Goal: Task Accomplishment & Management: Manage account settings

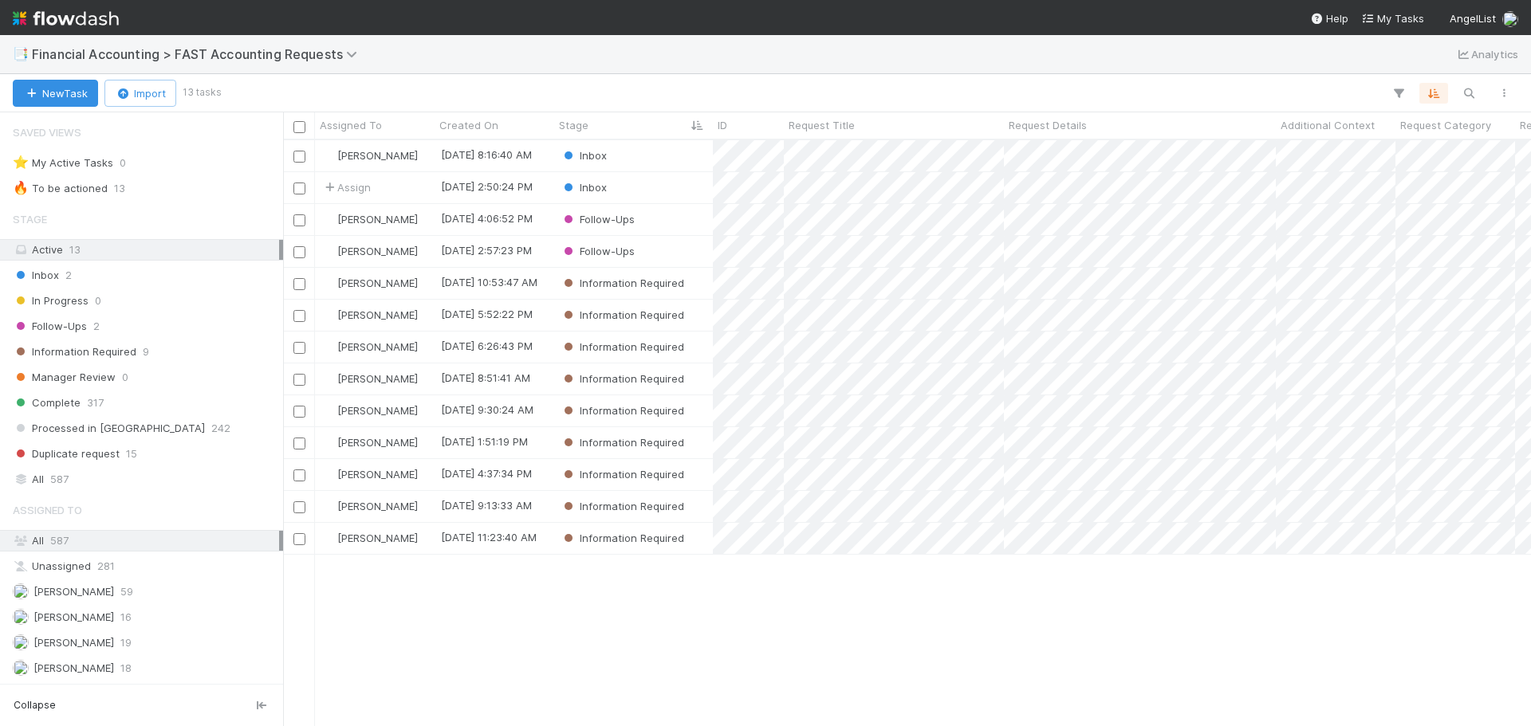
scroll to position [229, 0]
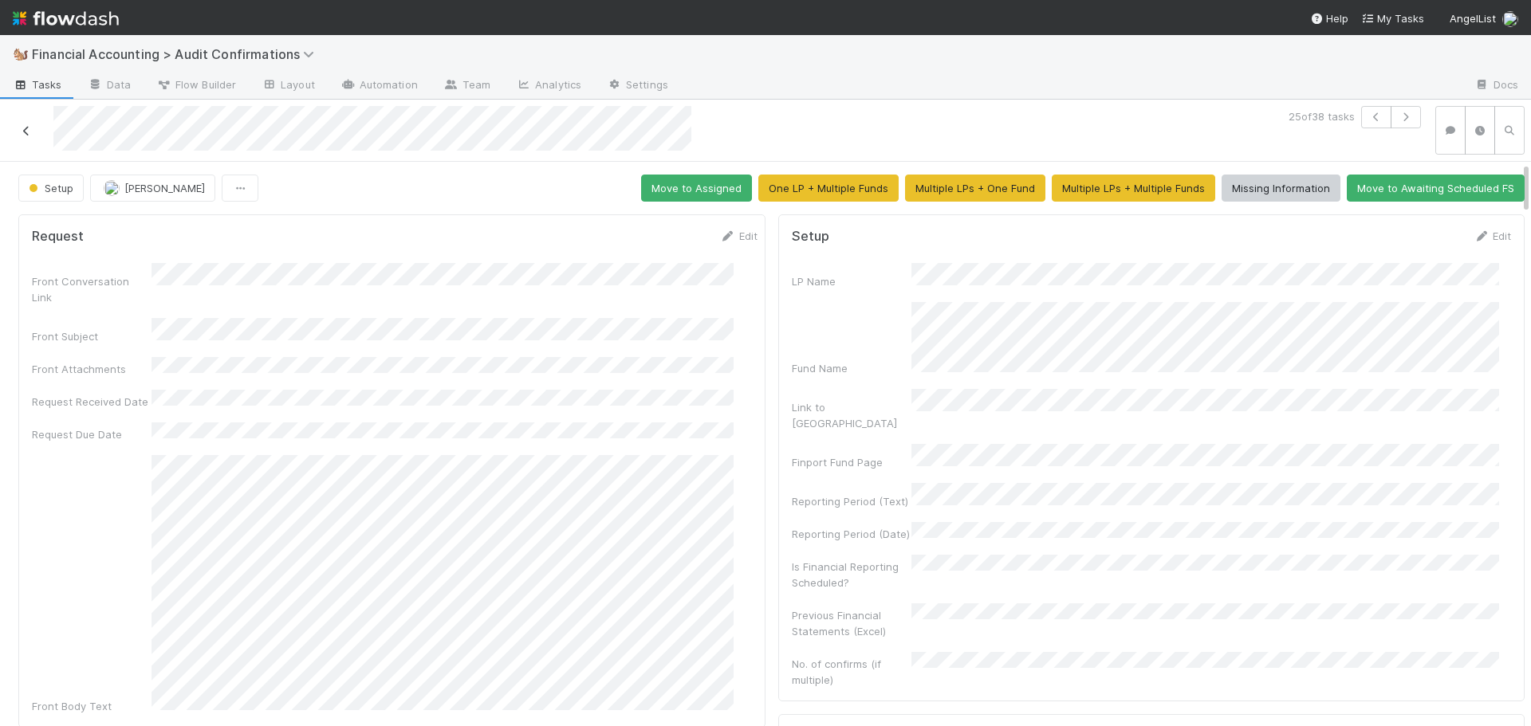
click at [26, 133] on icon at bounding box center [26, 131] width 16 height 10
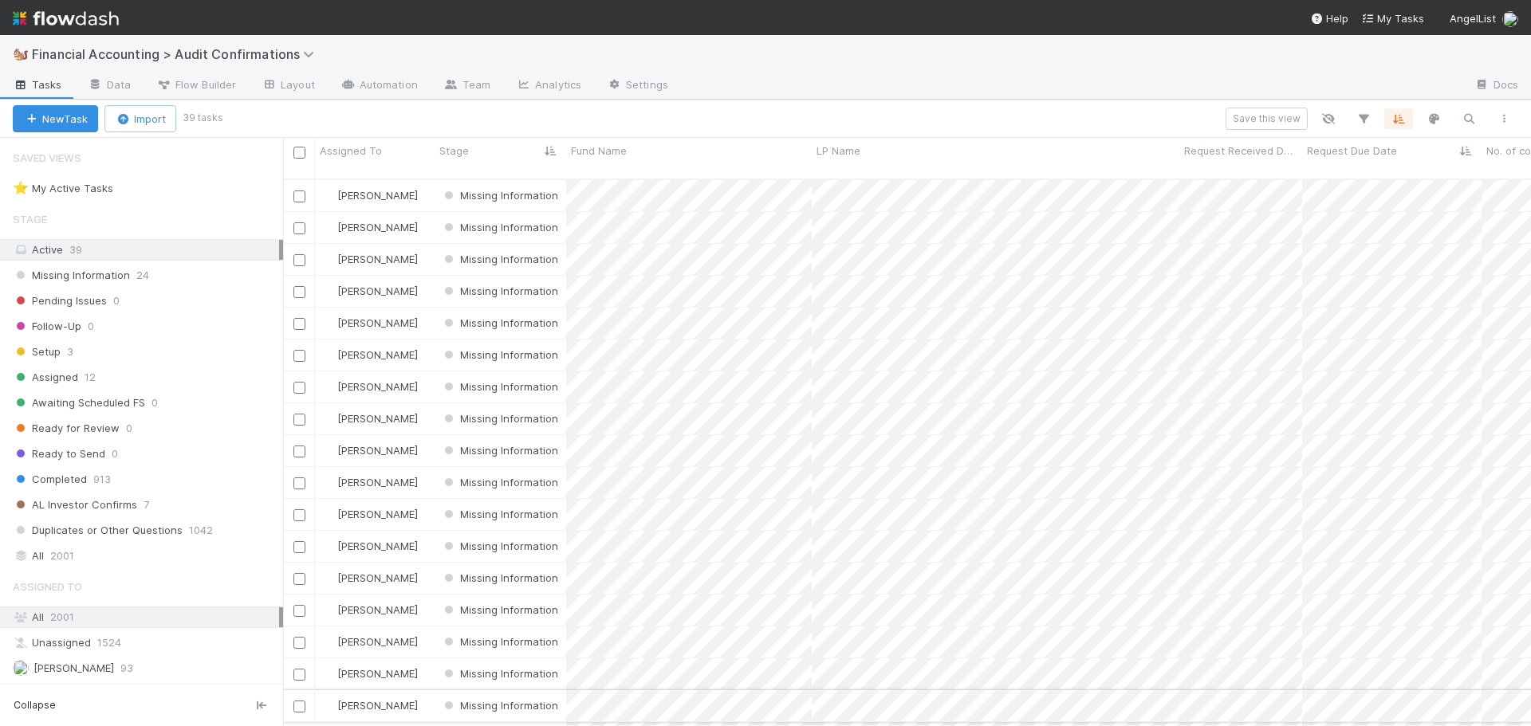
scroll to position [548, 1236]
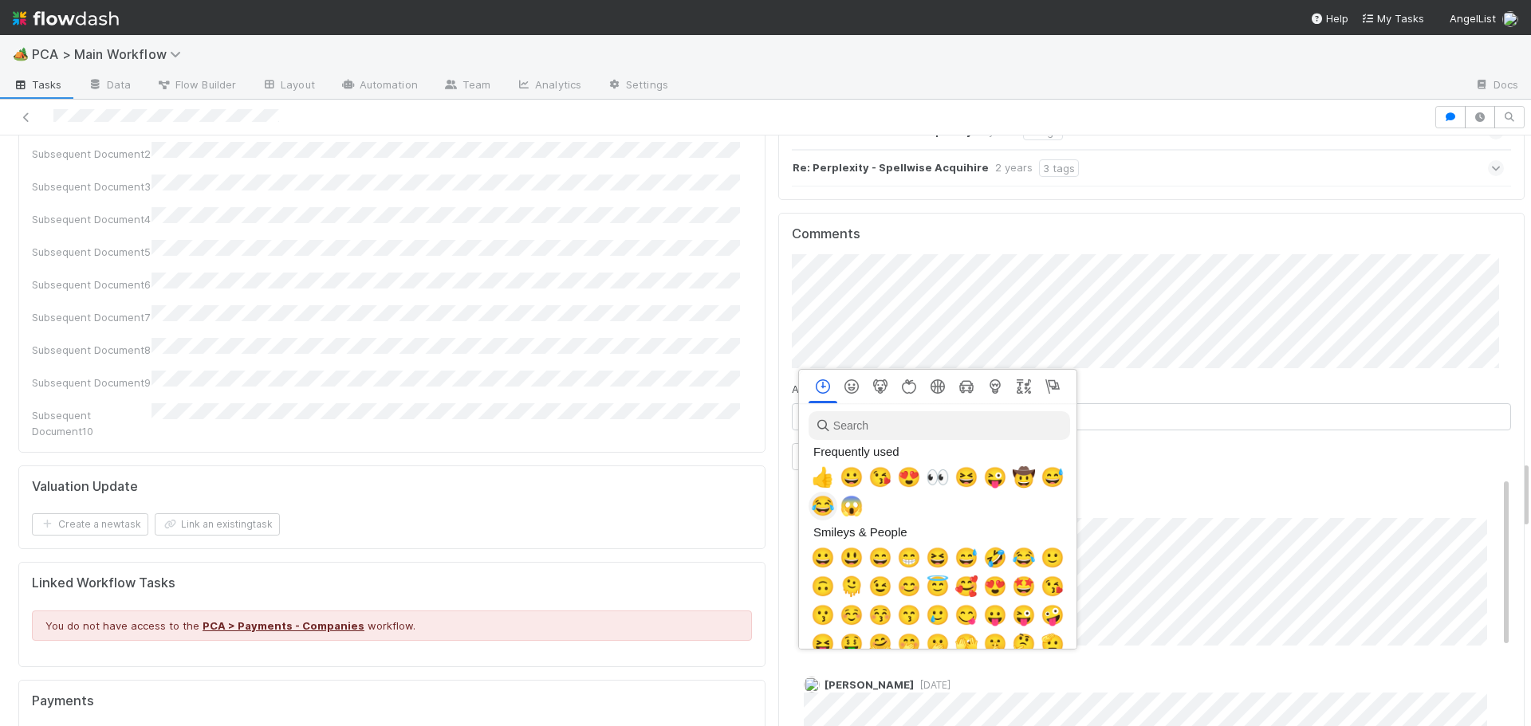
scroll to position [0, 6]
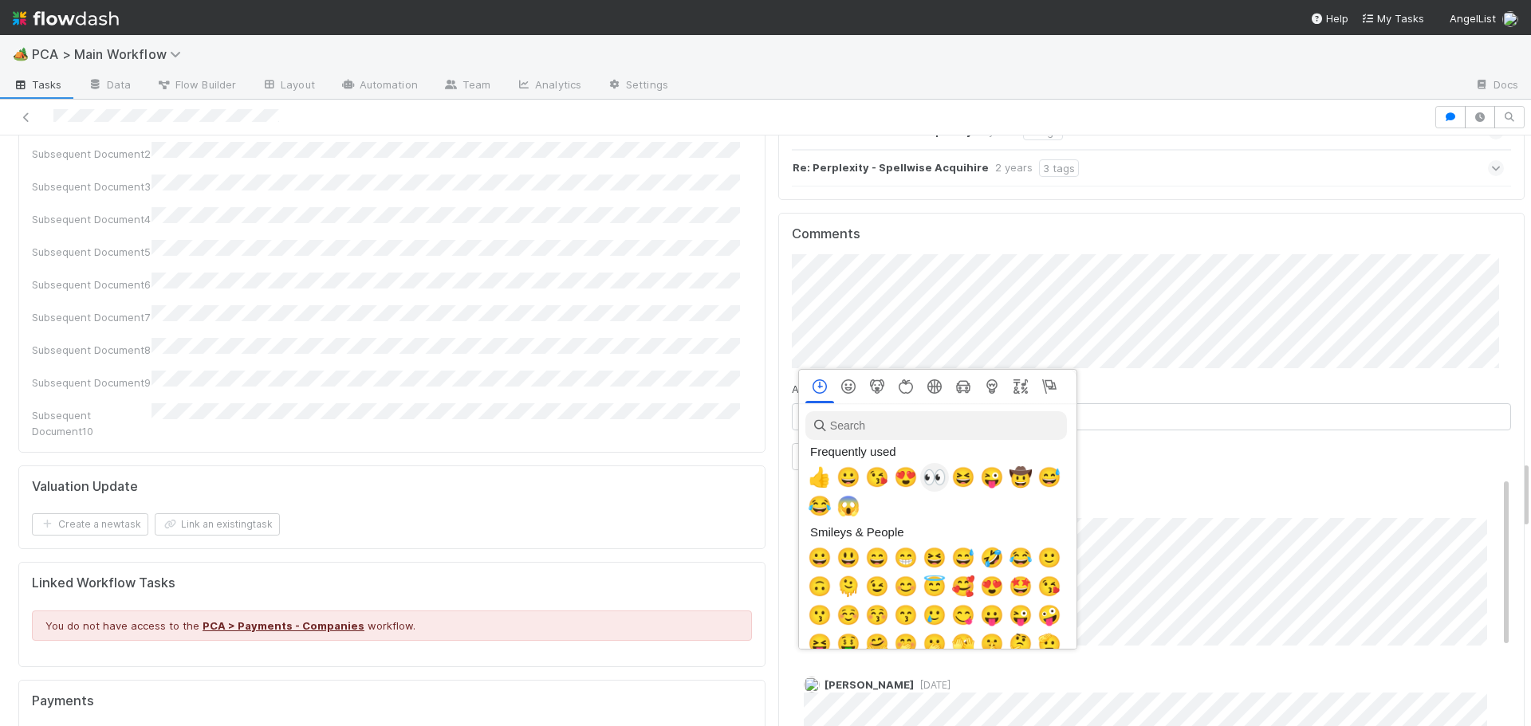
click at [934, 475] on span "👀" at bounding box center [934, 477] width 24 height 22
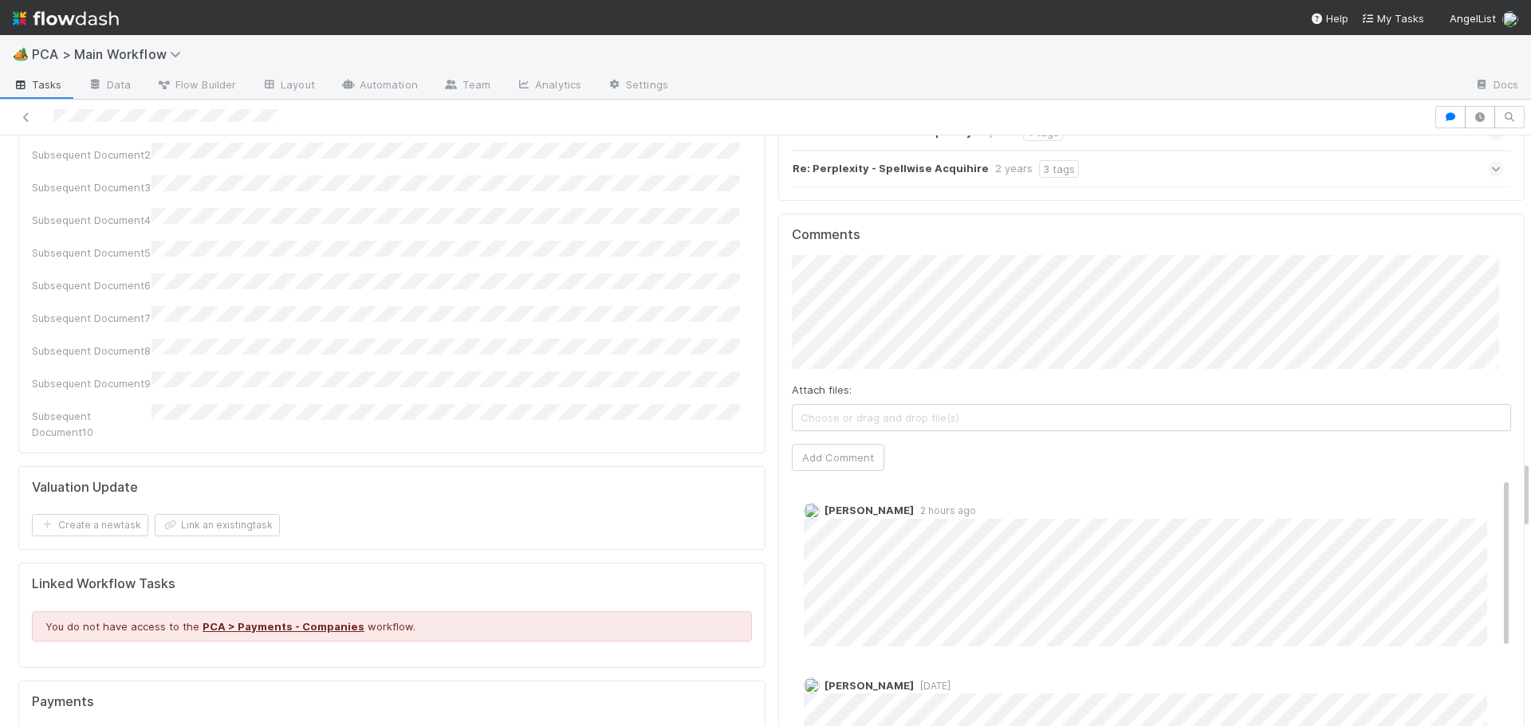
scroll to position [2790, 0]
click at [1059, 255] on div "Attach files: Choose or drag and drop file(s) Add Comment" at bounding box center [1152, 362] width 720 height 216
type input "https://comptroller.internal.angellist.com/v/corporations/0079082df4fa45efabd46…"
click button "Ok" at bounding box center [1113, 184] width 34 height 27
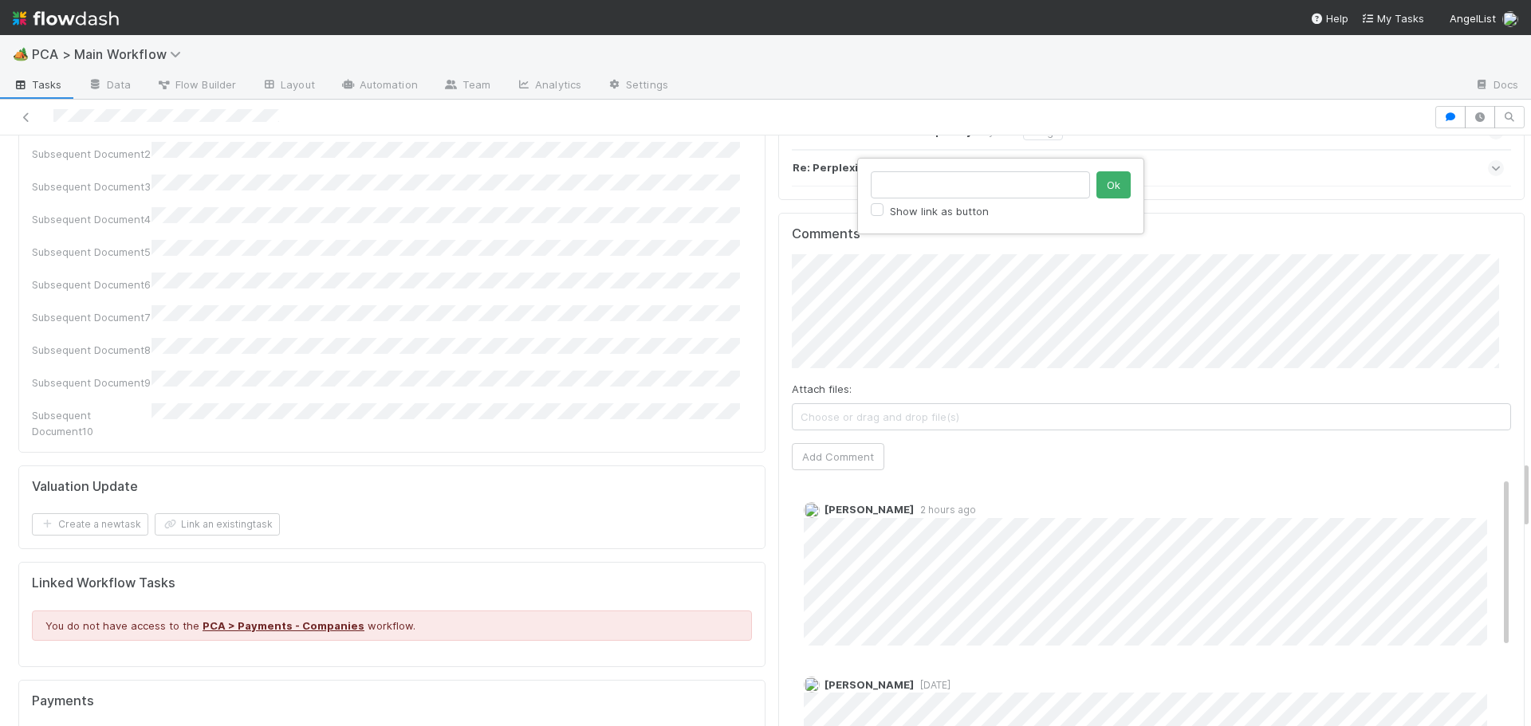
type input "https://comptroller.internal.angellist.com/v/llcs/8ea02adc972b4c808e32669e169d9…"
click button "Ok" at bounding box center [1113, 184] width 34 height 27
click at [837, 443] on button "Add Comment" at bounding box center [838, 456] width 92 height 27
click at [753, 400] on div "Parsing Accuracy (Finance Review) Edit Inaccurate Term(s) Inaccurate Transactio…" at bounding box center [392, 35] width 760 height 5286
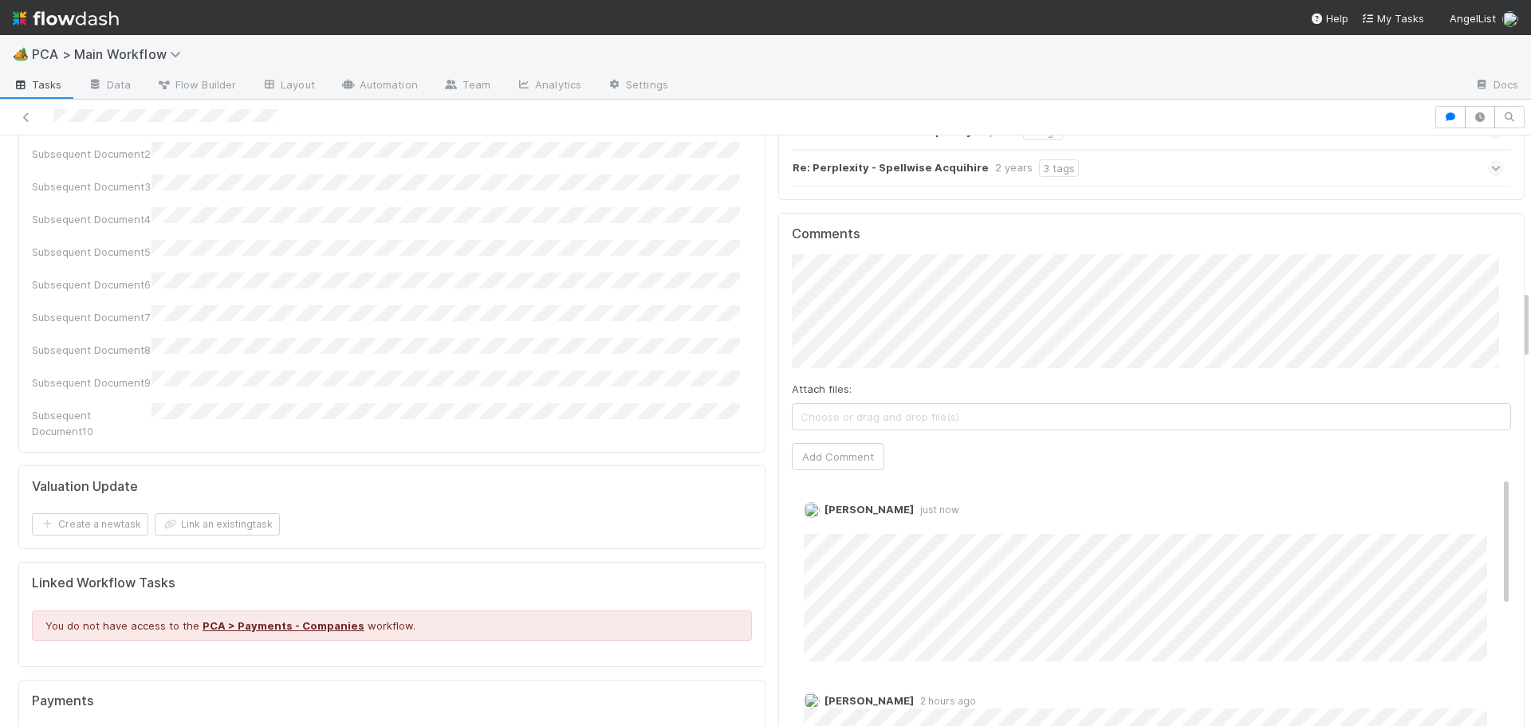
scroll to position [0, 0]
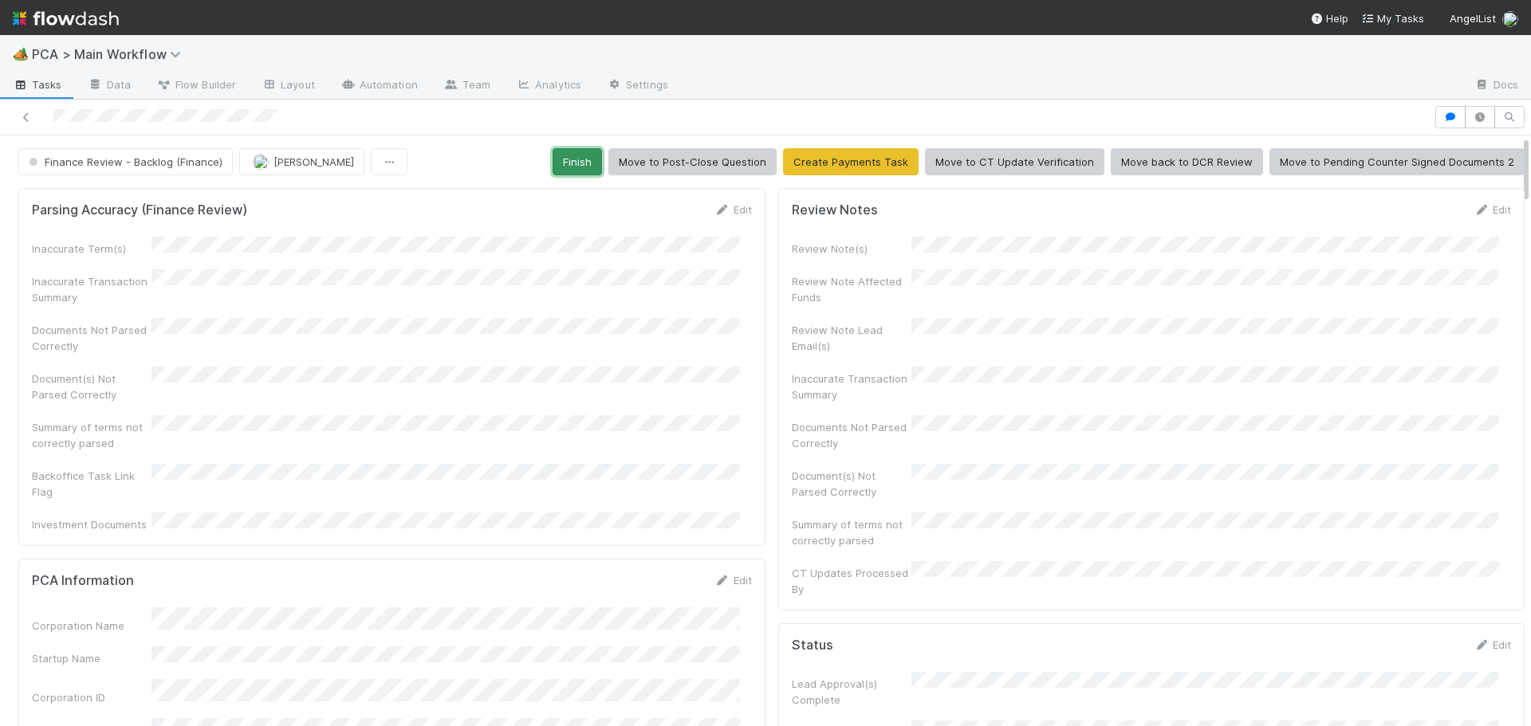
click at [568, 171] on button "Finish" at bounding box center [576, 161] width 49 height 27
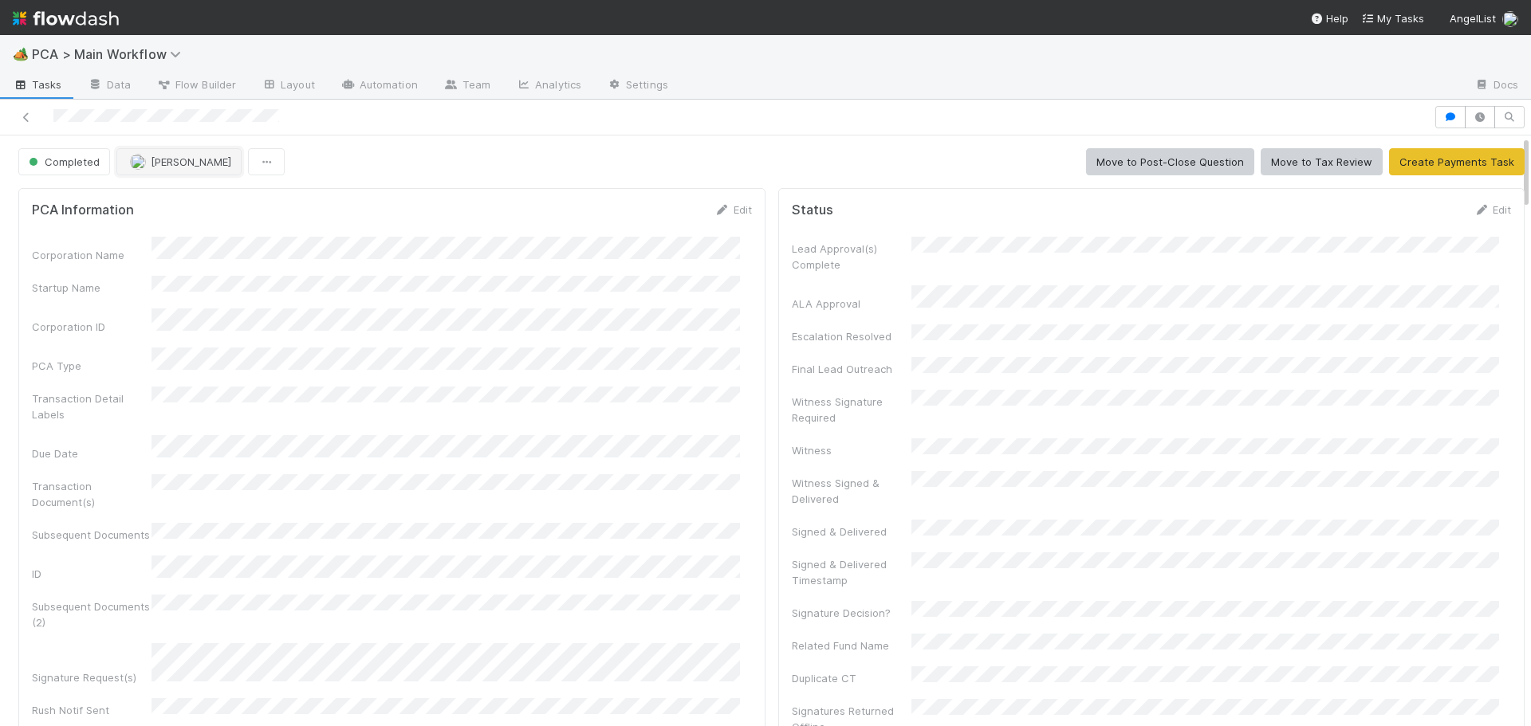
click at [161, 161] on span "[PERSON_NAME]" at bounding box center [191, 161] width 81 height 13
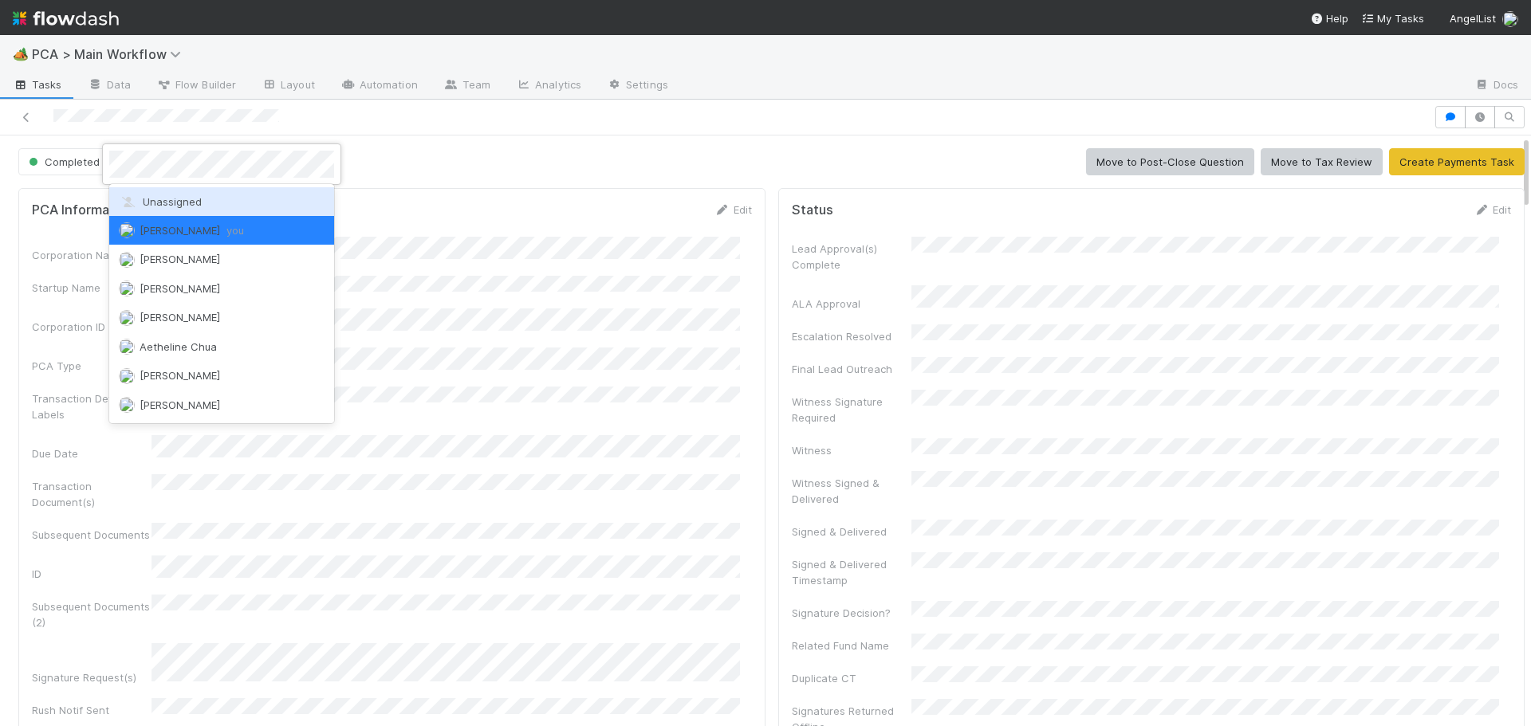
click at [151, 203] on span "Unassigned" at bounding box center [160, 201] width 83 height 13
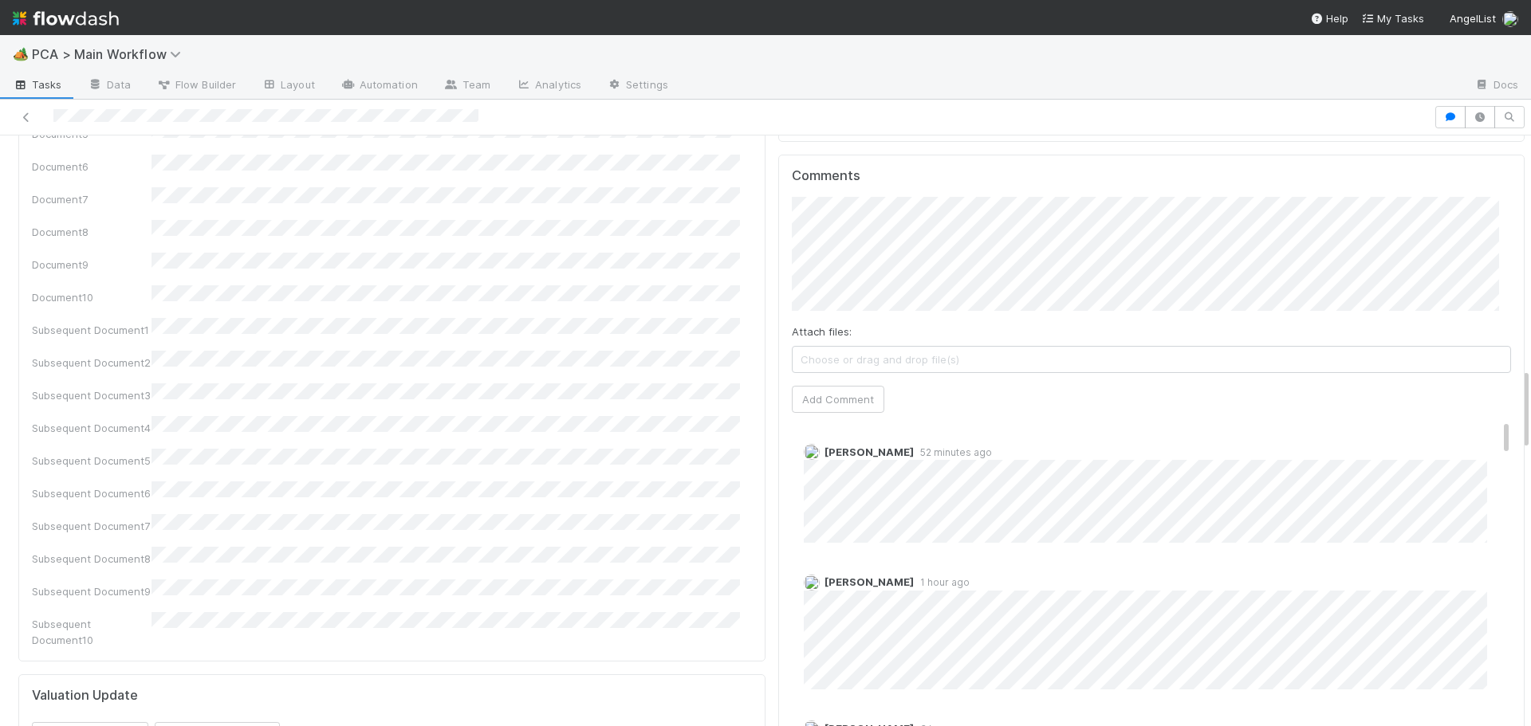
scroll to position [1586, 0]
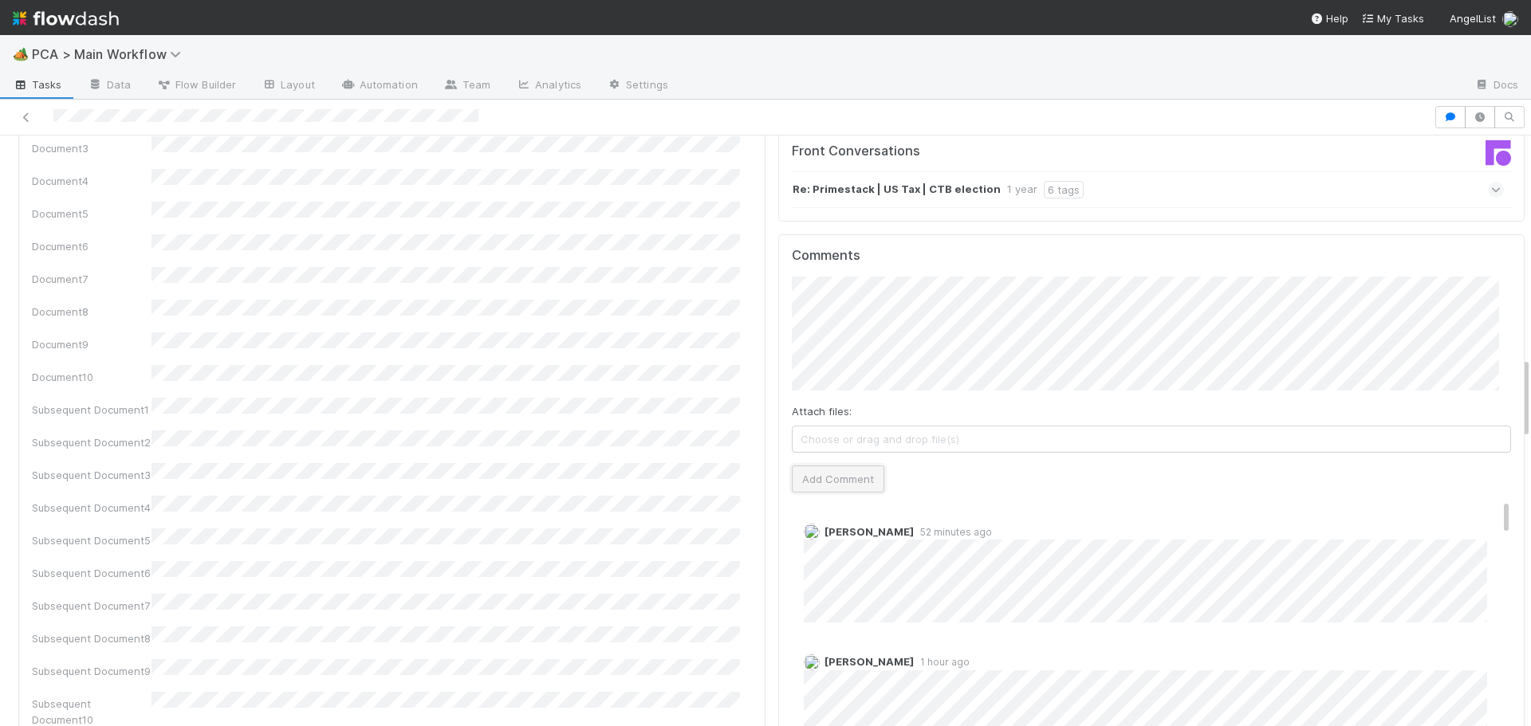
click at [812, 466] on button "Add Comment" at bounding box center [838, 479] width 92 height 27
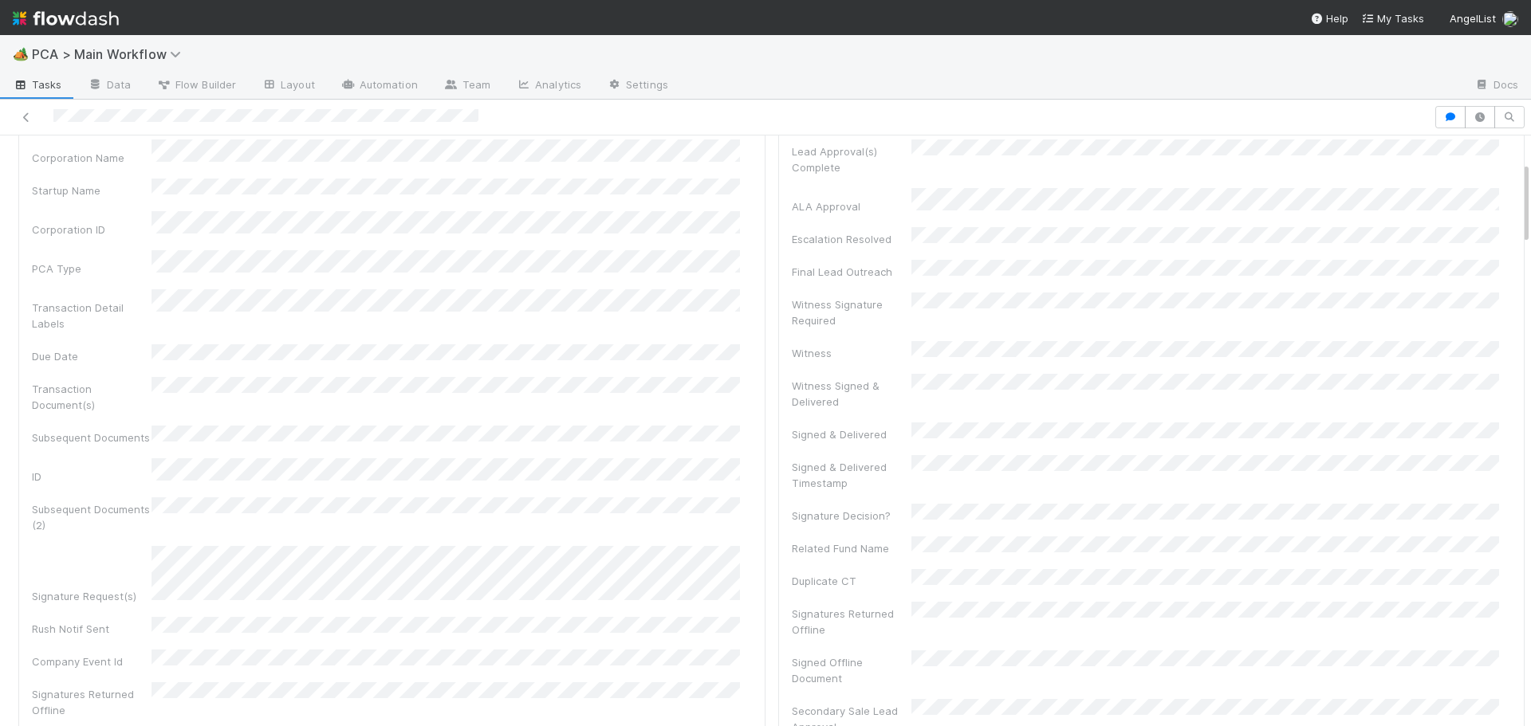
scroll to position [0, 0]
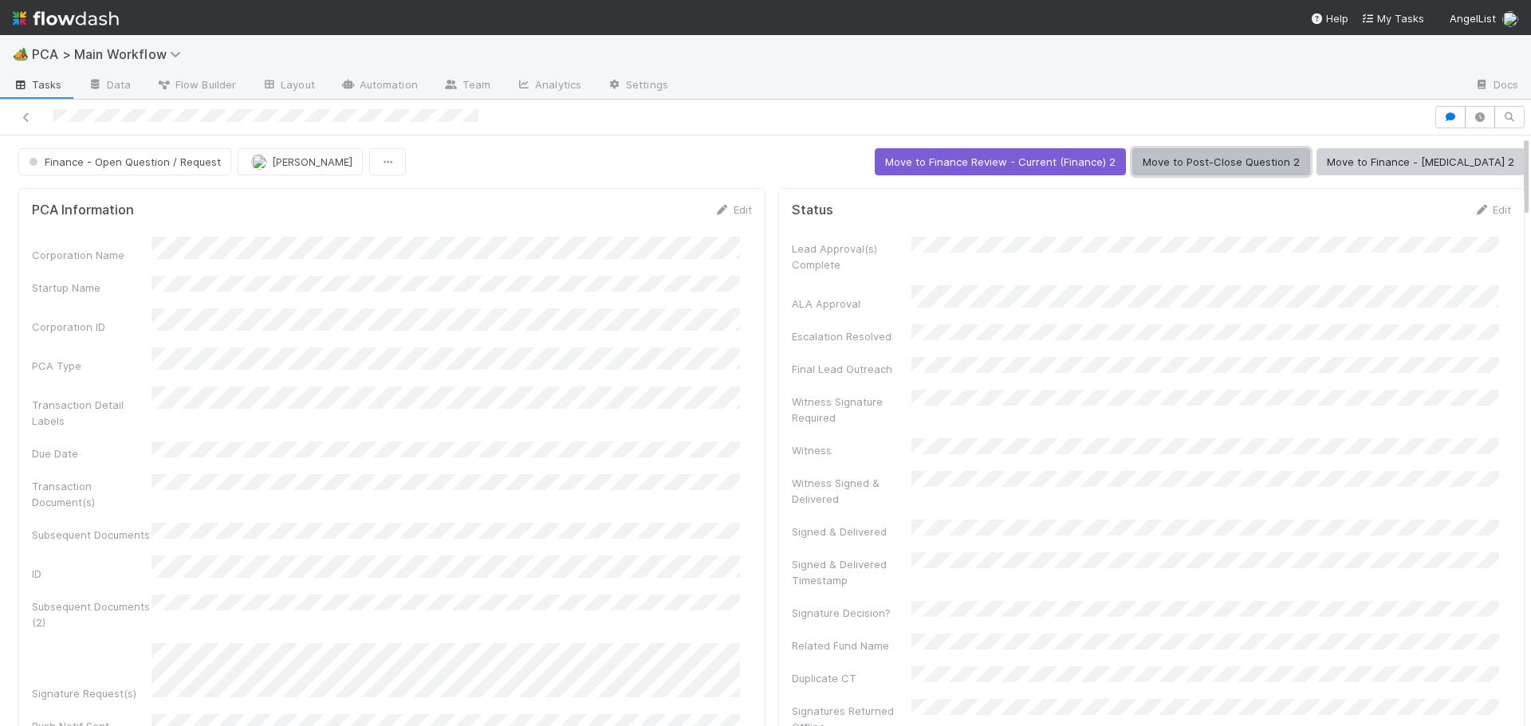
click at [1275, 167] on button "Move to Post-Close Question 2" at bounding box center [1221, 161] width 178 height 27
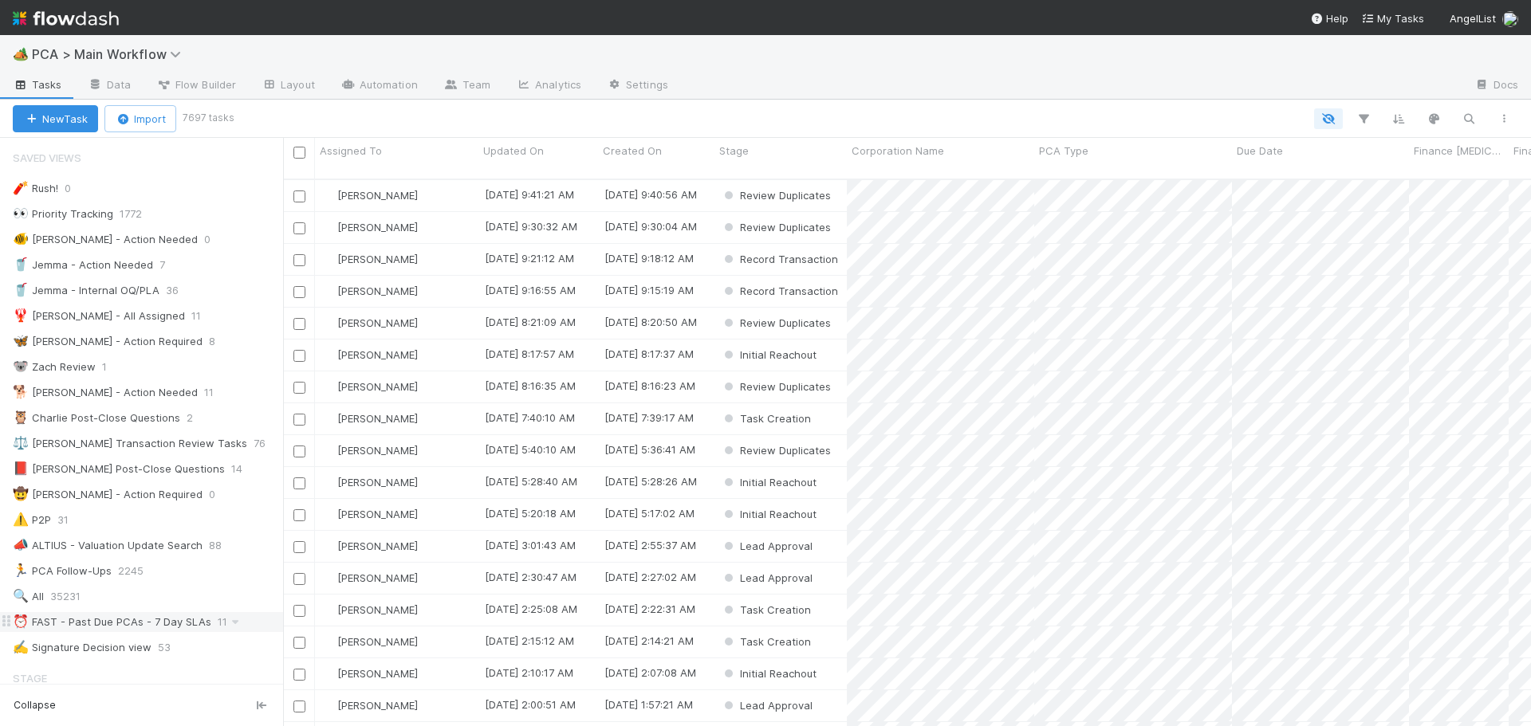
click at [141, 623] on div "⏰ FAST - Past Due PCAs - 7 Day SLAs" at bounding box center [112, 622] width 199 height 20
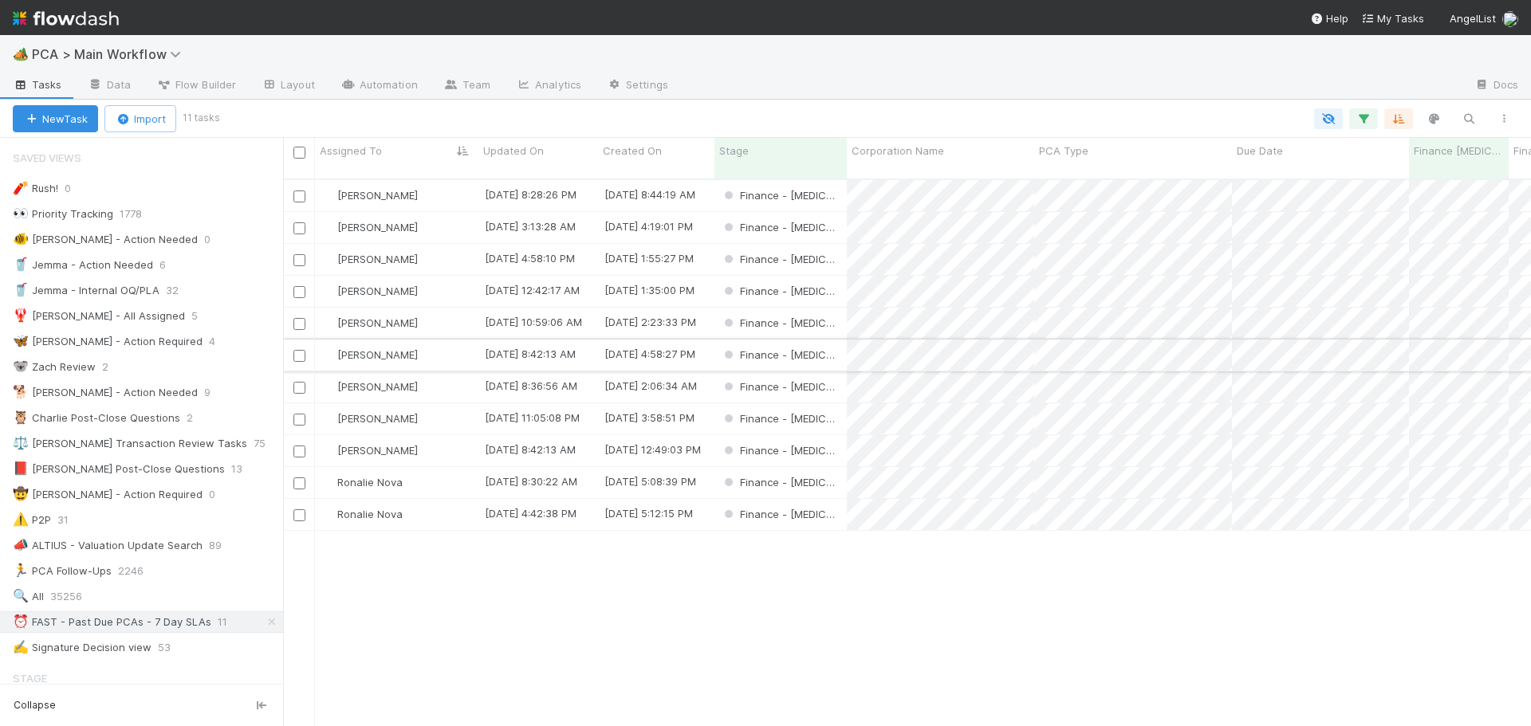
scroll to position [548, 1236]
click at [1361, 119] on icon "button" at bounding box center [1363, 119] width 16 height 14
click at [1244, 201] on input "08/22/2025" at bounding box center [1250, 203] width 153 height 24
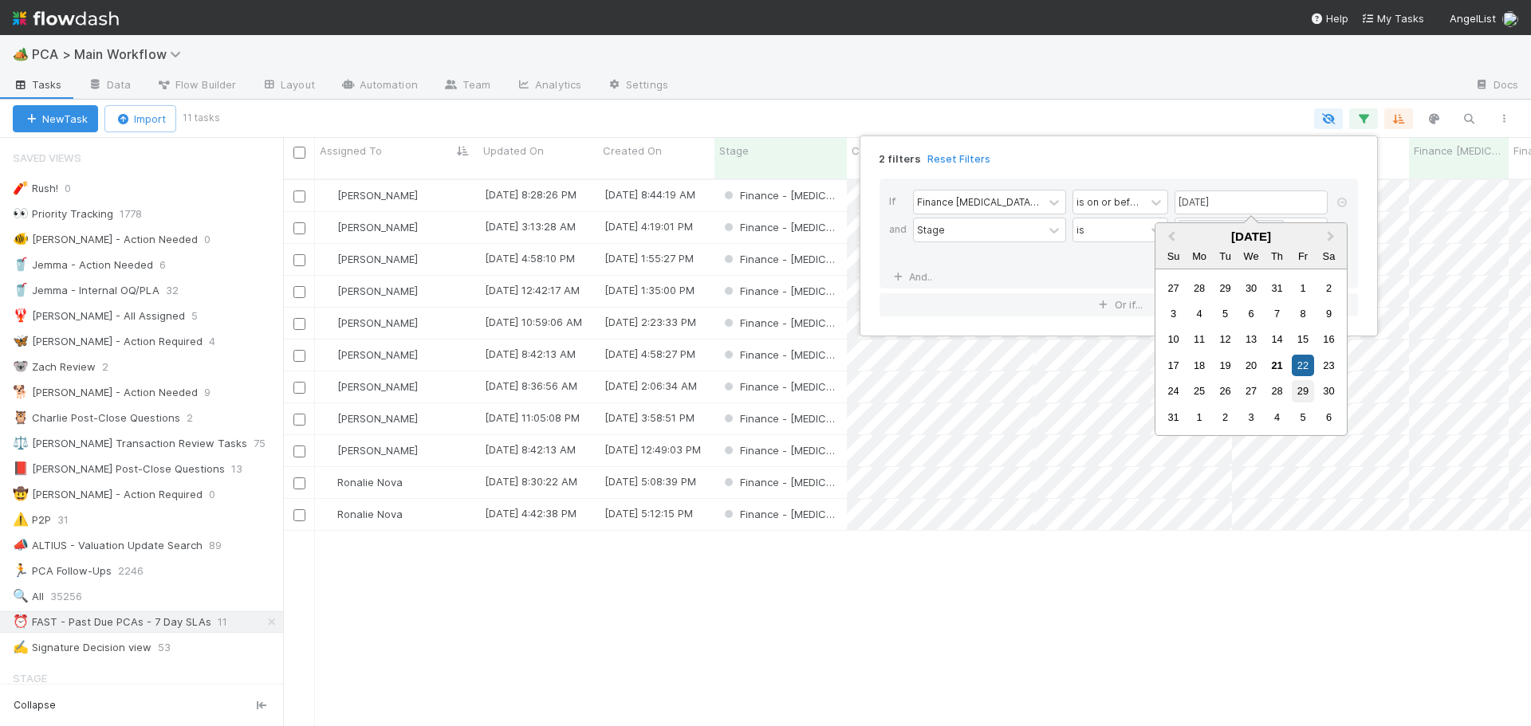
click at [1307, 394] on div "29" at bounding box center [1302, 391] width 22 height 22
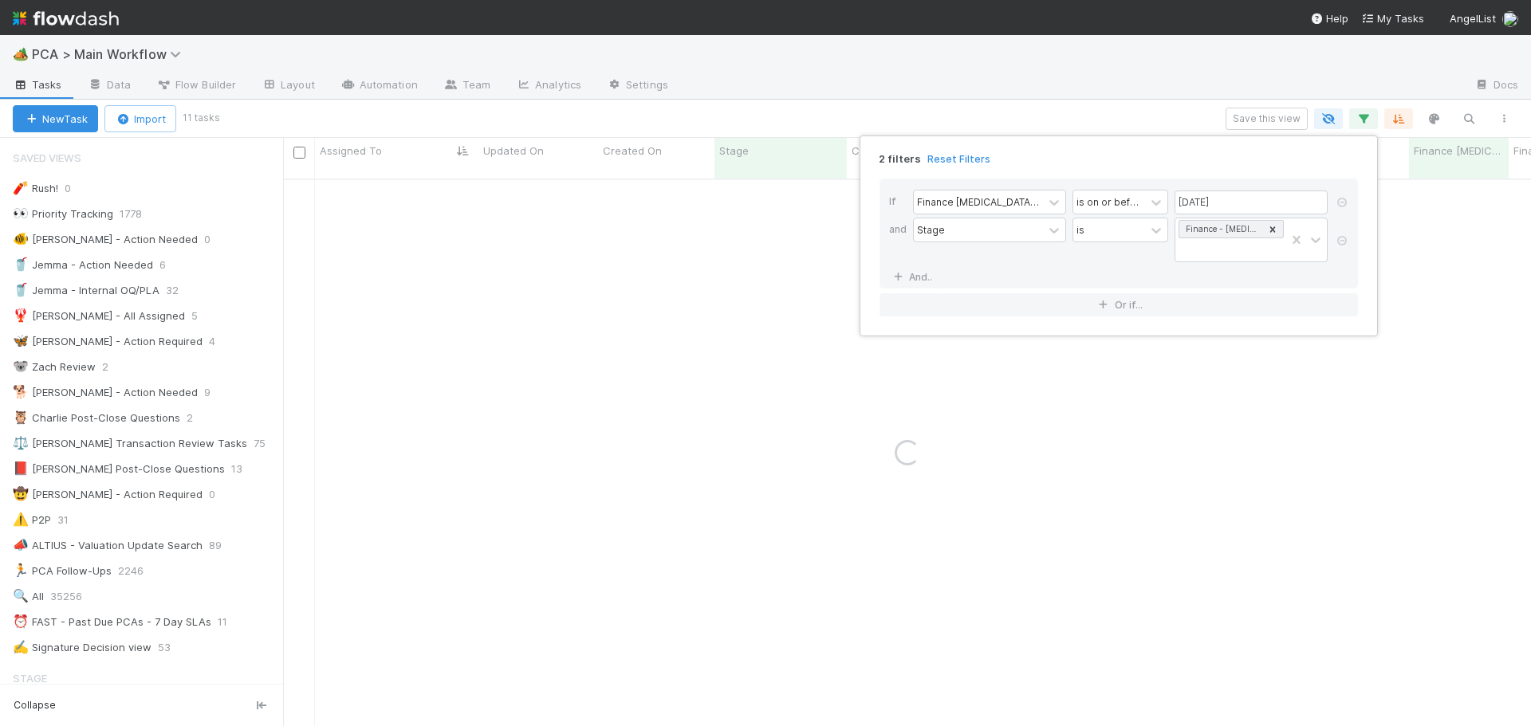
type input "08/29/2025"
click at [1068, 112] on div "2 filters Reset Filters If Finance ICU Due Date is on or before 08/29/2025 and …" at bounding box center [765, 363] width 1531 height 726
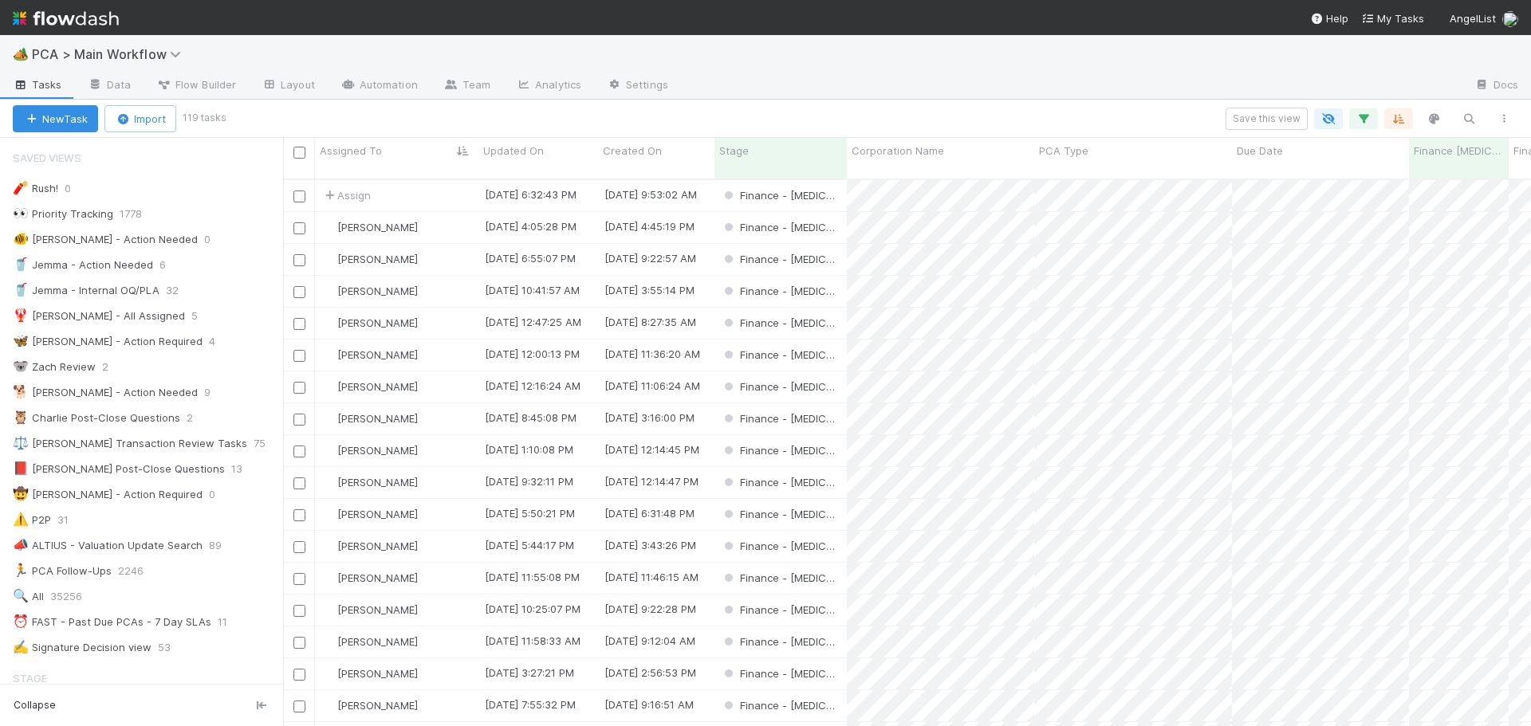
scroll to position [548, 1236]
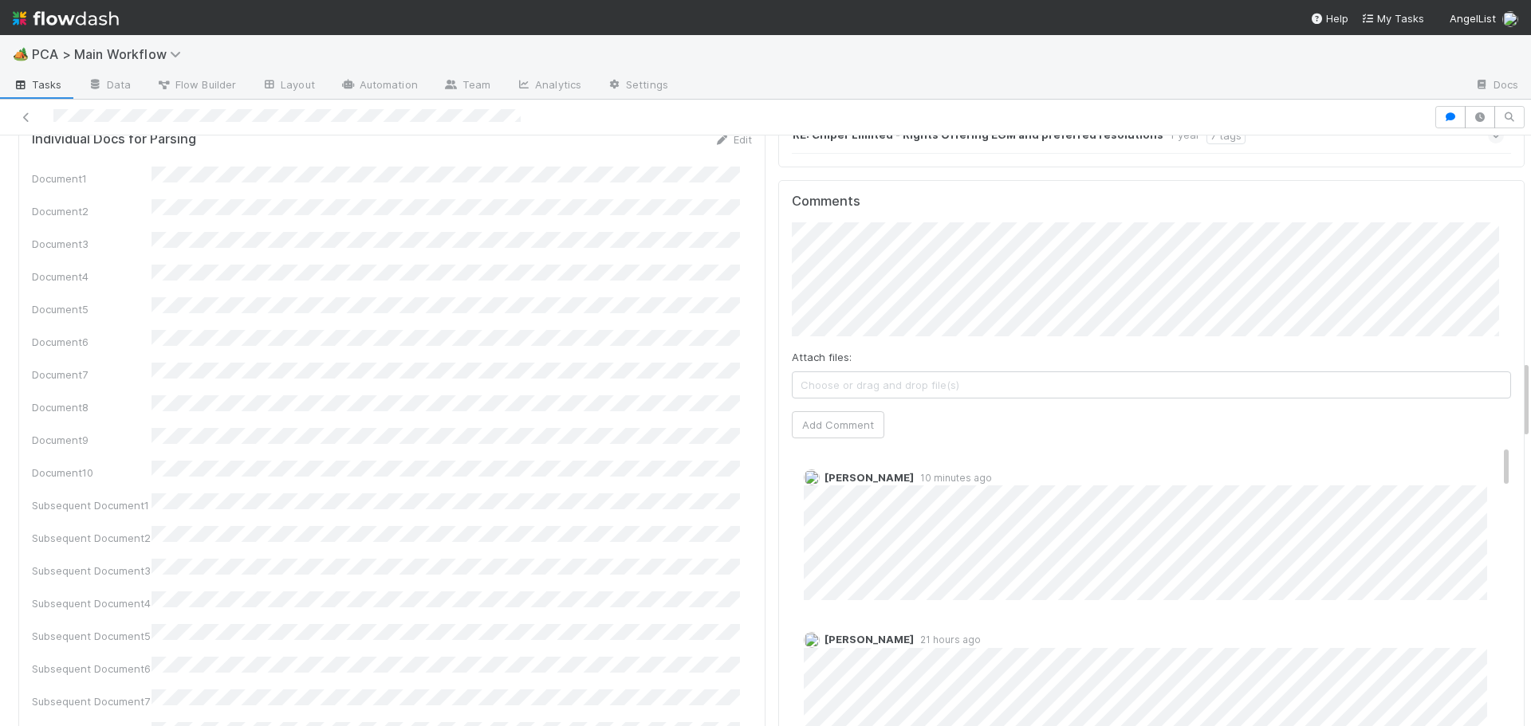
scroll to position [1674, 0]
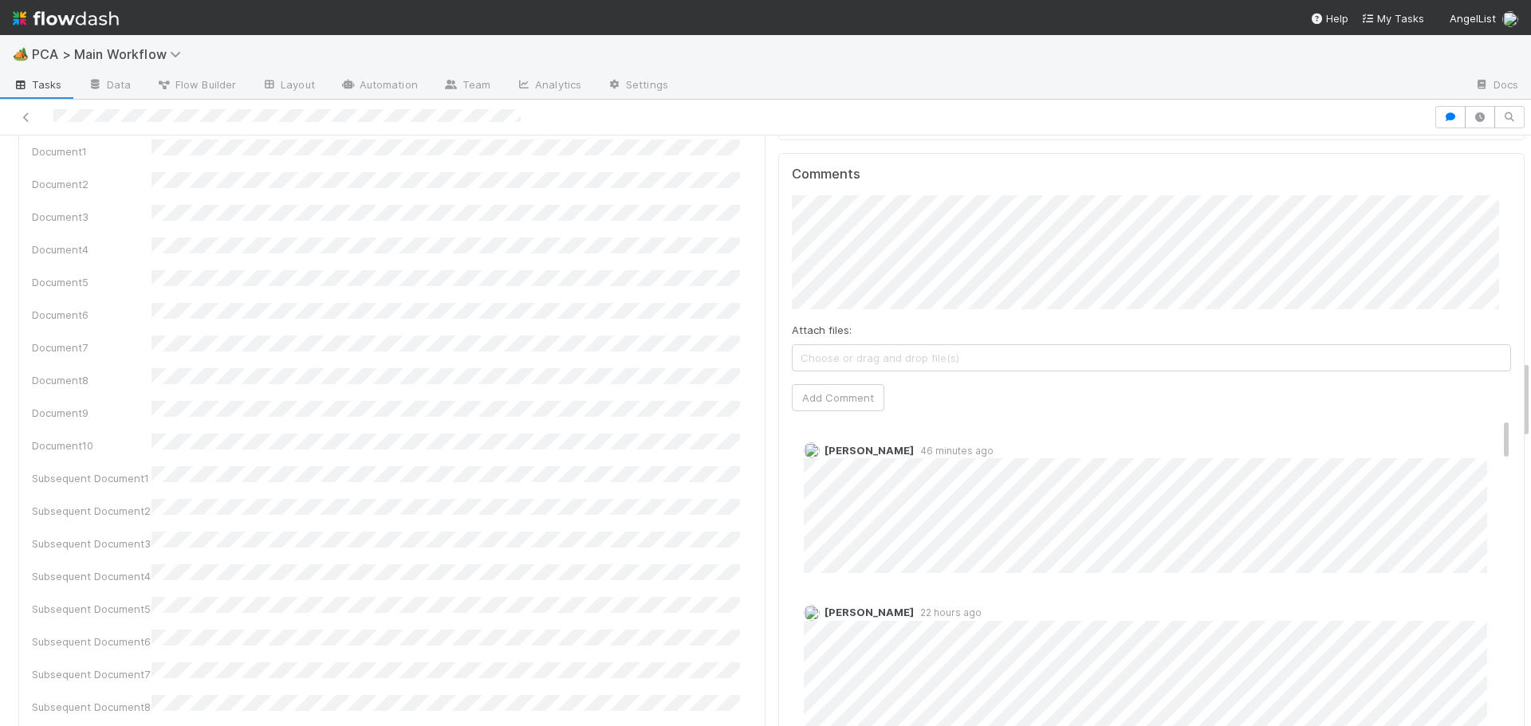
click at [751, 415] on div "Individual Docs for Parsing Edit Document1 Document2 Document3 Document4 Docume…" at bounding box center [391, 450] width 747 height 719
click at [751, 419] on div "Individual Docs for Parsing Edit Document1 Document2 Document3 Document4 Docume…" at bounding box center [391, 450] width 747 height 719
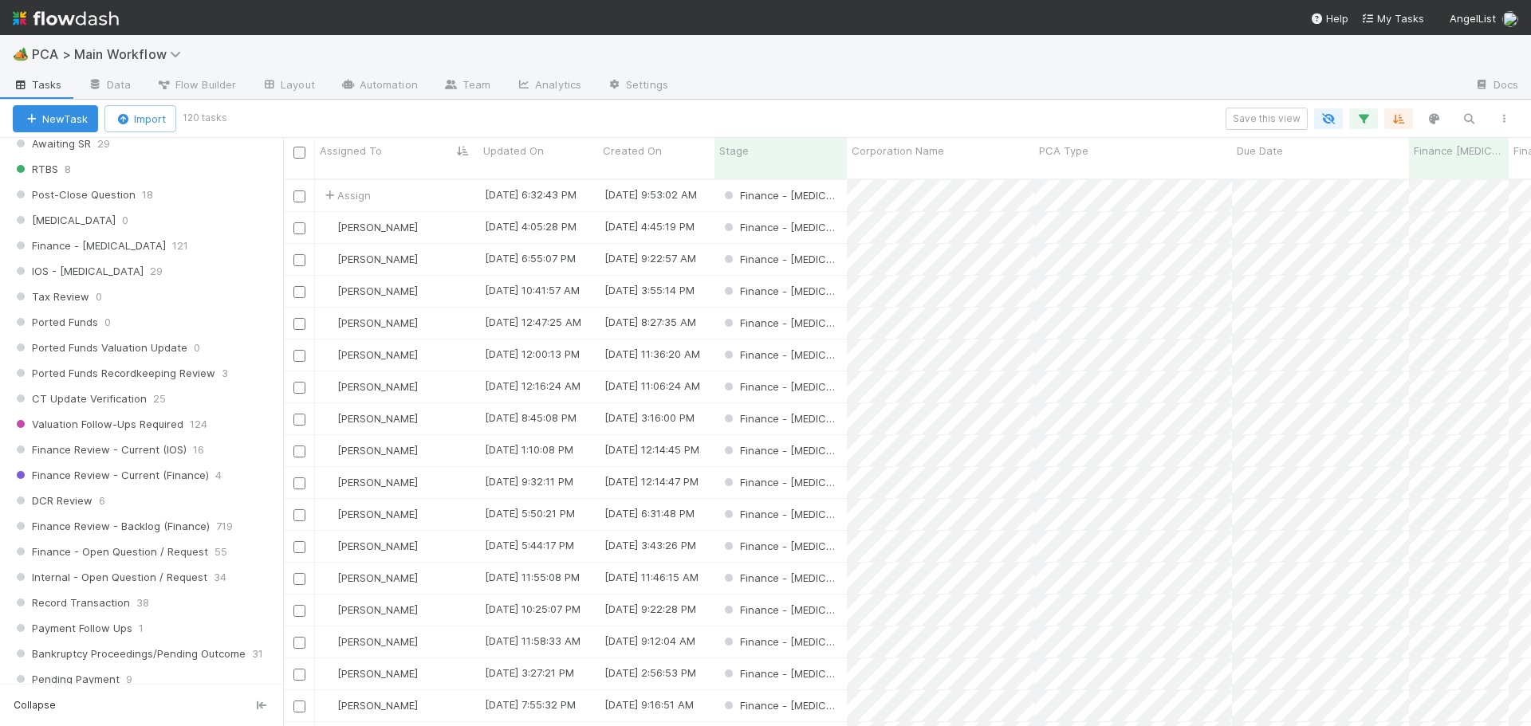
scroll to position [1036, 0]
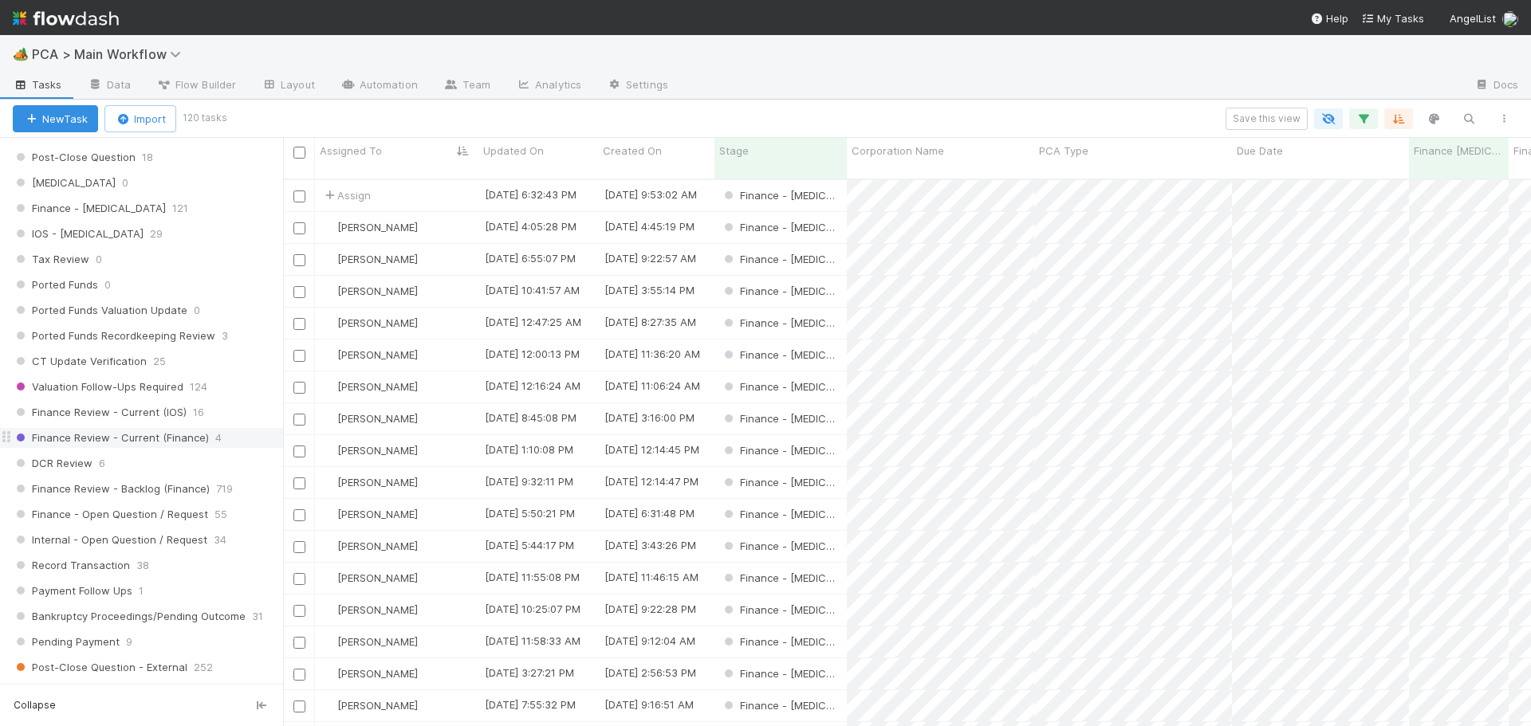
click at [178, 442] on span "Finance Review - Current (Finance)" at bounding box center [111, 438] width 196 height 20
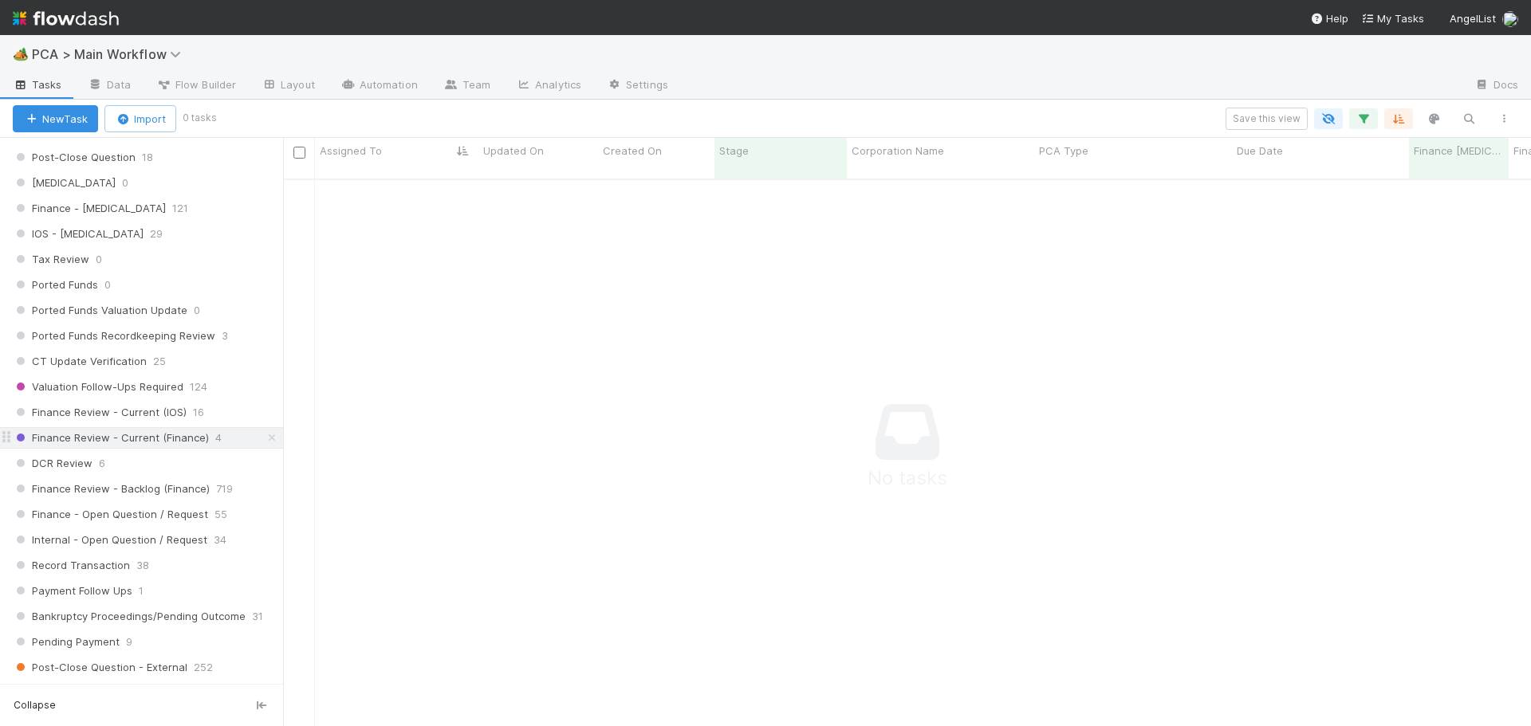
scroll to position [537, 1236]
click at [1353, 110] on button "button" at bounding box center [1363, 118] width 29 height 21
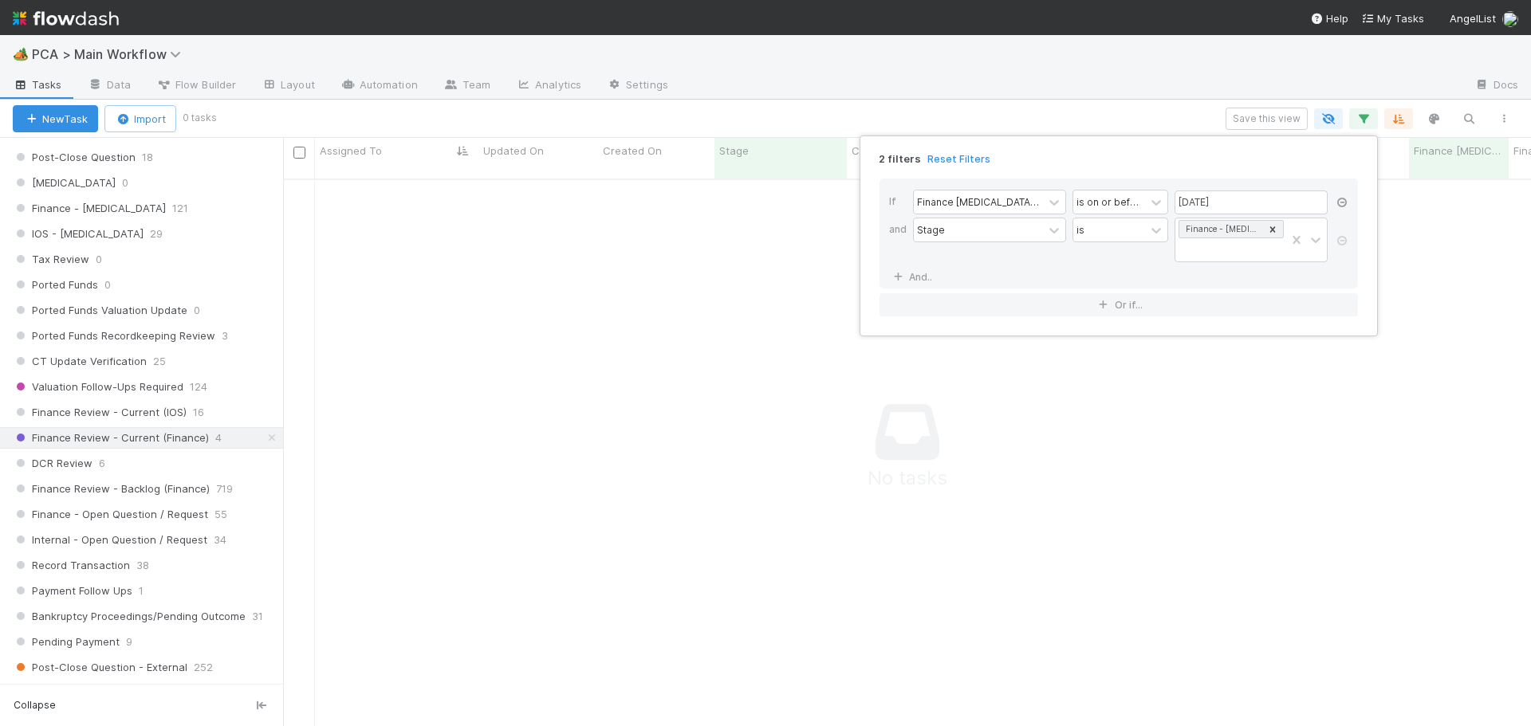
click at [1345, 202] on icon at bounding box center [1342, 203] width 16 height 10
click at [1343, 208] on icon at bounding box center [1342, 213] width 16 height 10
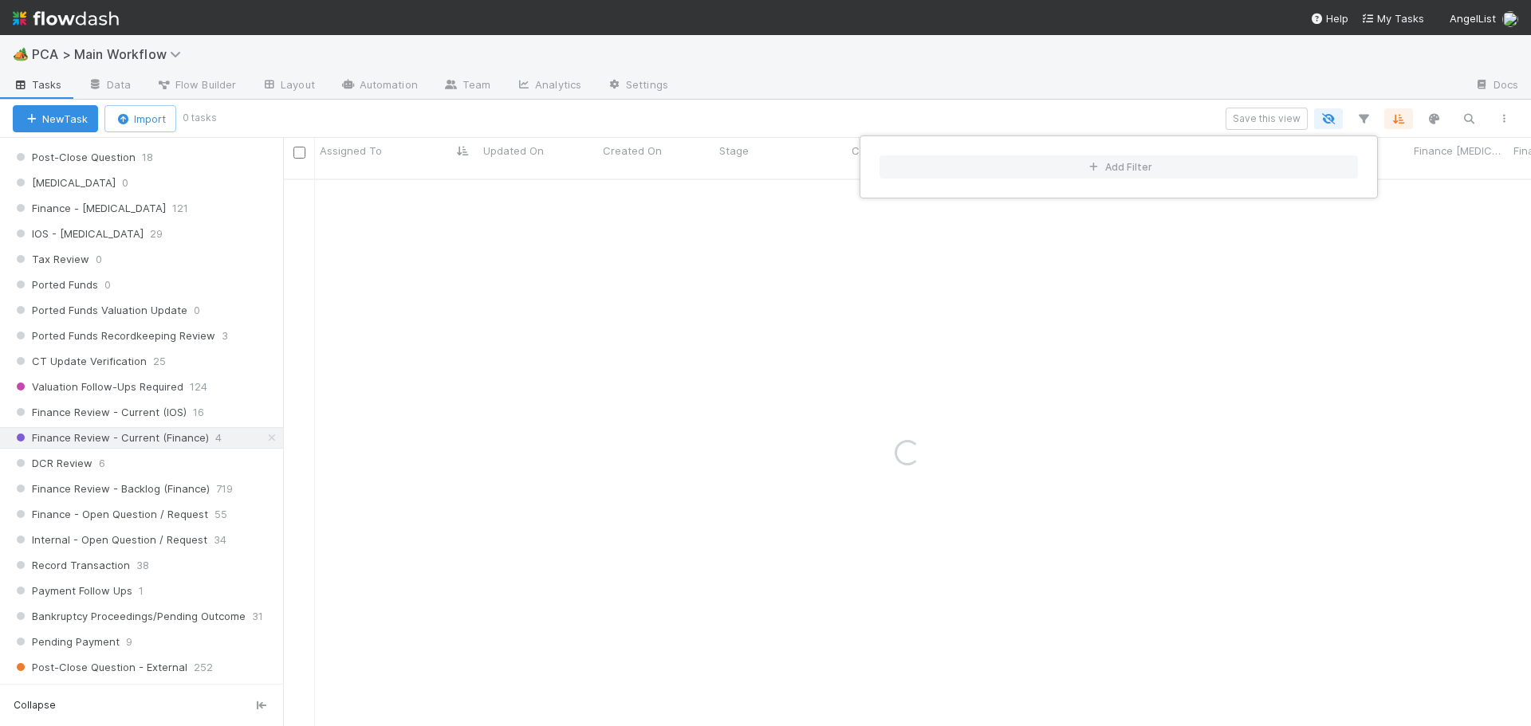
click at [1100, 117] on div "Add Filter" at bounding box center [765, 363] width 1531 height 726
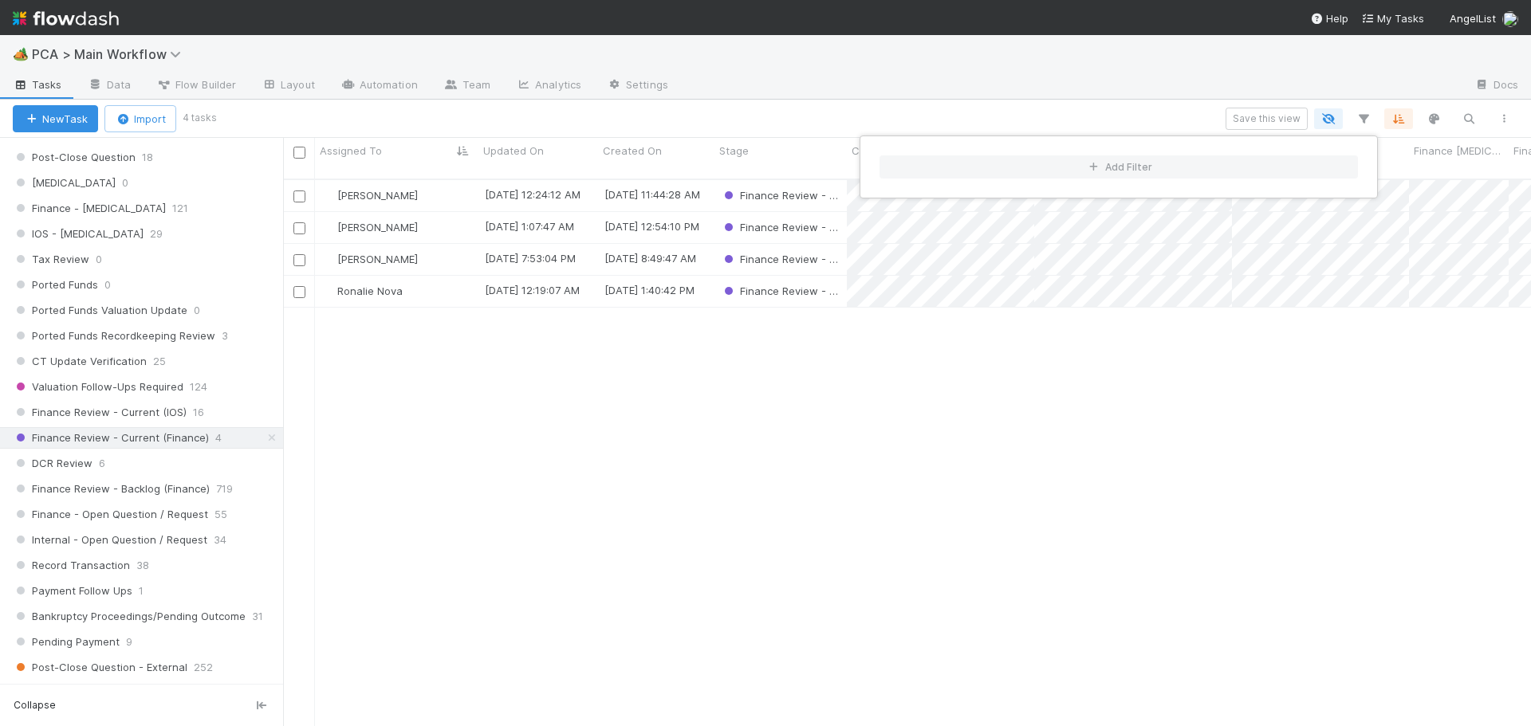
scroll to position [548, 1236]
click at [588, 392] on div "Add Filter" at bounding box center [765, 363] width 1531 height 726
click at [367, 189] on span "[PERSON_NAME]" at bounding box center [377, 195] width 81 height 13
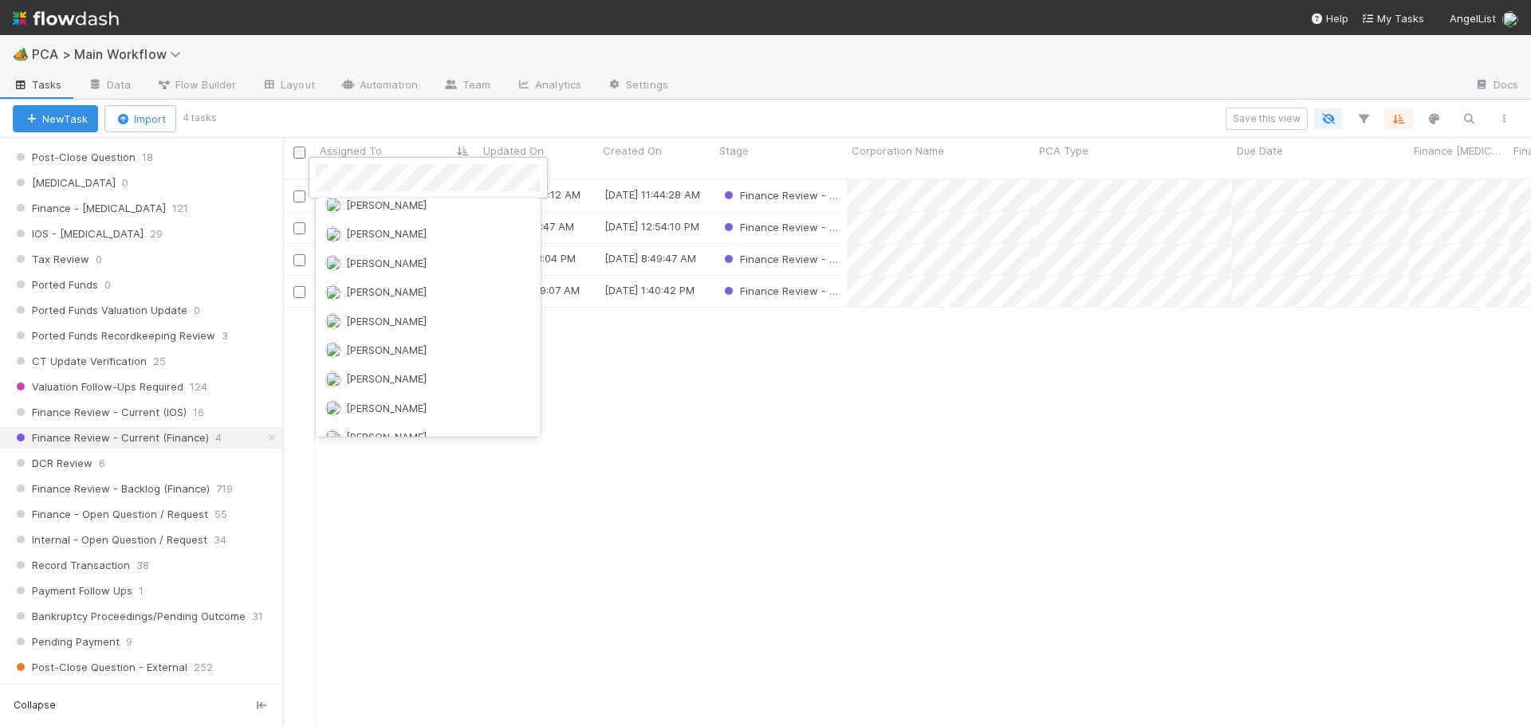
scroll to position [0, 0]
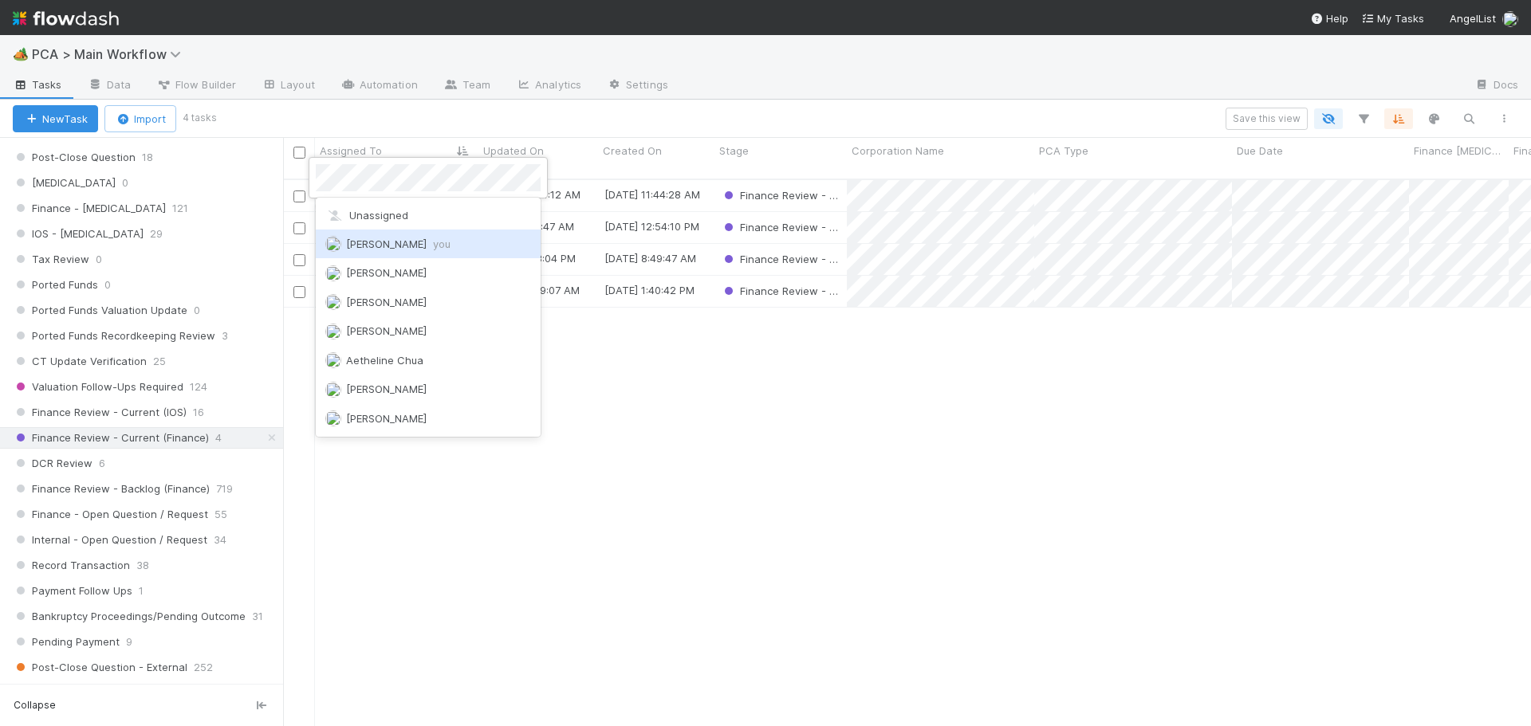
click at [432, 242] on div "Don Walker you" at bounding box center [428, 244] width 225 height 29
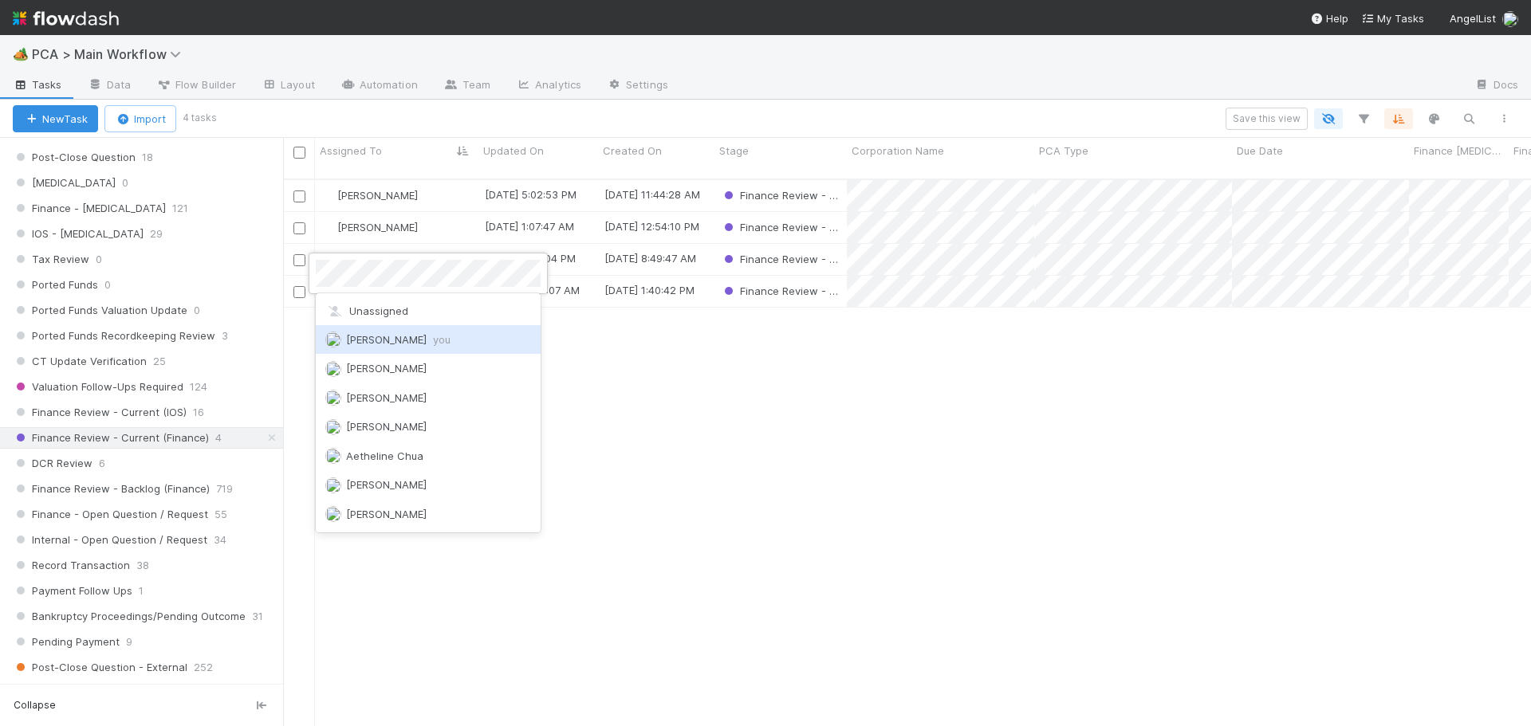
click at [433, 340] on span "you" at bounding box center [442, 339] width 18 height 13
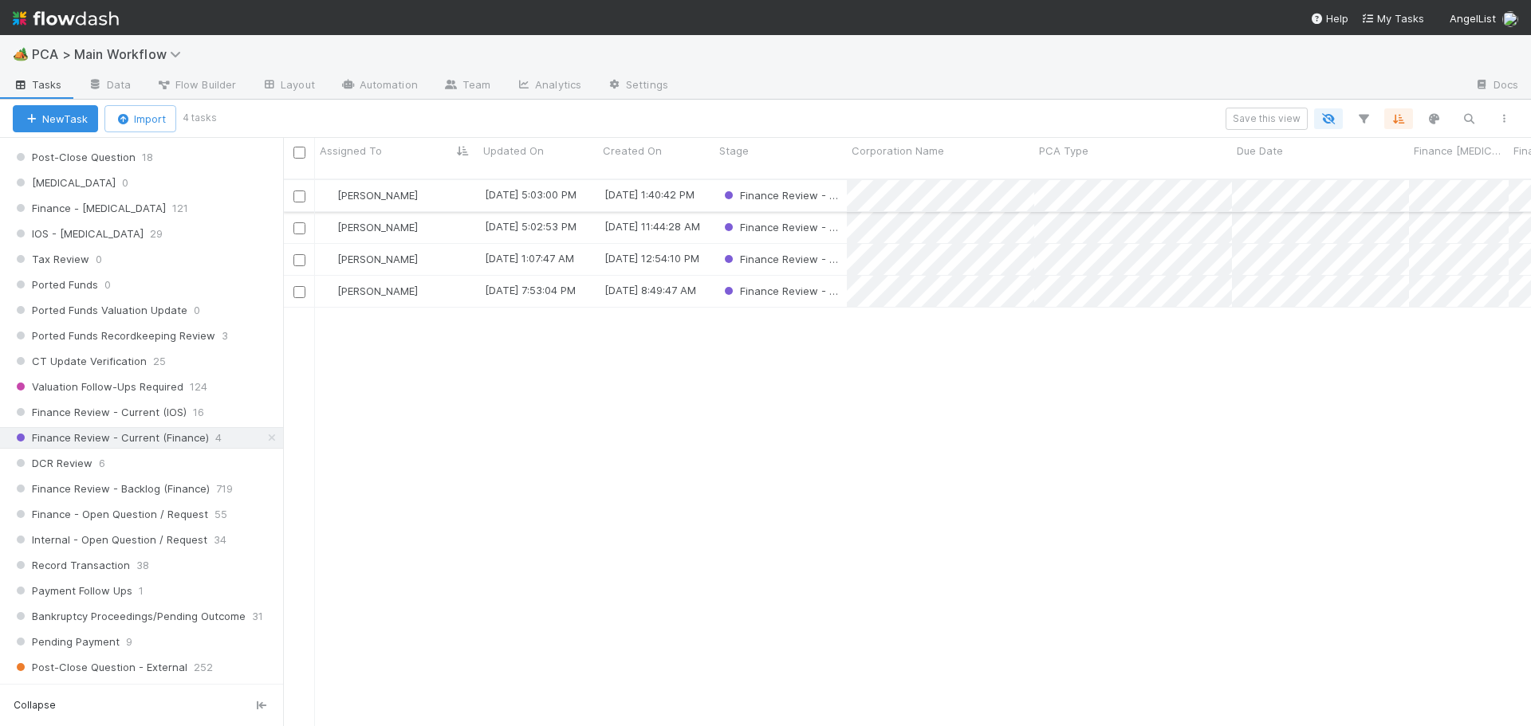
click at [420, 180] on div "[PERSON_NAME]" at bounding box center [396, 195] width 163 height 31
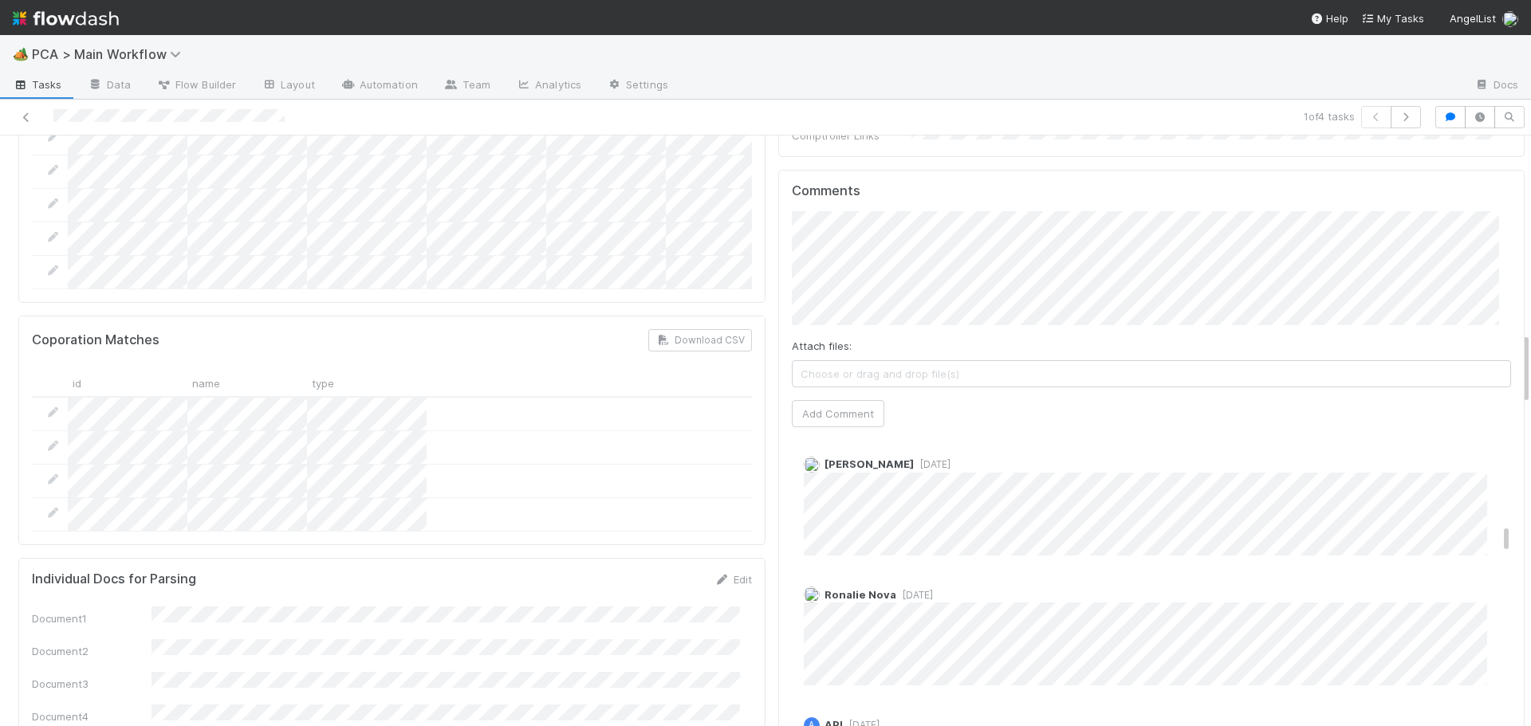
scroll to position [1589, 0]
click at [802, 406] on button "Add Comment" at bounding box center [838, 419] width 92 height 27
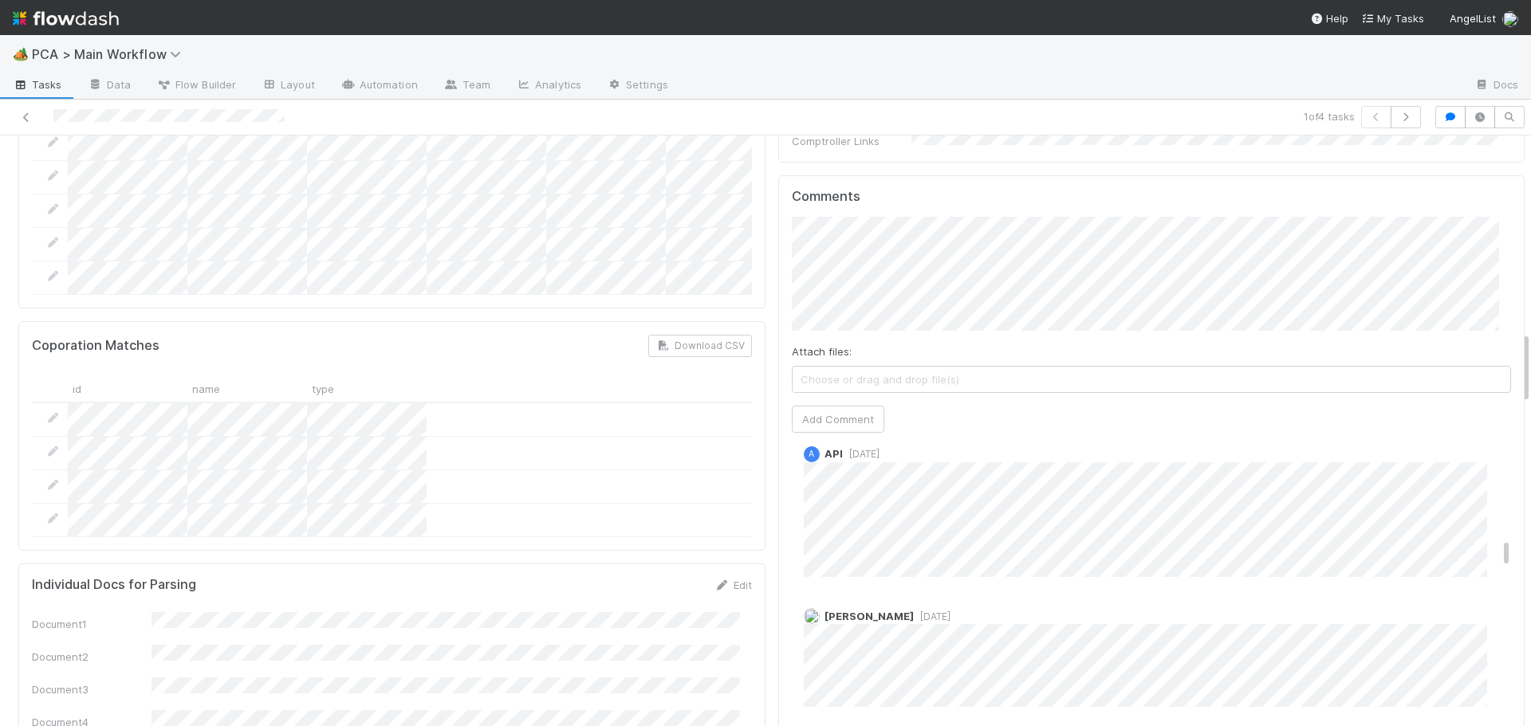
scroll to position [1182, 0]
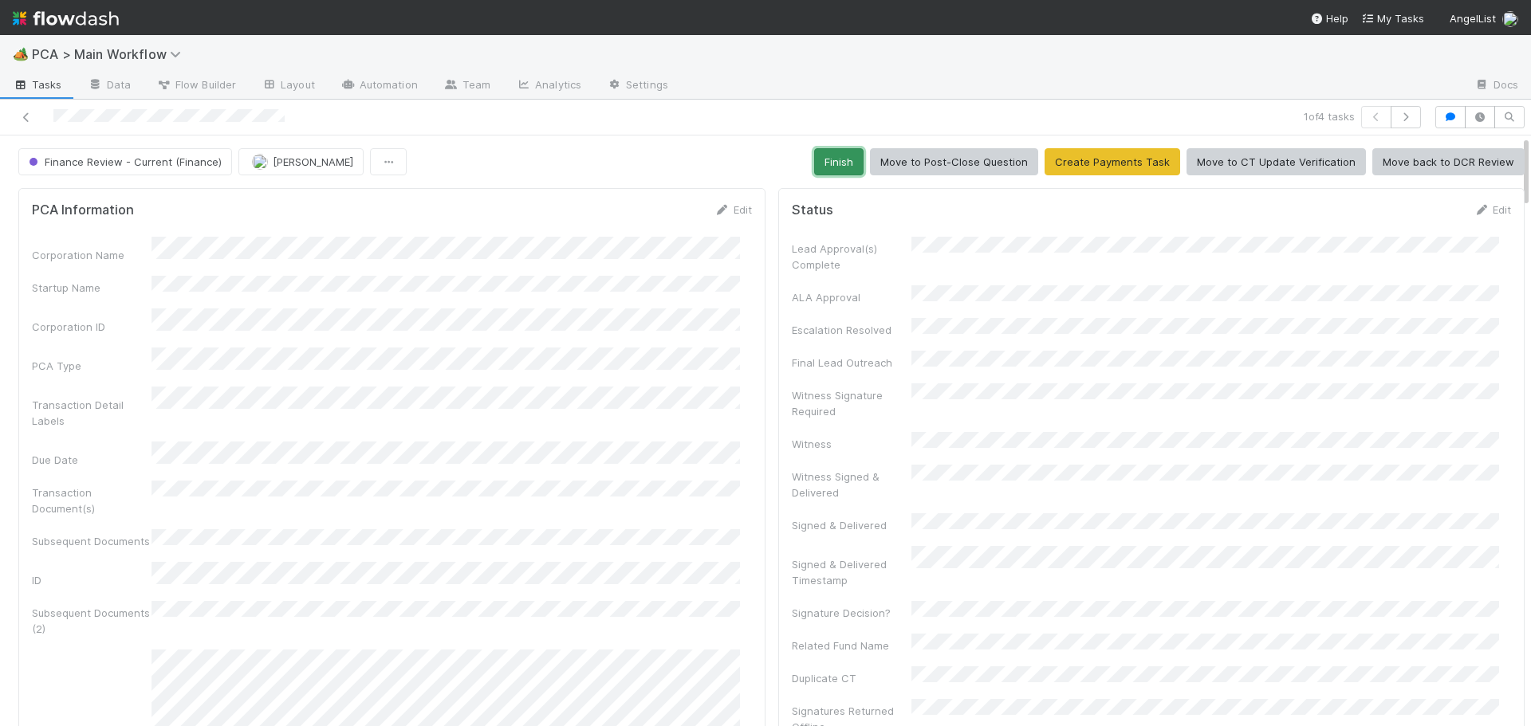
click at [826, 155] on button "Finish" at bounding box center [838, 161] width 49 height 27
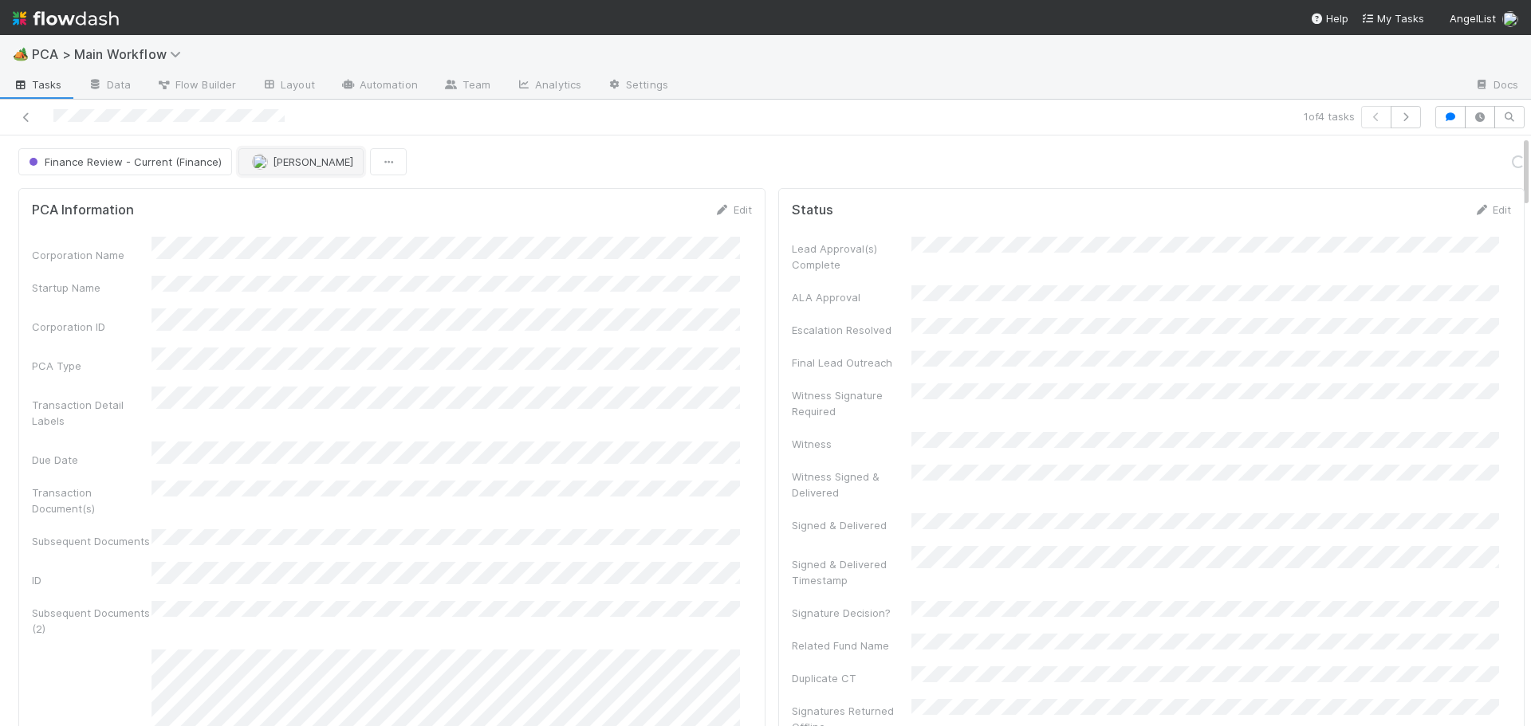
click at [265, 170] on button "[PERSON_NAME]" at bounding box center [300, 161] width 125 height 27
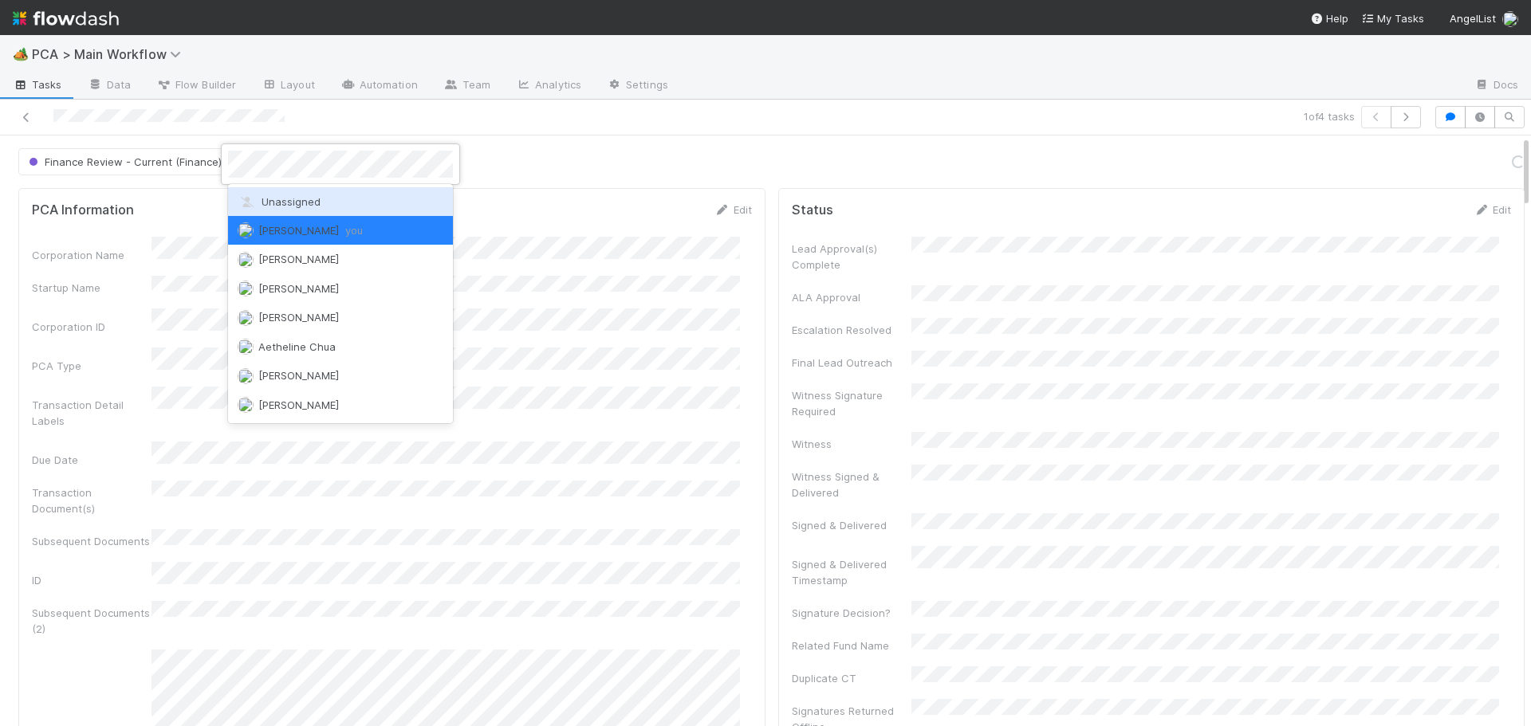
click at [284, 206] on span "Unassigned" at bounding box center [279, 201] width 83 height 13
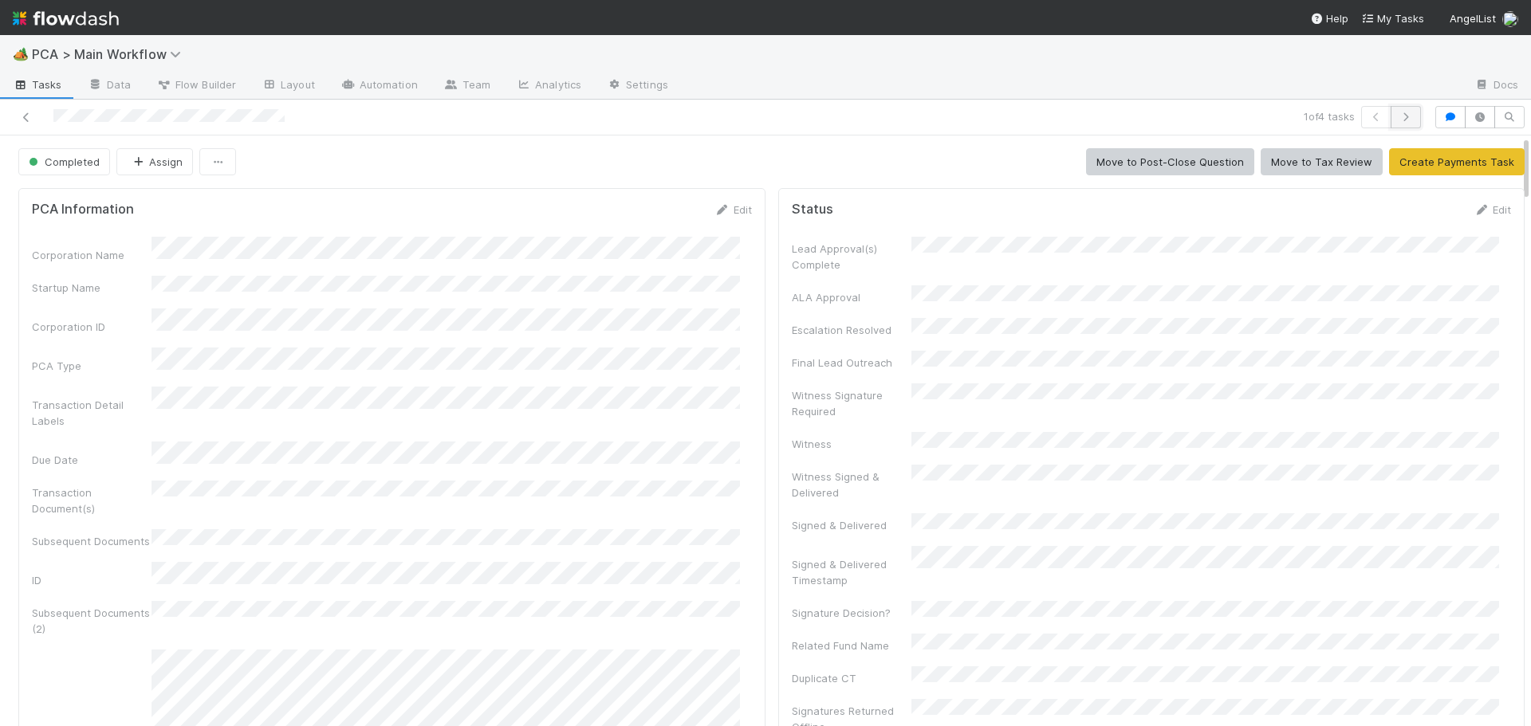
click at [1398, 116] on icon "button" at bounding box center [1406, 117] width 16 height 10
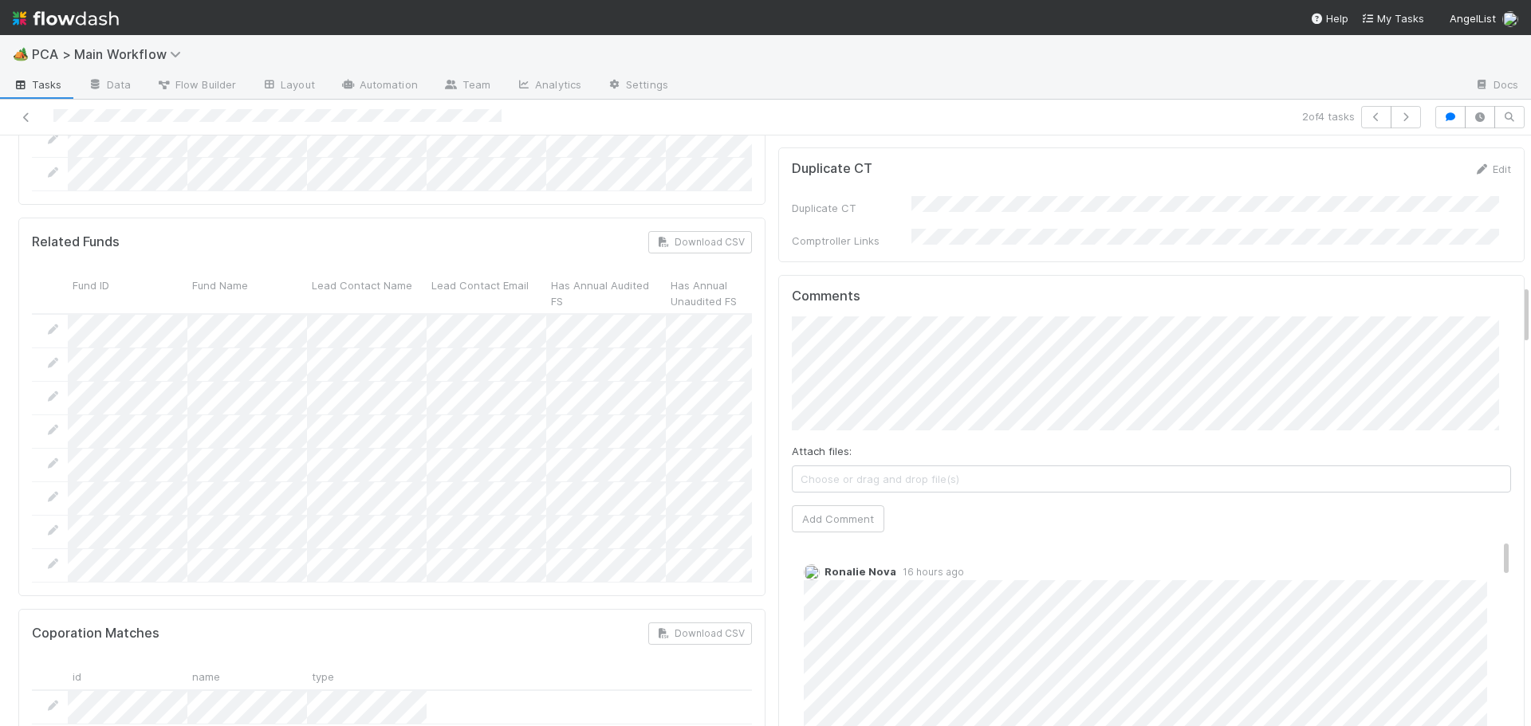
scroll to position [1515, 0]
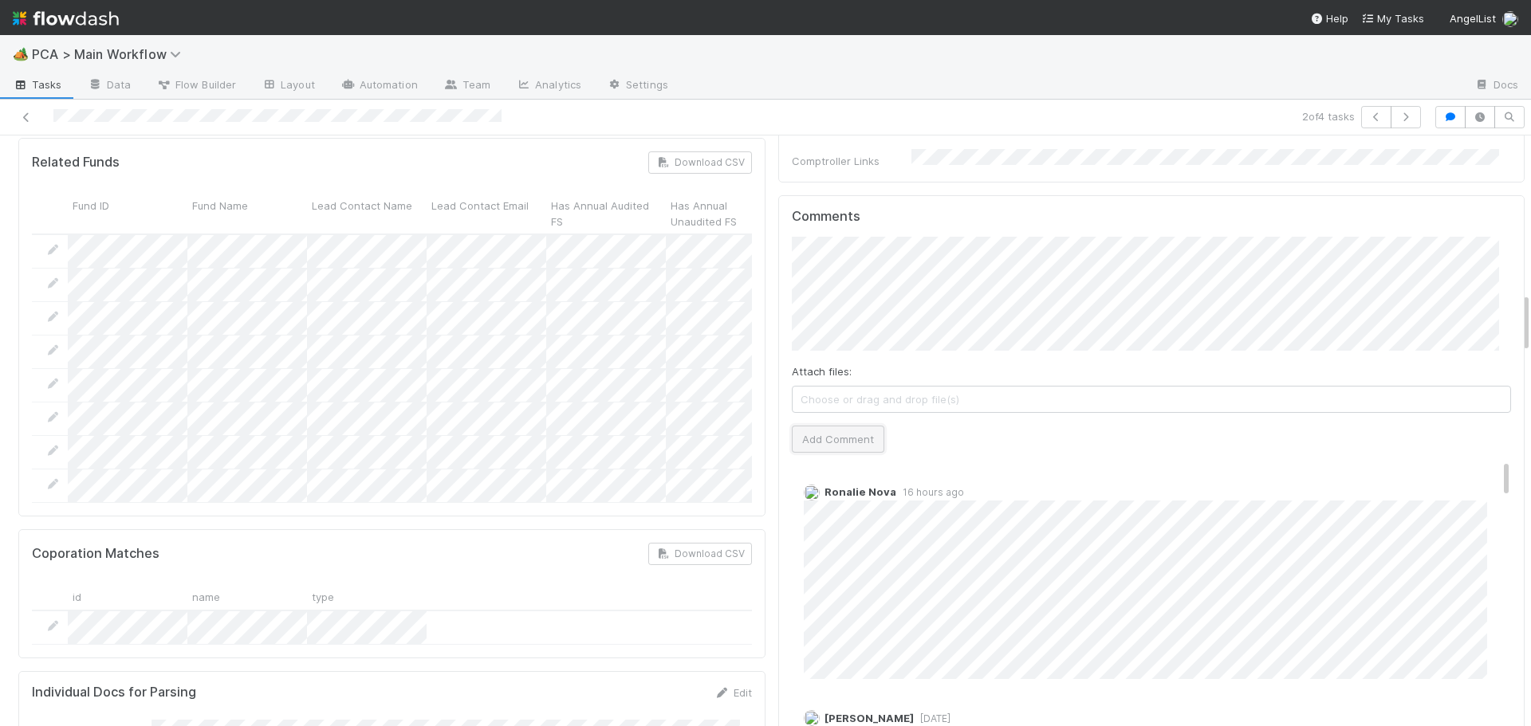
click at [839, 426] on button "Add Comment" at bounding box center [838, 439] width 92 height 27
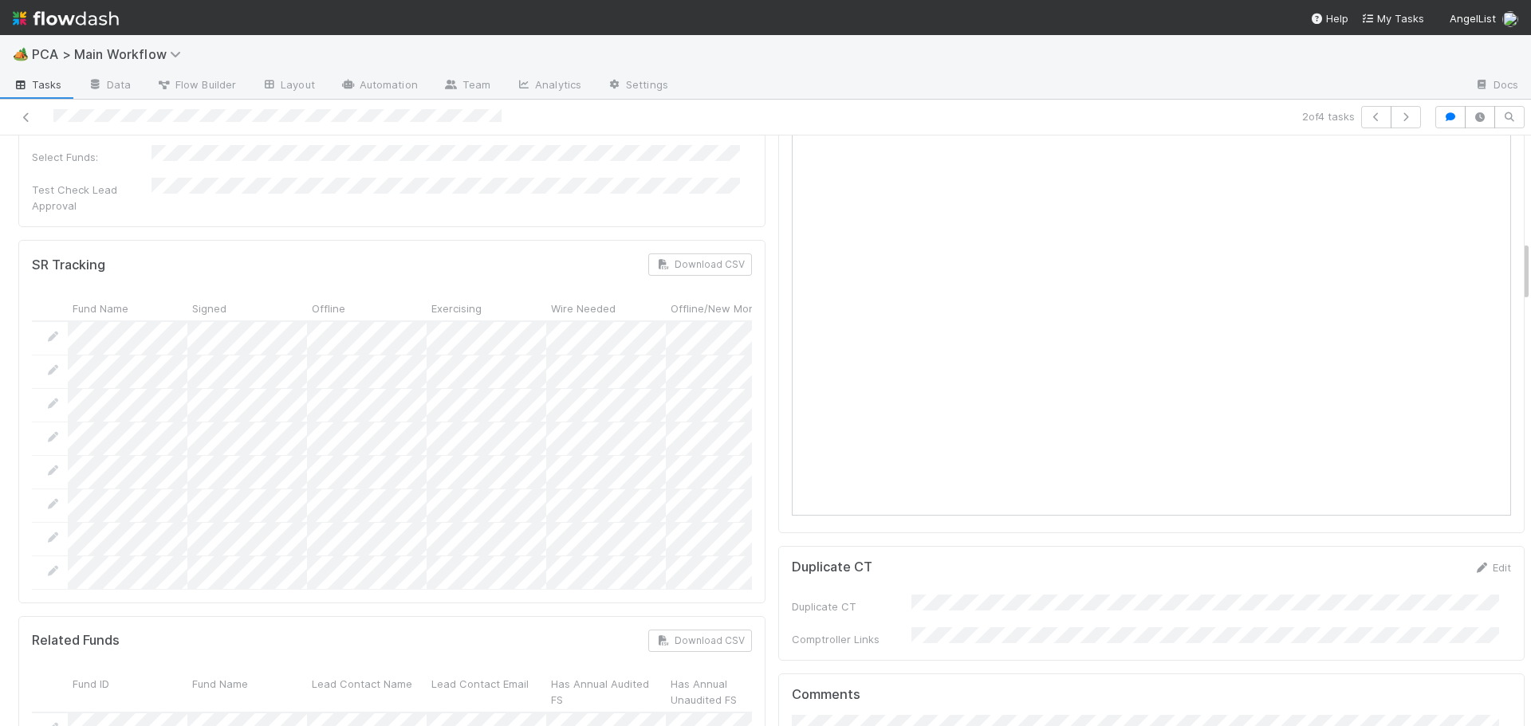
scroll to position [0, 0]
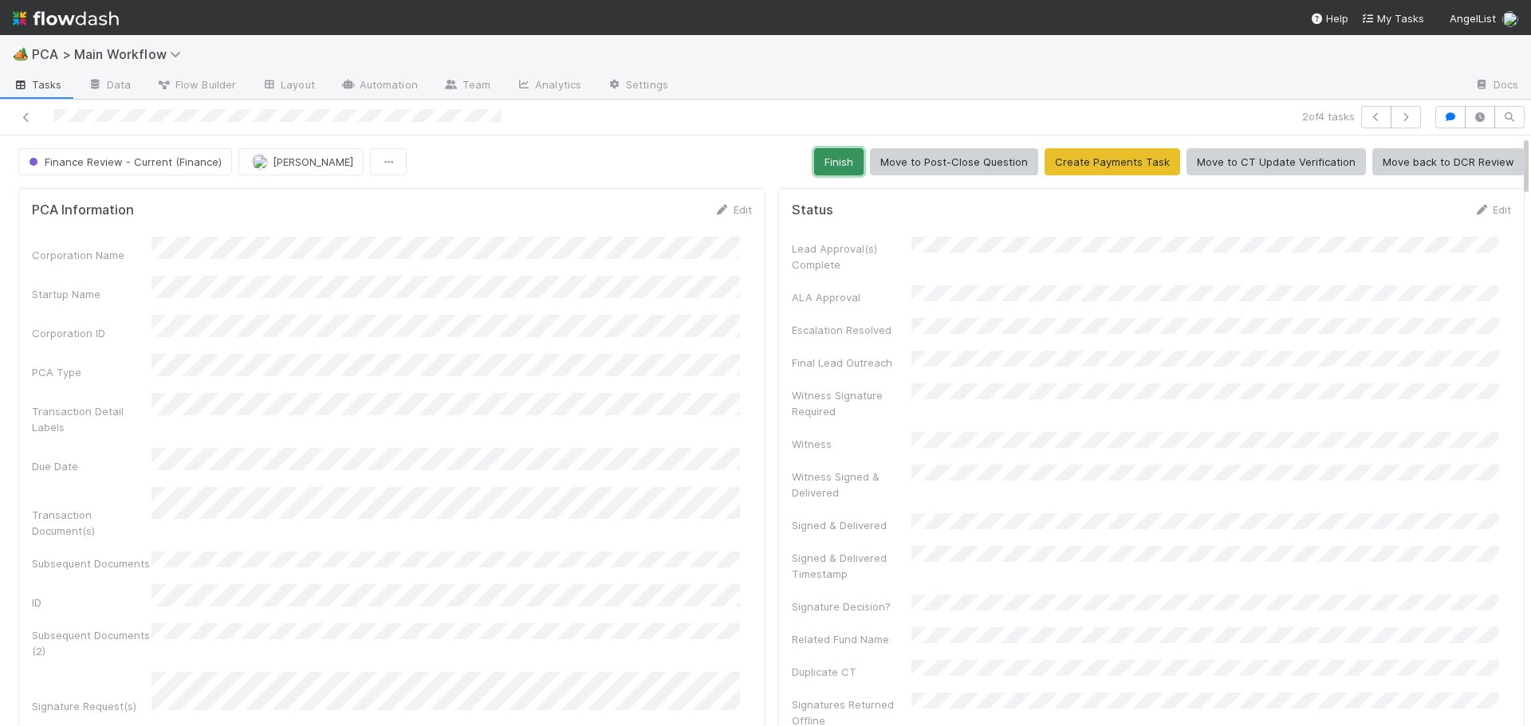
click at [823, 161] on button "Finish" at bounding box center [838, 161] width 49 height 27
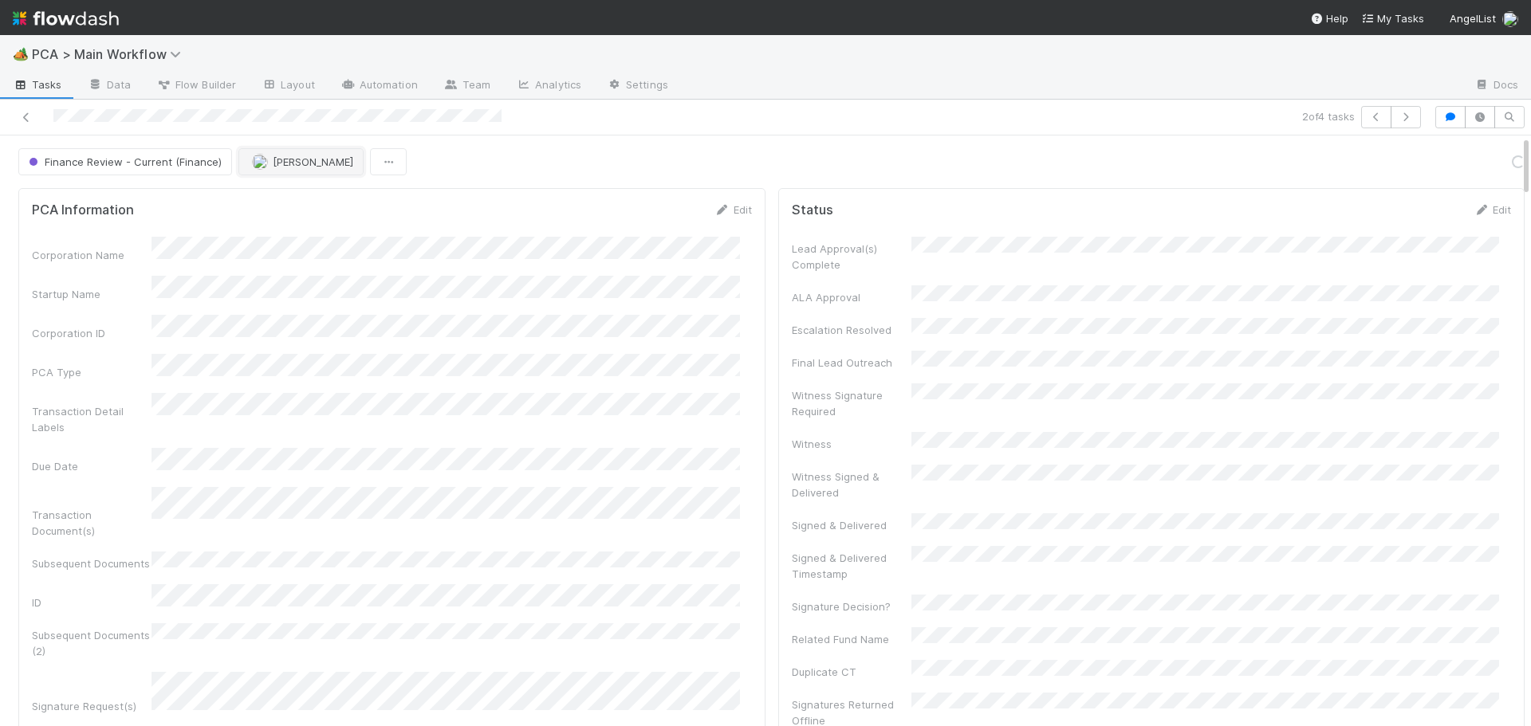
click at [304, 171] on button "[PERSON_NAME]" at bounding box center [300, 161] width 125 height 27
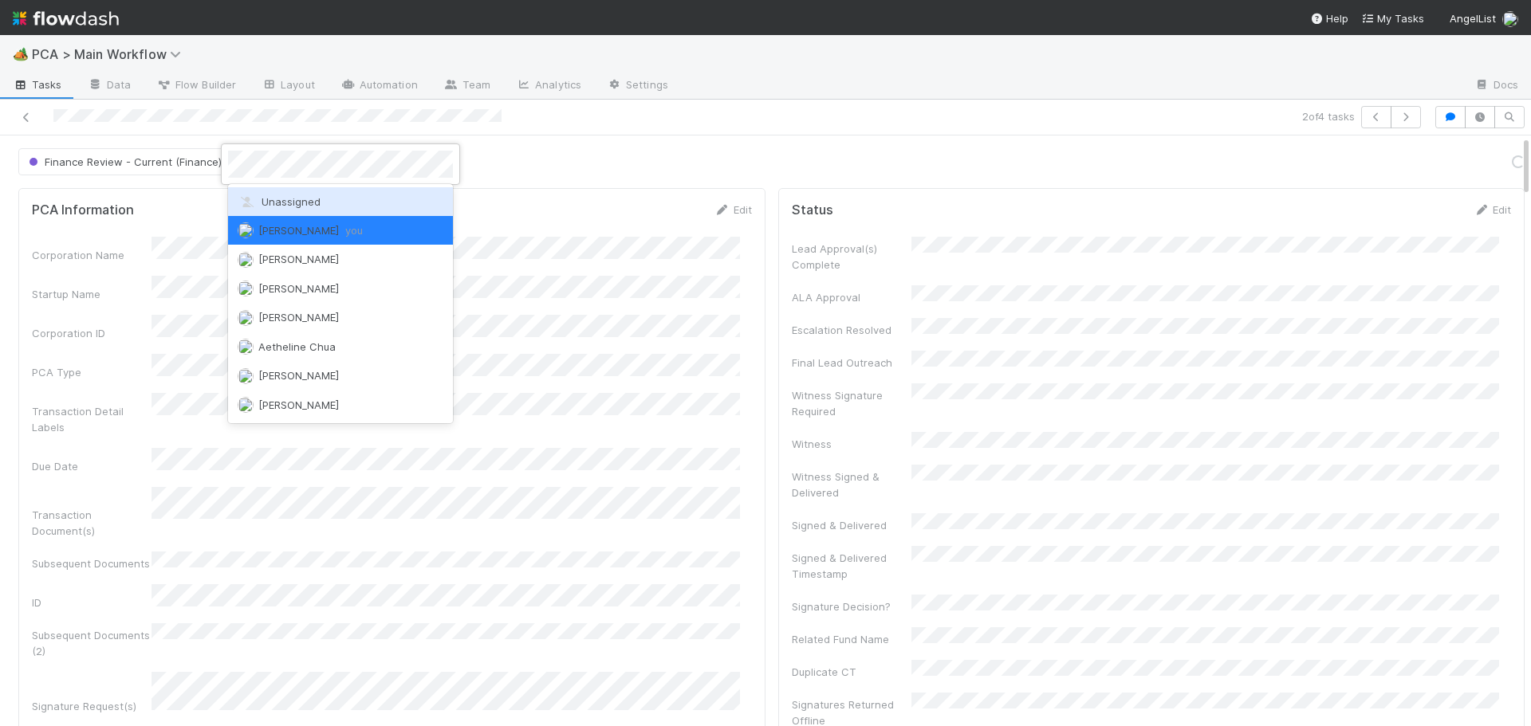
click at [296, 206] on span "Unassigned" at bounding box center [279, 201] width 83 height 13
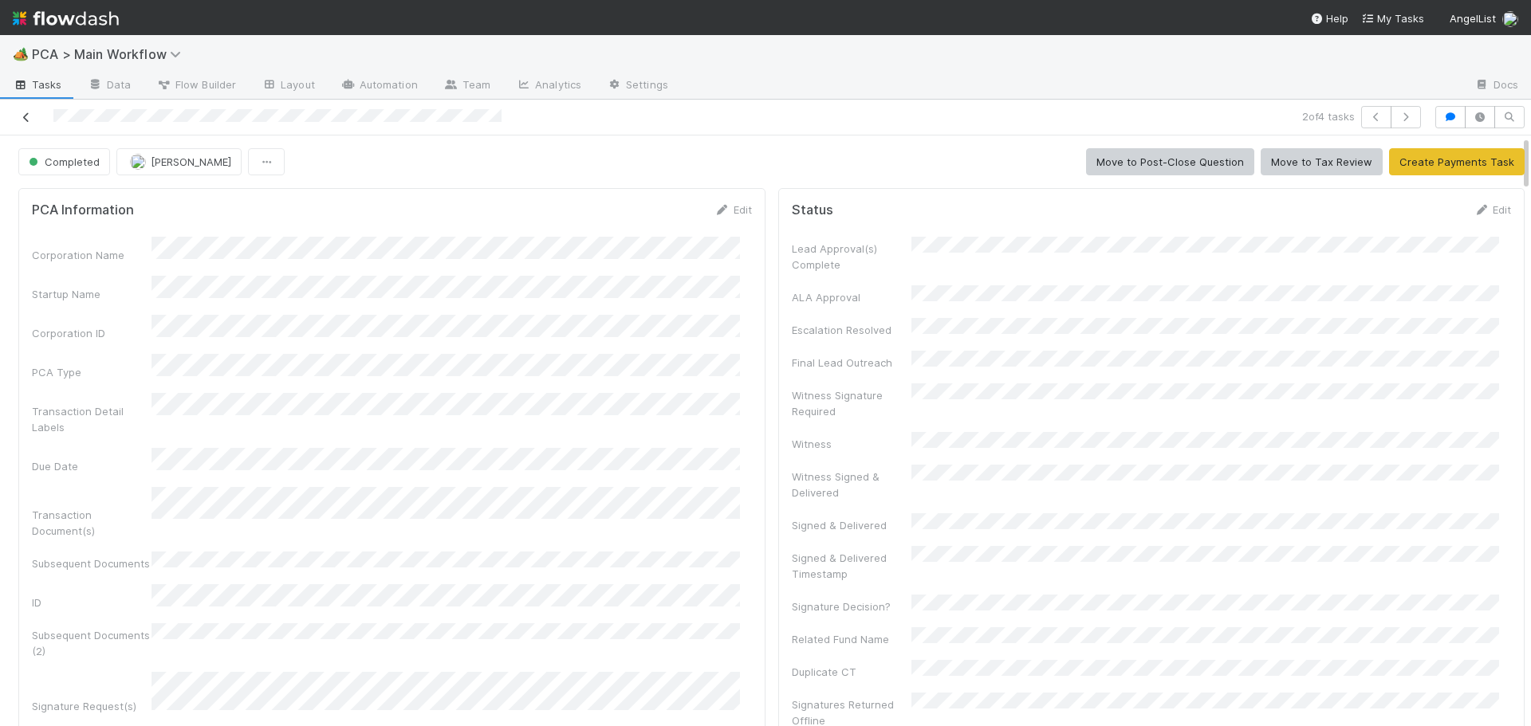
click at [26, 116] on icon at bounding box center [26, 117] width 16 height 10
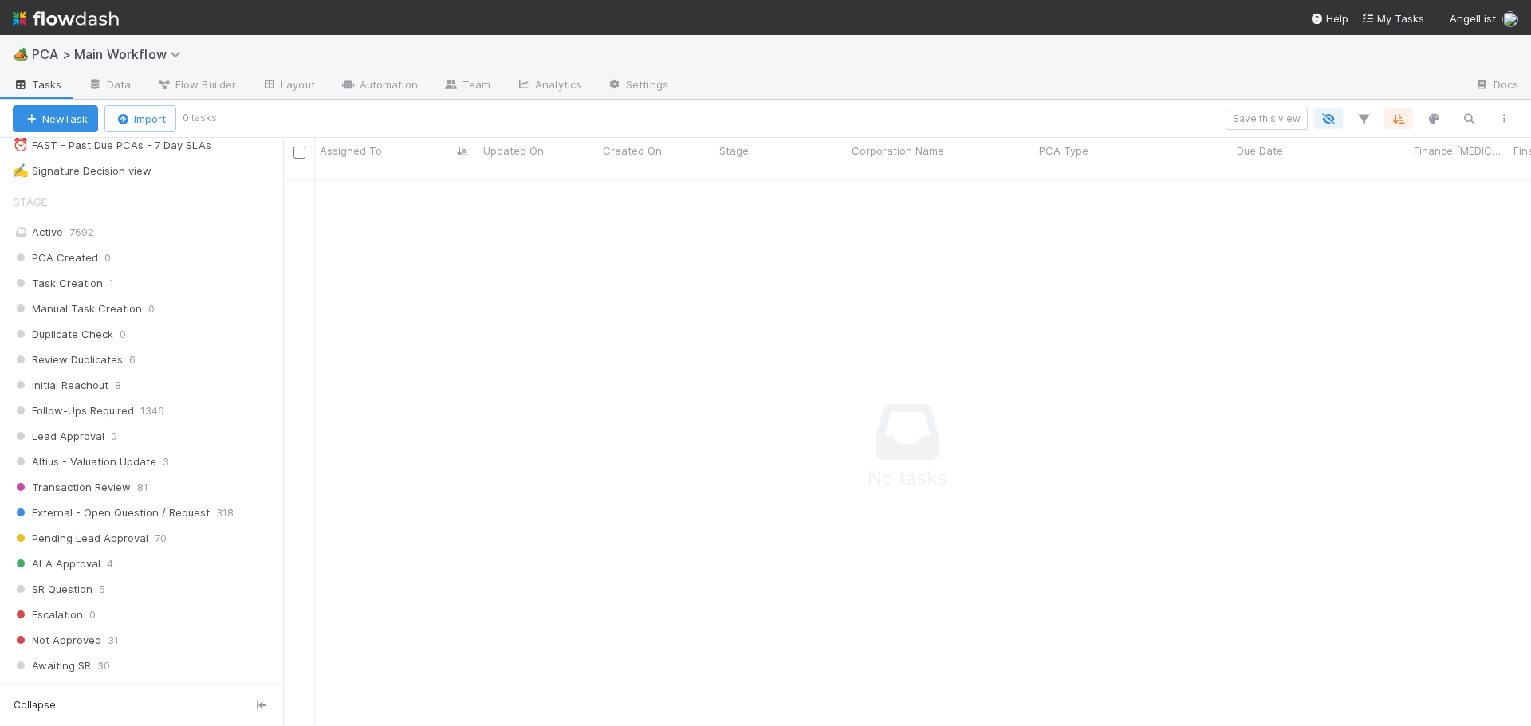
scroll to position [1036, 0]
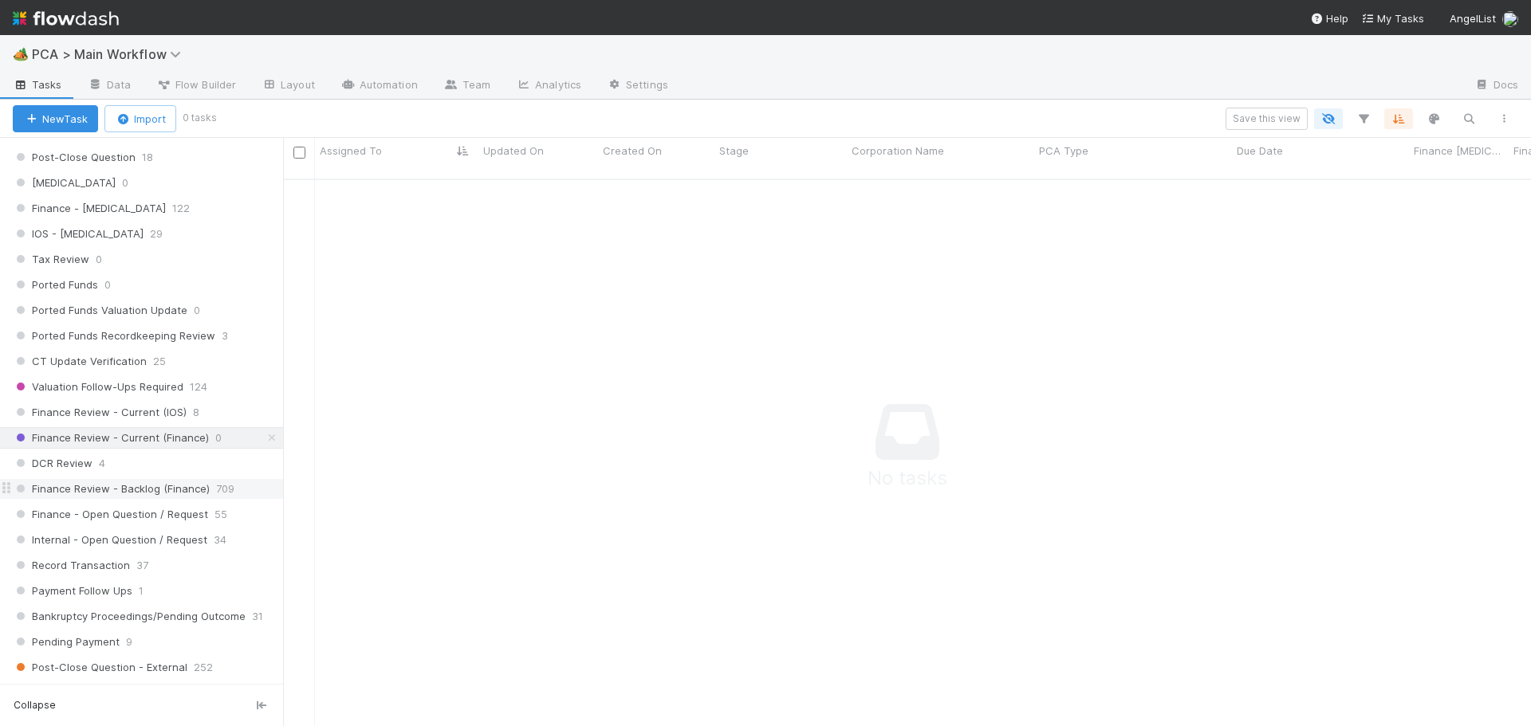
click at [160, 493] on span "Finance Review - Backlog (Finance)" at bounding box center [111, 489] width 197 height 20
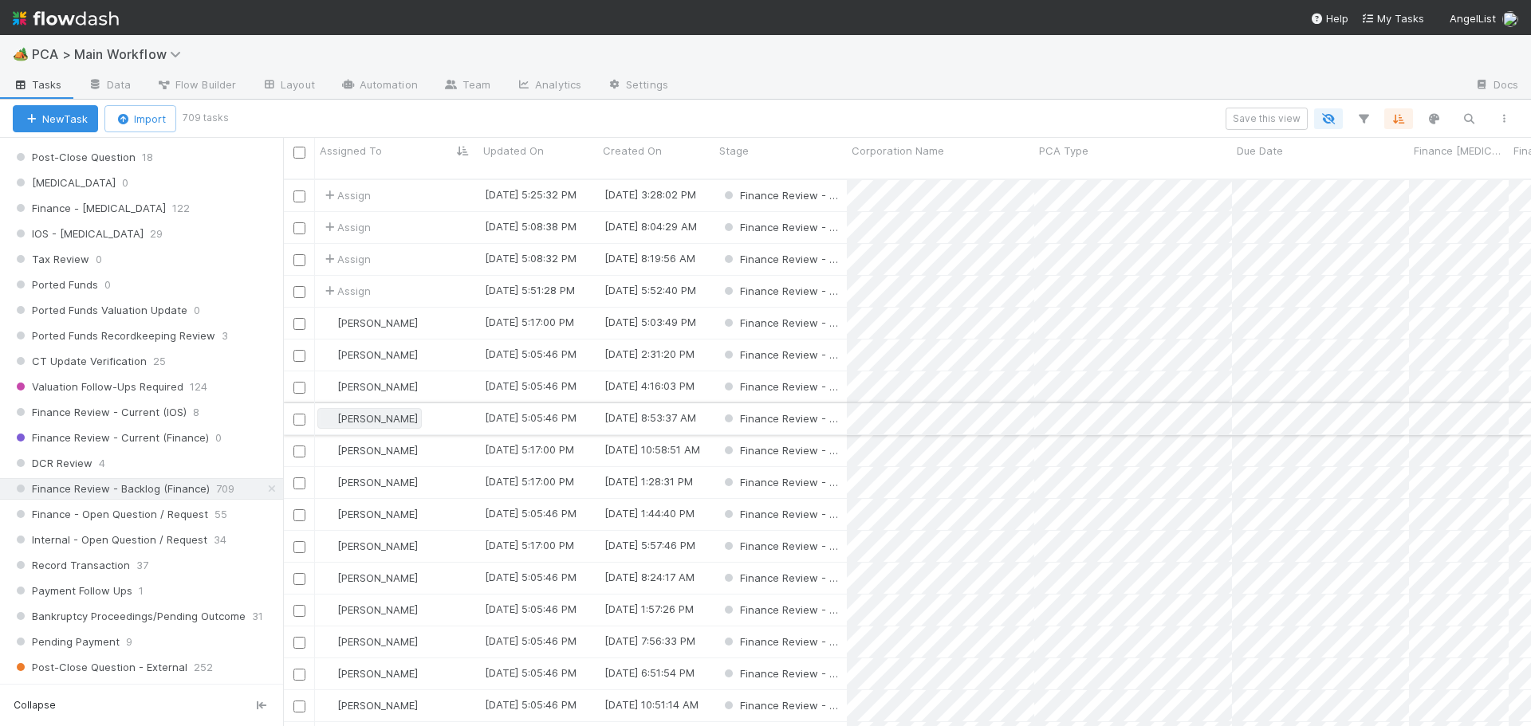
scroll to position [548, 1236]
click at [1365, 116] on icon "button" at bounding box center [1363, 119] width 16 height 14
click at [1052, 167] on button "Add Filter" at bounding box center [1118, 166] width 478 height 23
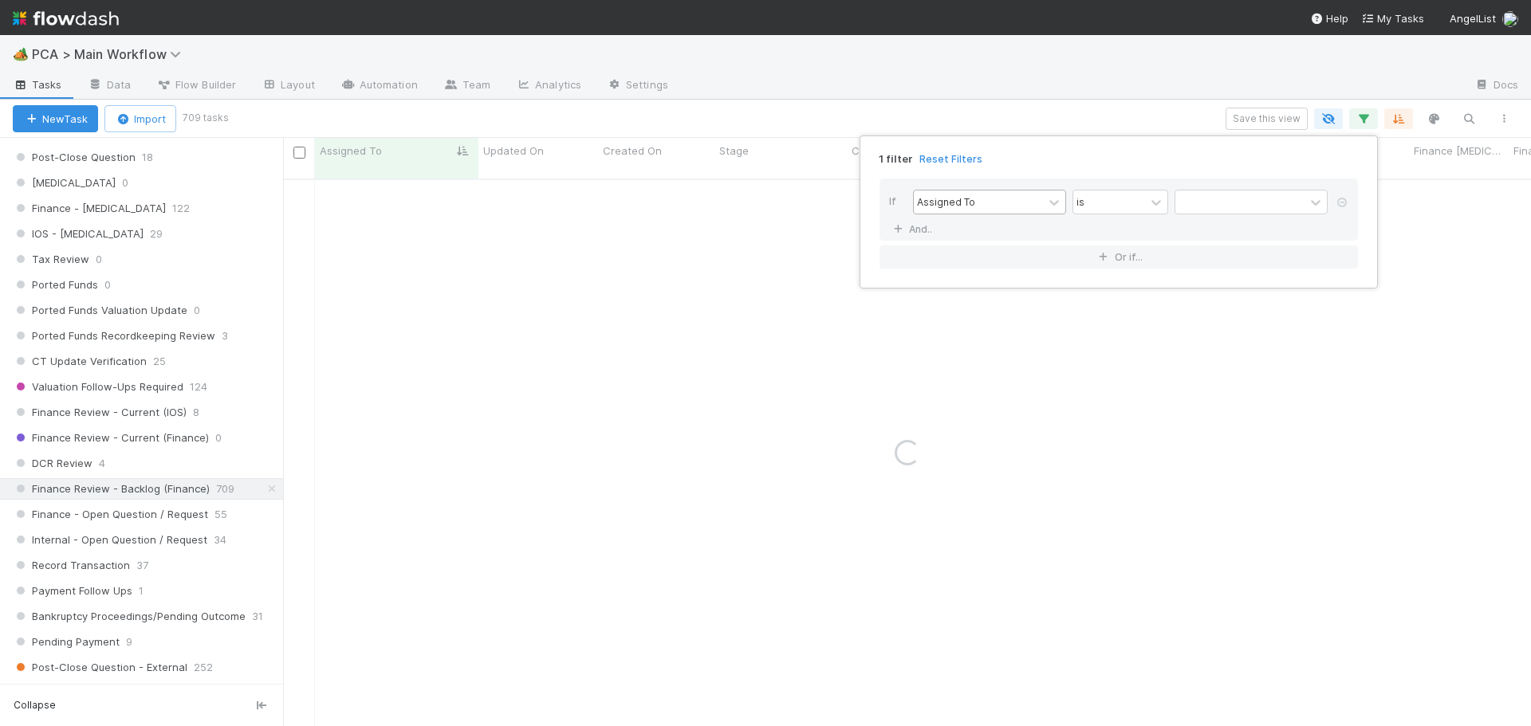
click at [994, 206] on div "Assigned To" at bounding box center [978, 202] width 129 height 23
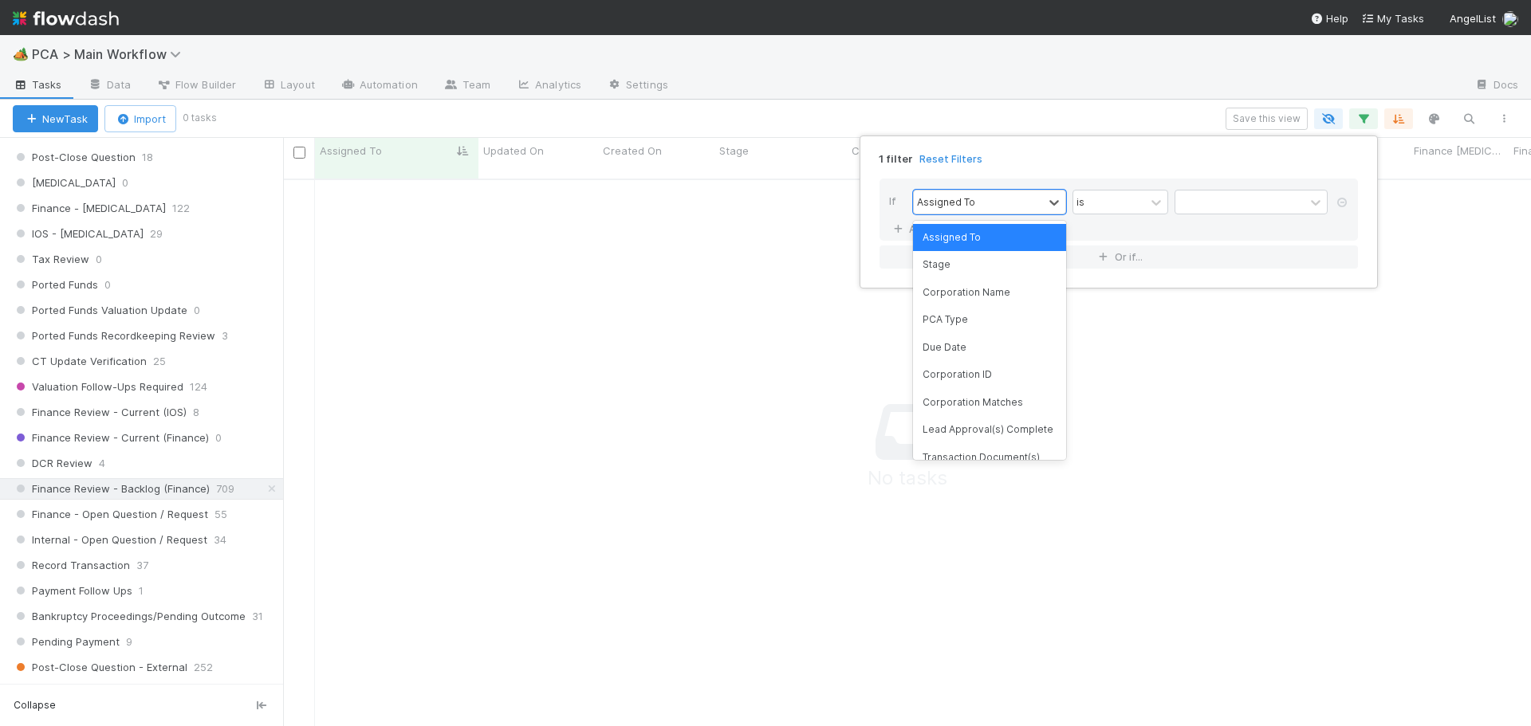
scroll to position [537, 1236]
click at [953, 316] on div "PCA Type" at bounding box center [989, 319] width 153 height 27
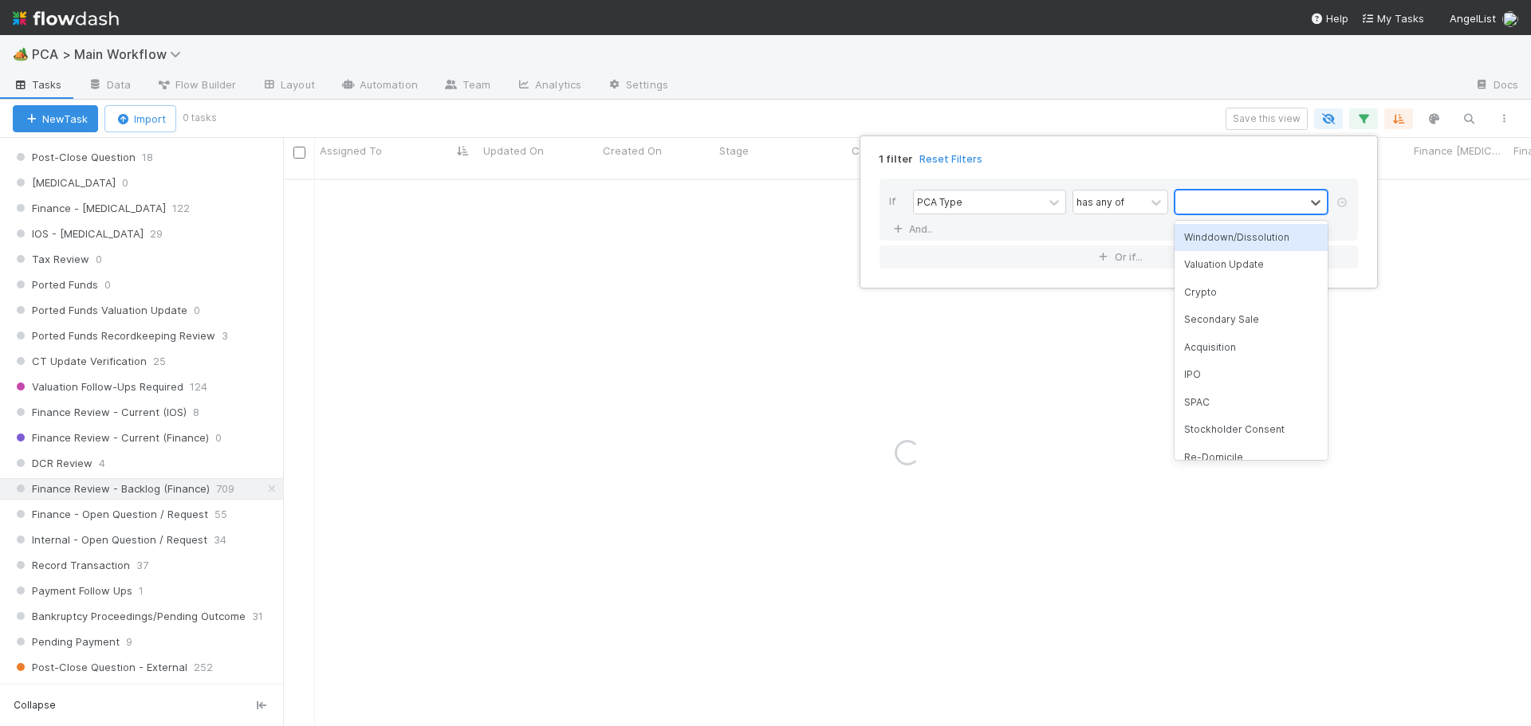
click at [1242, 198] on div at bounding box center [1239, 202] width 129 height 23
click at [1206, 346] on div "Acquisition" at bounding box center [1250, 347] width 153 height 27
click at [1175, 104] on div "1 filter Reset Filters If PCA Type has any of option Acquisition, selected. 0 r…" at bounding box center [765, 363] width 1531 height 726
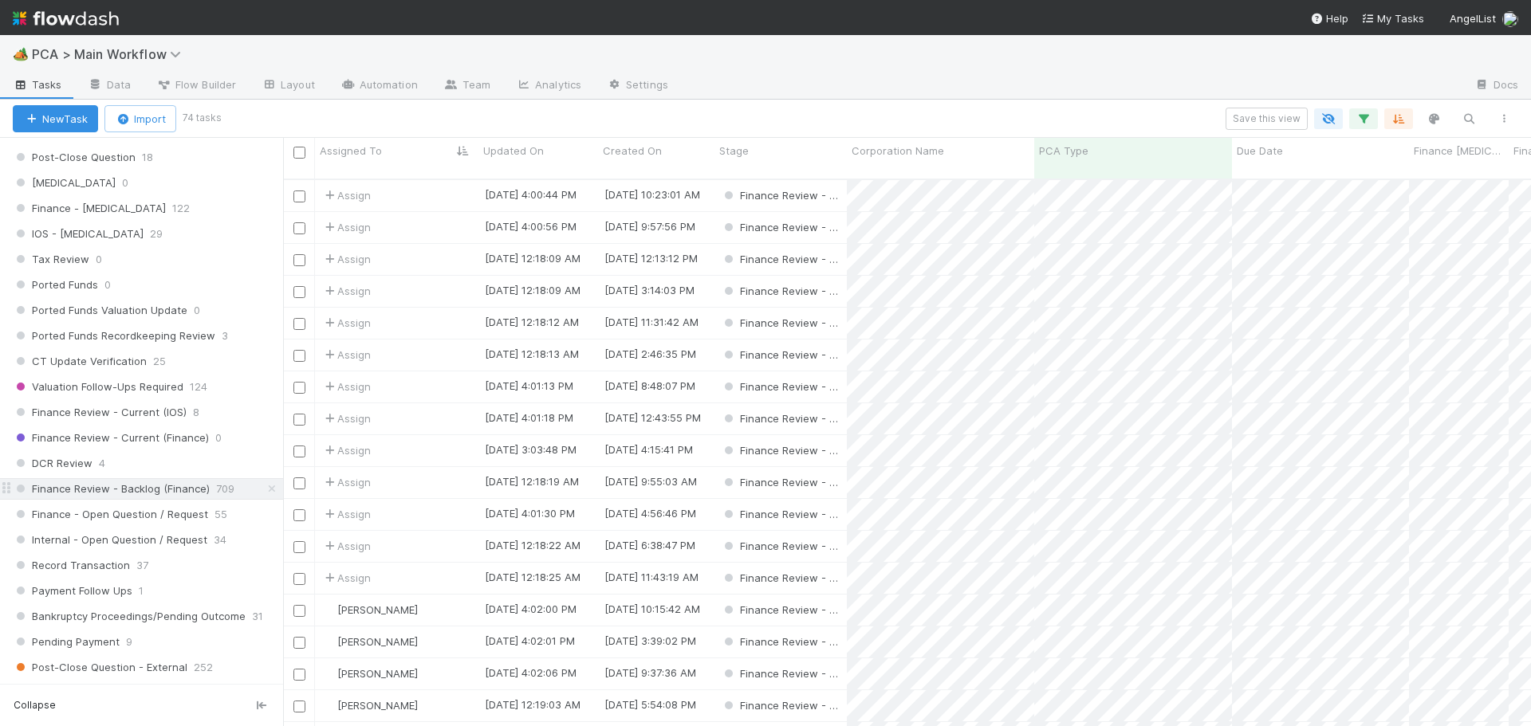
scroll to position [548, 1236]
click at [297, 191] on input "checkbox" at bounding box center [299, 197] width 12 height 12
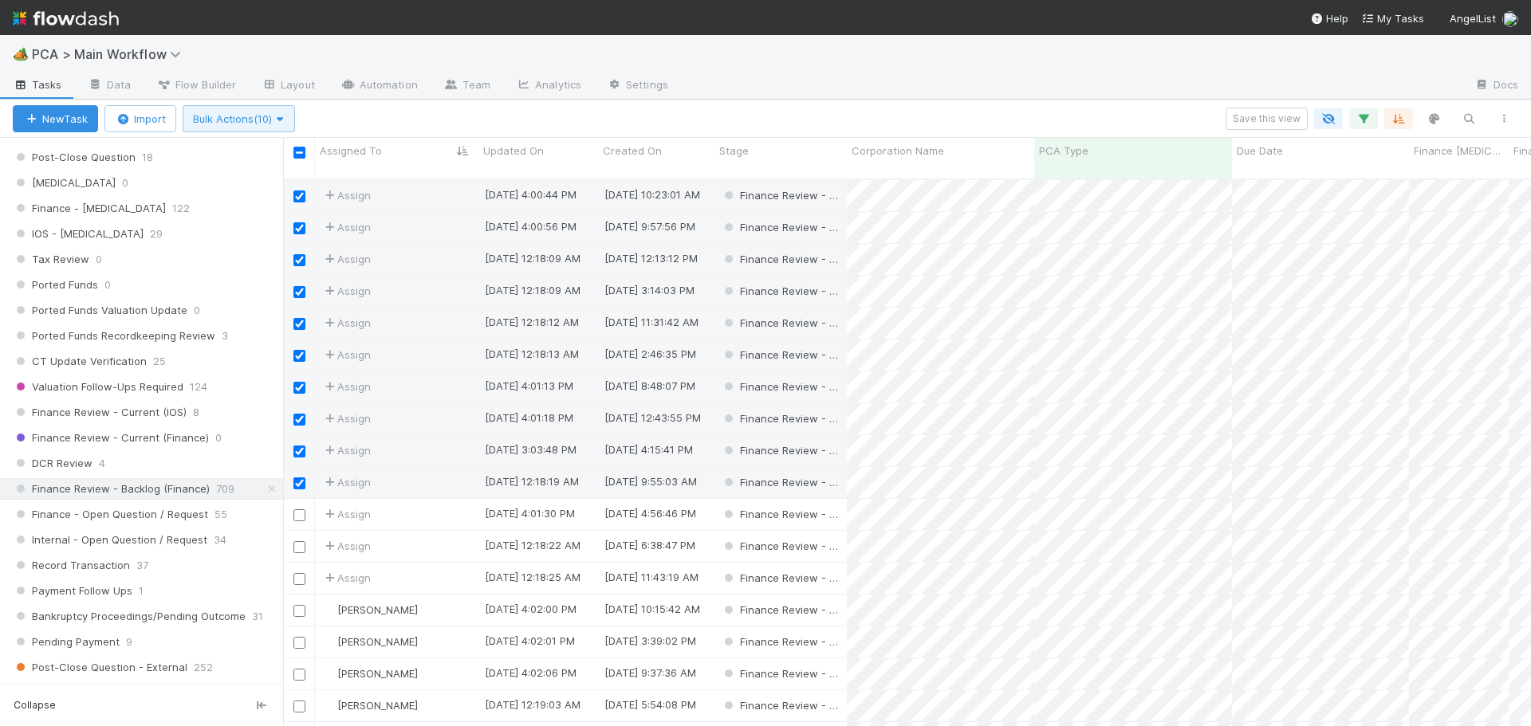
click at [294, 509] on input "checkbox" at bounding box center [299, 515] width 12 height 12
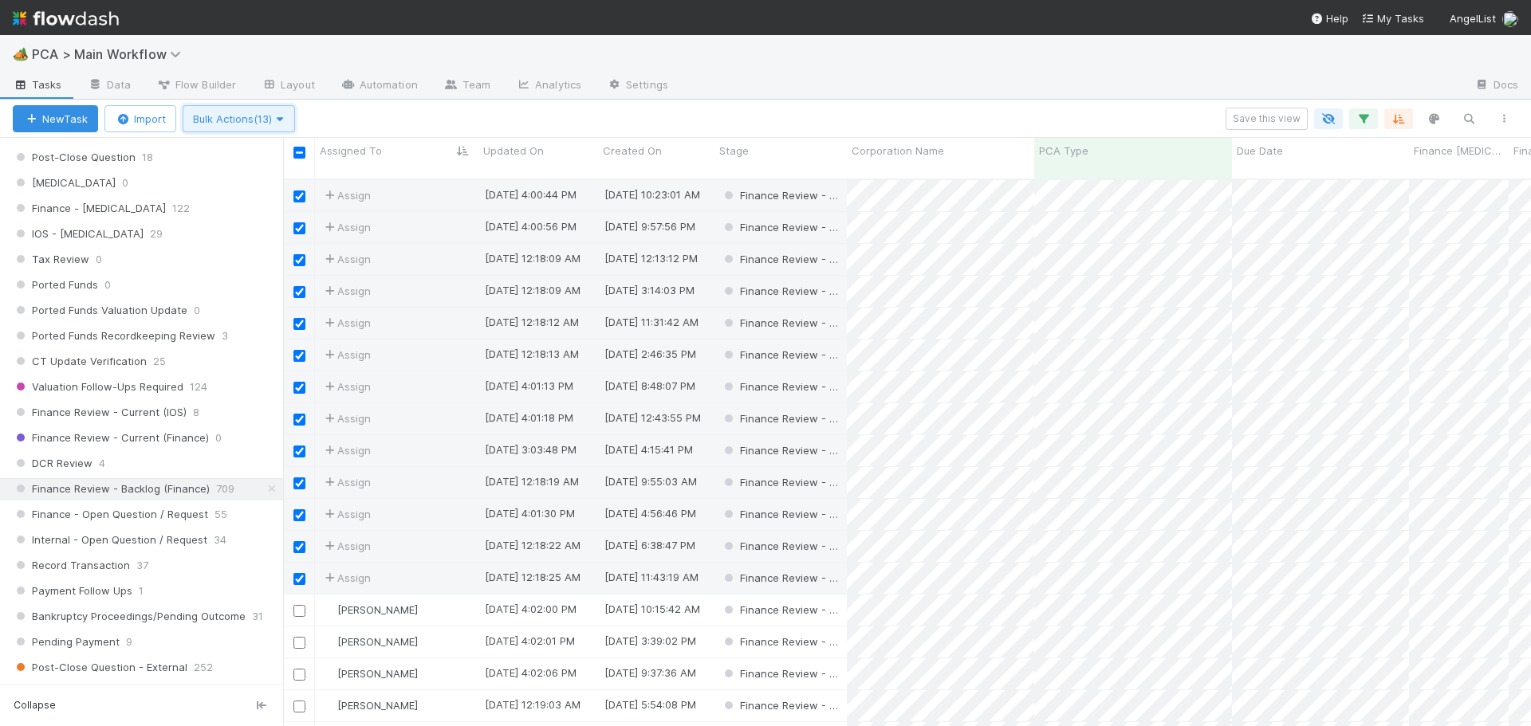
click at [285, 120] on icon "button" at bounding box center [280, 119] width 16 height 10
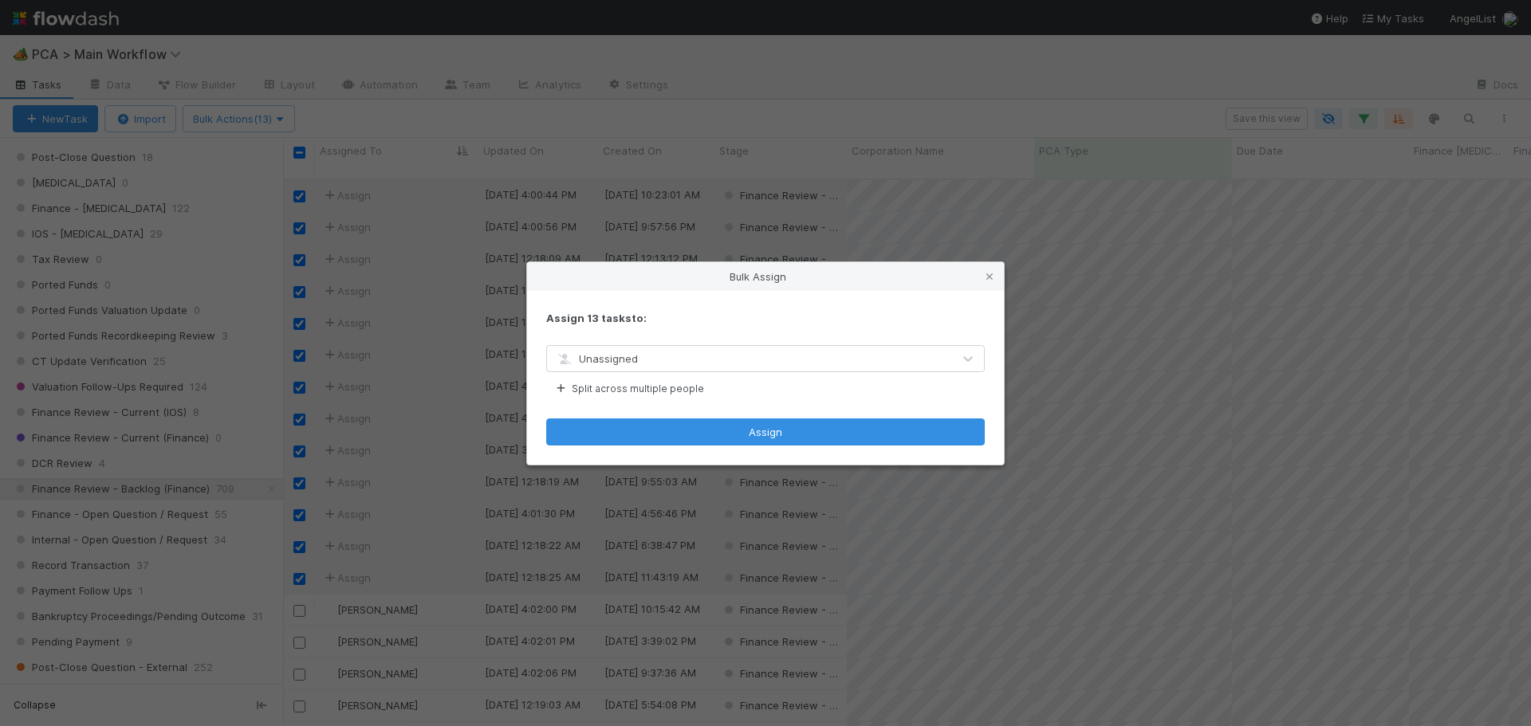
click at [678, 358] on div "Unassigned" at bounding box center [749, 359] width 405 height 26
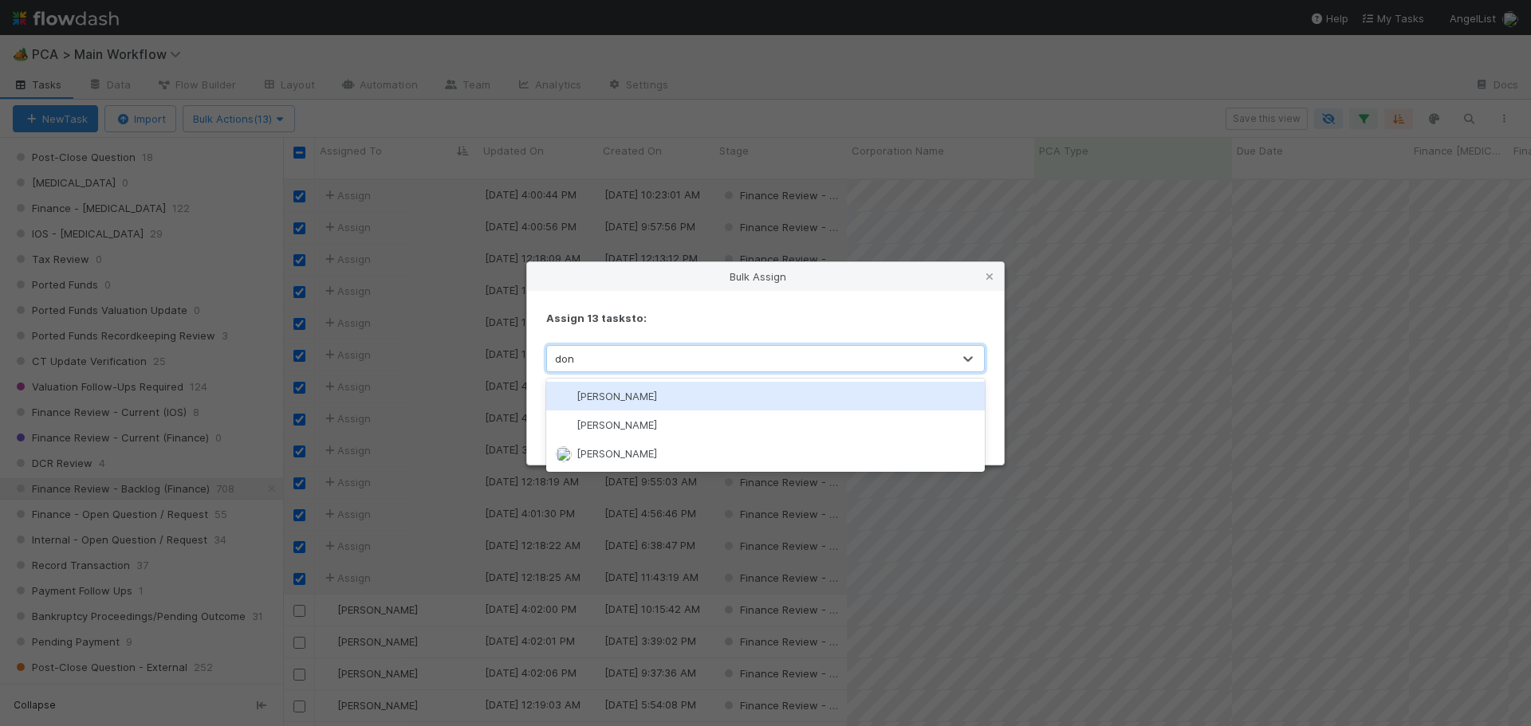
type input "don w"
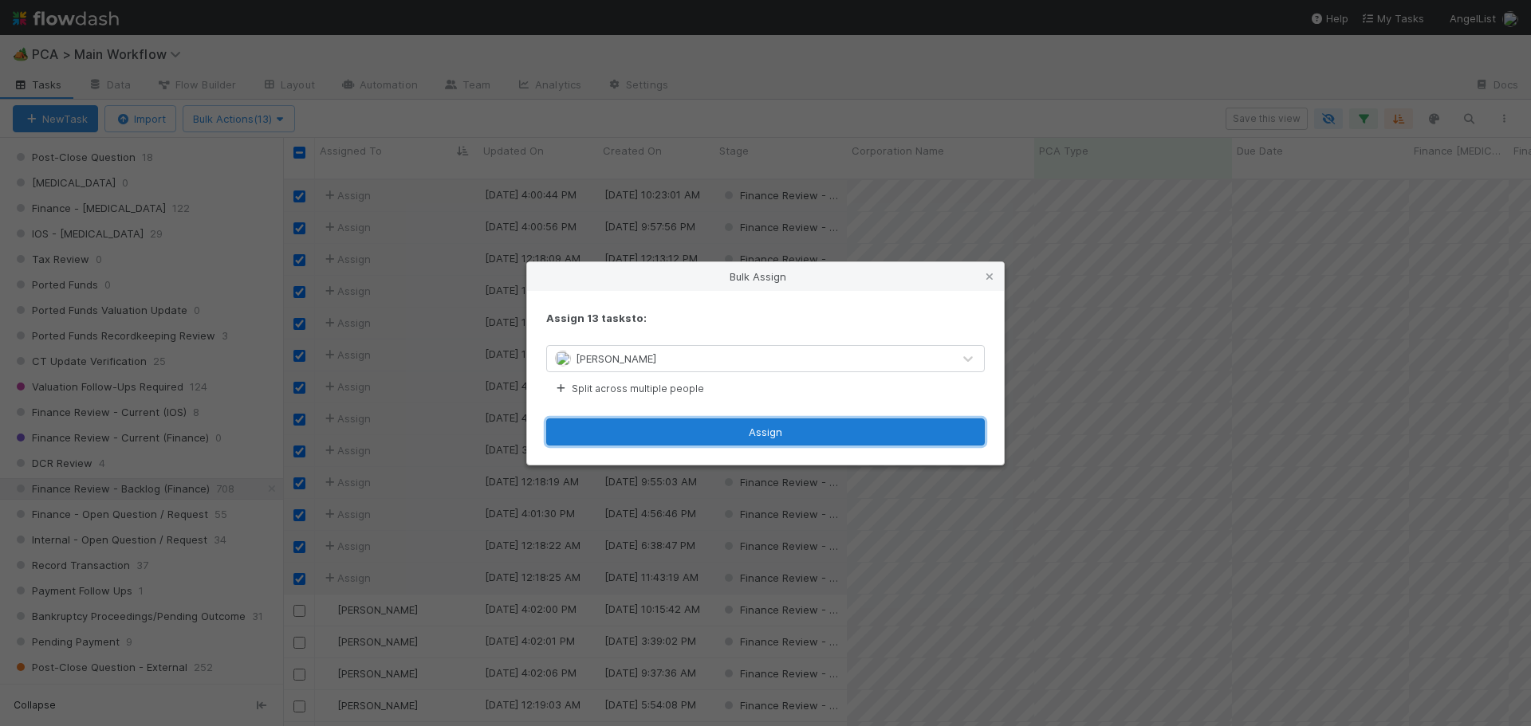
click at [683, 427] on button "Assign" at bounding box center [765, 432] width 438 height 27
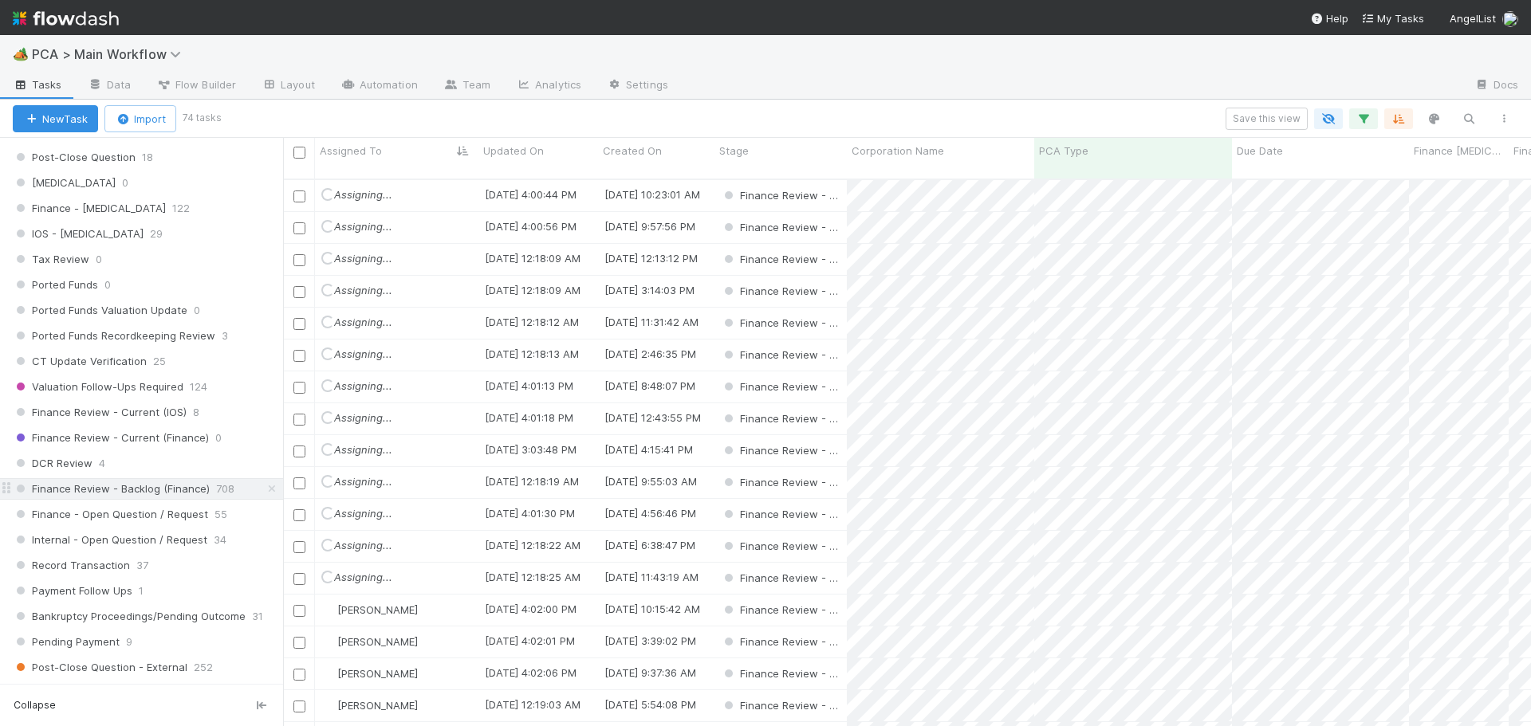
scroll to position [1196, 0]
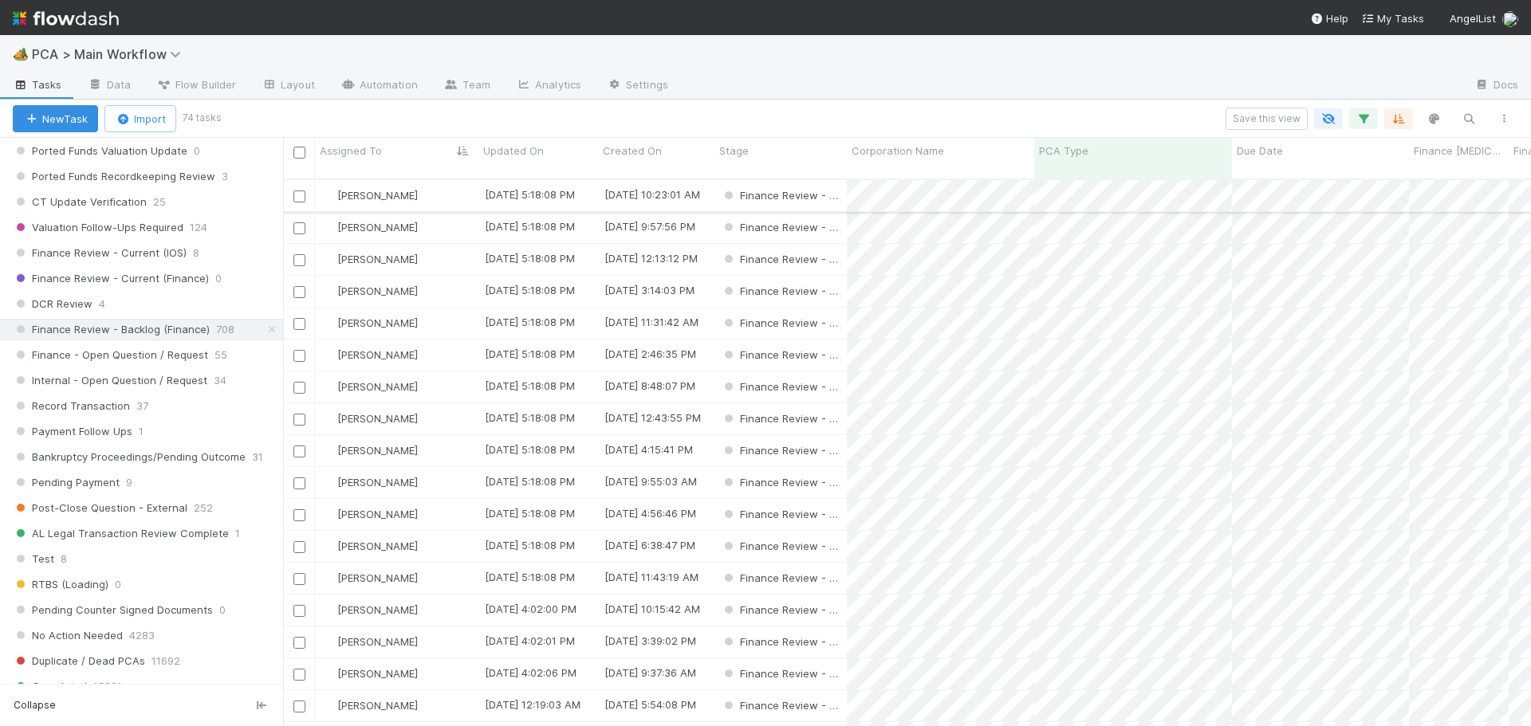
click at [436, 181] on div "[PERSON_NAME]" at bounding box center [396, 195] width 163 height 31
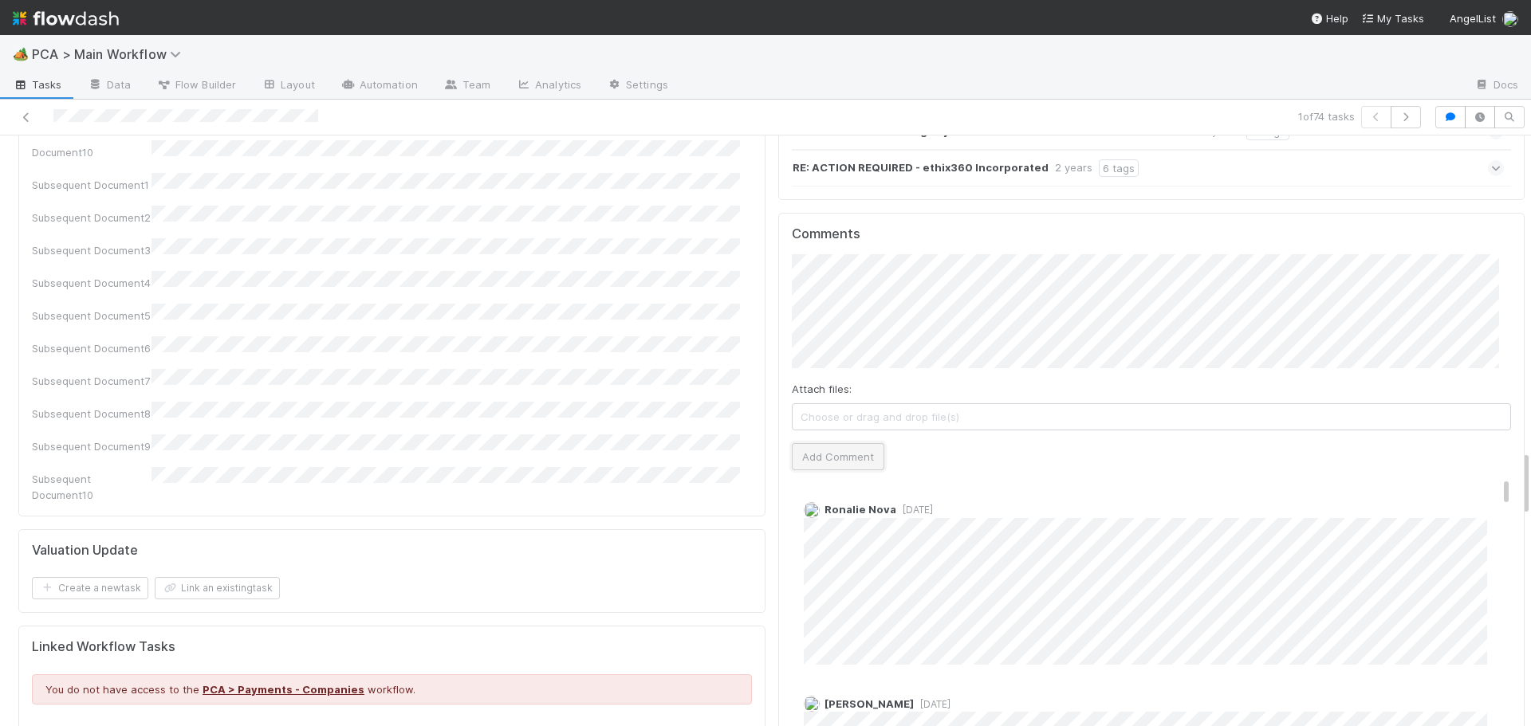
click at [815, 443] on button "Add Comment" at bounding box center [838, 456] width 92 height 27
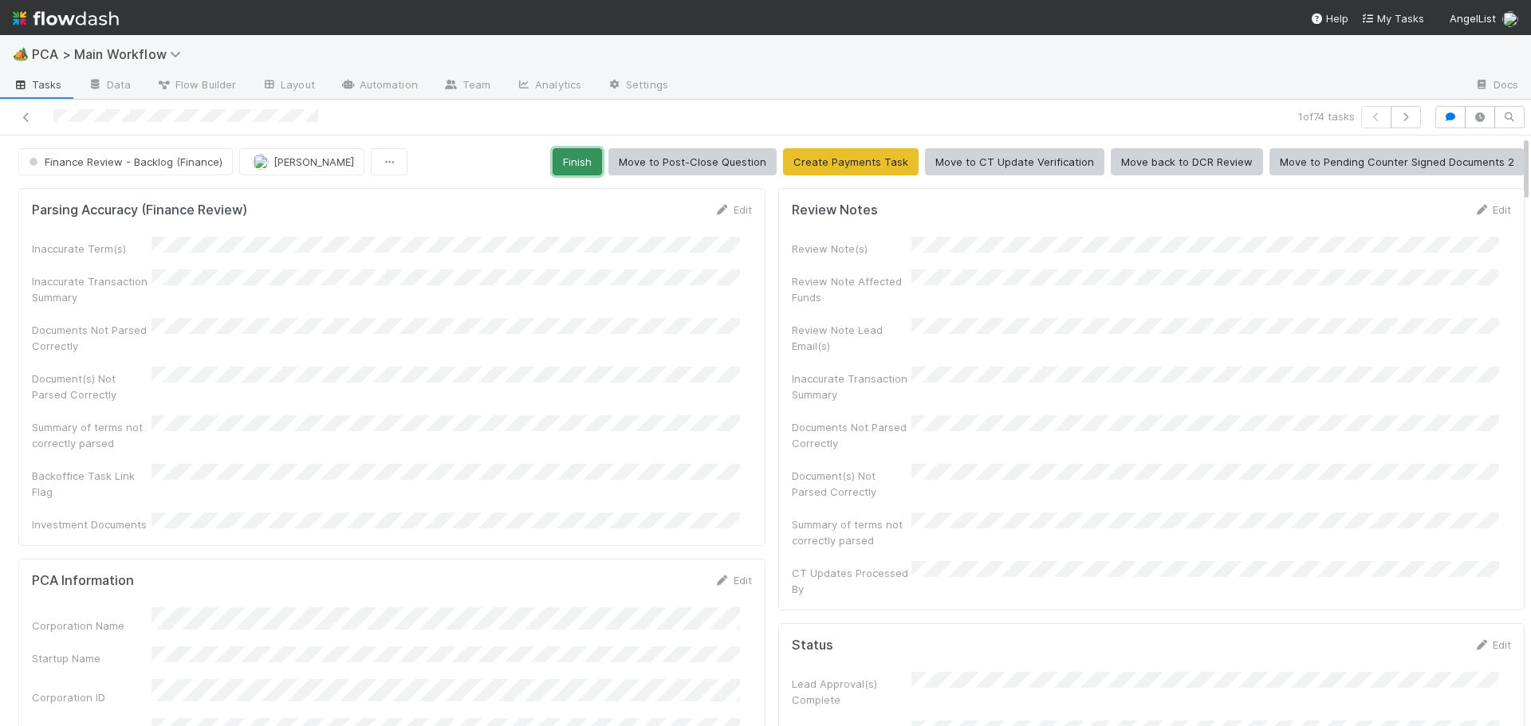
click at [568, 155] on button "Finish" at bounding box center [576, 161] width 49 height 27
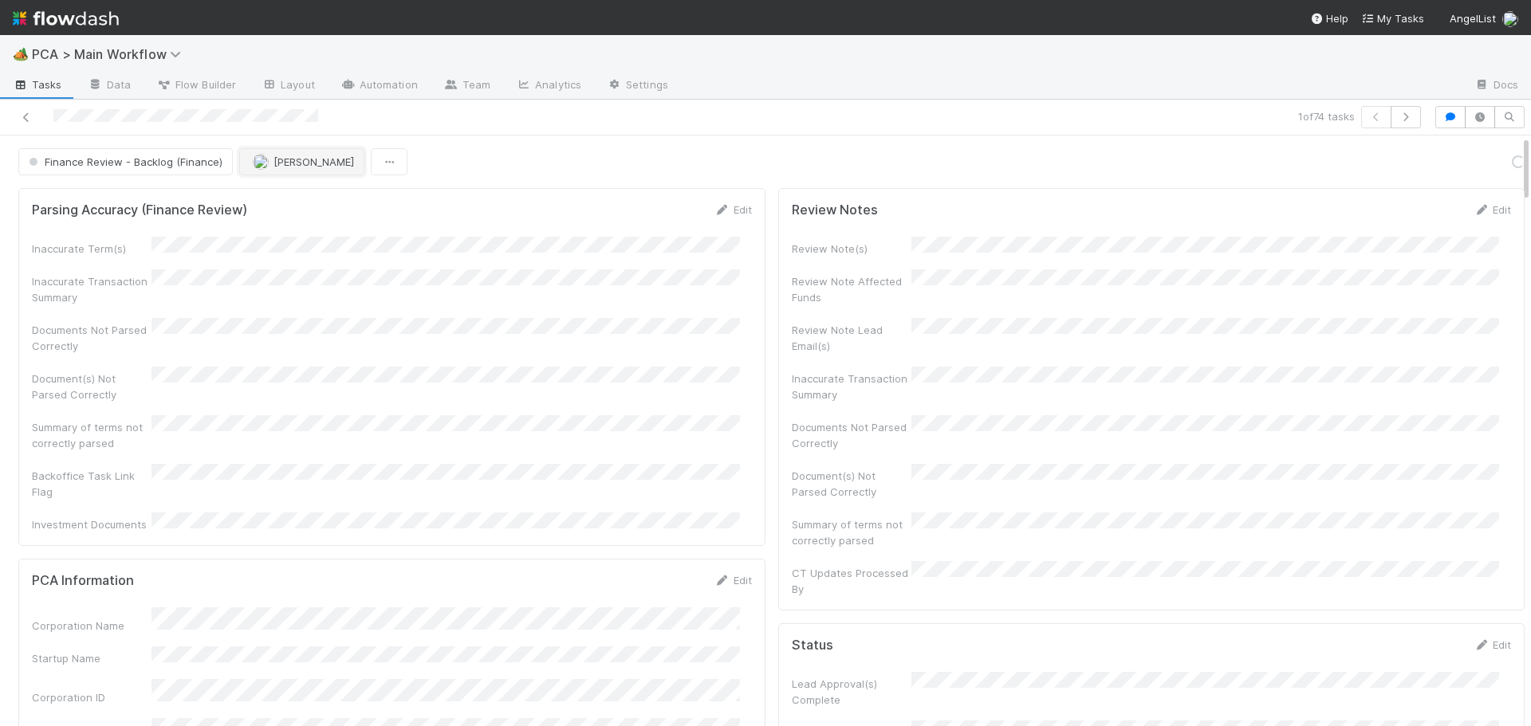
click at [292, 163] on span "[PERSON_NAME]" at bounding box center [313, 161] width 81 height 13
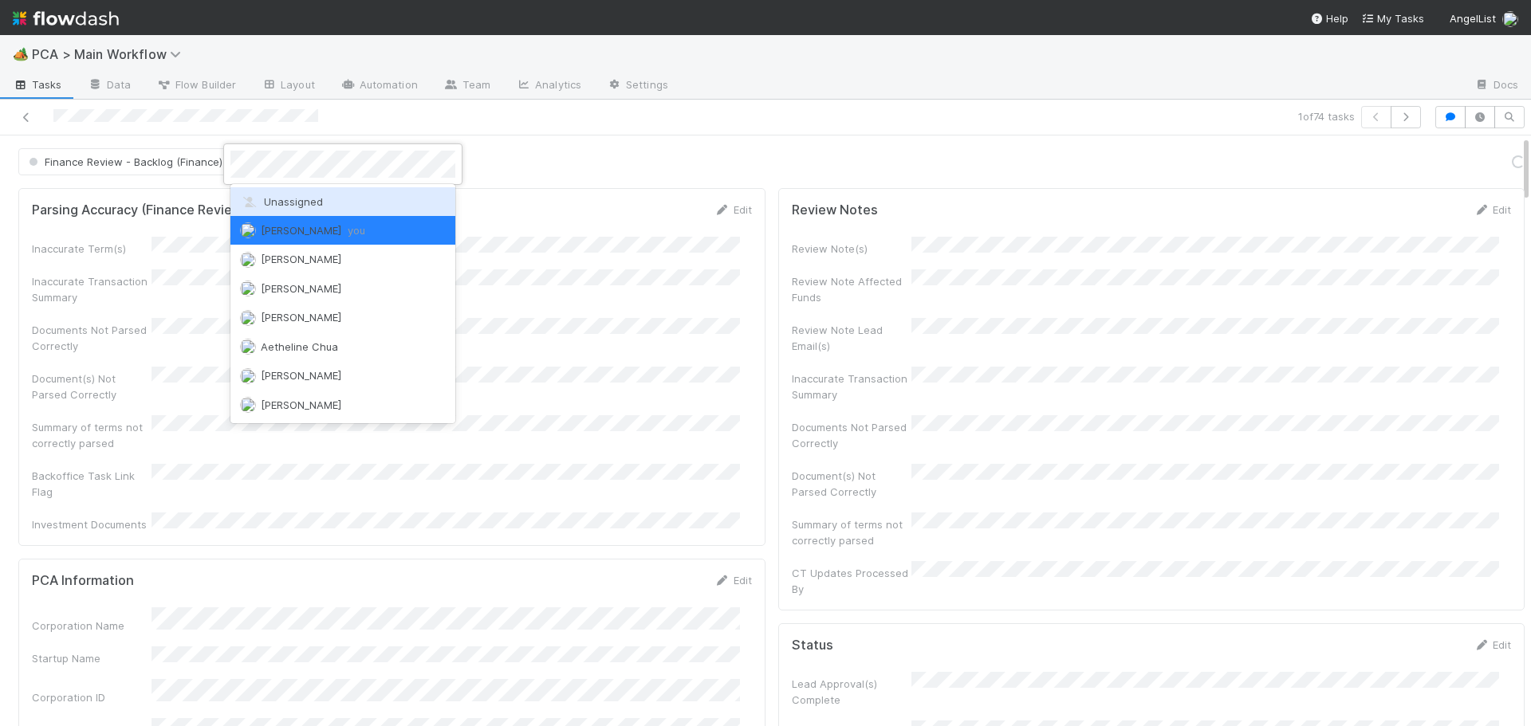
click at [296, 202] on span "Unassigned" at bounding box center [281, 201] width 83 height 13
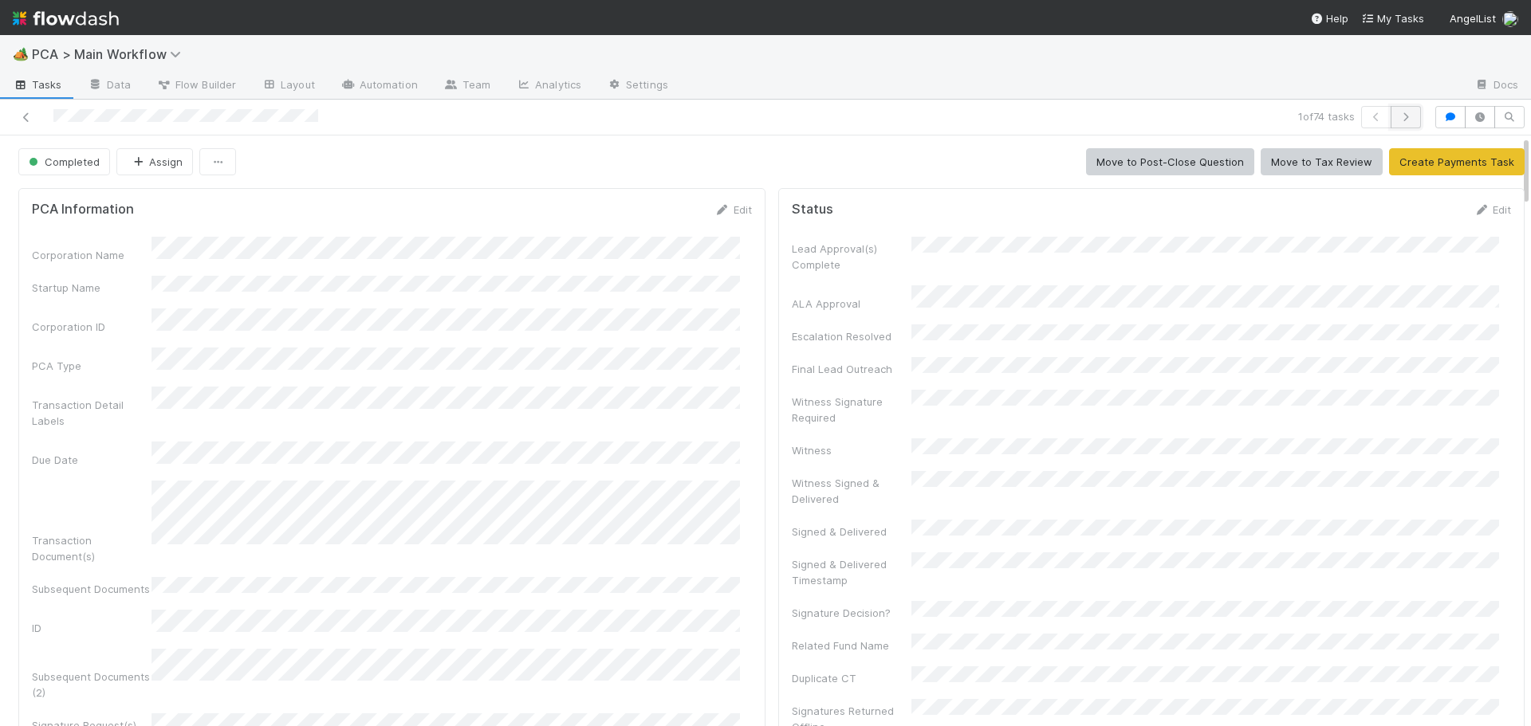
click at [1398, 116] on icon "button" at bounding box center [1406, 117] width 16 height 10
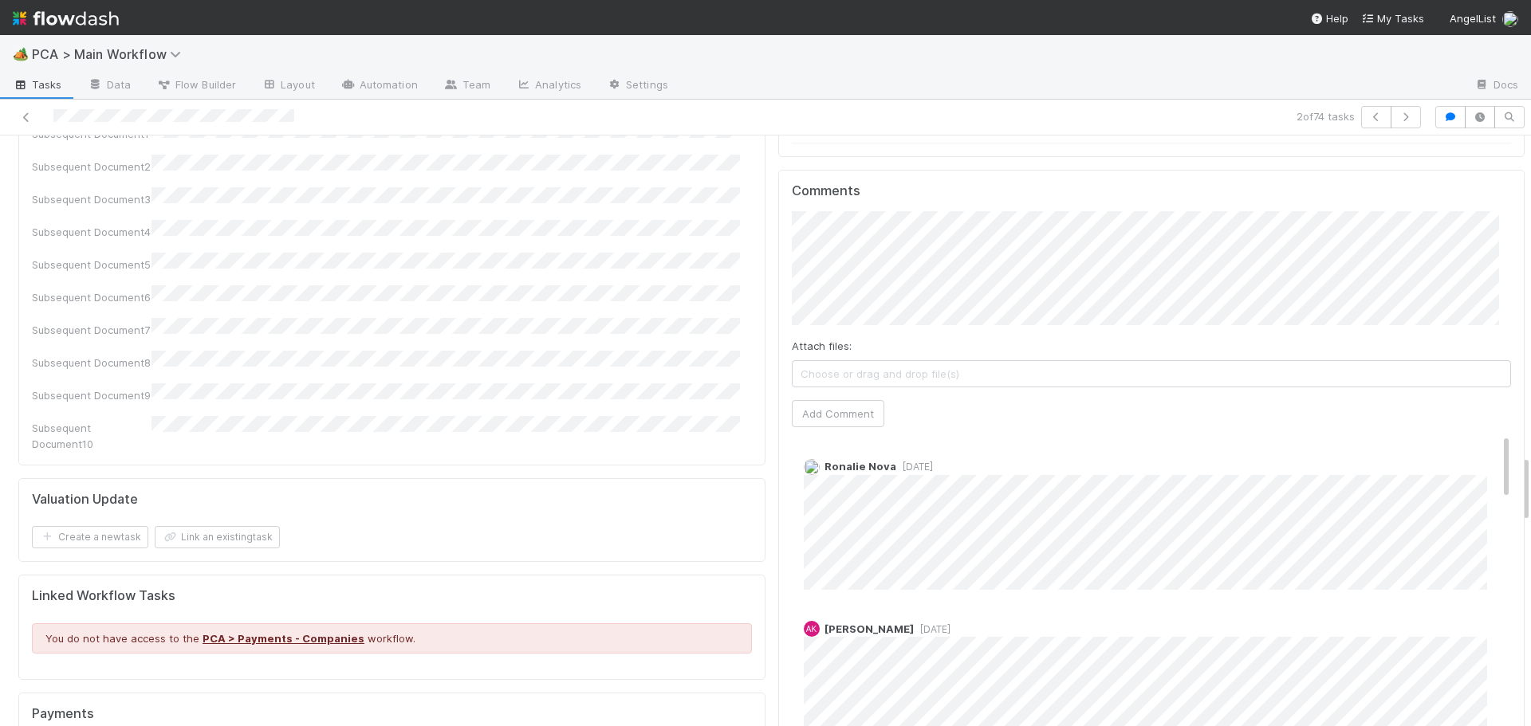
scroll to position [2773, 0]
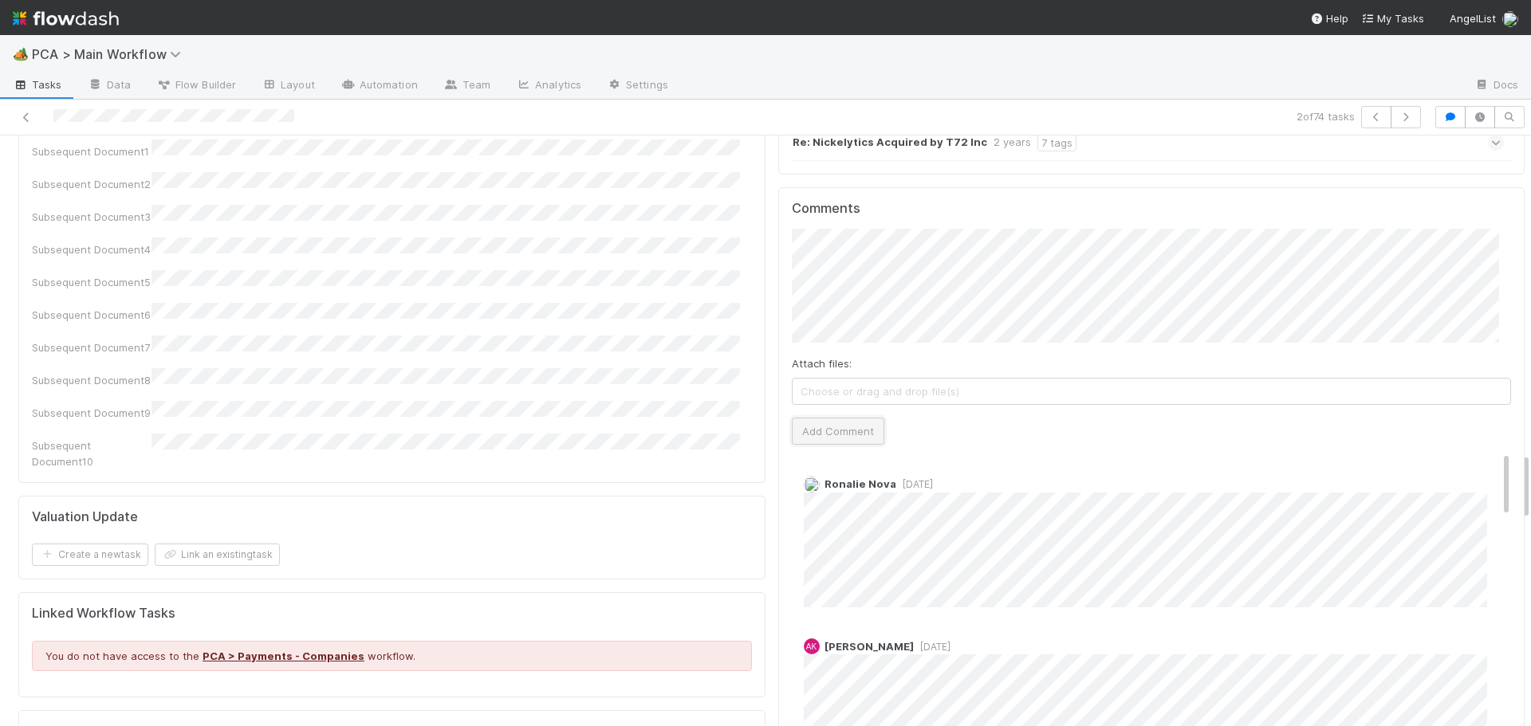
click at [803, 418] on button "Add Comment" at bounding box center [838, 431] width 92 height 27
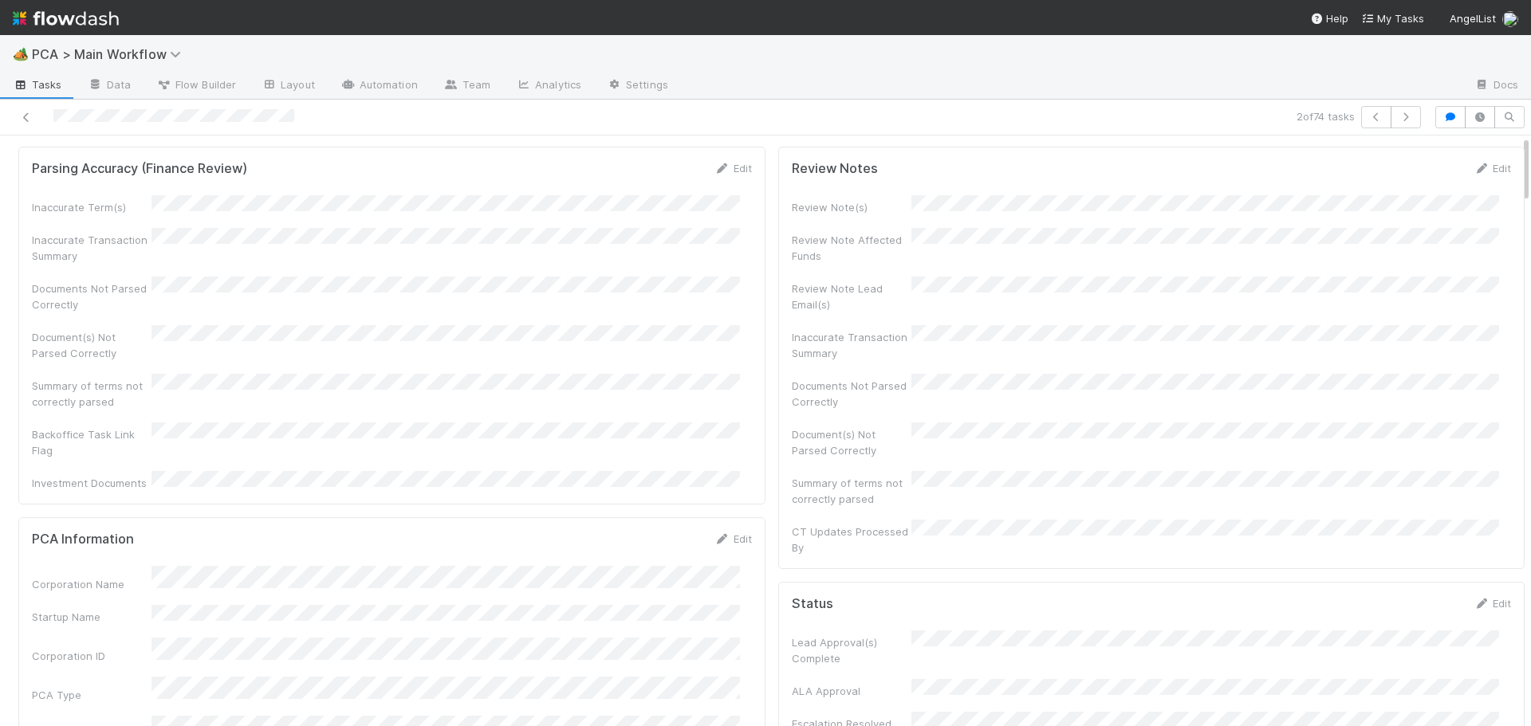
scroll to position [0, 0]
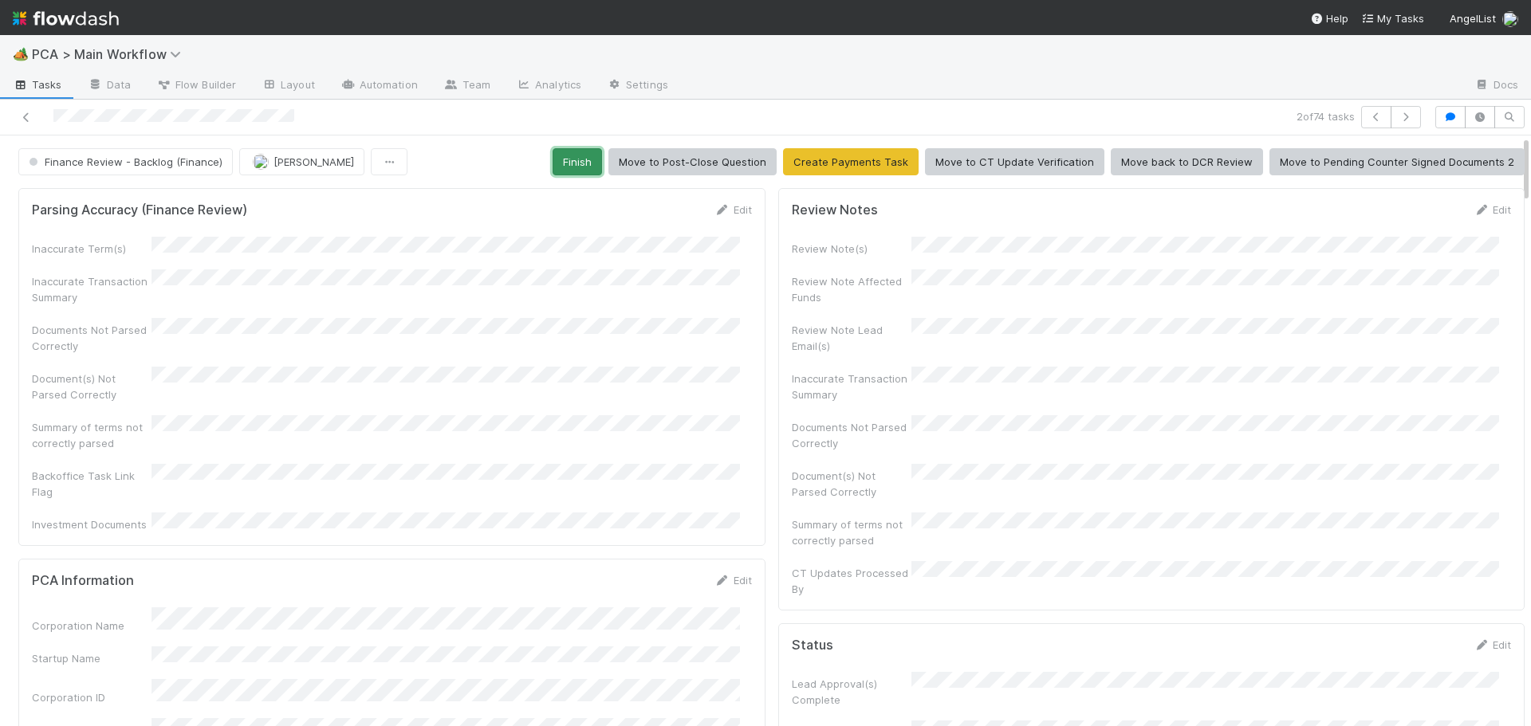
click at [588, 165] on button "Finish" at bounding box center [576, 161] width 49 height 27
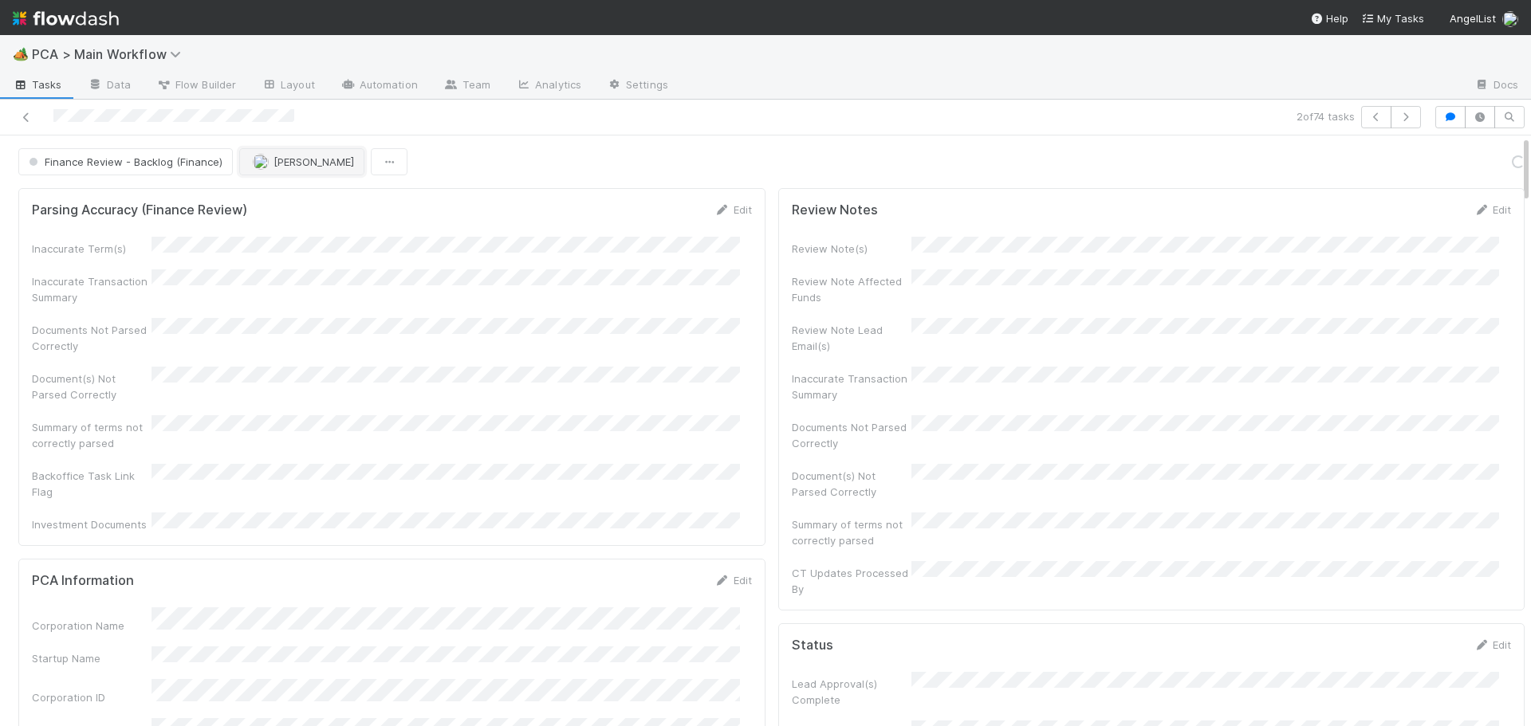
click at [262, 159] on img "button" at bounding box center [261, 162] width 16 height 16
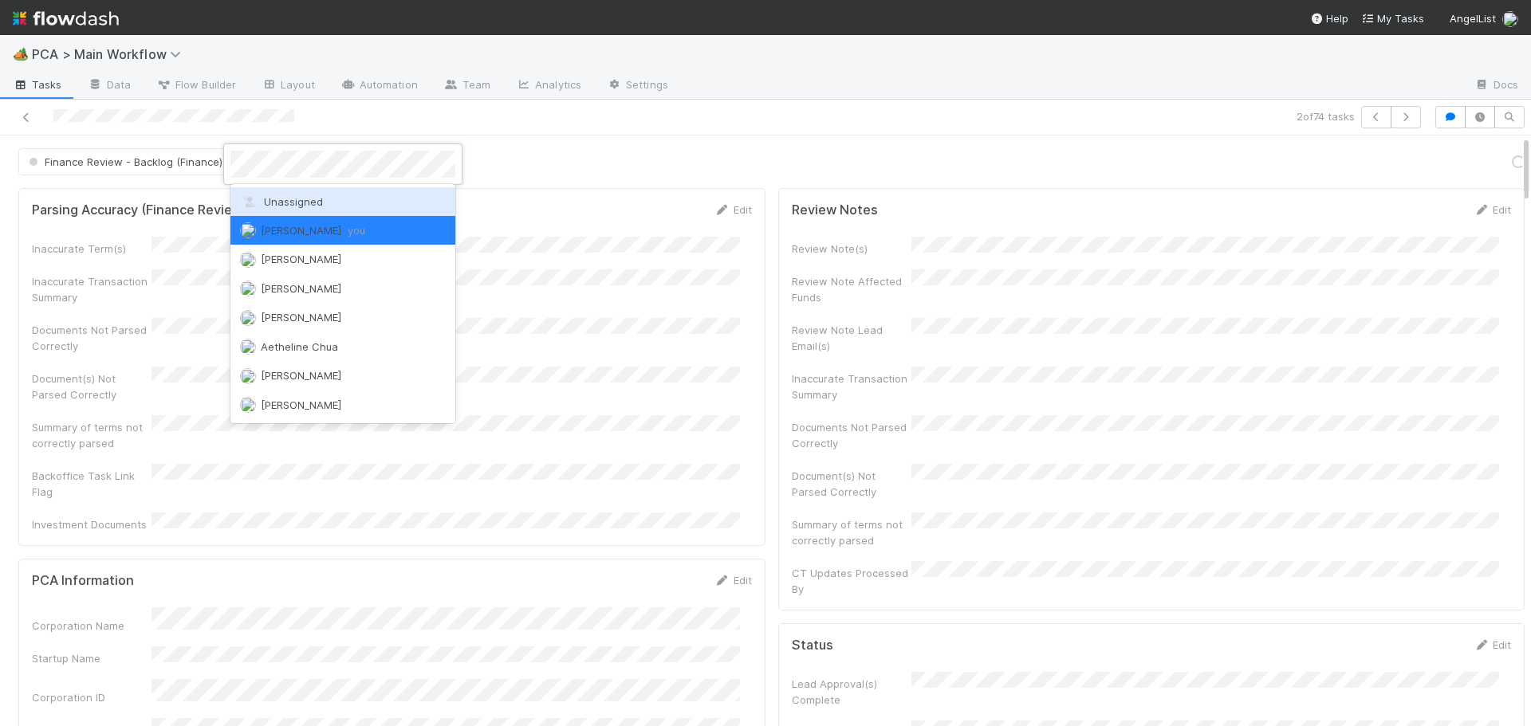
click at [269, 199] on span "Unassigned" at bounding box center [281, 201] width 83 height 13
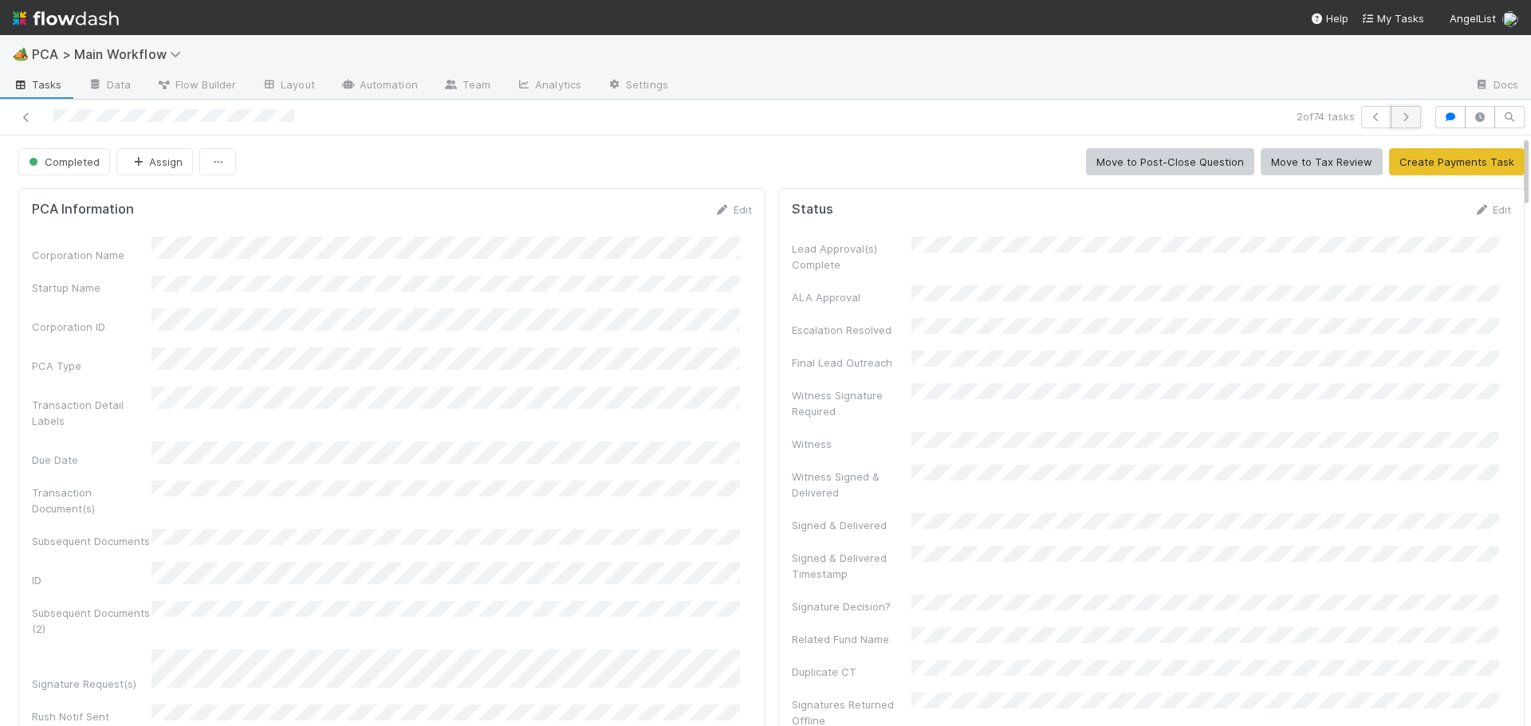
click at [1398, 118] on icon "button" at bounding box center [1406, 117] width 16 height 10
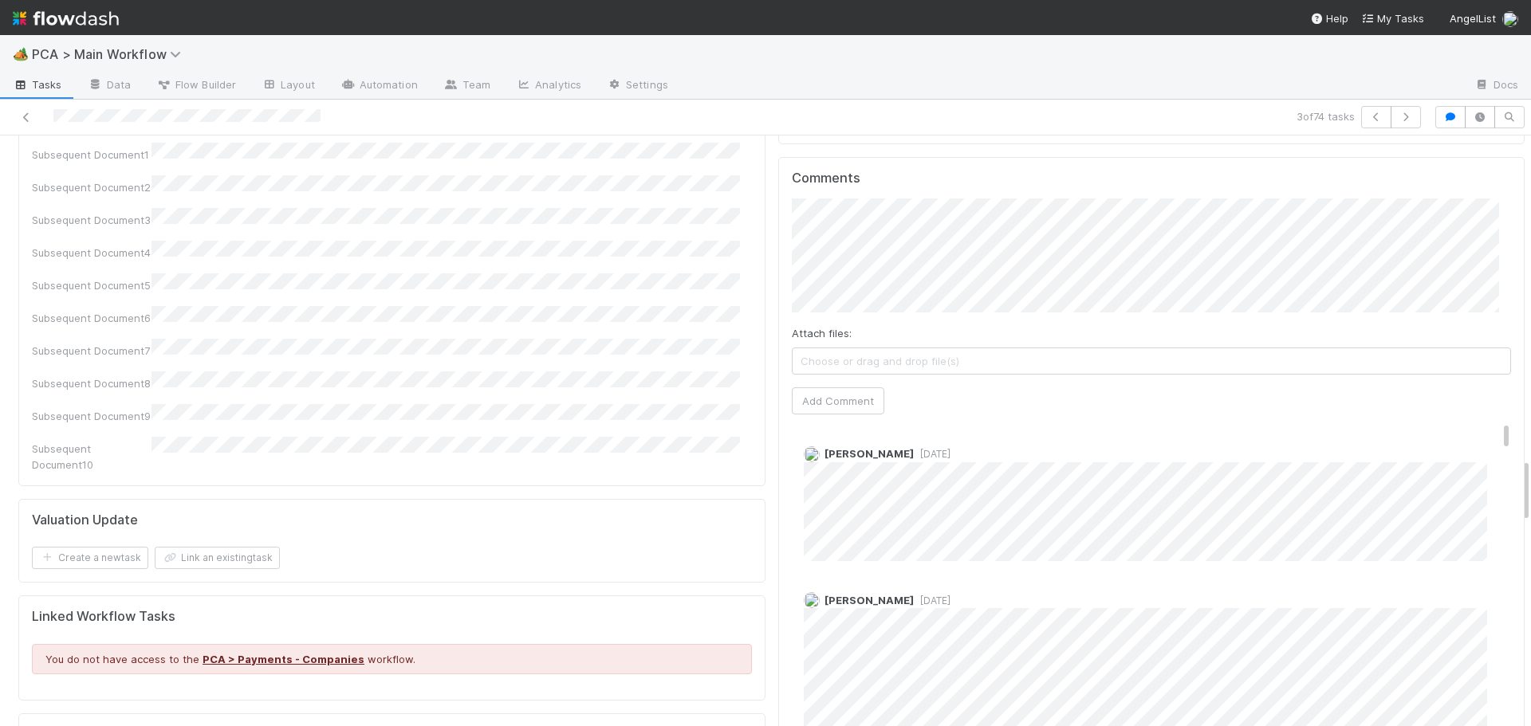
scroll to position [2919, 0]
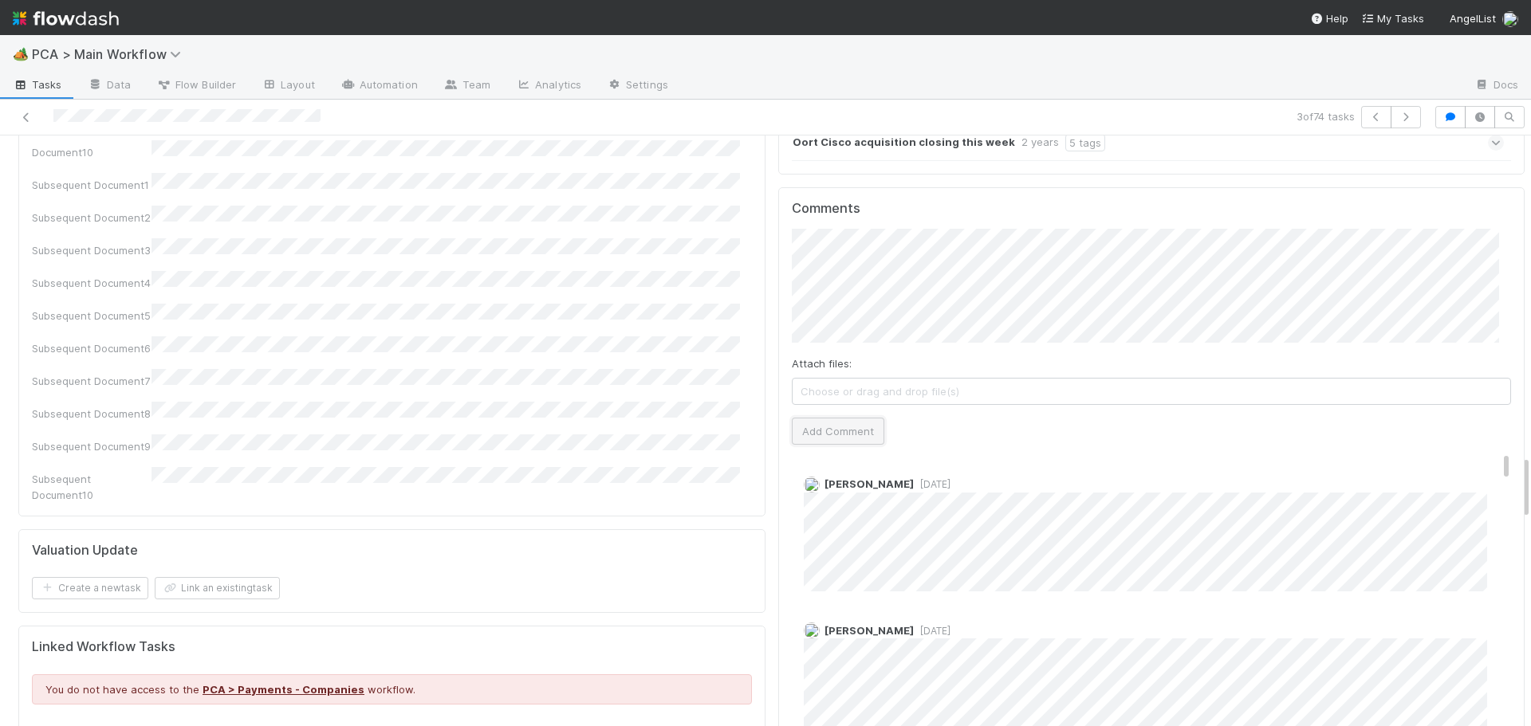
click at [824, 418] on button "Add Comment" at bounding box center [838, 431] width 92 height 27
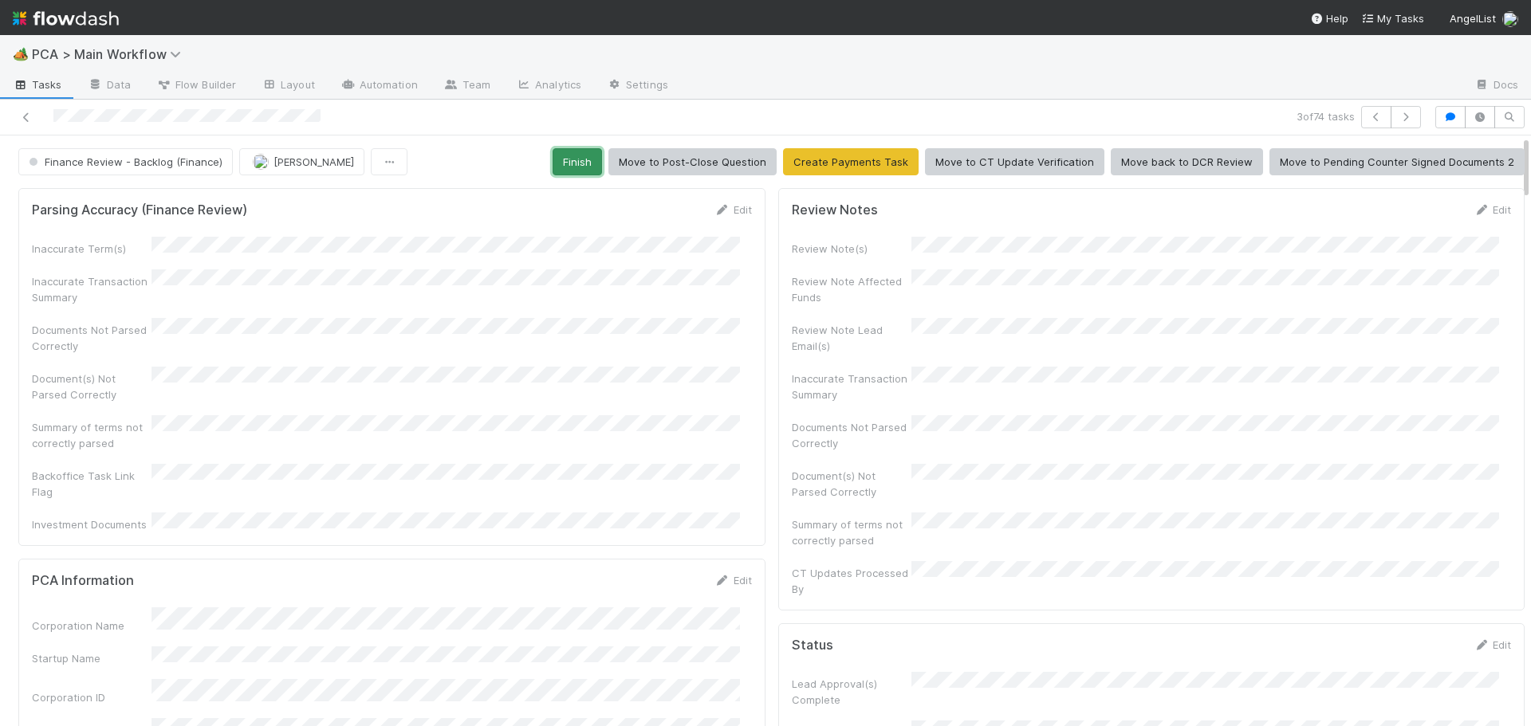
click at [572, 165] on button "Finish" at bounding box center [576, 161] width 49 height 27
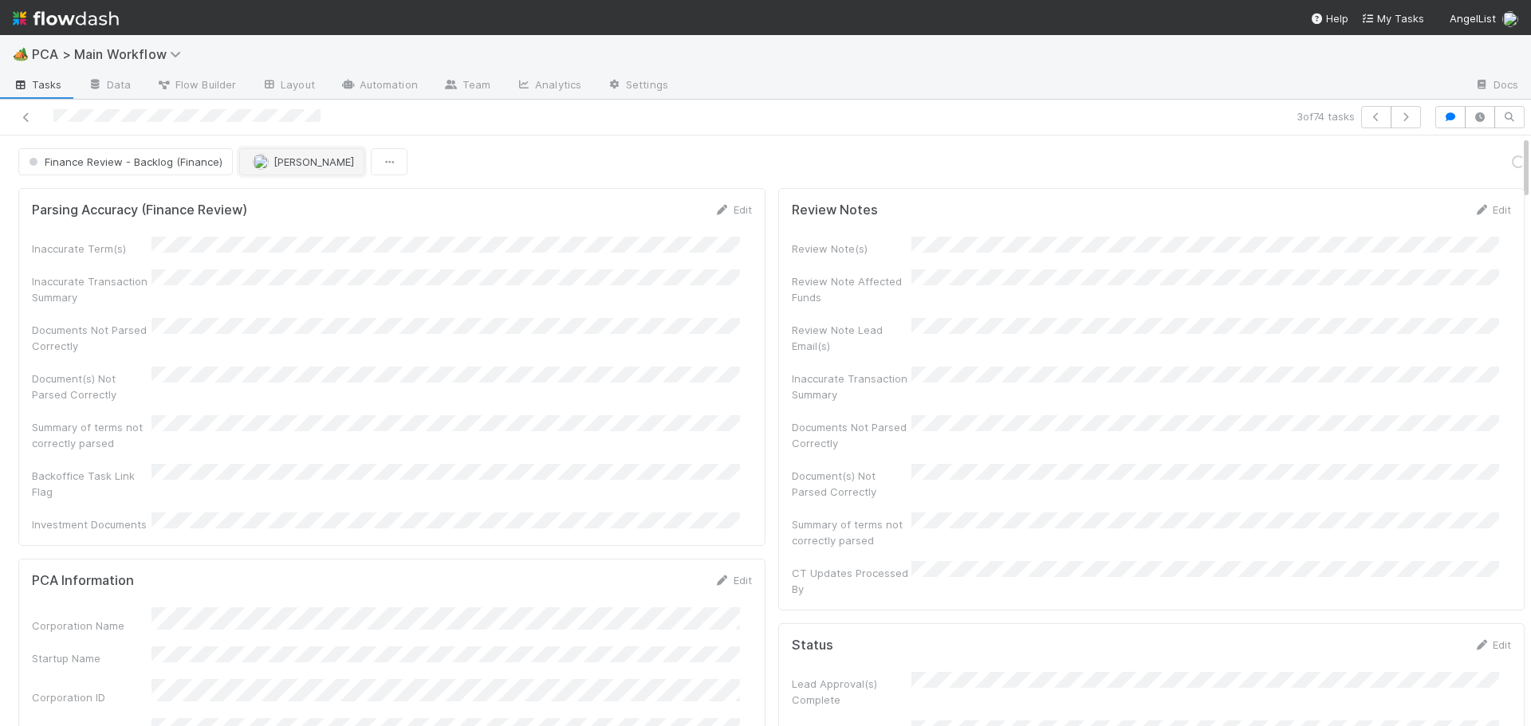
click at [286, 163] on span "[PERSON_NAME]" at bounding box center [313, 161] width 81 height 13
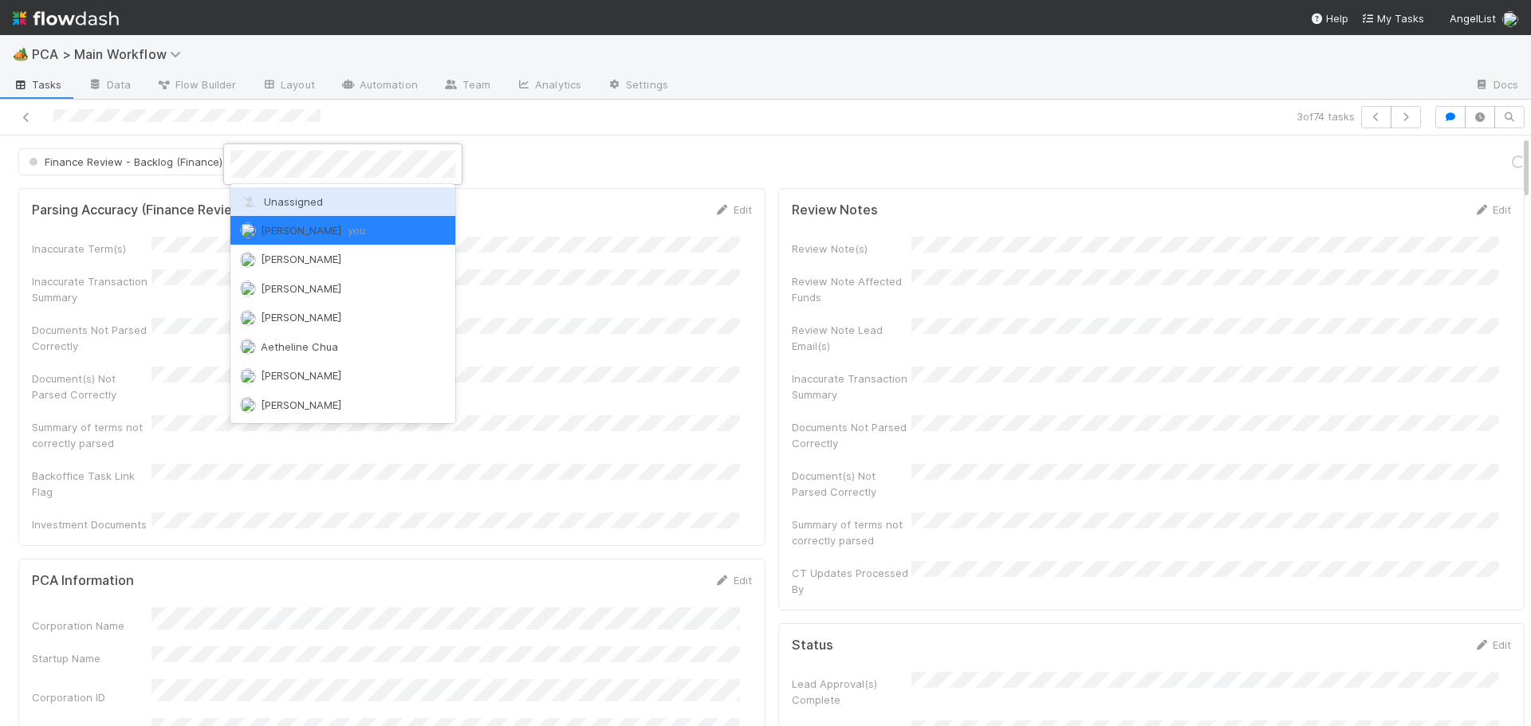
click at [285, 197] on span "Unassigned" at bounding box center [281, 201] width 83 height 13
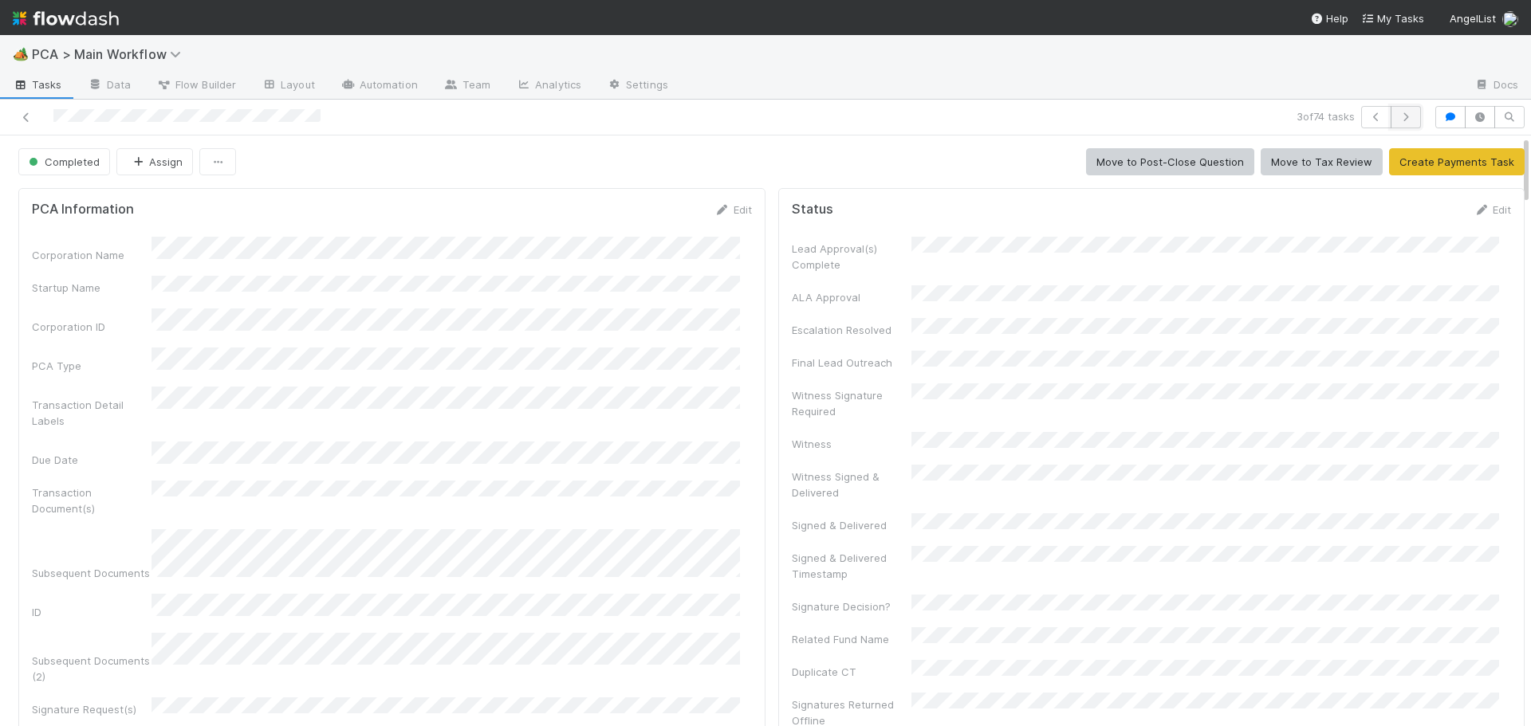
click at [1398, 117] on icon "button" at bounding box center [1406, 117] width 16 height 10
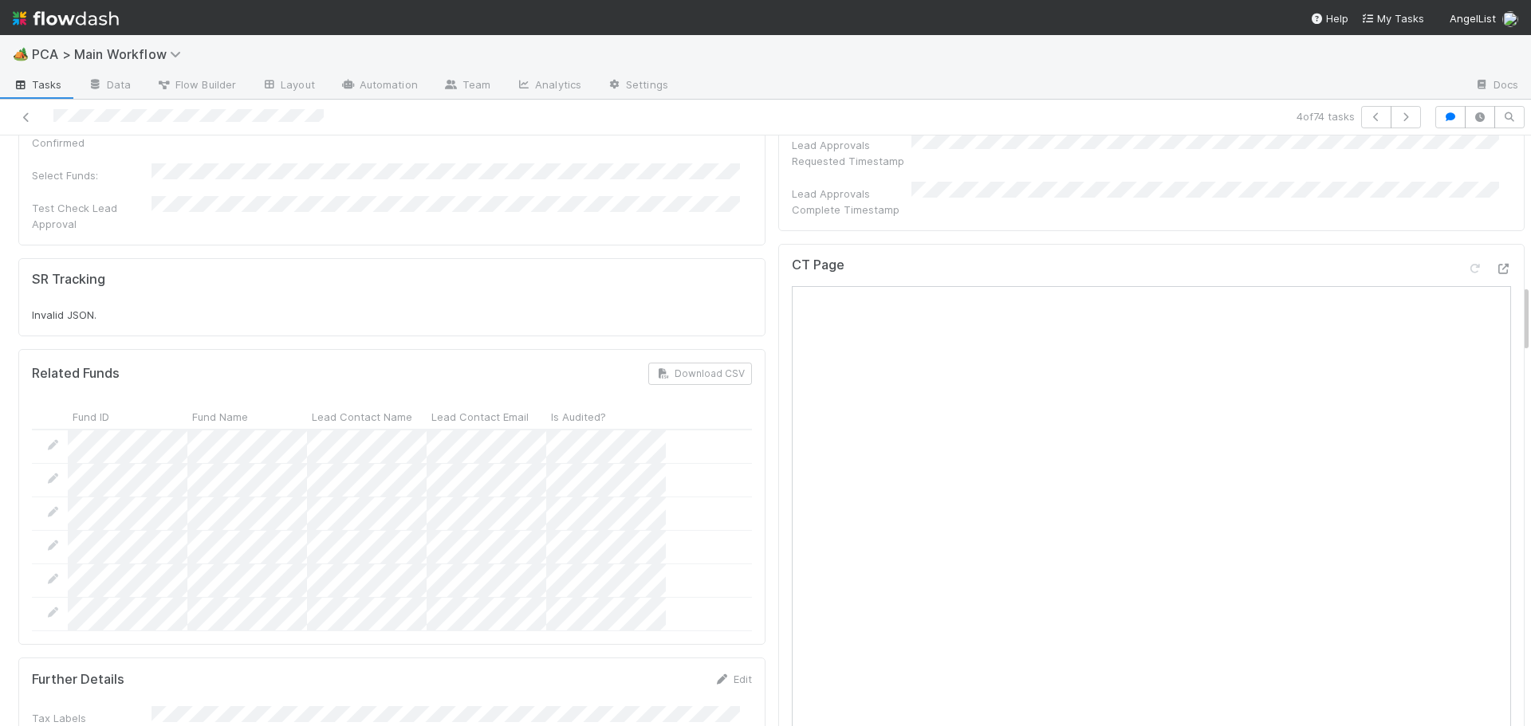
scroll to position [1276, 0]
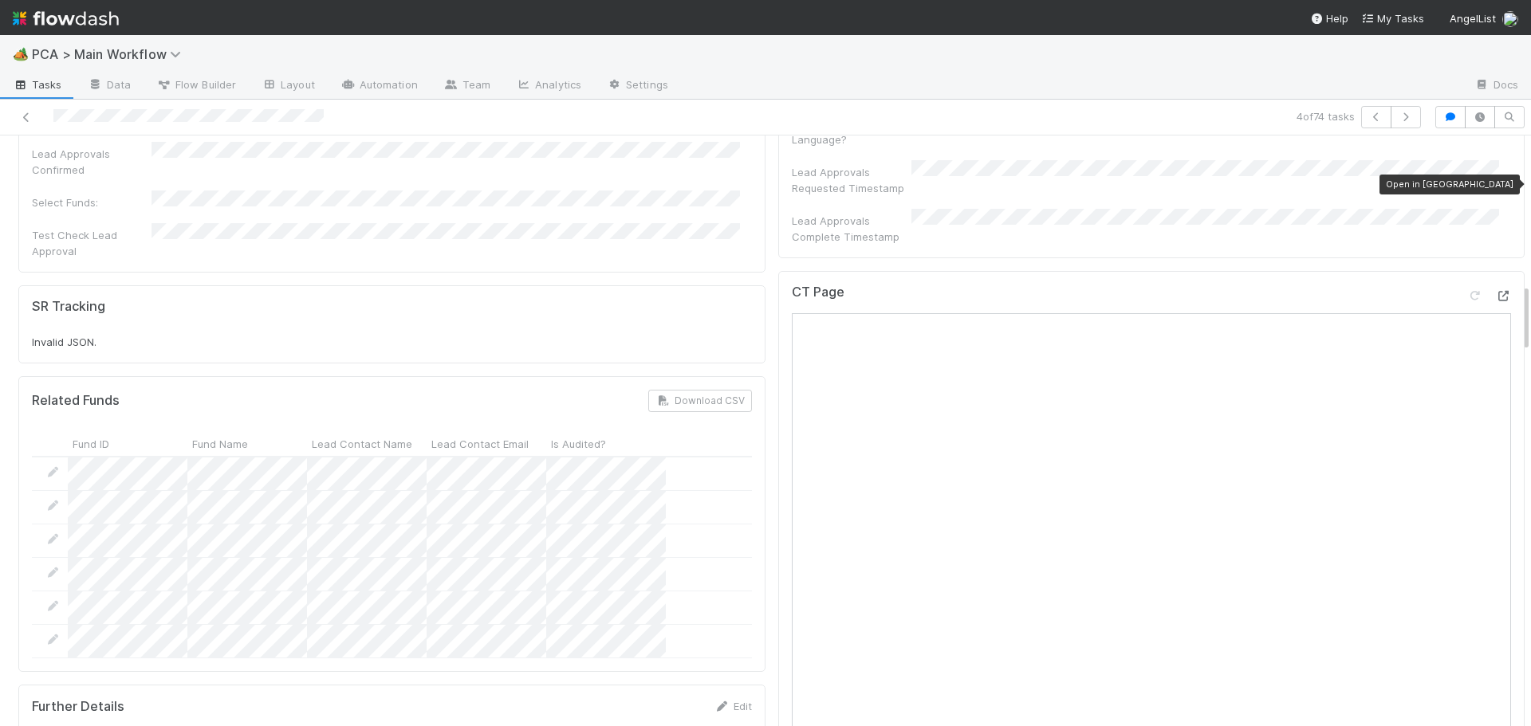
click at [1495, 291] on icon at bounding box center [1503, 296] width 16 height 10
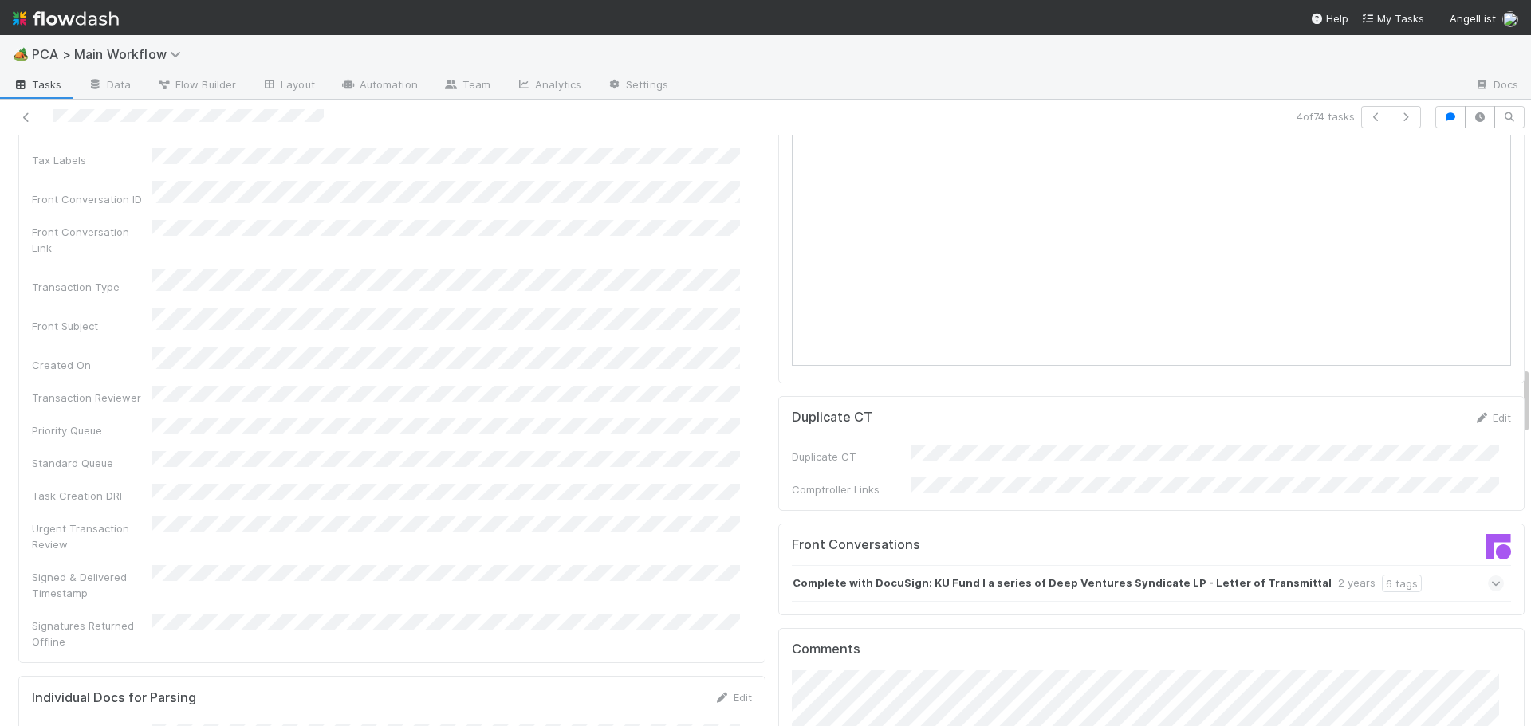
scroll to position [1993, 0]
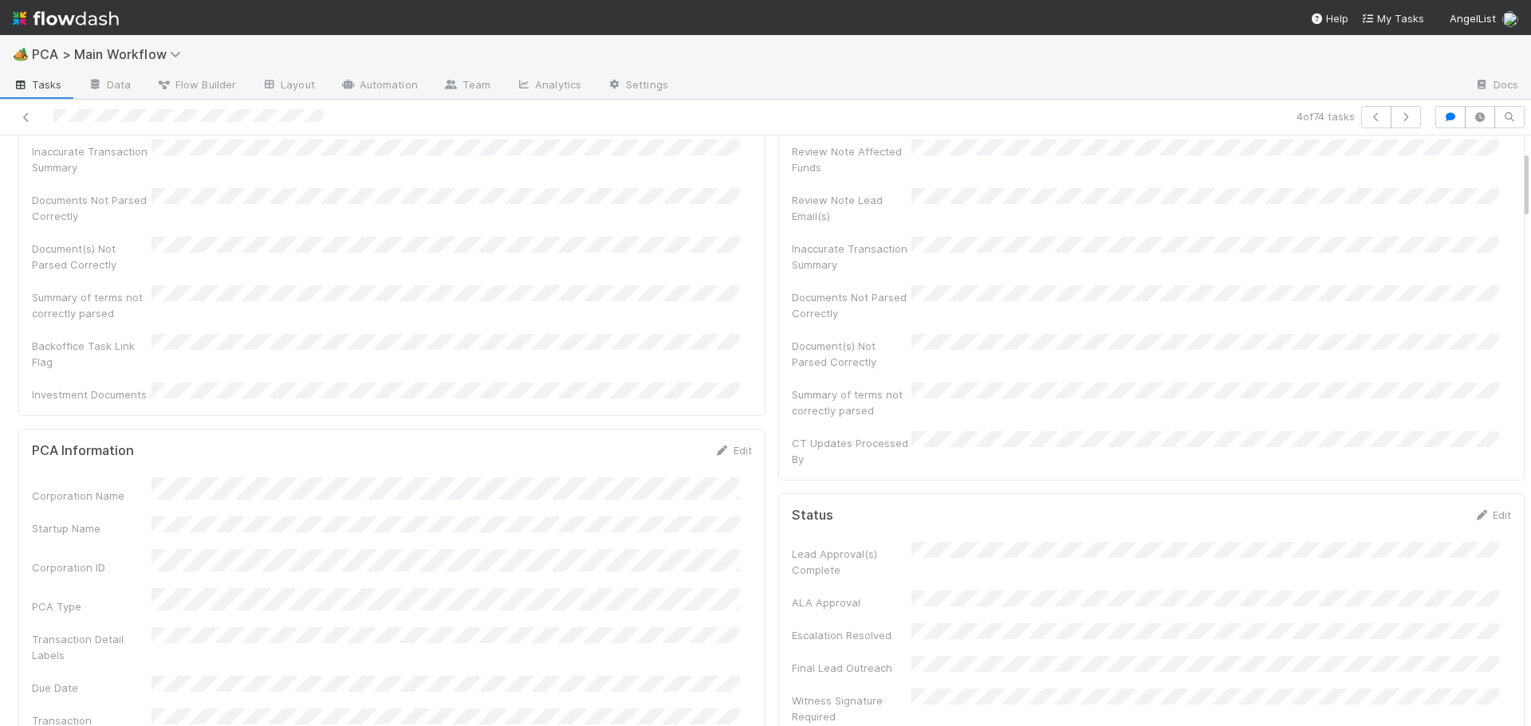
scroll to position [0, 0]
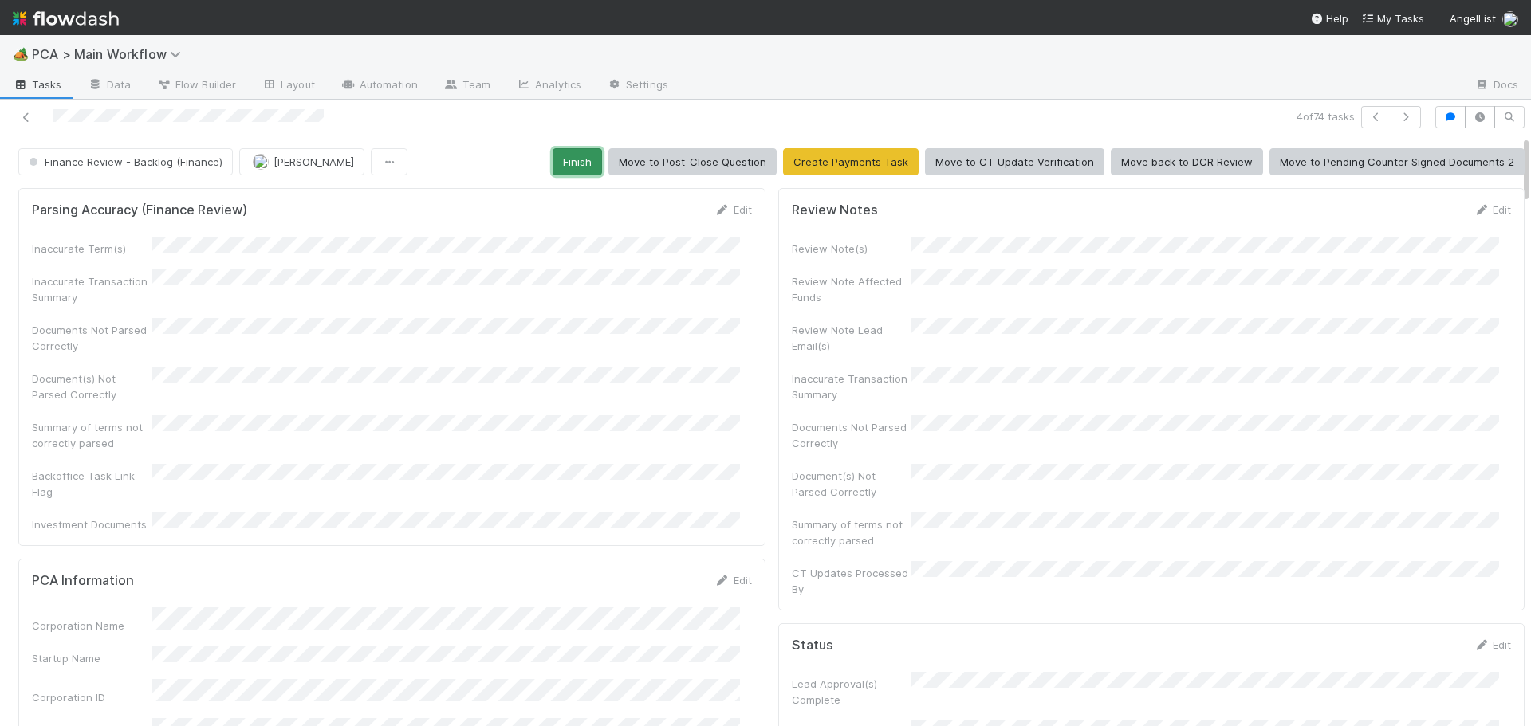
click at [564, 167] on button "Finish" at bounding box center [576, 161] width 49 height 27
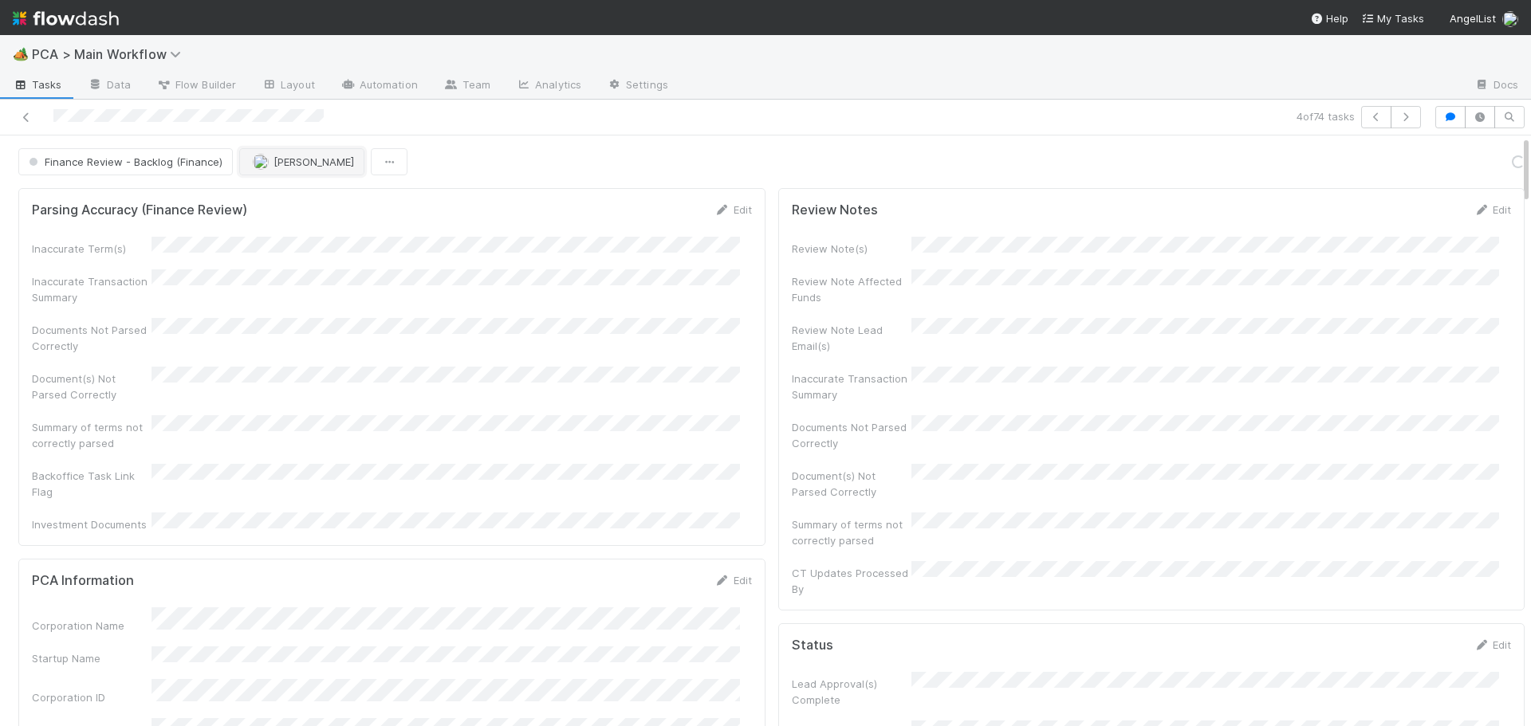
click at [257, 163] on img "button" at bounding box center [261, 162] width 16 height 16
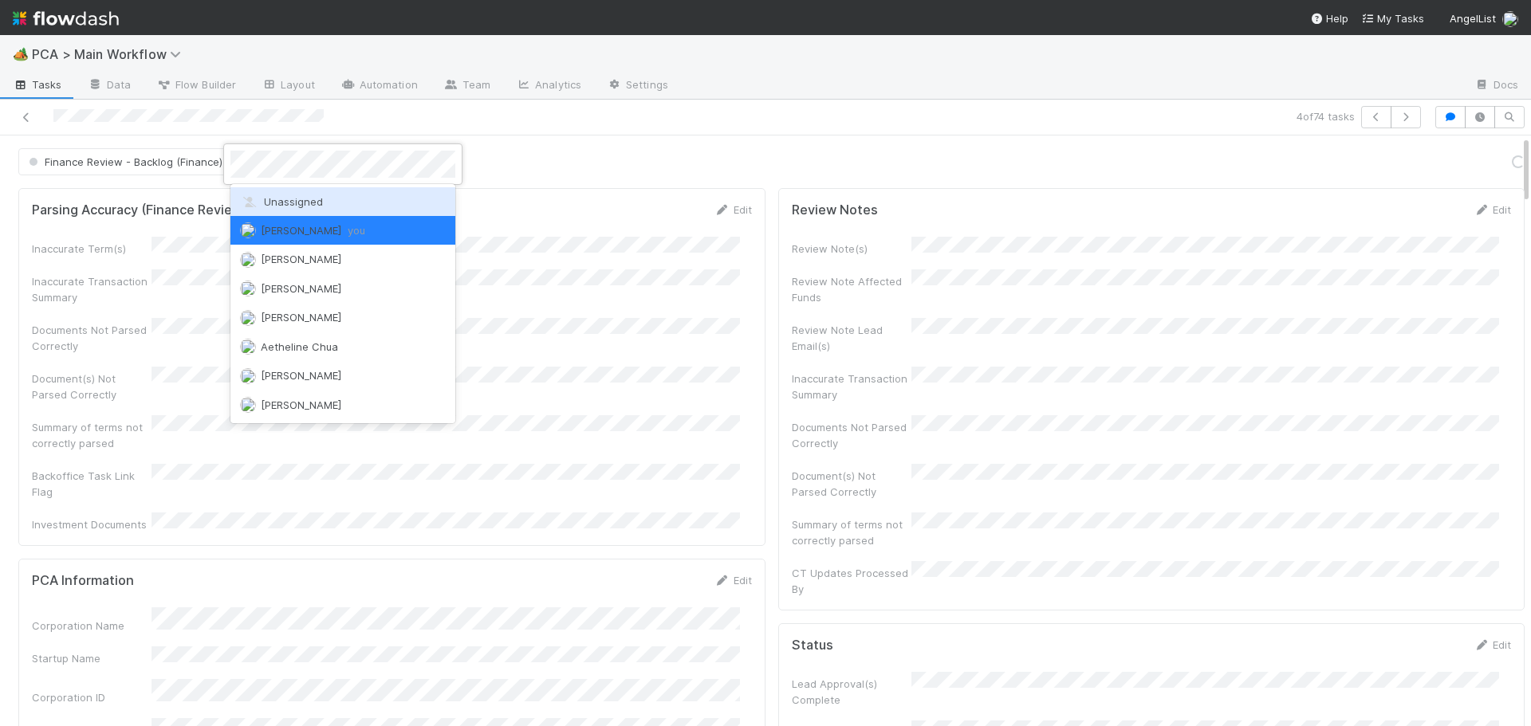
click at [255, 199] on icon at bounding box center [250, 202] width 16 height 10
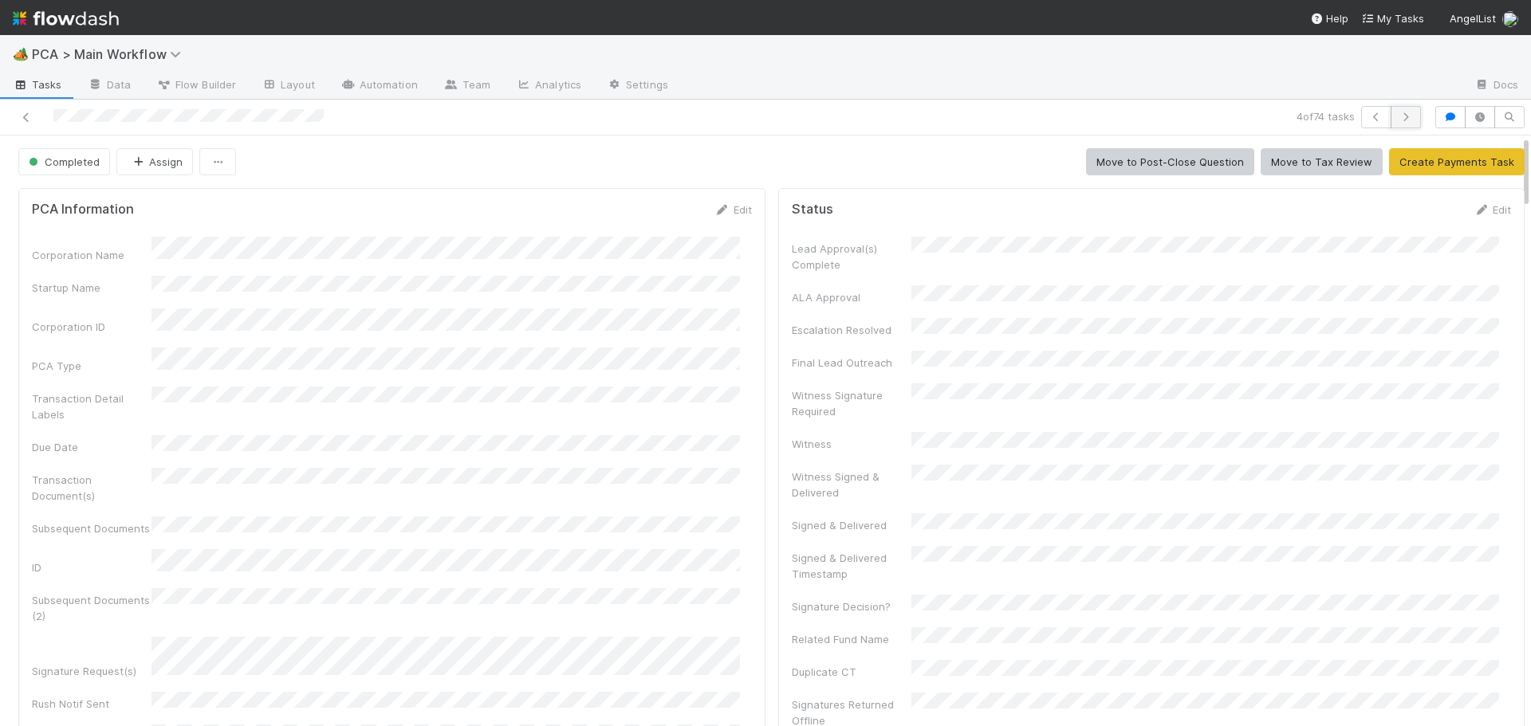
click at [1398, 115] on icon "button" at bounding box center [1406, 117] width 16 height 10
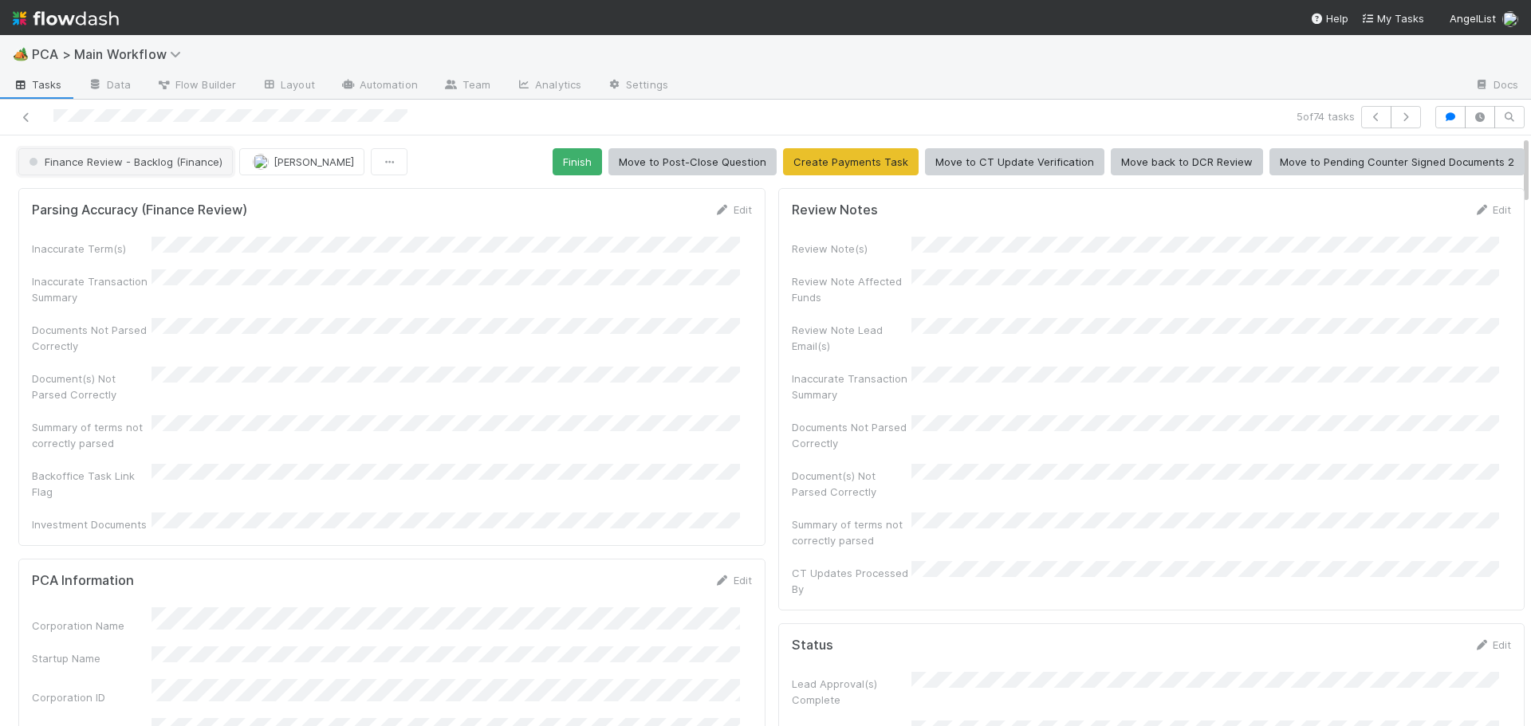
click at [145, 158] on span "Finance Review - Backlog (Finance)" at bounding box center [124, 161] width 197 height 13
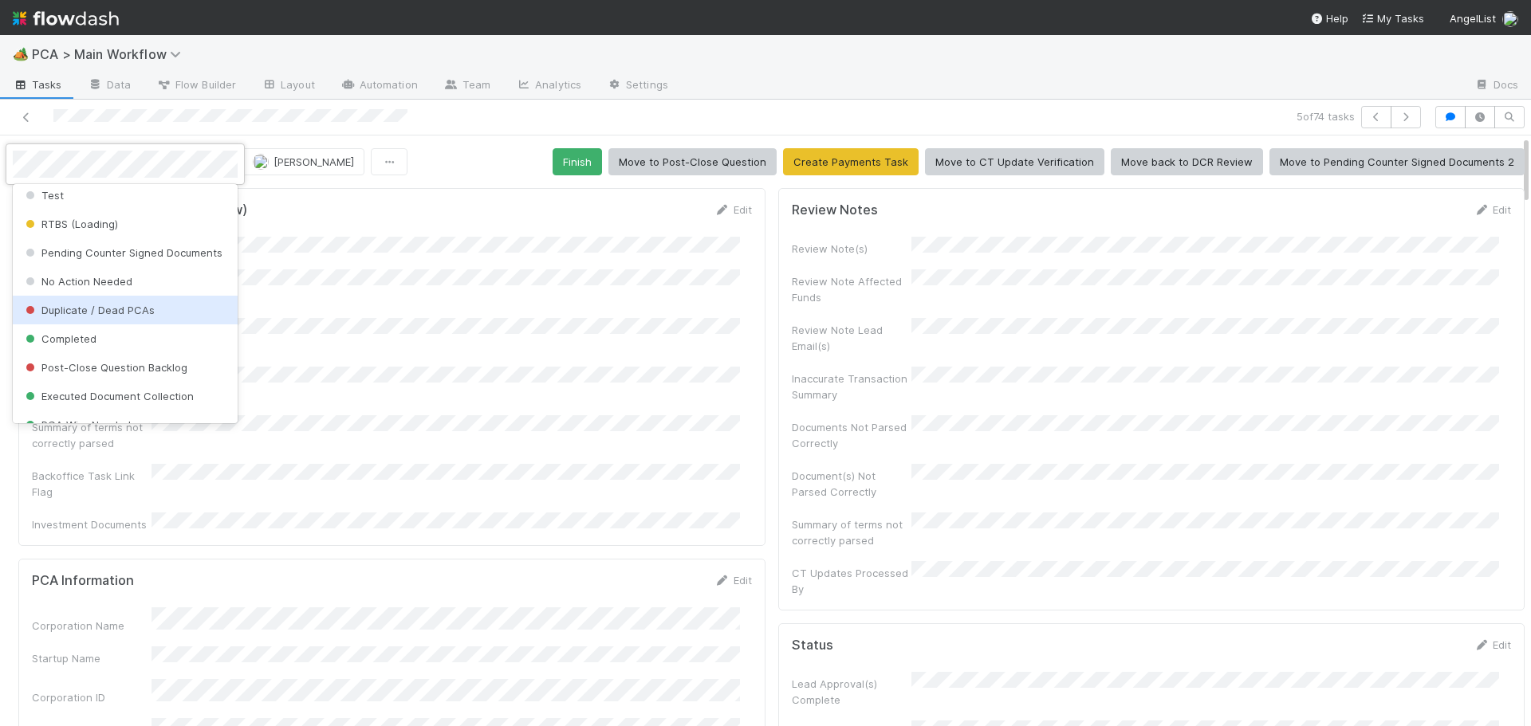
scroll to position [1295, 0]
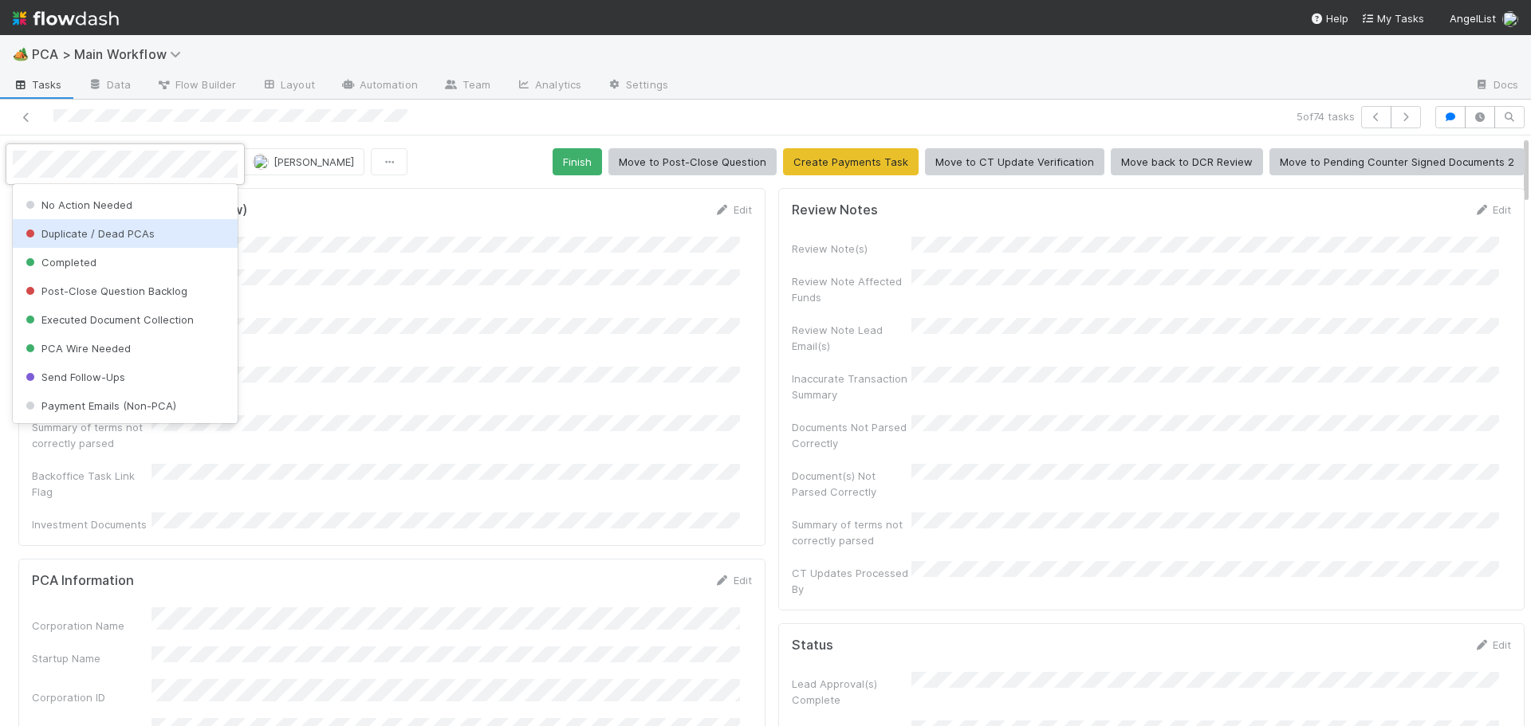
click at [92, 241] on div "Duplicate / Dead PCAs" at bounding box center [125, 233] width 225 height 29
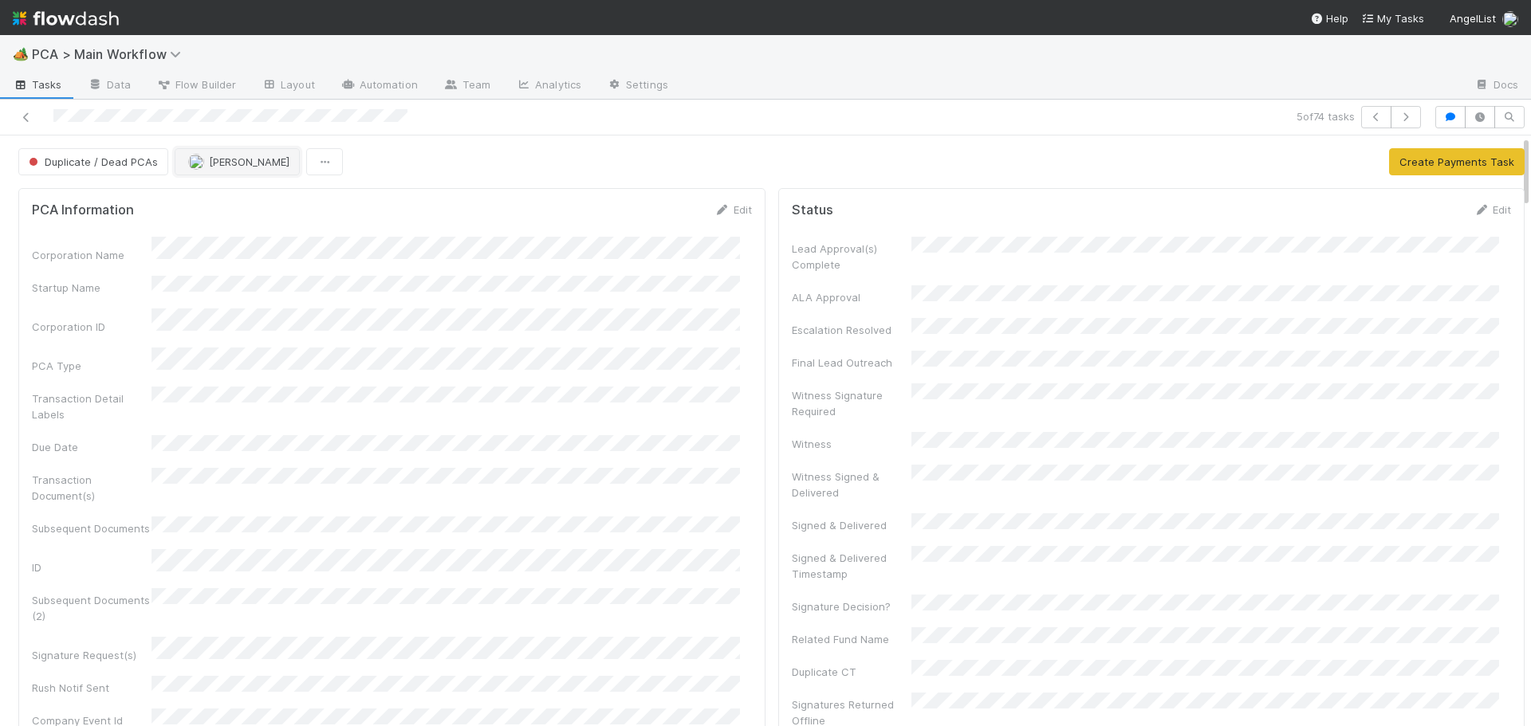
click at [221, 170] on button "[PERSON_NAME]" at bounding box center [237, 161] width 125 height 27
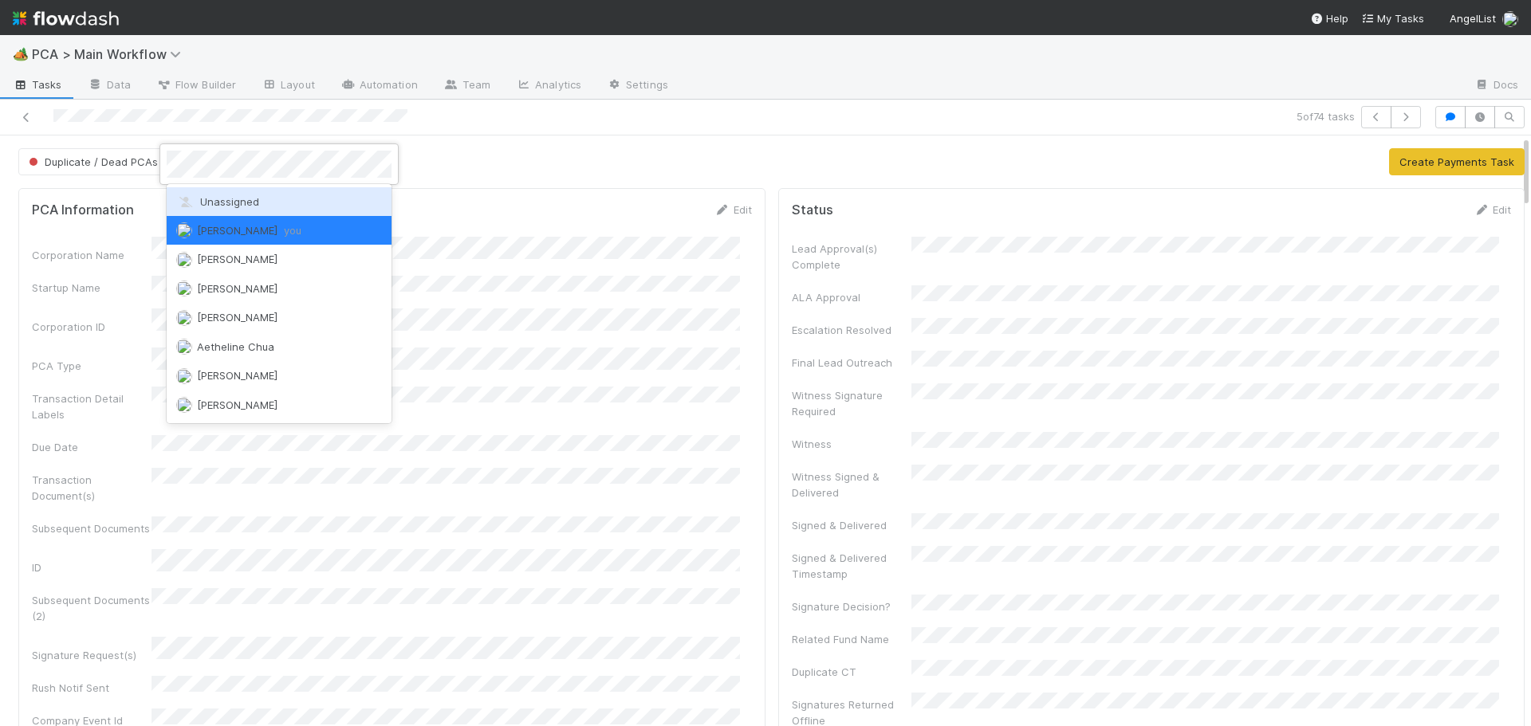
click at [228, 195] on span "Unassigned" at bounding box center [217, 201] width 83 height 13
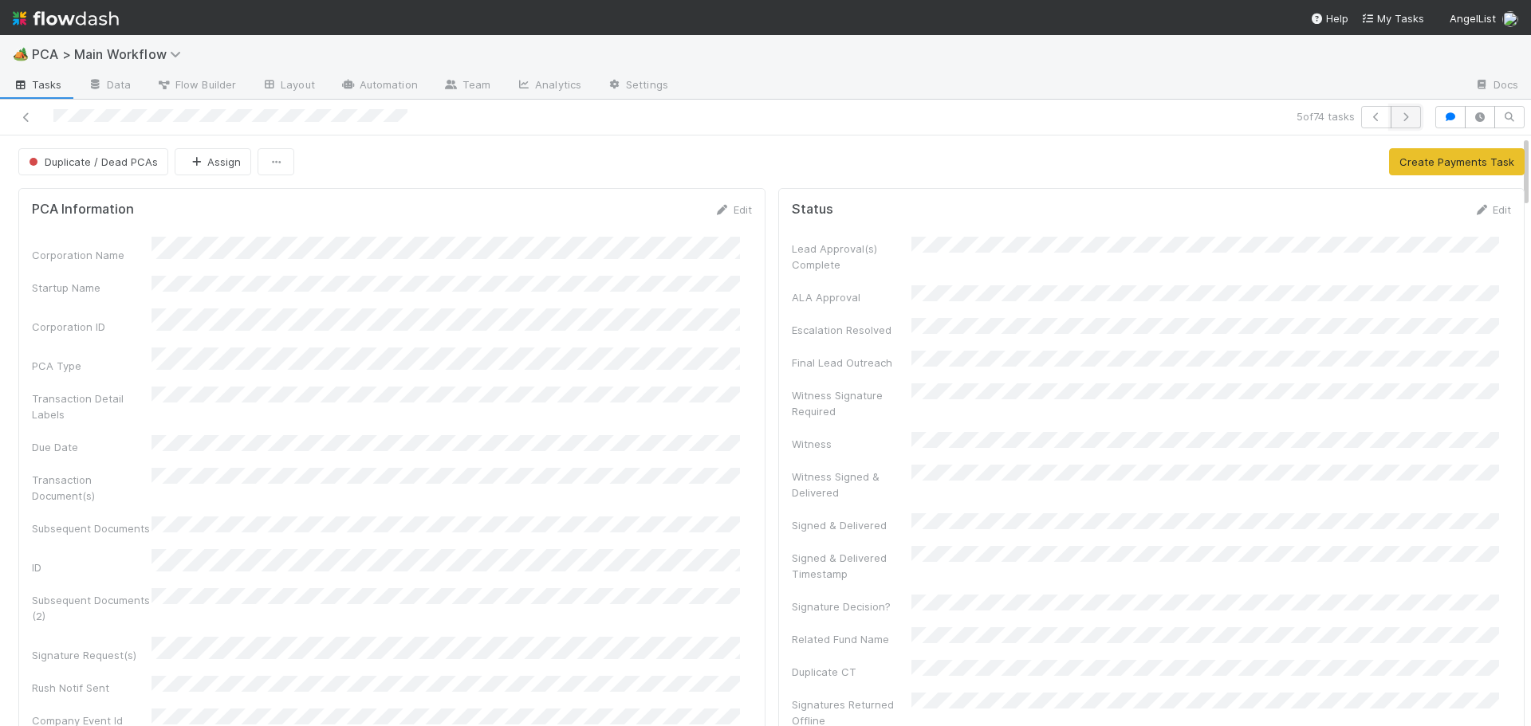
click at [1392, 123] on button "button" at bounding box center [1405, 117] width 30 height 22
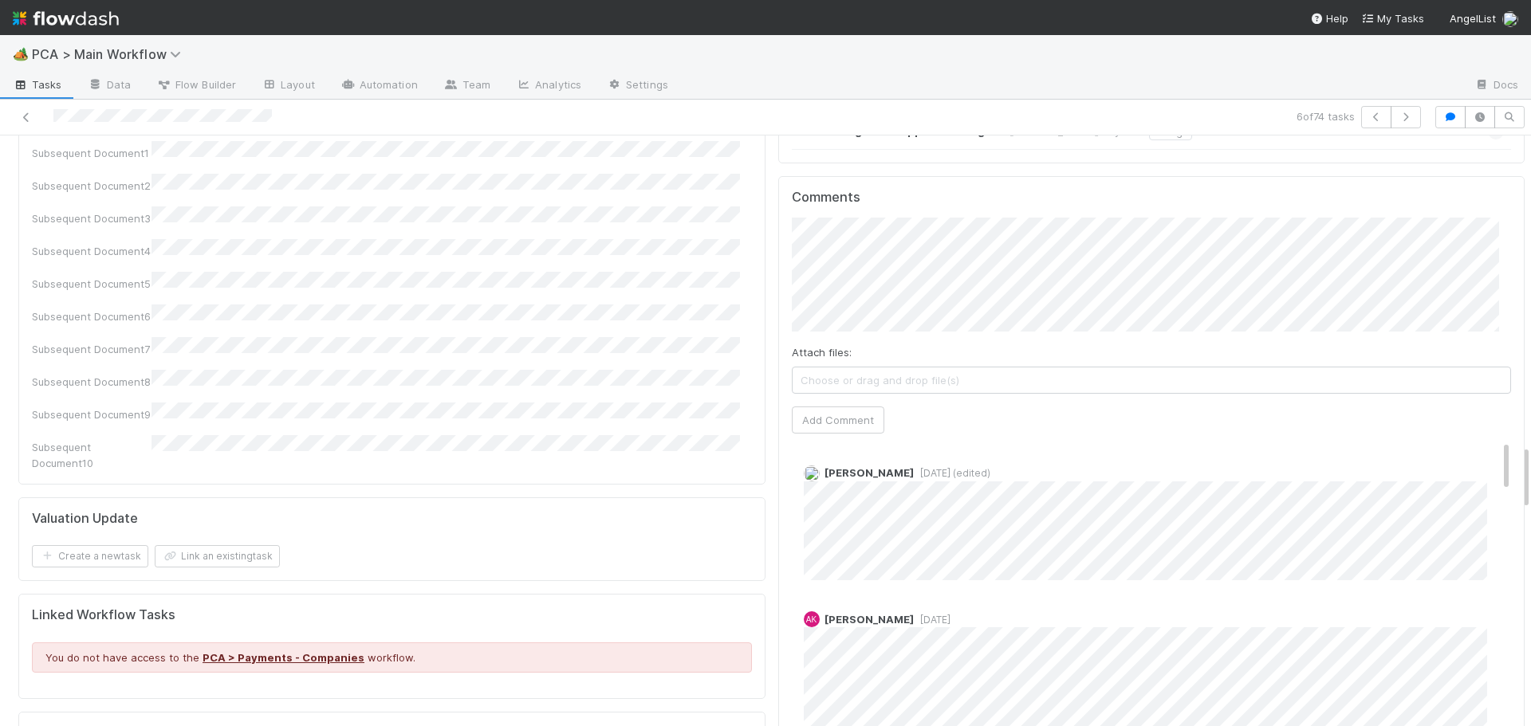
scroll to position [2779, 0]
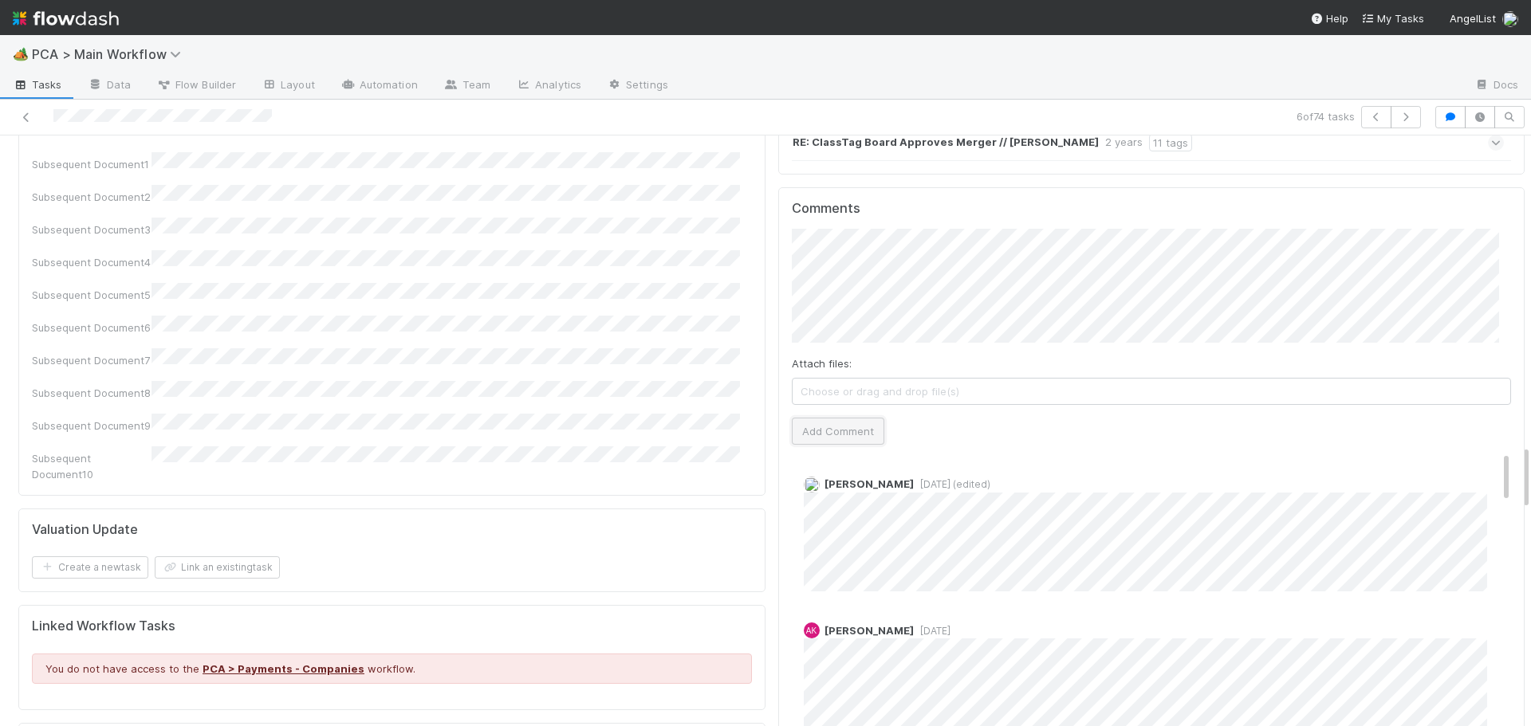
click at [806, 418] on button "Add Comment" at bounding box center [838, 431] width 92 height 27
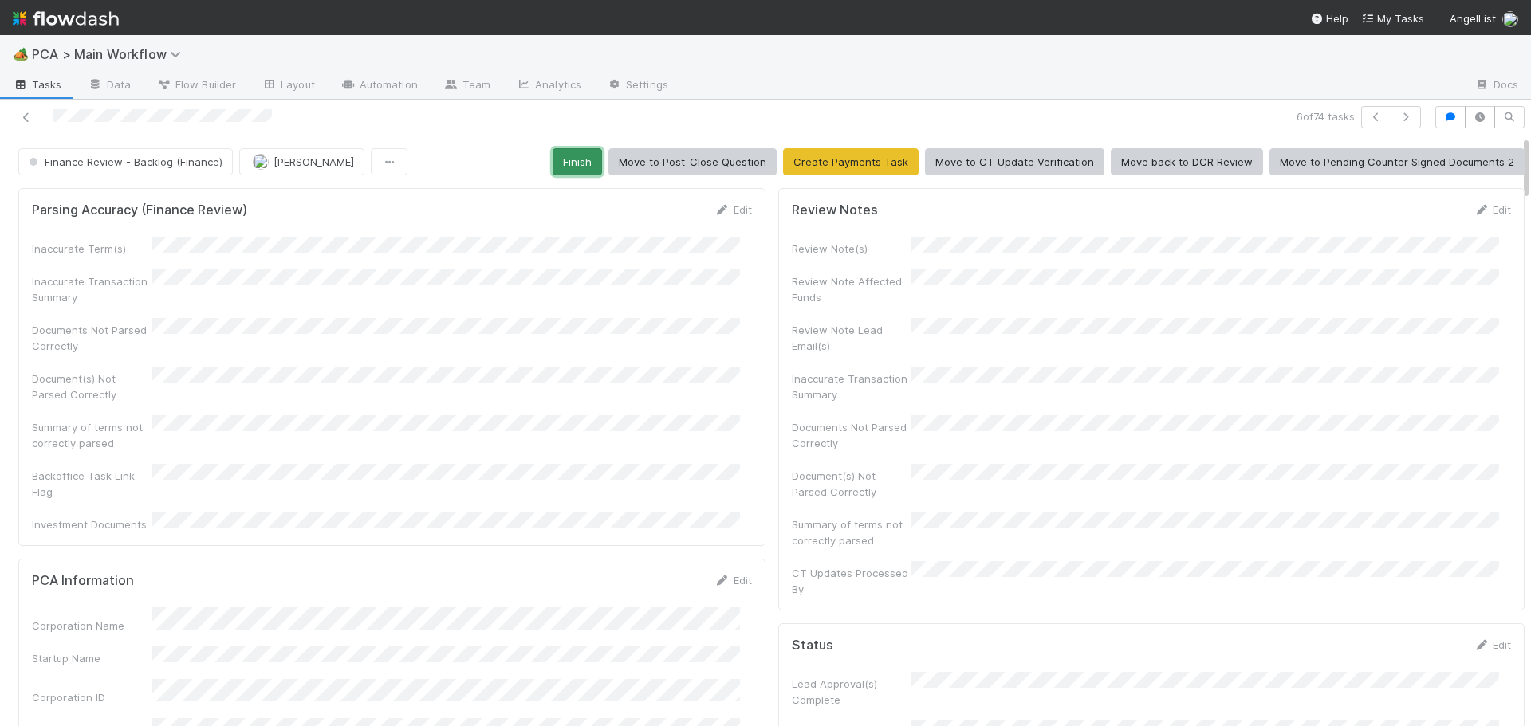
click at [573, 165] on button "Finish" at bounding box center [576, 161] width 49 height 27
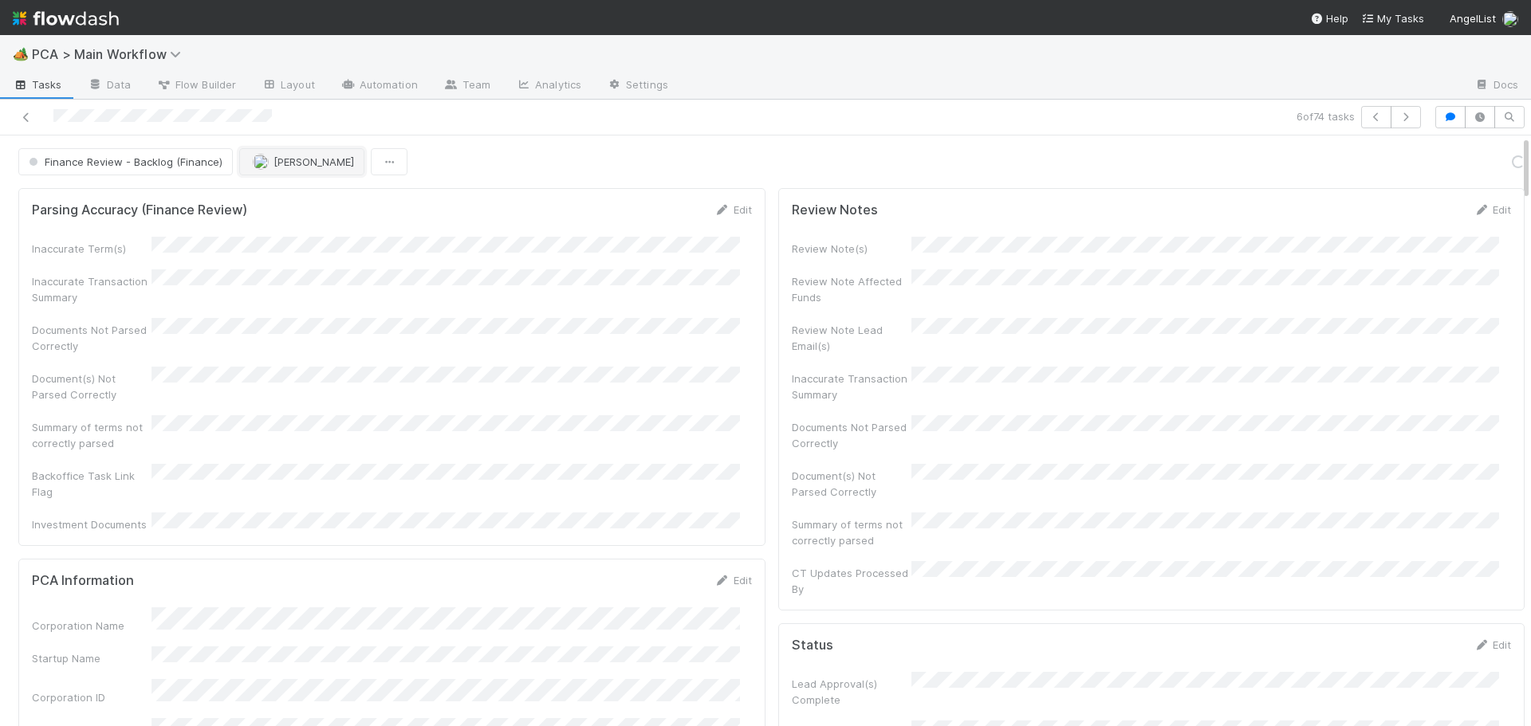
click at [265, 172] on button "[PERSON_NAME]" at bounding box center [301, 161] width 125 height 27
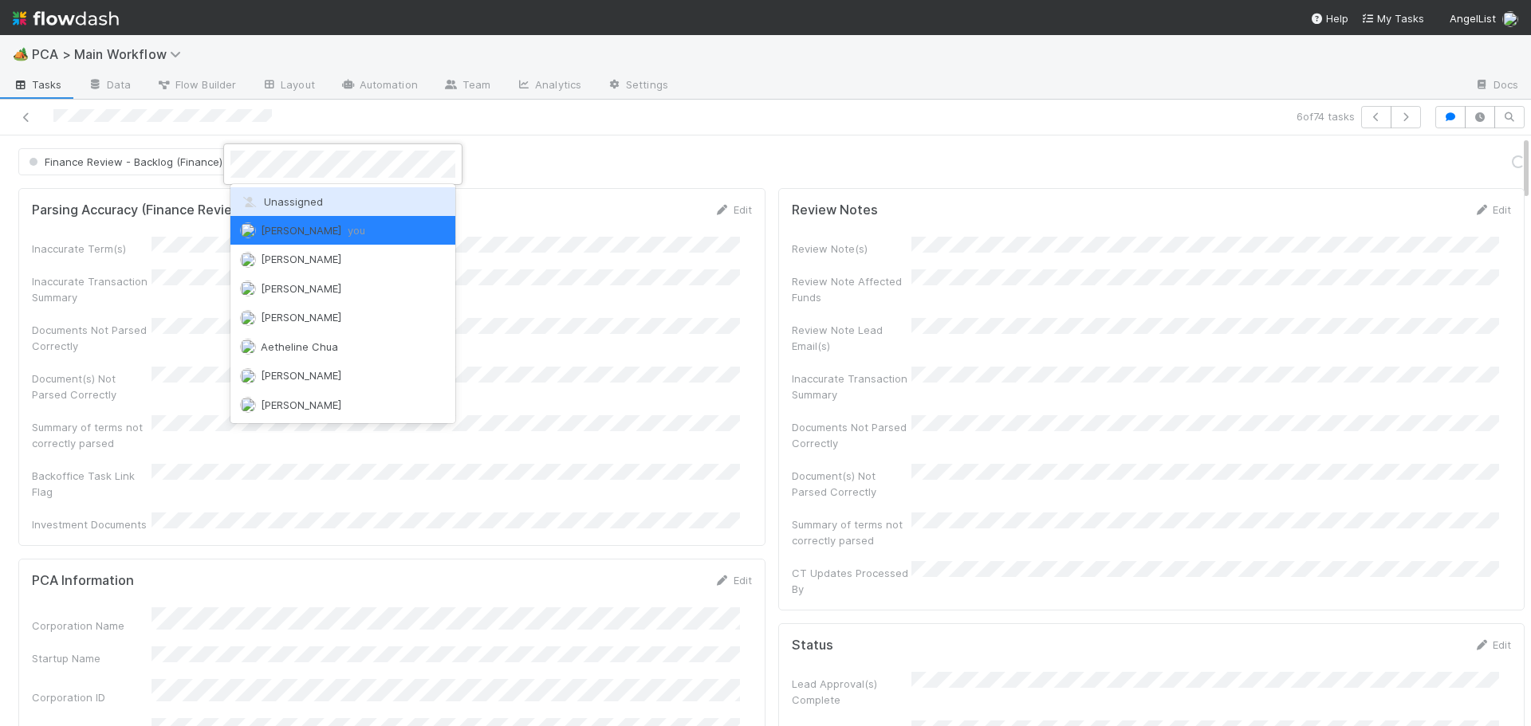
click at [272, 200] on span "Unassigned" at bounding box center [281, 201] width 83 height 13
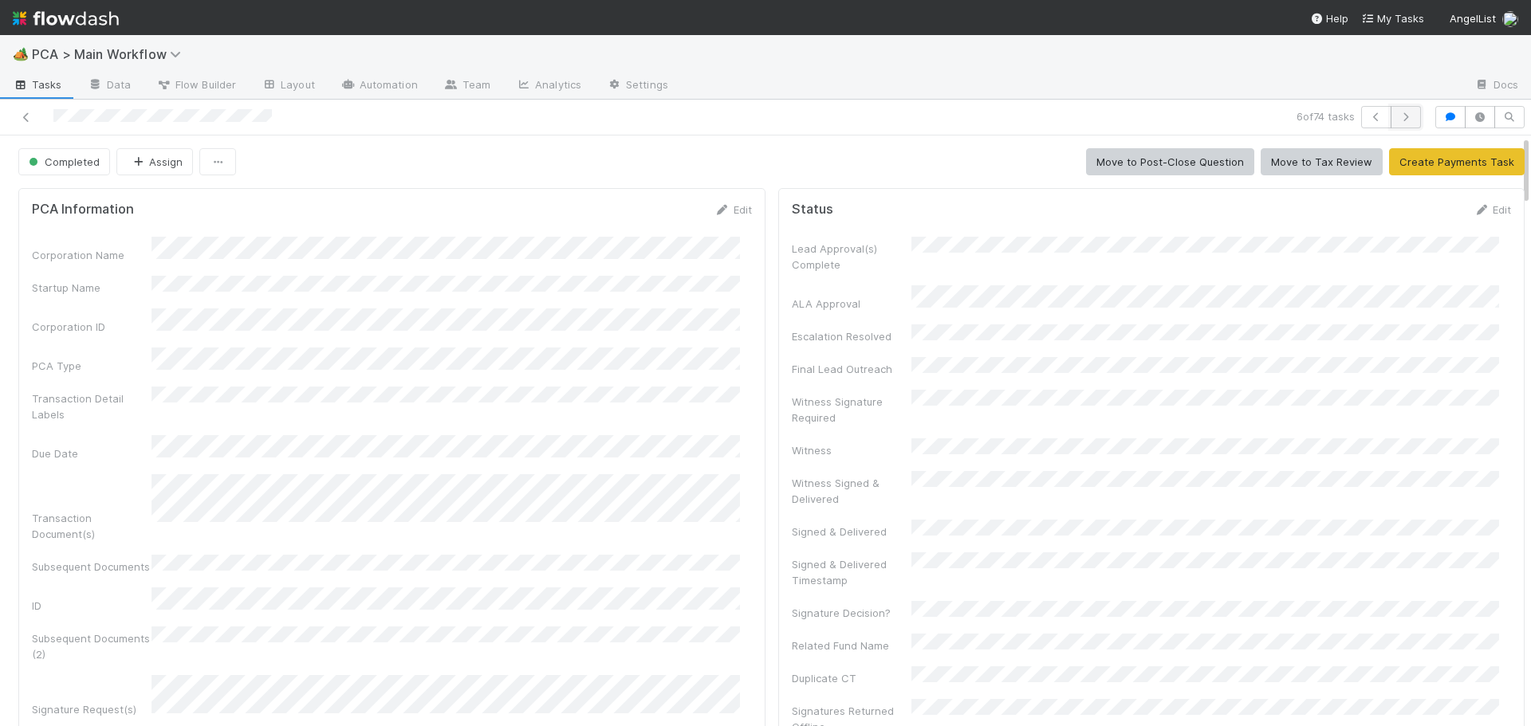
click at [1398, 115] on icon "button" at bounding box center [1406, 117] width 16 height 10
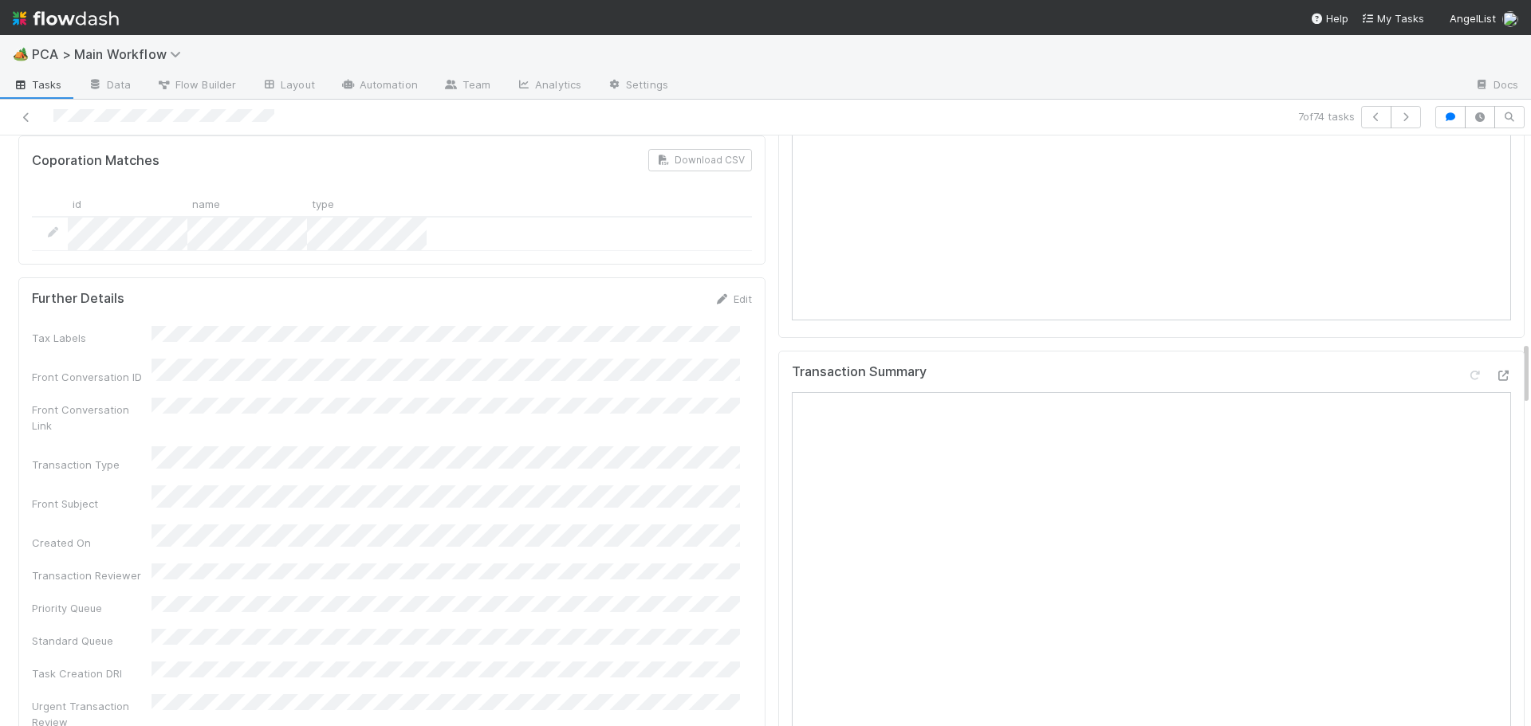
scroll to position [1913, 0]
drag, startPoint x: 1480, startPoint y: 261, endPoint x: 1347, endPoint y: 268, distance: 133.3
click at [1347, 364] on div "Transaction Summary Open in New Tab" at bounding box center [1152, 378] width 720 height 29
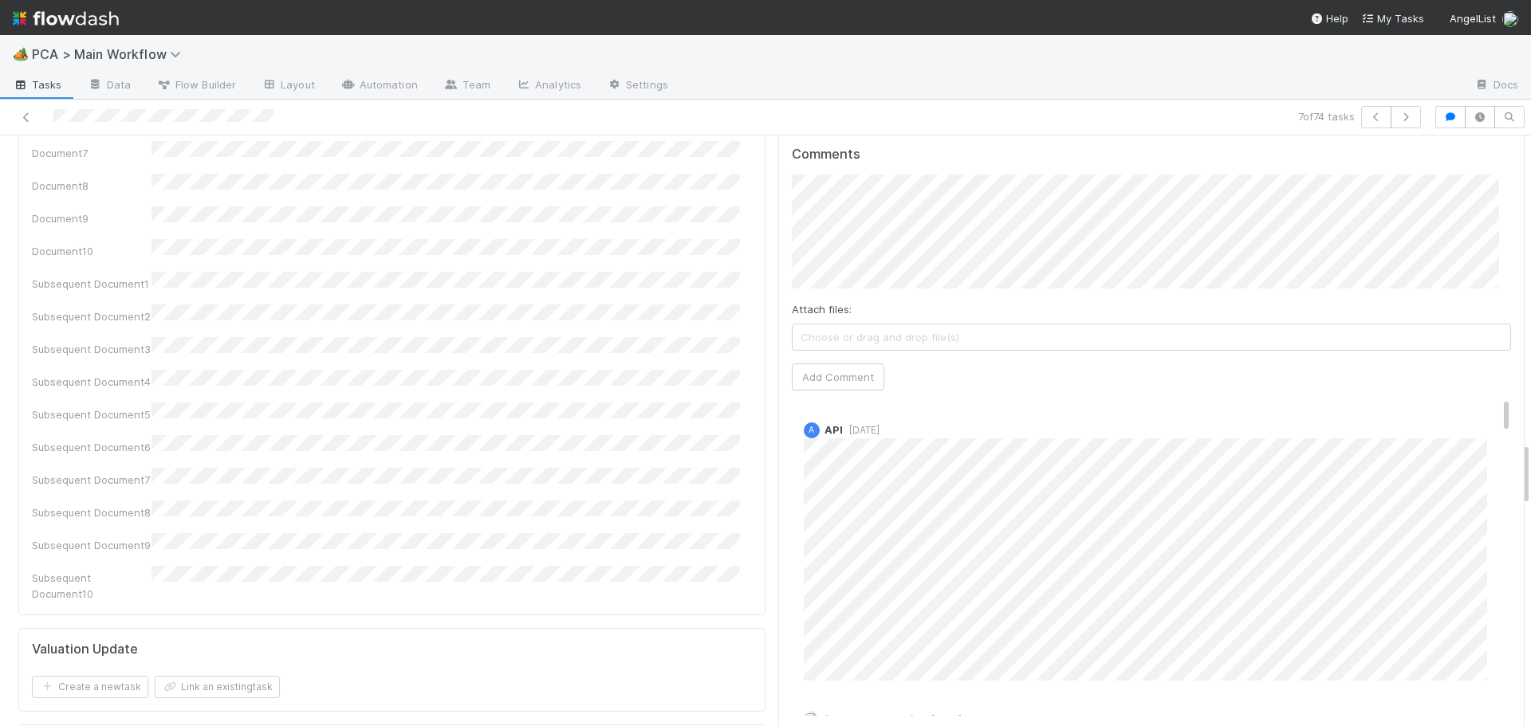
scroll to position [2790, 0]
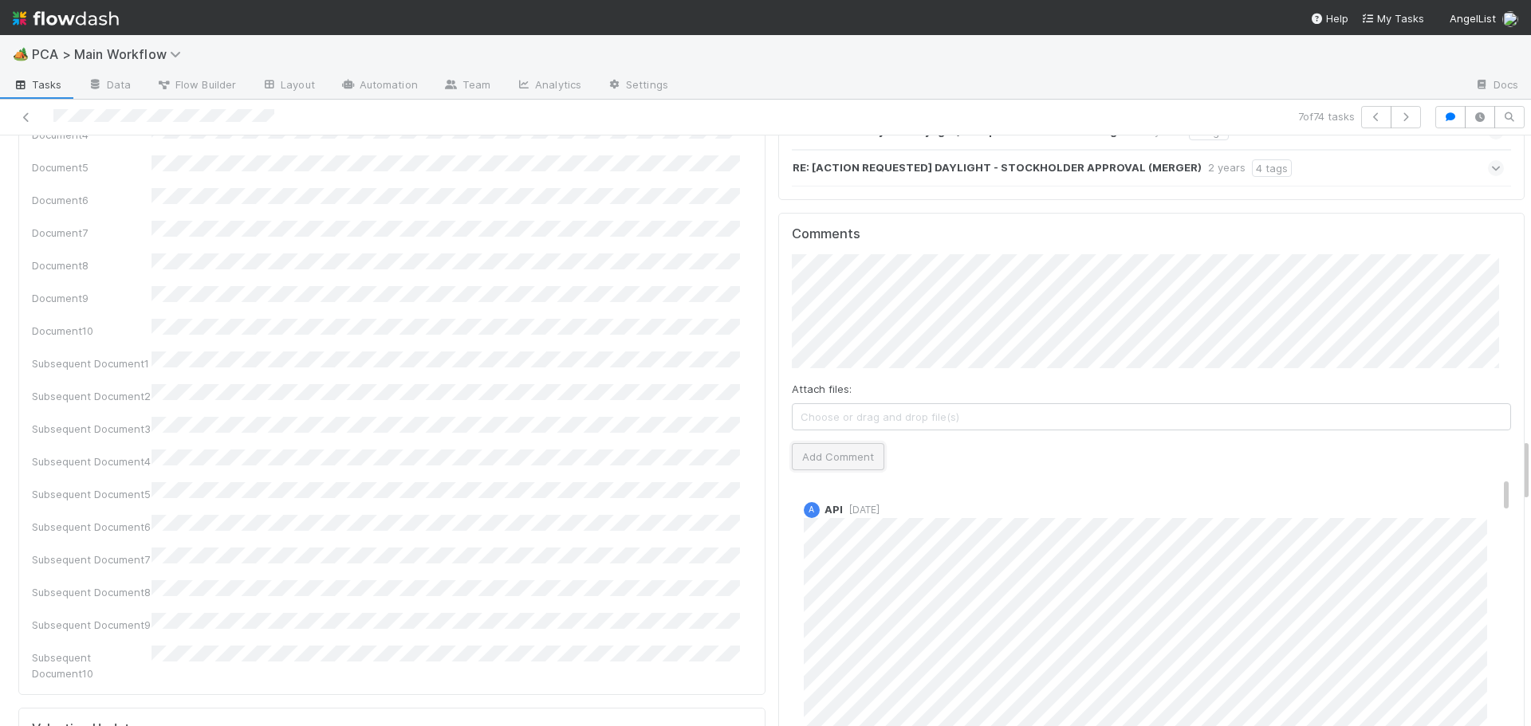
click at [792, 443] on button "Add Comment" at bounding box center [838, 456] width 92 height 27
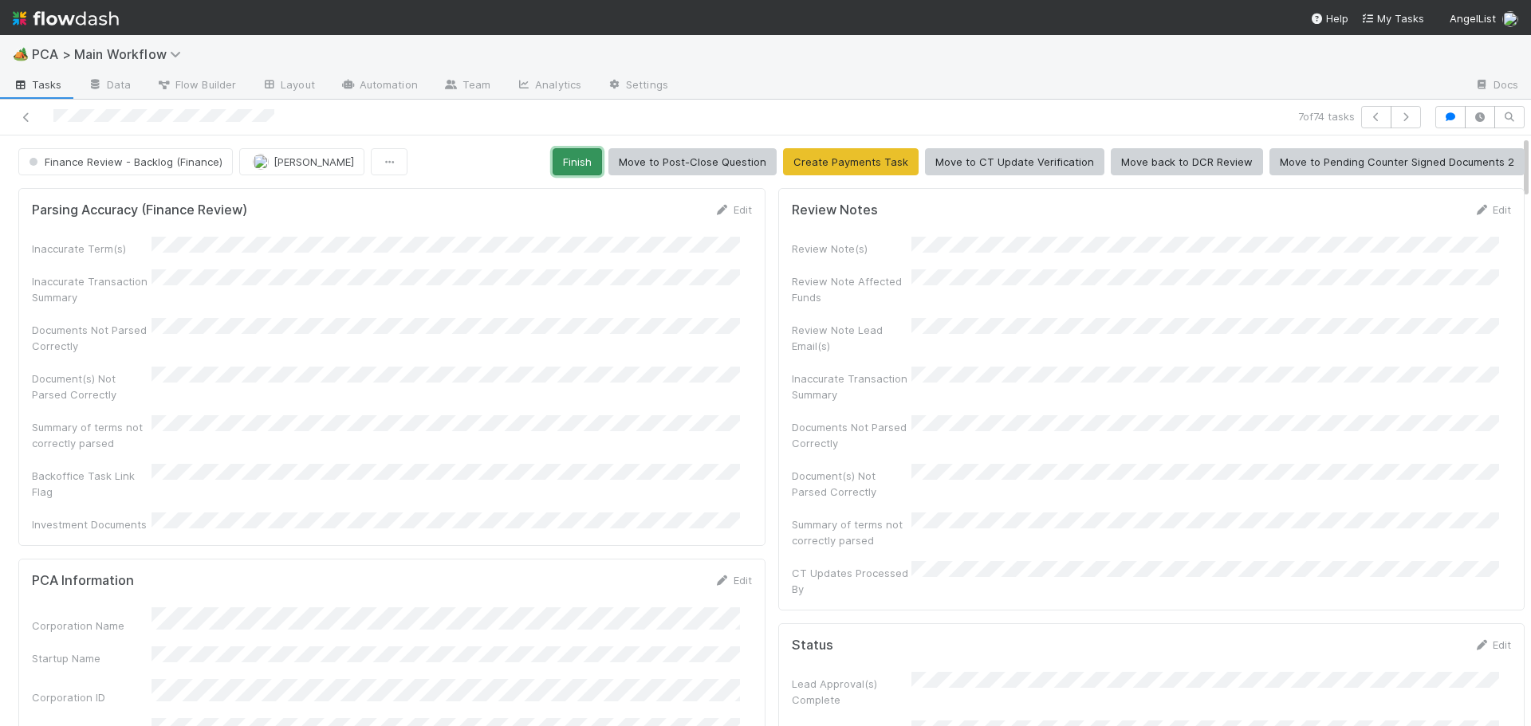
click at [570, 163] on button "Finish" at bounding box center [576, 161] width 49 height 27
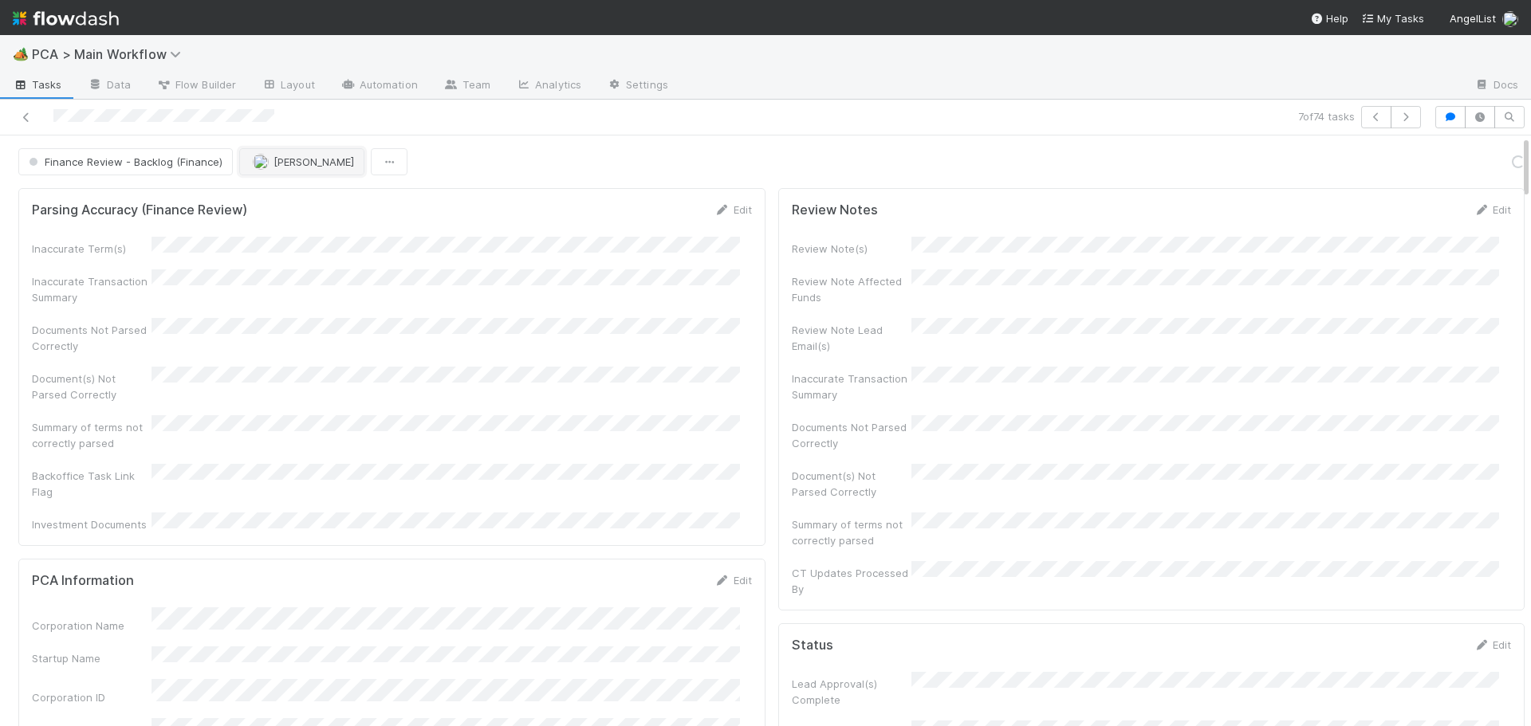
click at [257, 155] on img "button" at bounding box center [261, 162] width 16 height 16
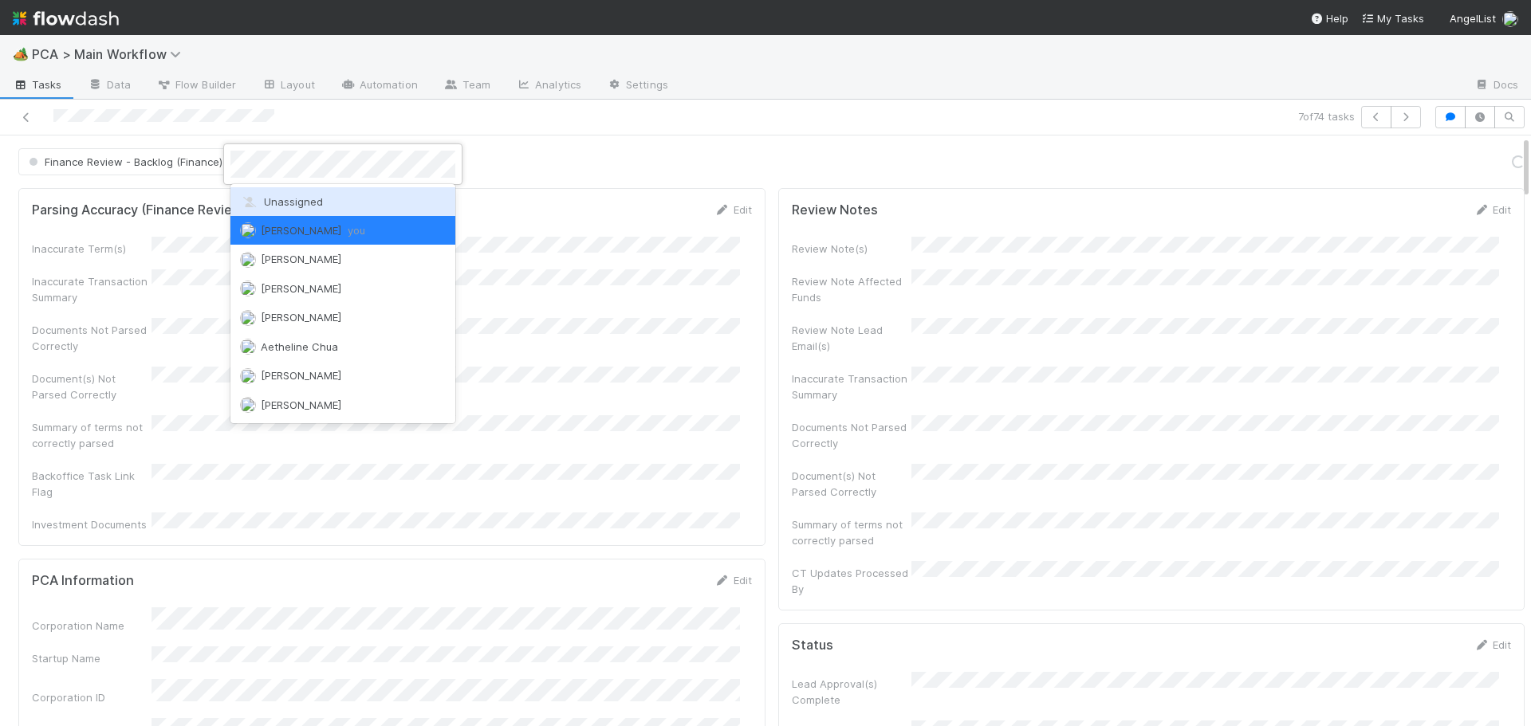
click at [267, 202] on span "Unassigned" at bounding box center [281, 201] width 83 height 13
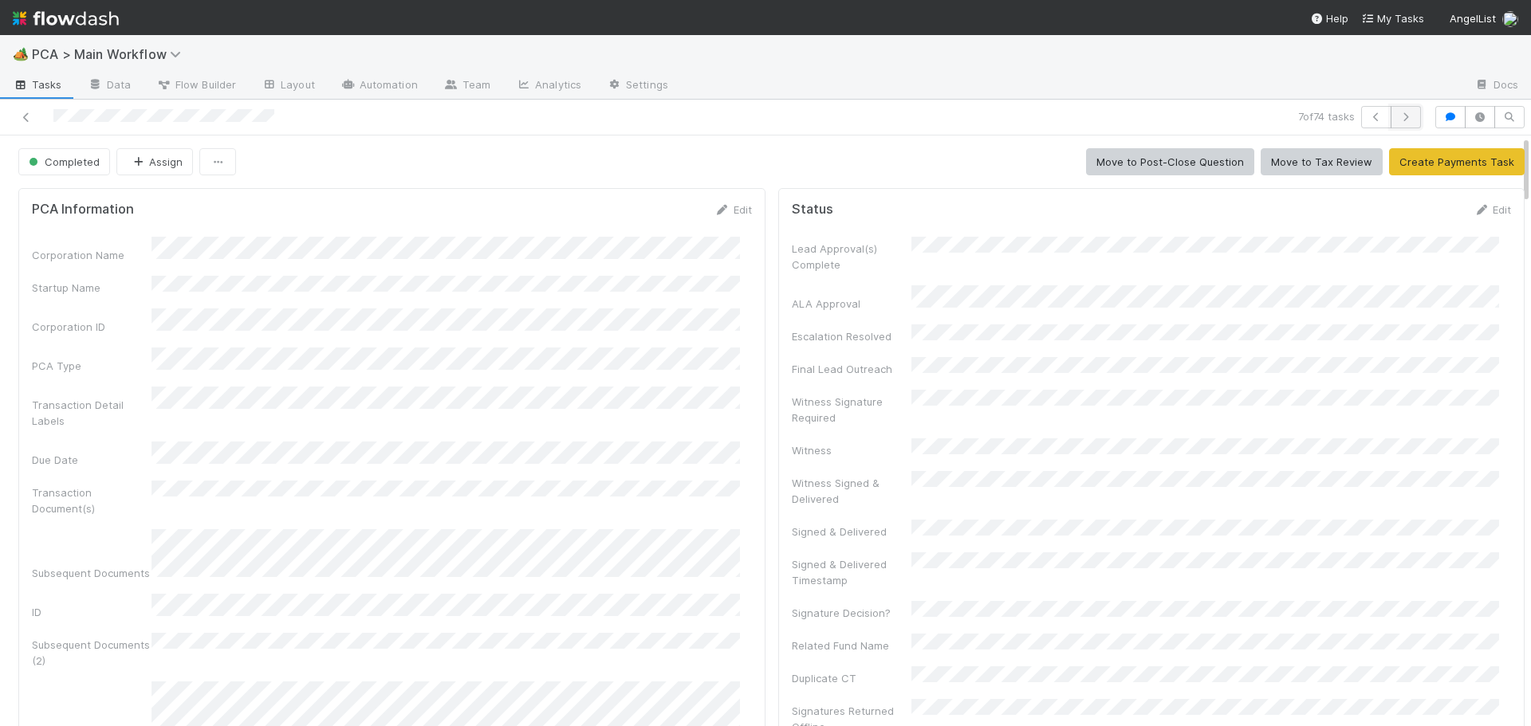
click at [1395, 125] on button "button" at bounding box center [1405, 117] width 30 height 22
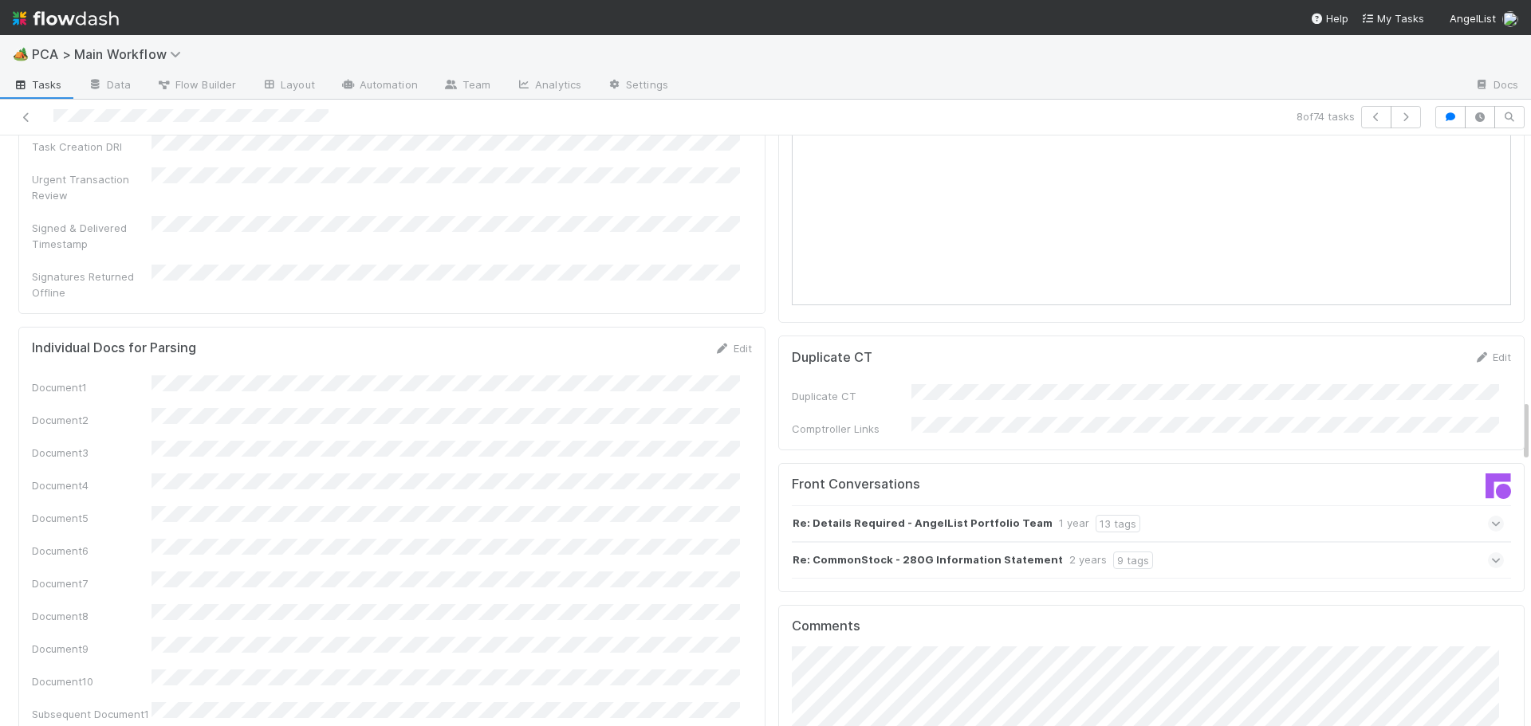
scroll to position [2631, 0]
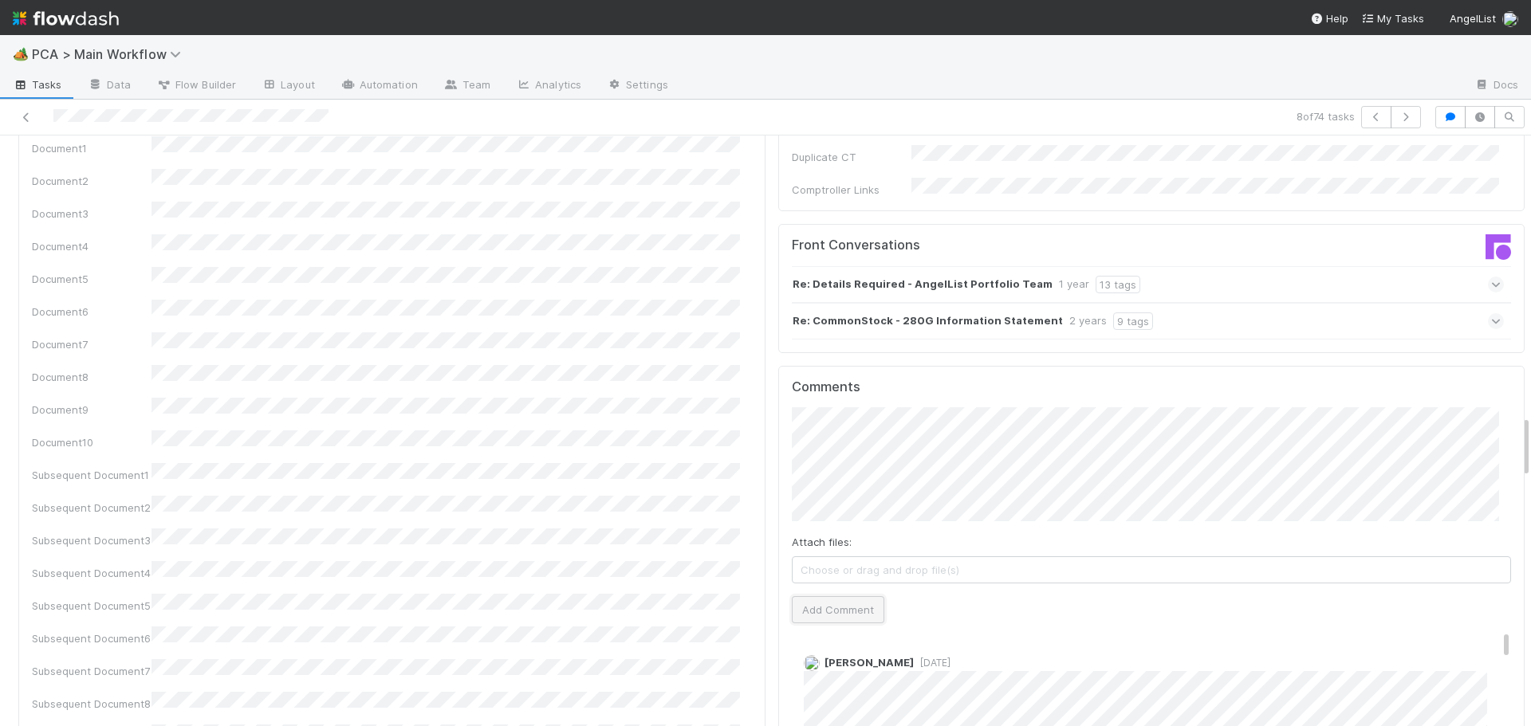
click at [865, 596] on button "Add Comment" at bounding box center [838, 609] width 92 height 27
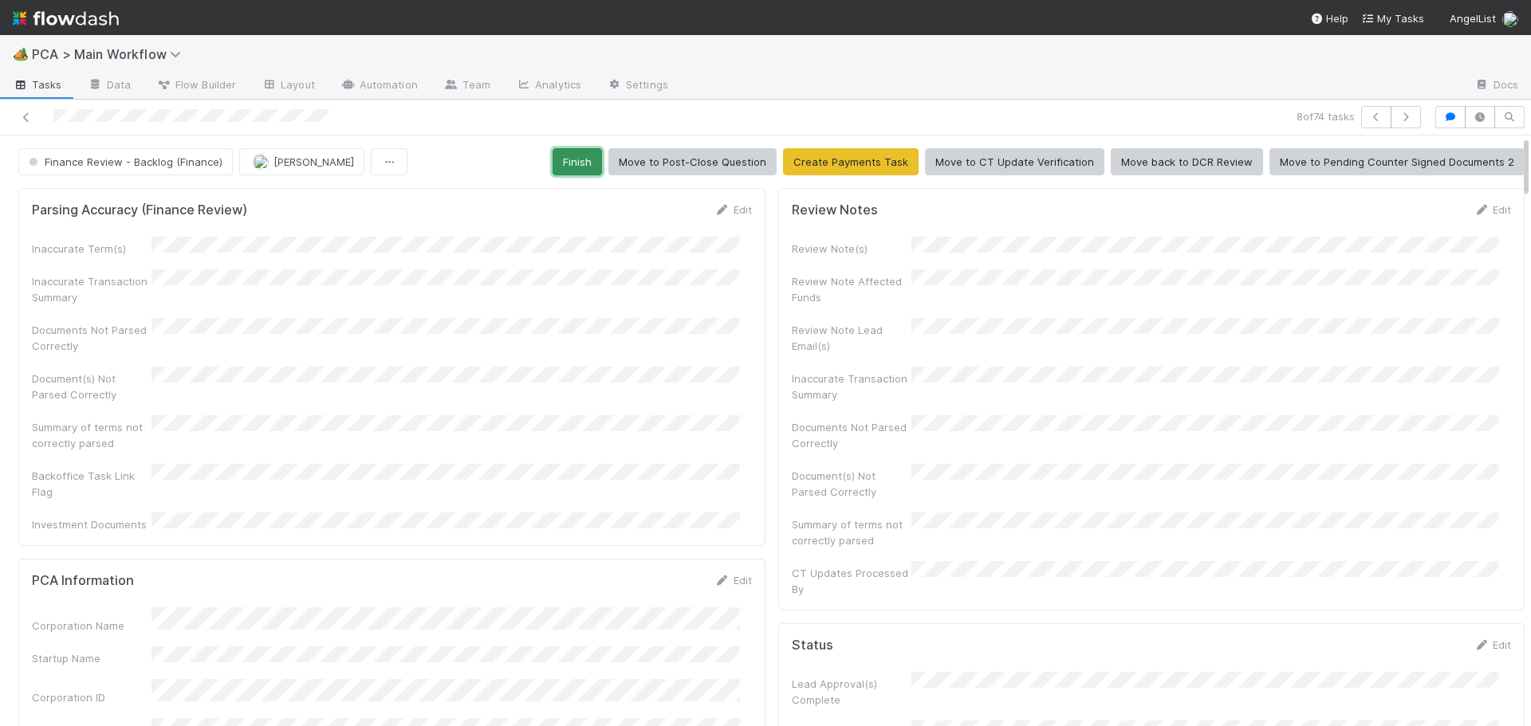
click at [572, 158] on button "Finish" at bounding box center [576, 161] width 49 height 27
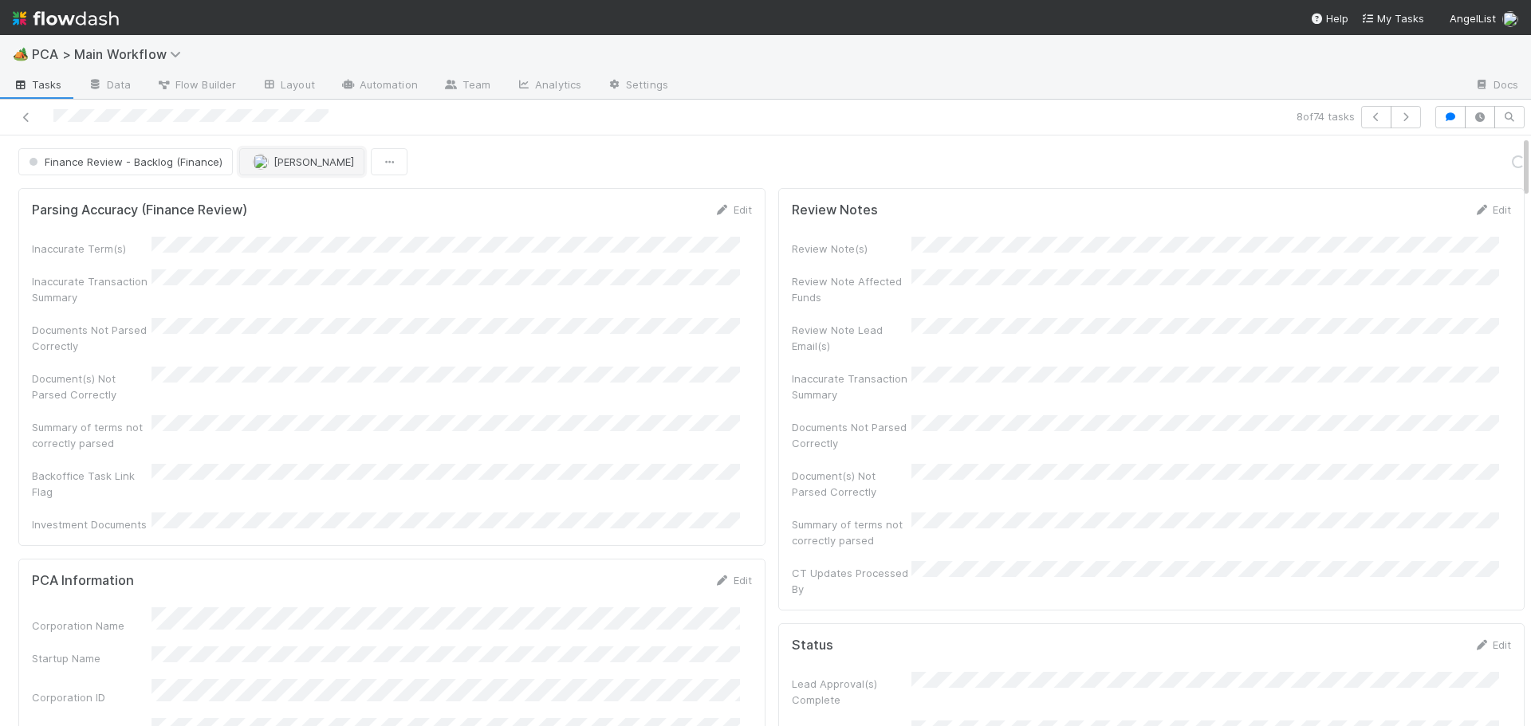
click at [255, 155] on img "button" at bounding box center [261, 162] width 16 height 16
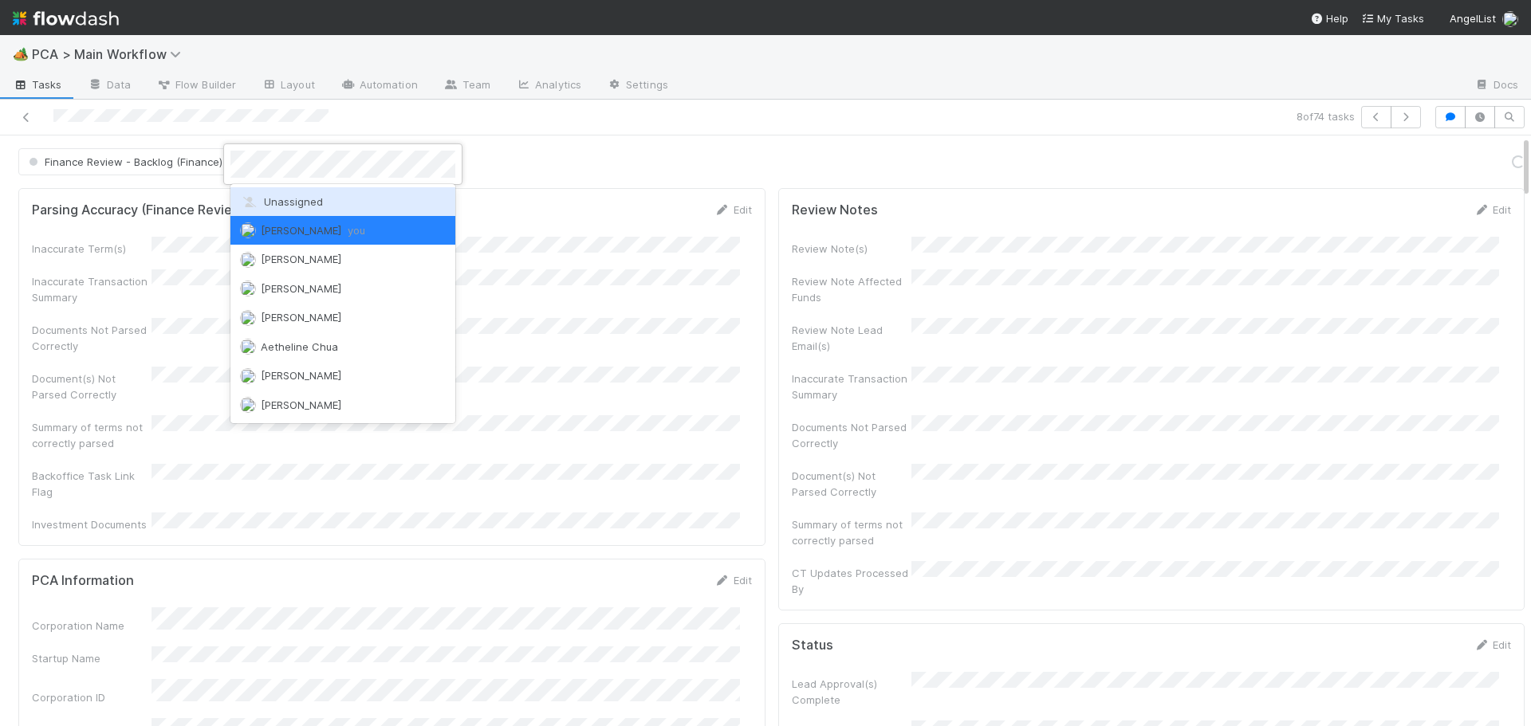
click at [254, 200] on icon at bounding box center [250, 202] width 16 height 10
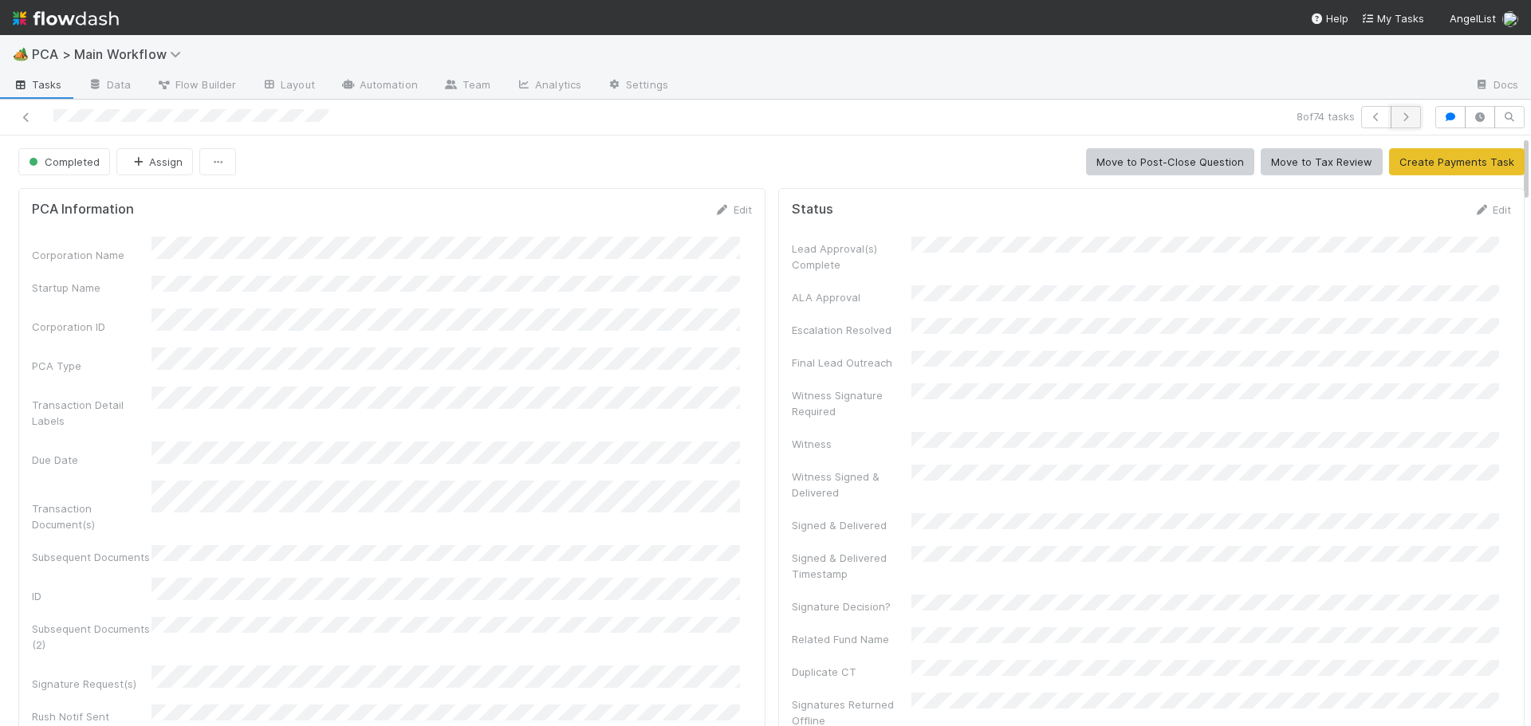
click at [1398, 116] on icon "button" at bounding box center [1406, 117] width 16 height 10
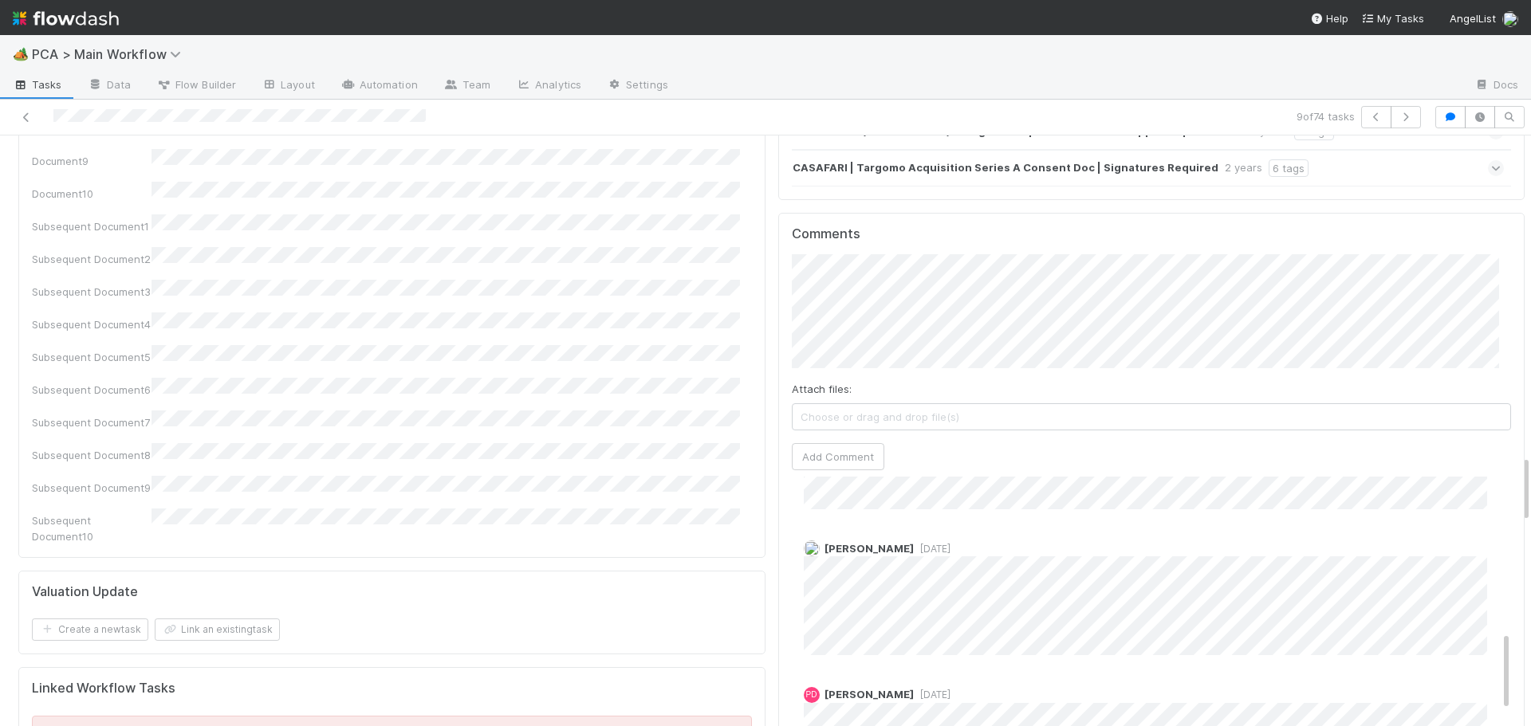
scroll to position [548, 0]
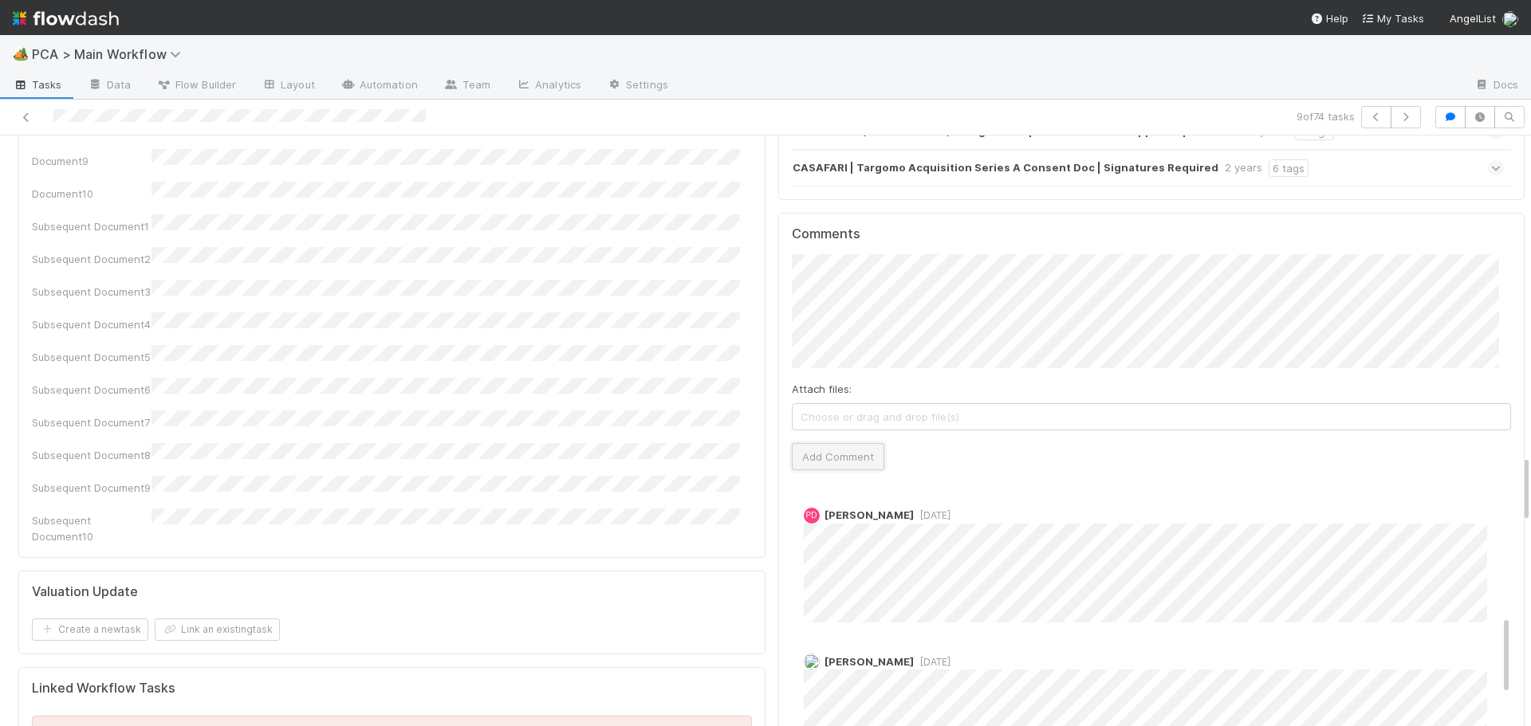
click at [856, 443] on button "Add Comment" at bounding box center [838, 456] width 92 height 27
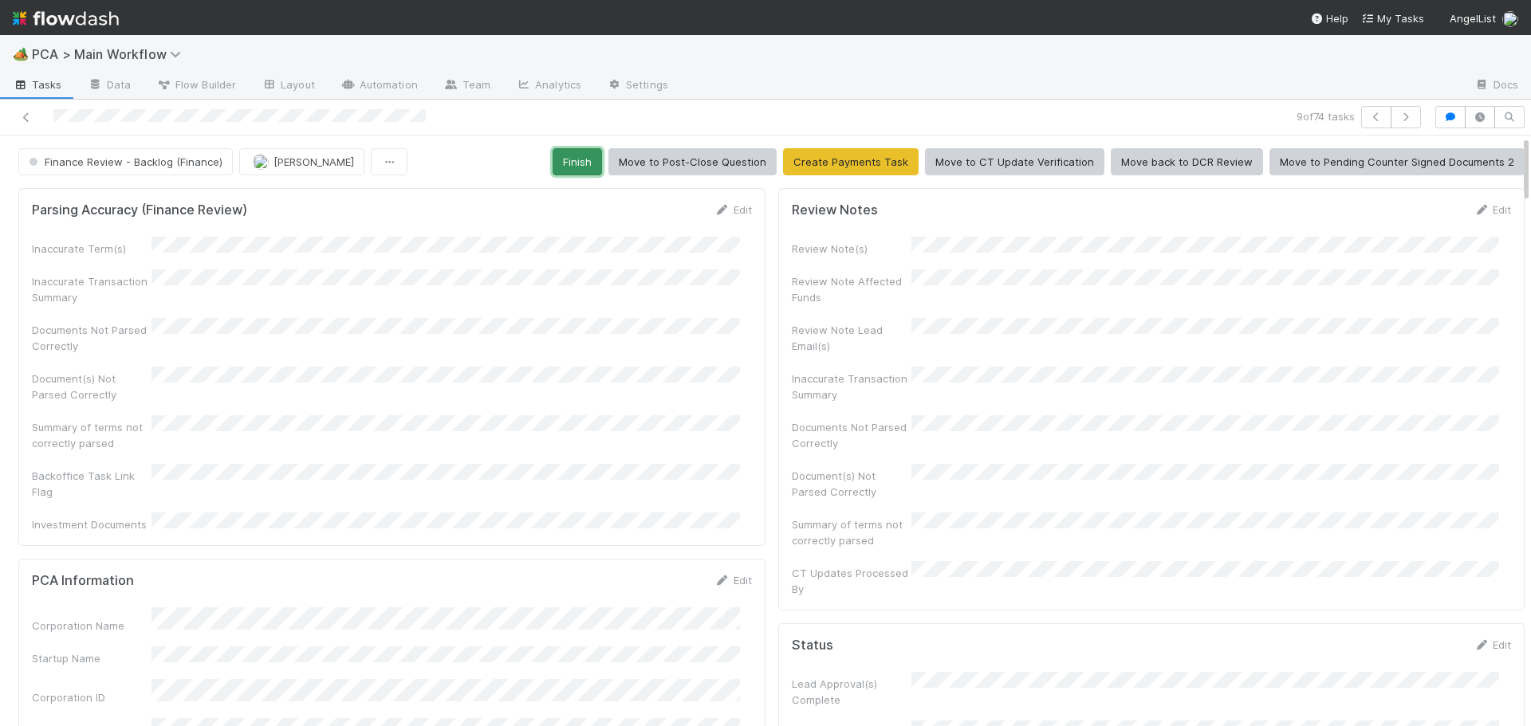
click at [578, 163] on button "Finish" at bounding box center [576, 161] width 49 height 27
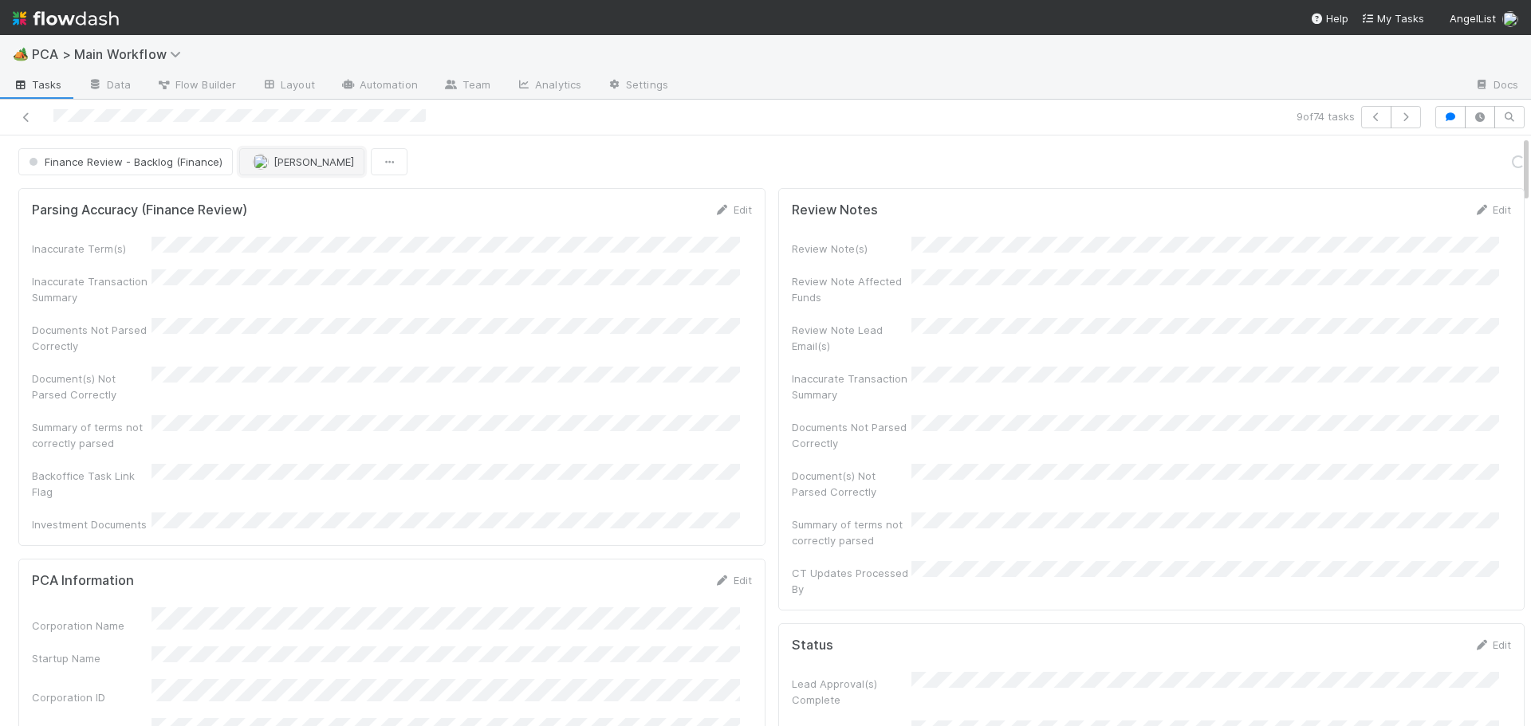
click at [264, 161] on img "button" at bounding box center [261, 162] width 16 height 16
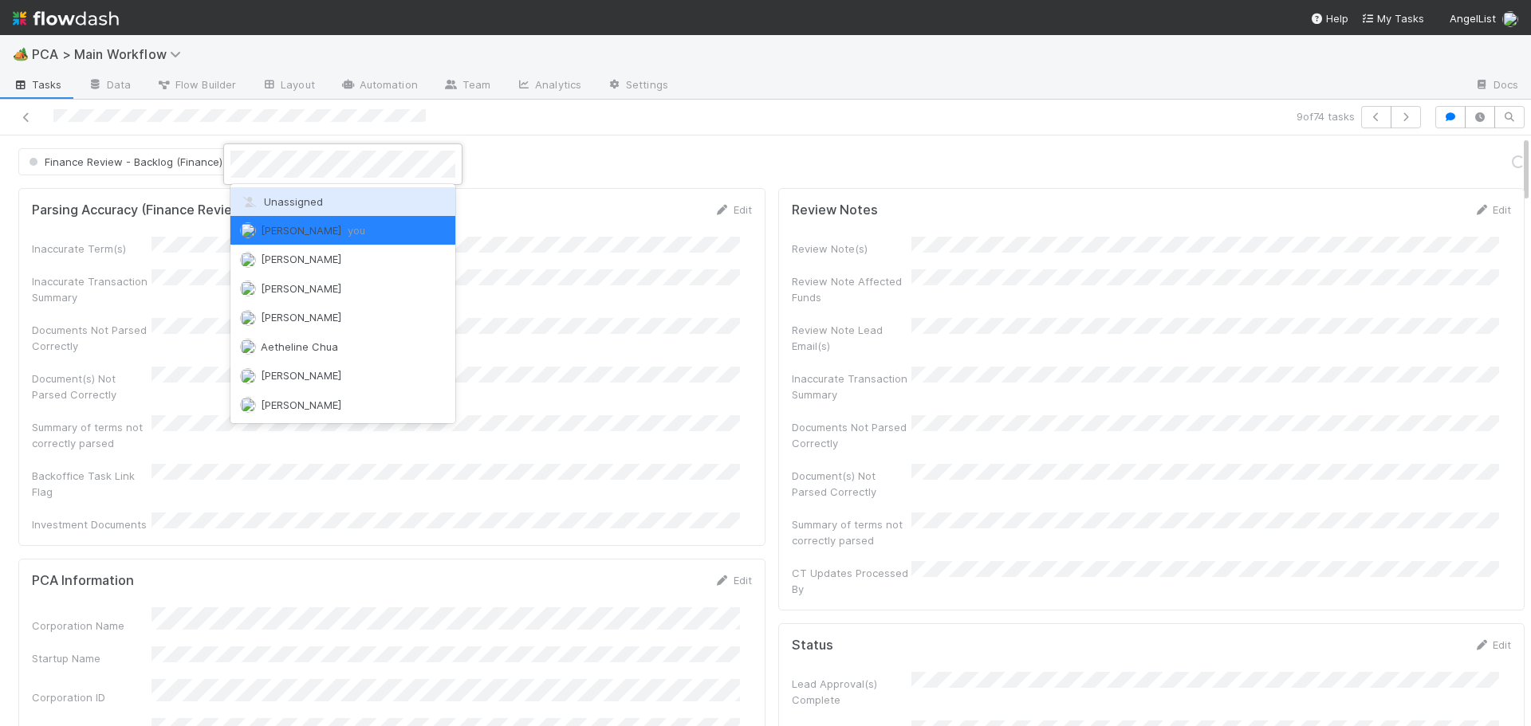
click at [269, 197] on span "Unassigned" at bounding box center [281, 201] width 83 height 13
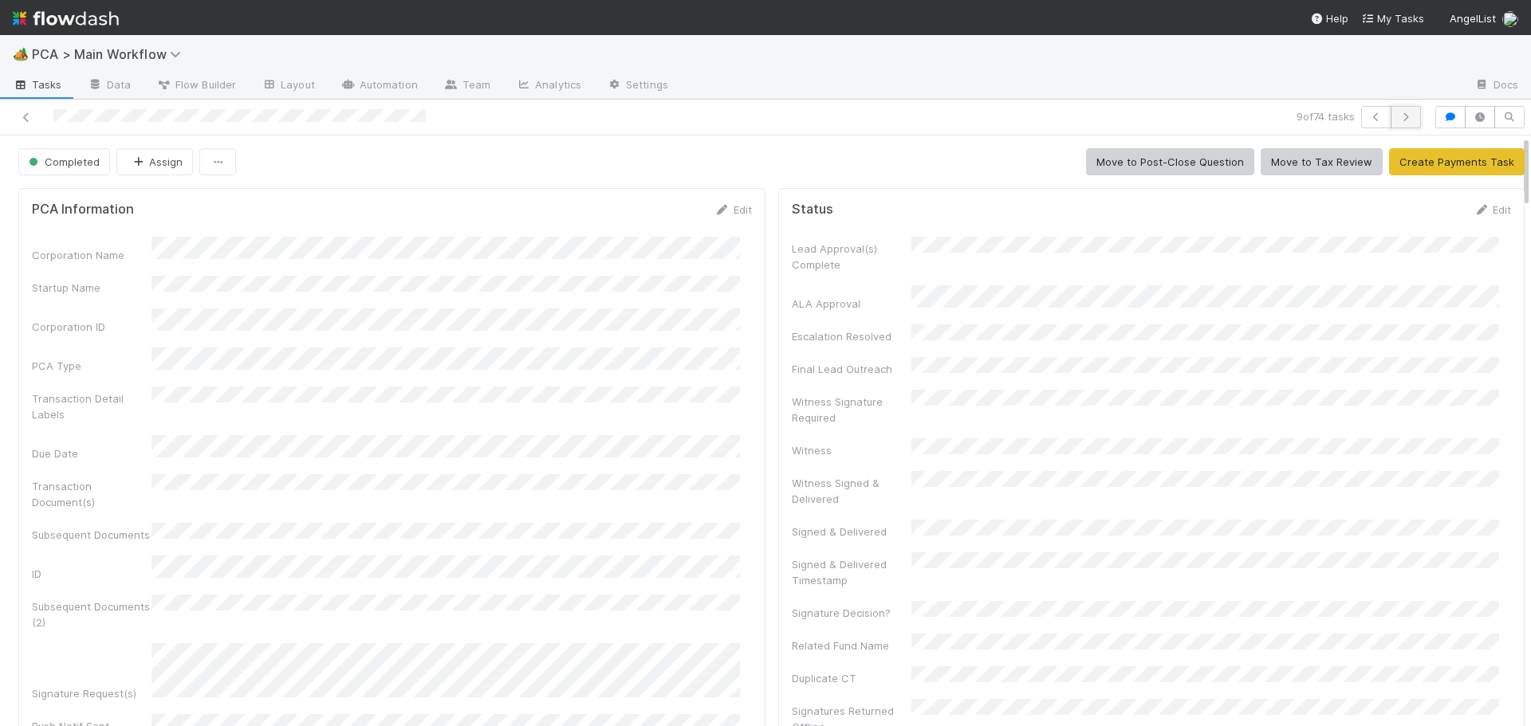
click at [1397, 111] on button "button" at bounding box center [1405, 117] width 30 height 22
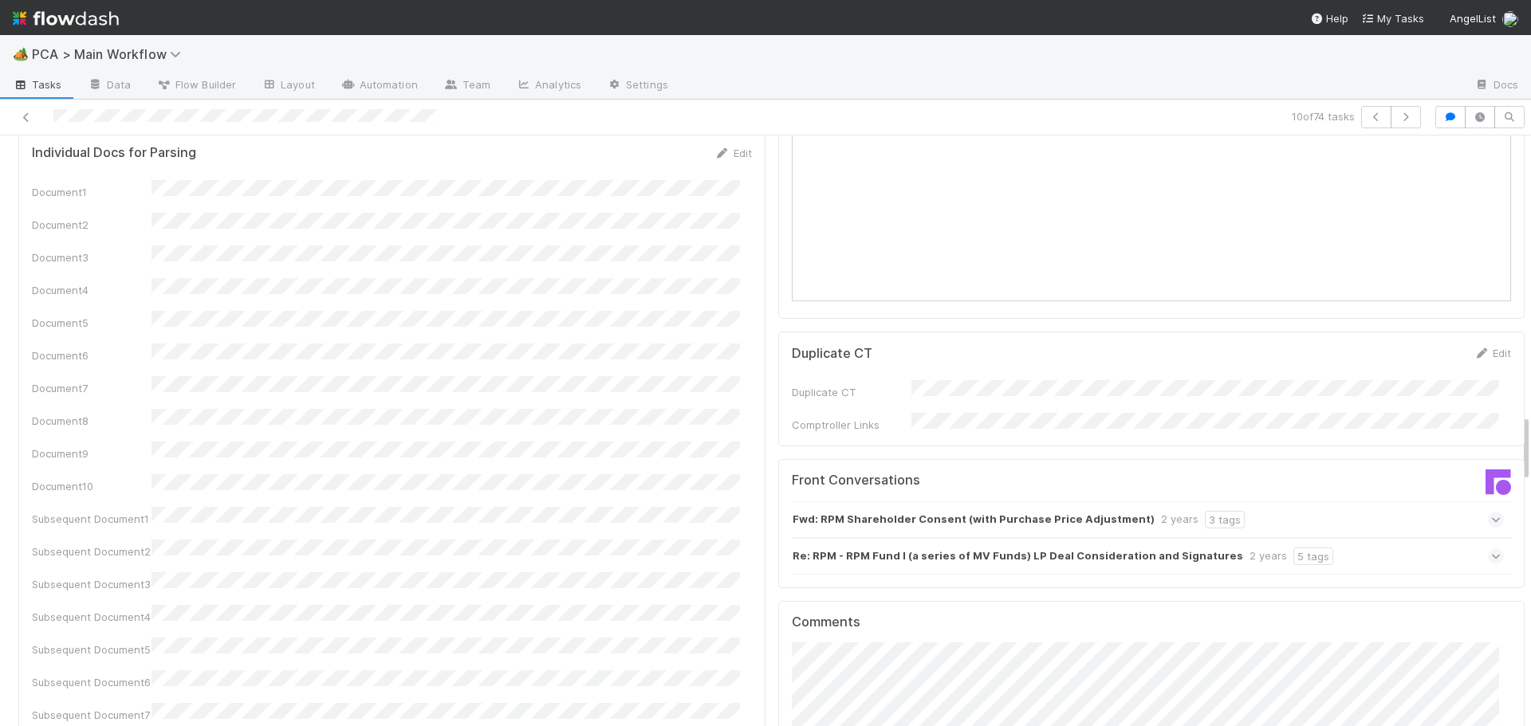
scroll to position [2471, 0]
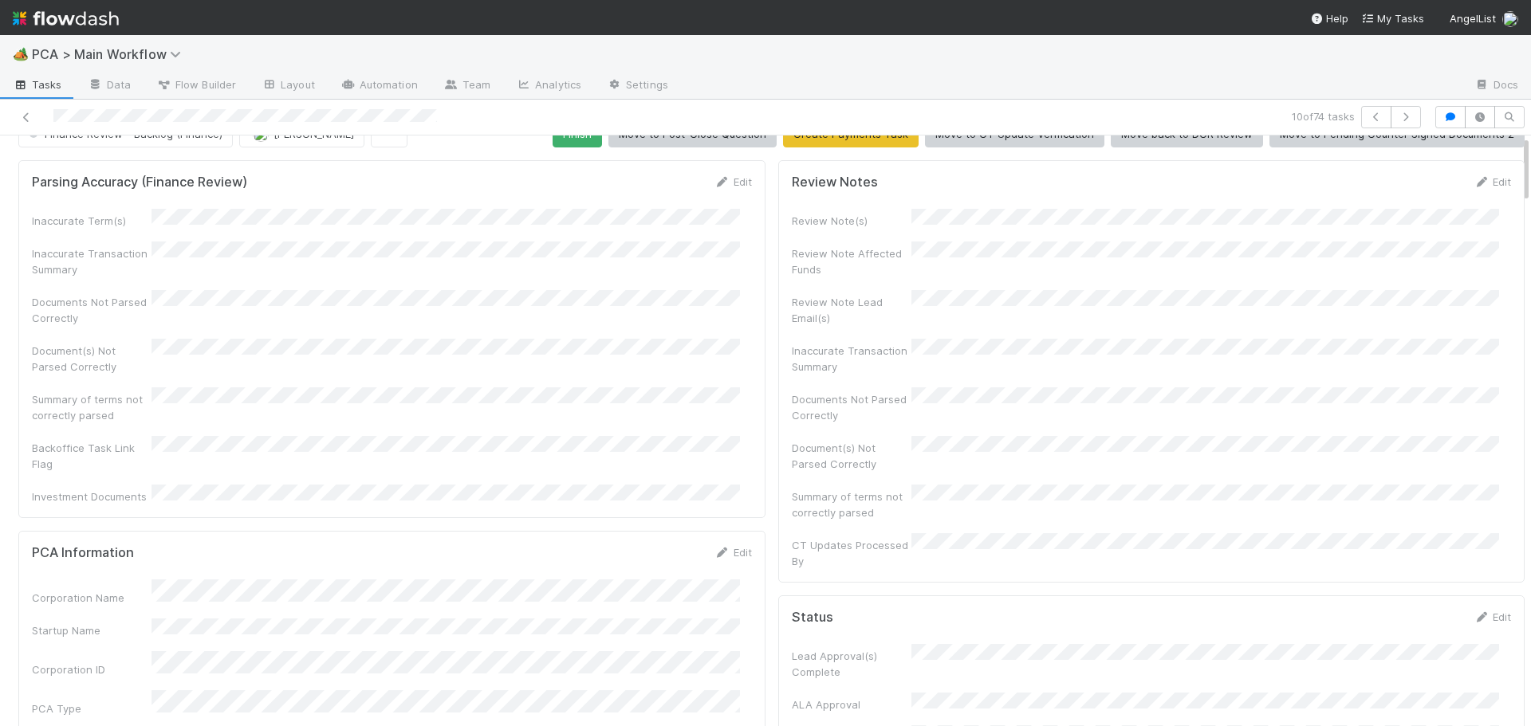
scroll to position [0, 0]
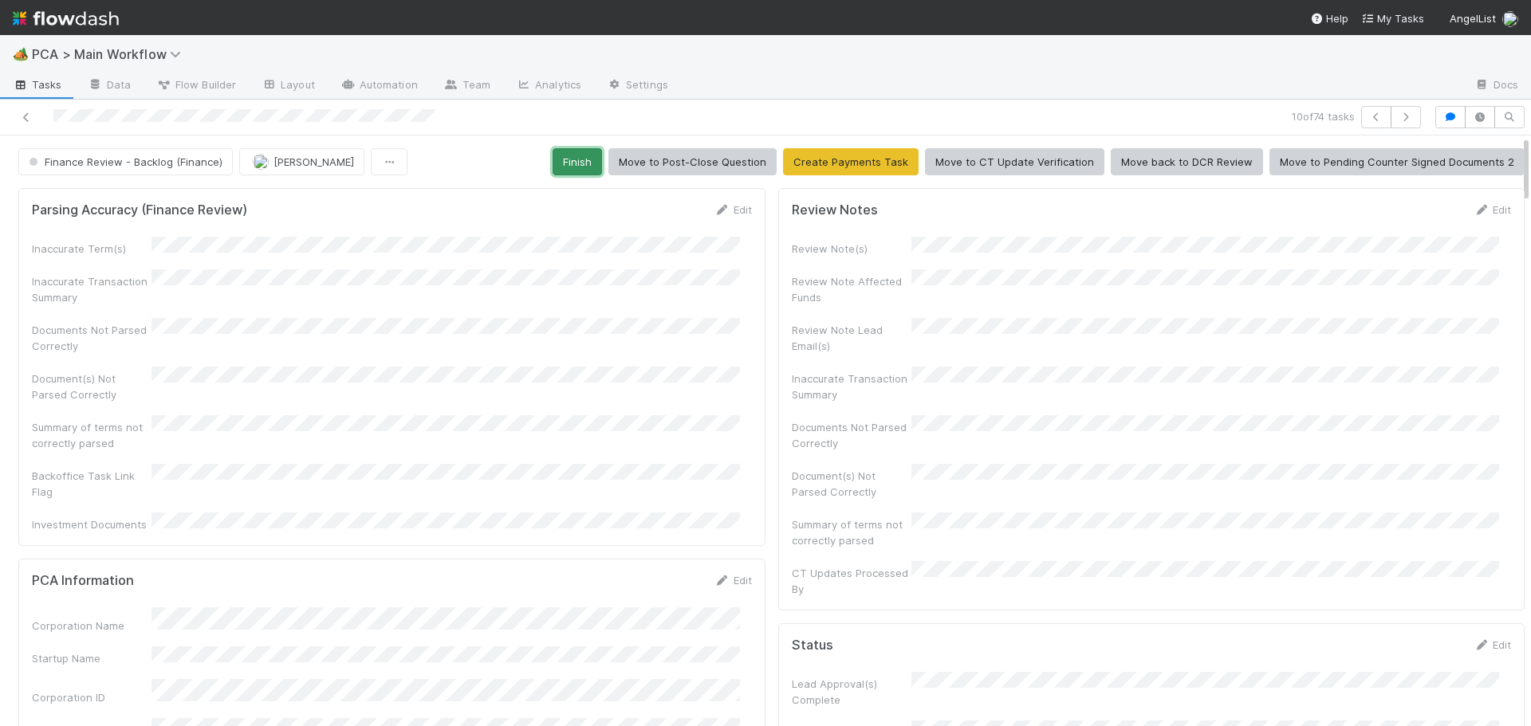
click at [580, 165] on button "Finish" at bounding box center [576, 161] width 49 height 27
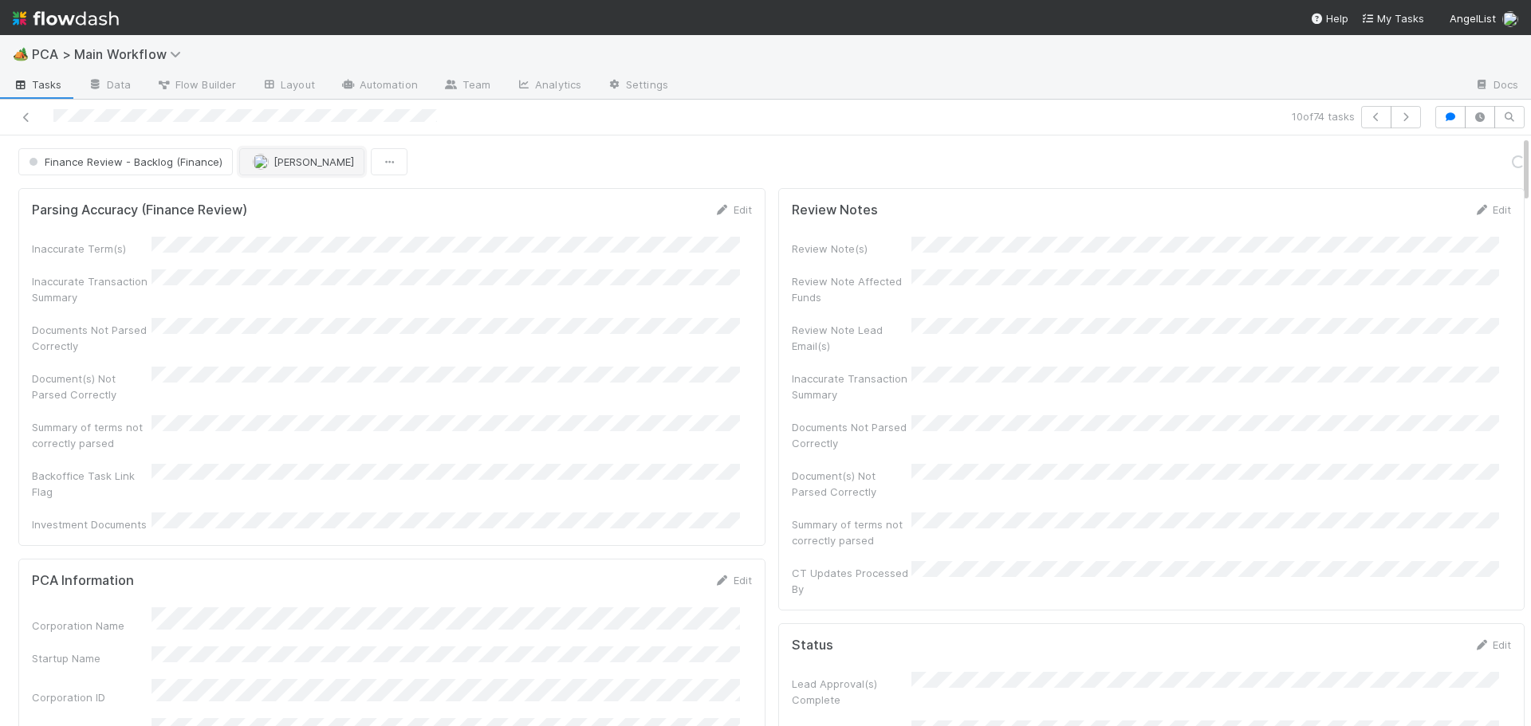
click at [261, 171] on button "[PERSON_NAME]" at bounding box center [301, 161] width 125 height 27
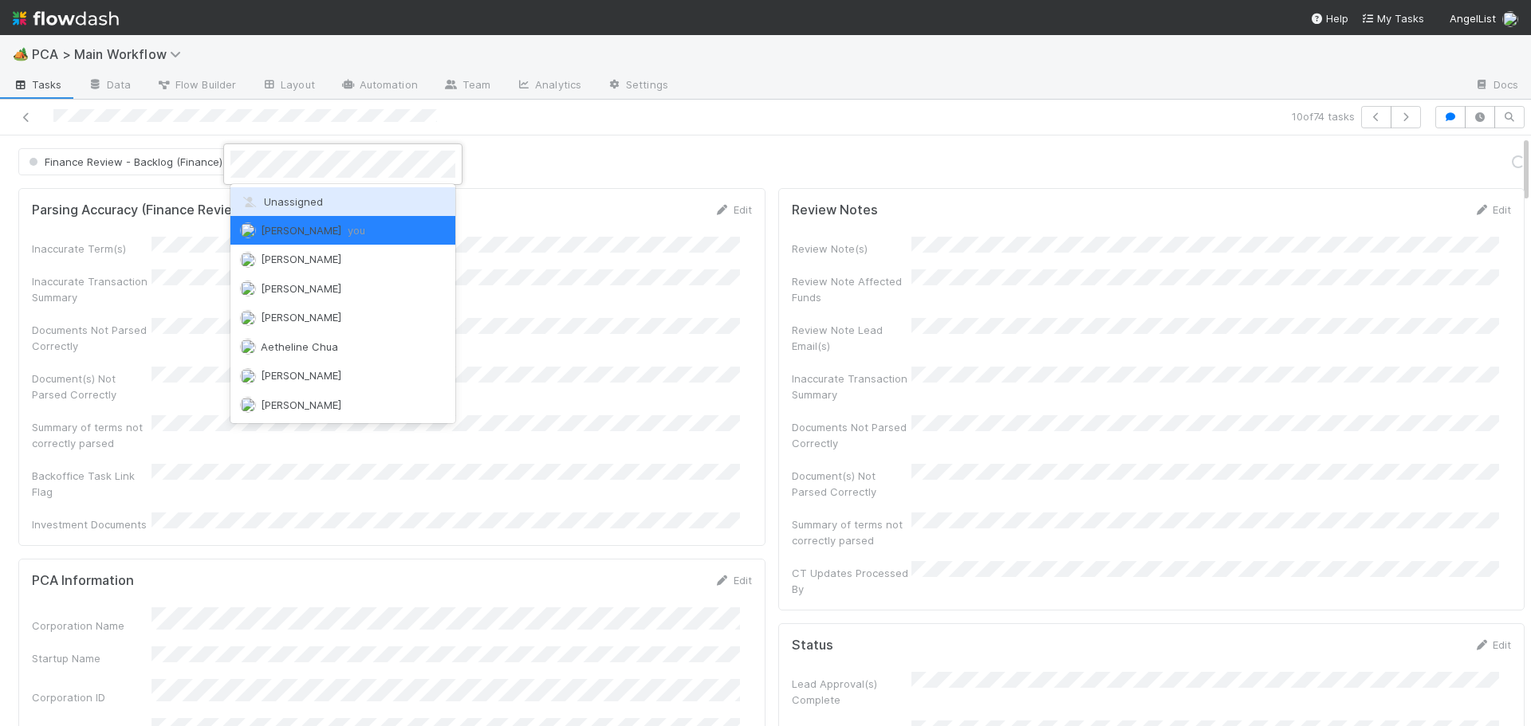
click at [261, 198] on span "Unassigned" at bounding box center [281, 201] width 83 height 13
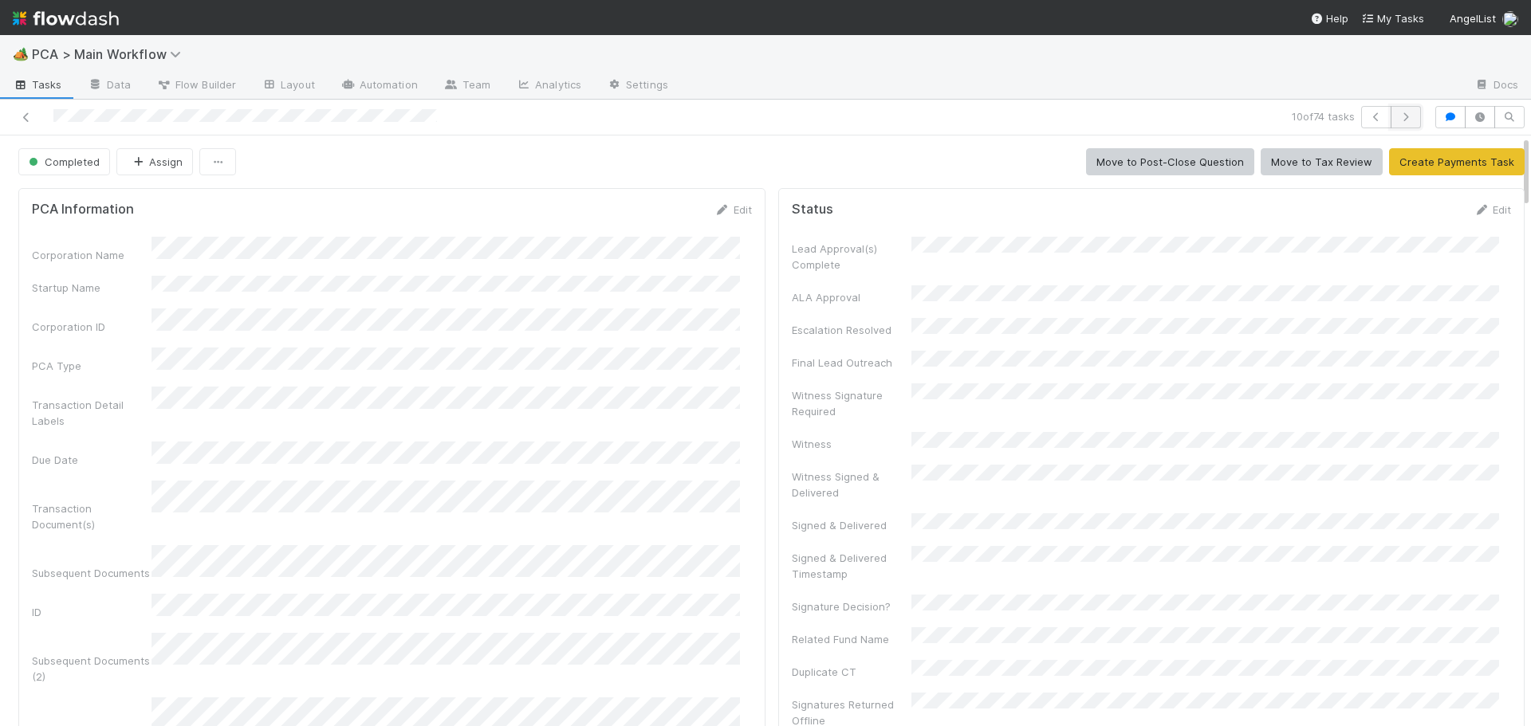
click at [1398, 121] on icon "button" at bounding box center [1406, 117] width 16 height 10
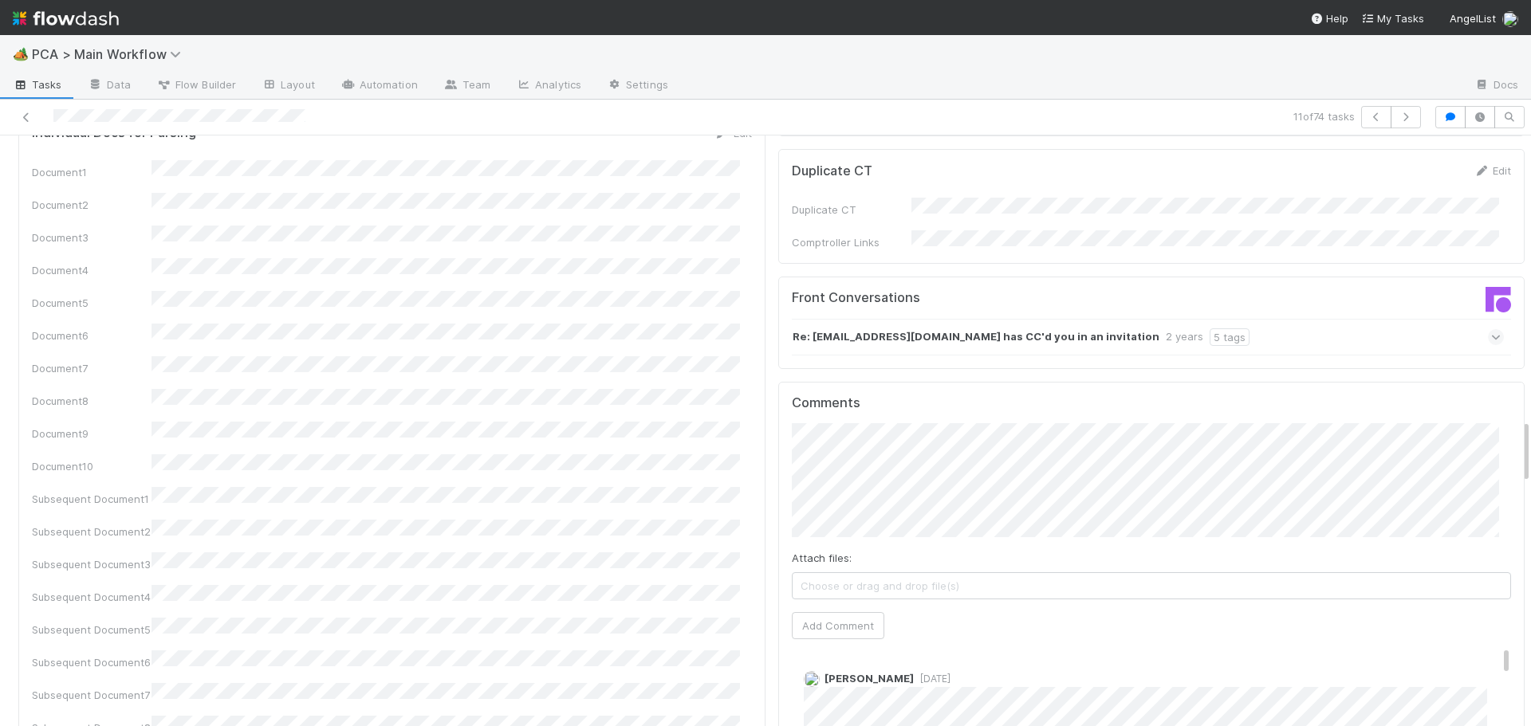
scroll to position [2711, 0]
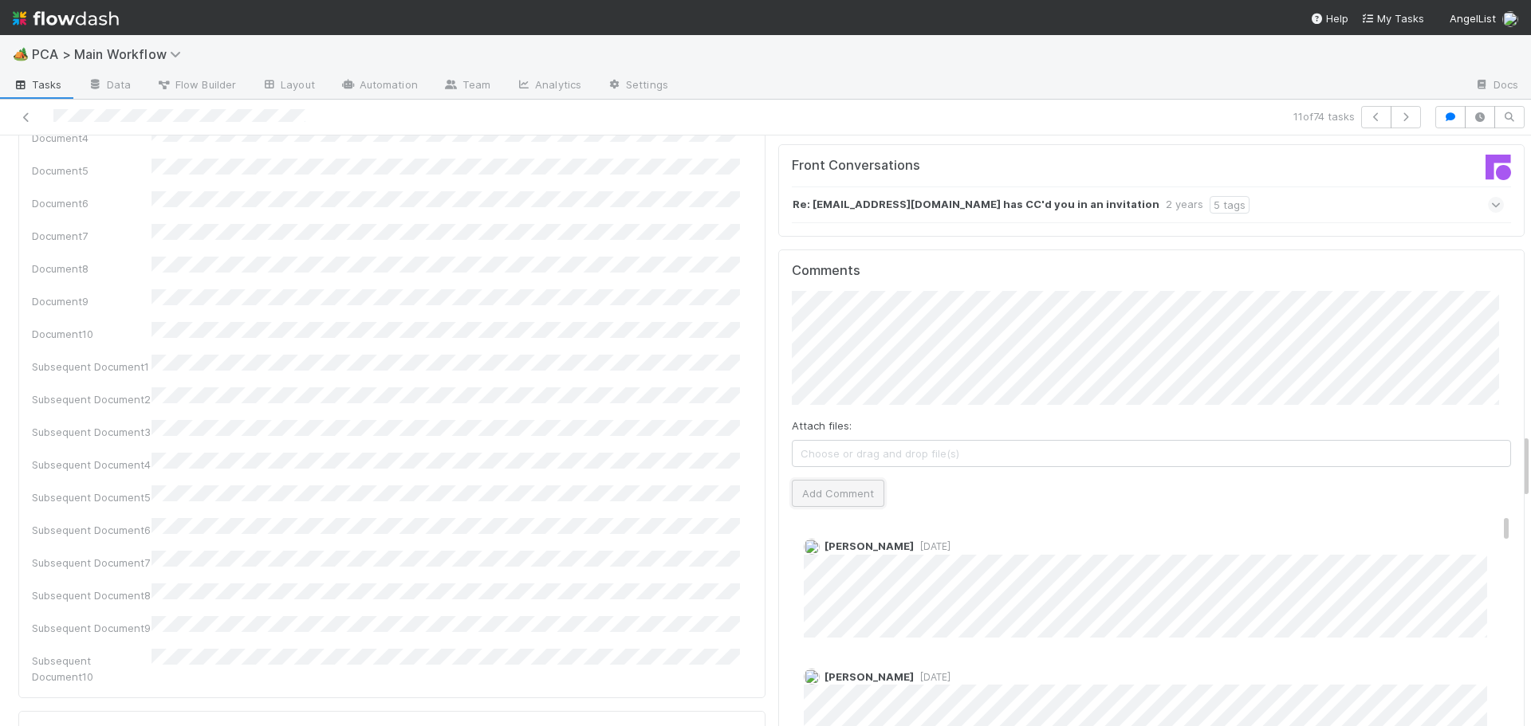
click at [804, 480] on button "Add Comment" at bounding box center [838, 493] width 92 height 27
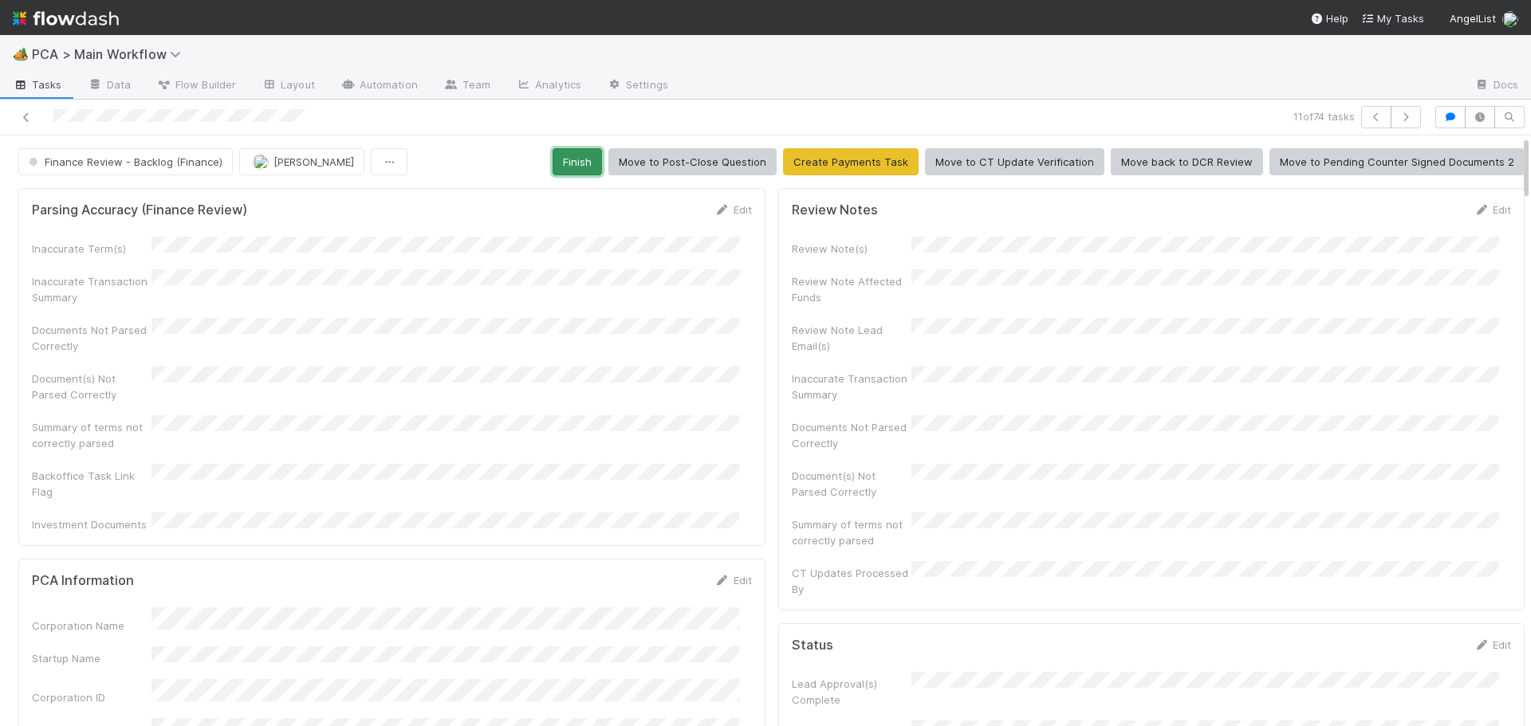
click at [573, 158] on button "Finish" at bounding box center [576, 161] width 49 height 27
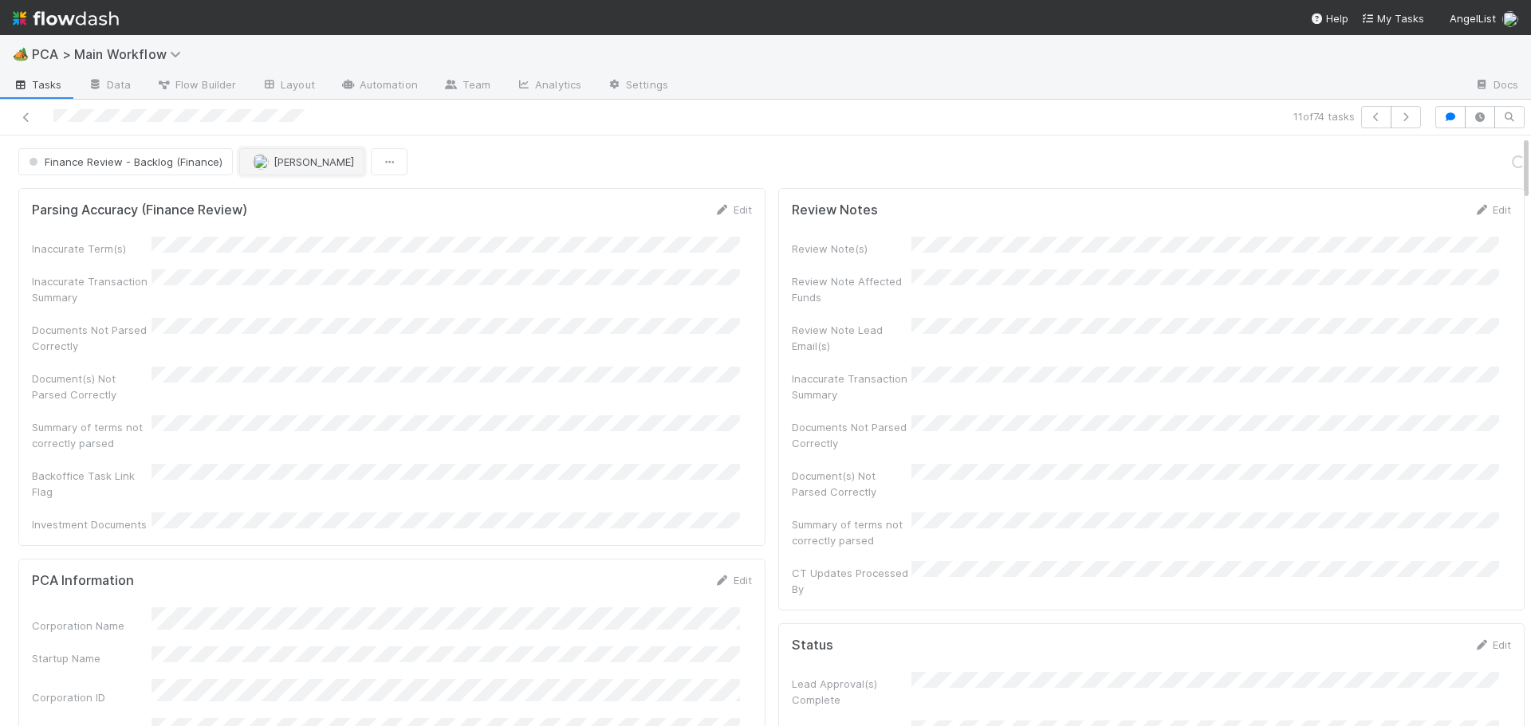
click at [291, 158] on span "[PERSON_NAME]" at bounding box center [313, 161] width 81 height 13
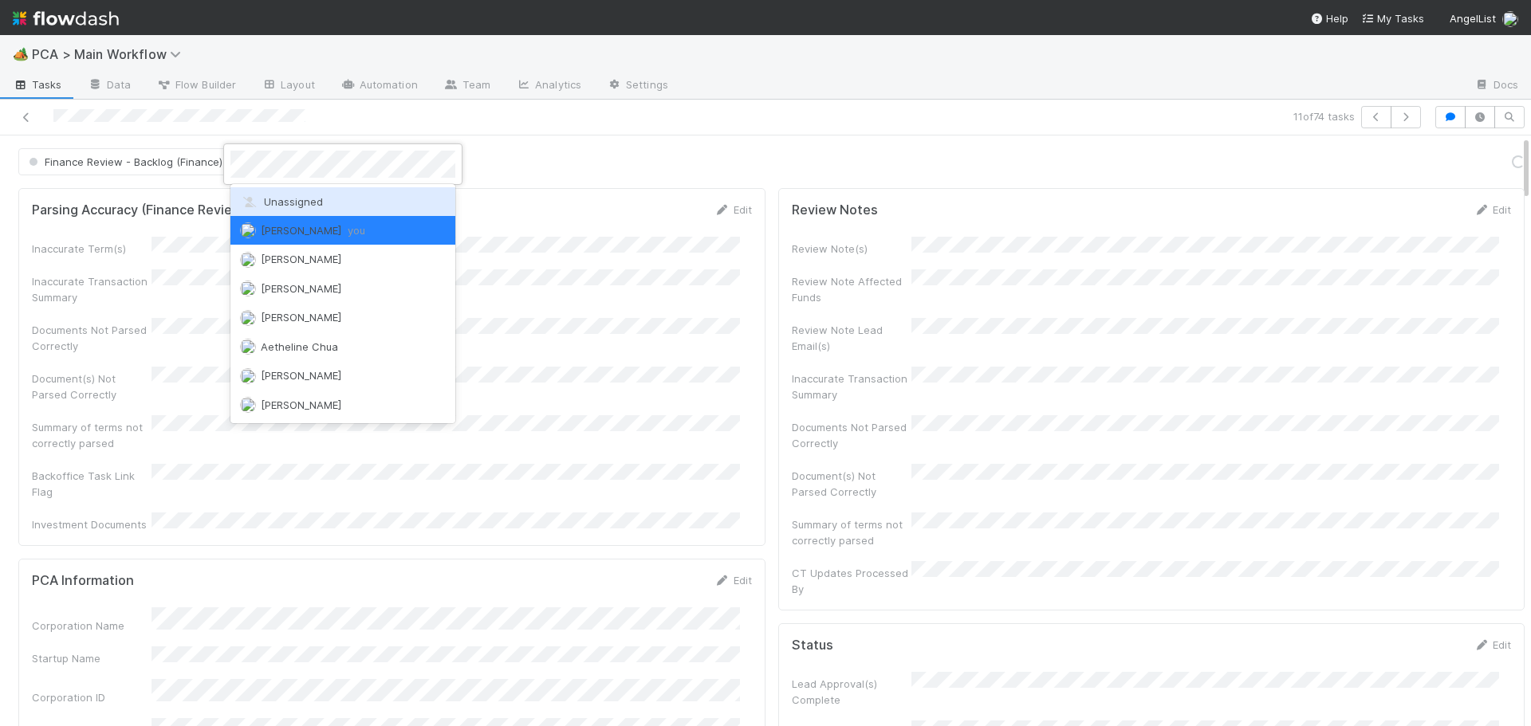
click at [290, 195] on span "Unassigned" at bounding box center [281, 201] width 83 height 13
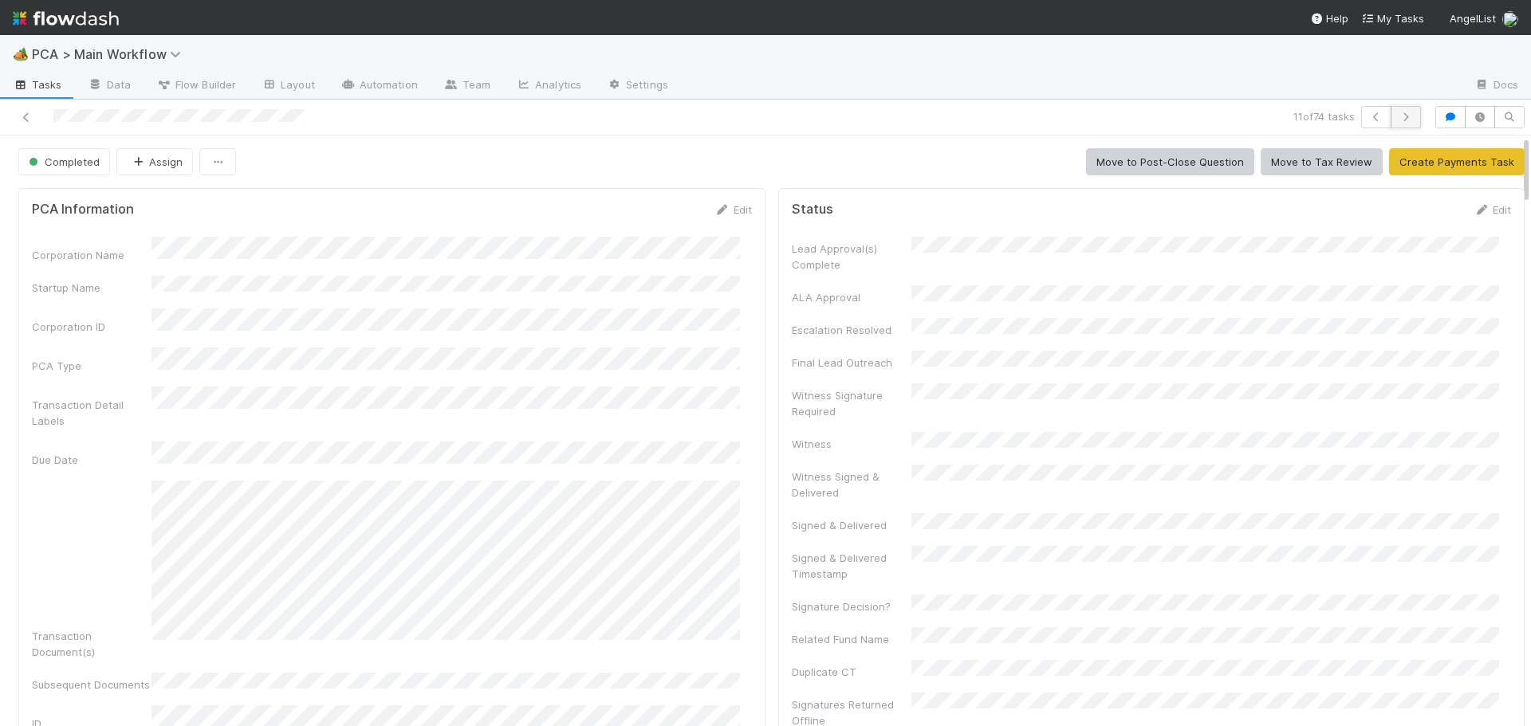
click at [1391, 123] on button "button" at bounding box center [1405, 117] width 30 height 22
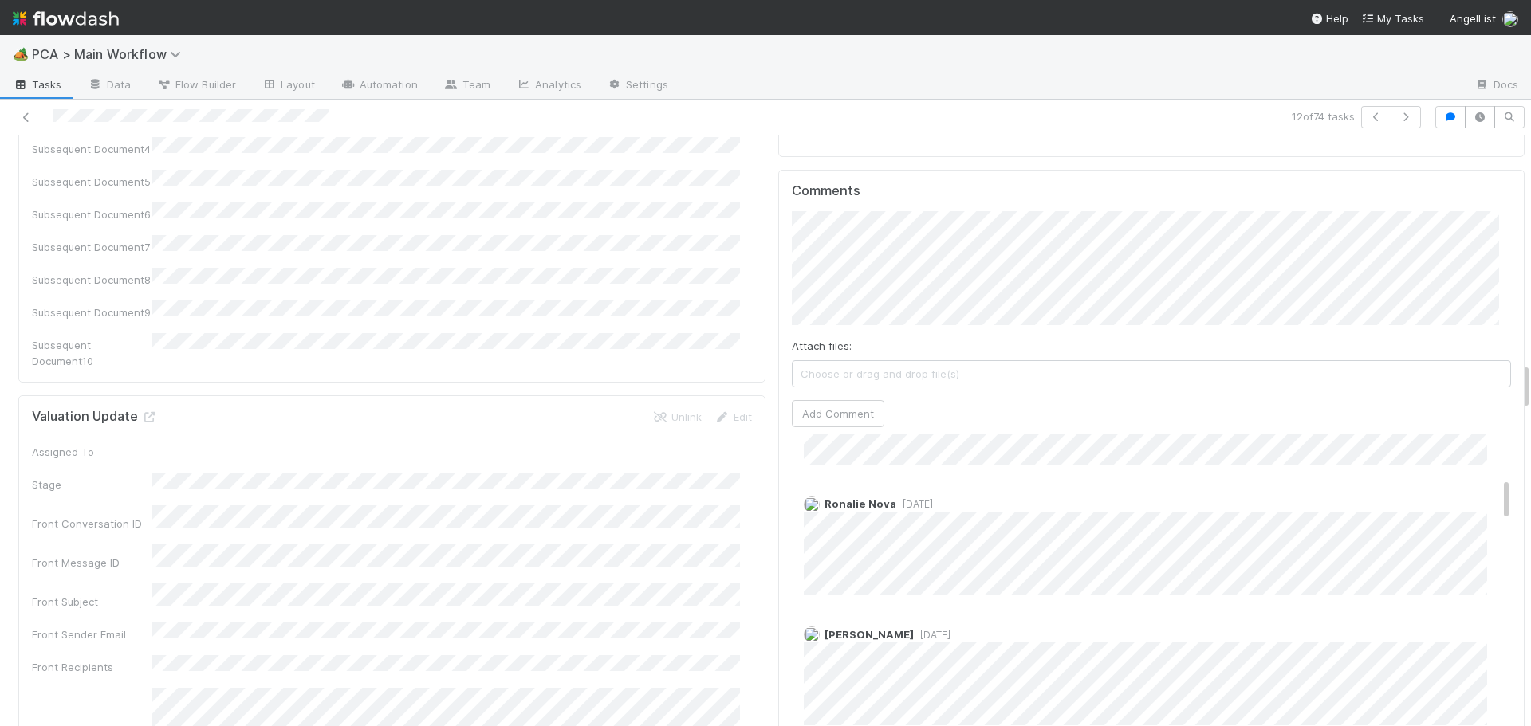
scroll to position [2773, 0]
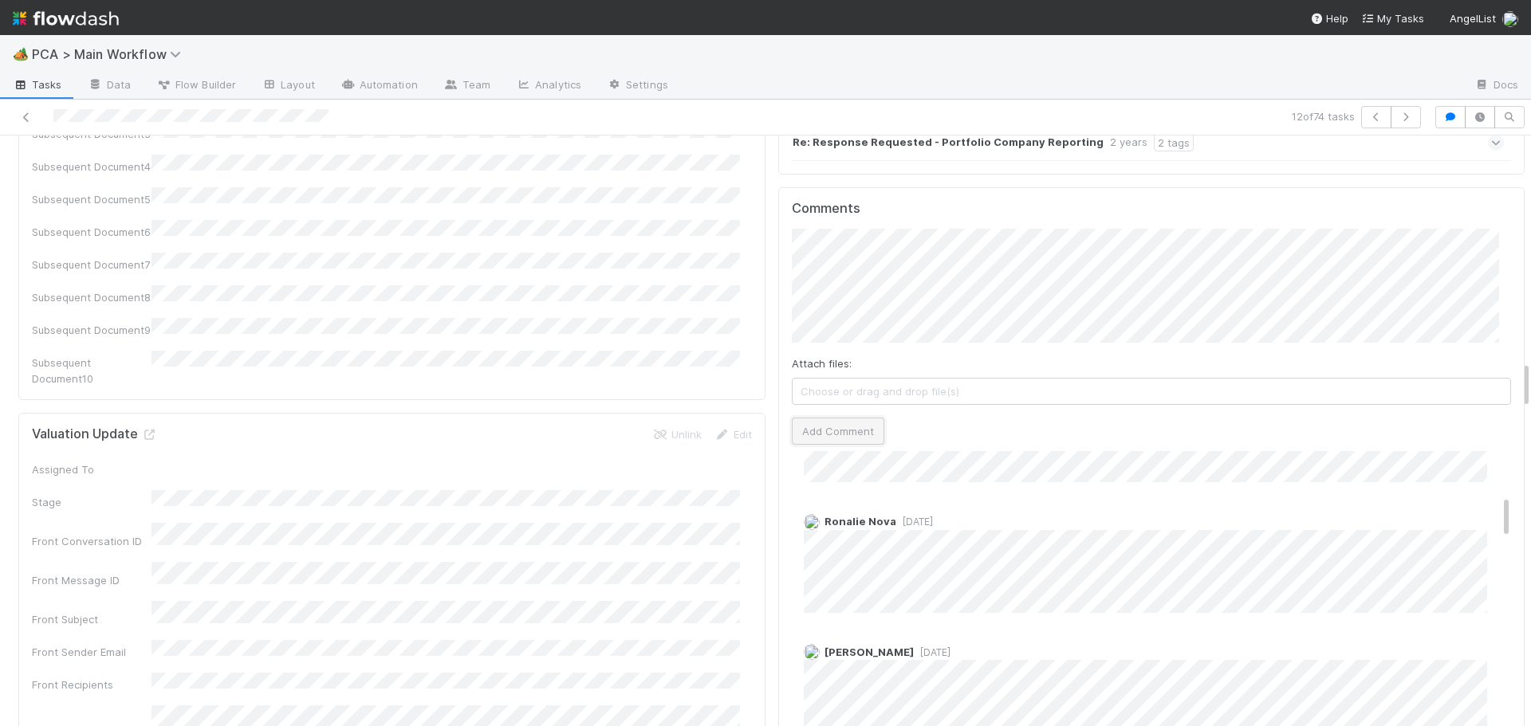
click at [811, 418] on button "Add Comment" at bounding box center [838, 431] width 92 height 27
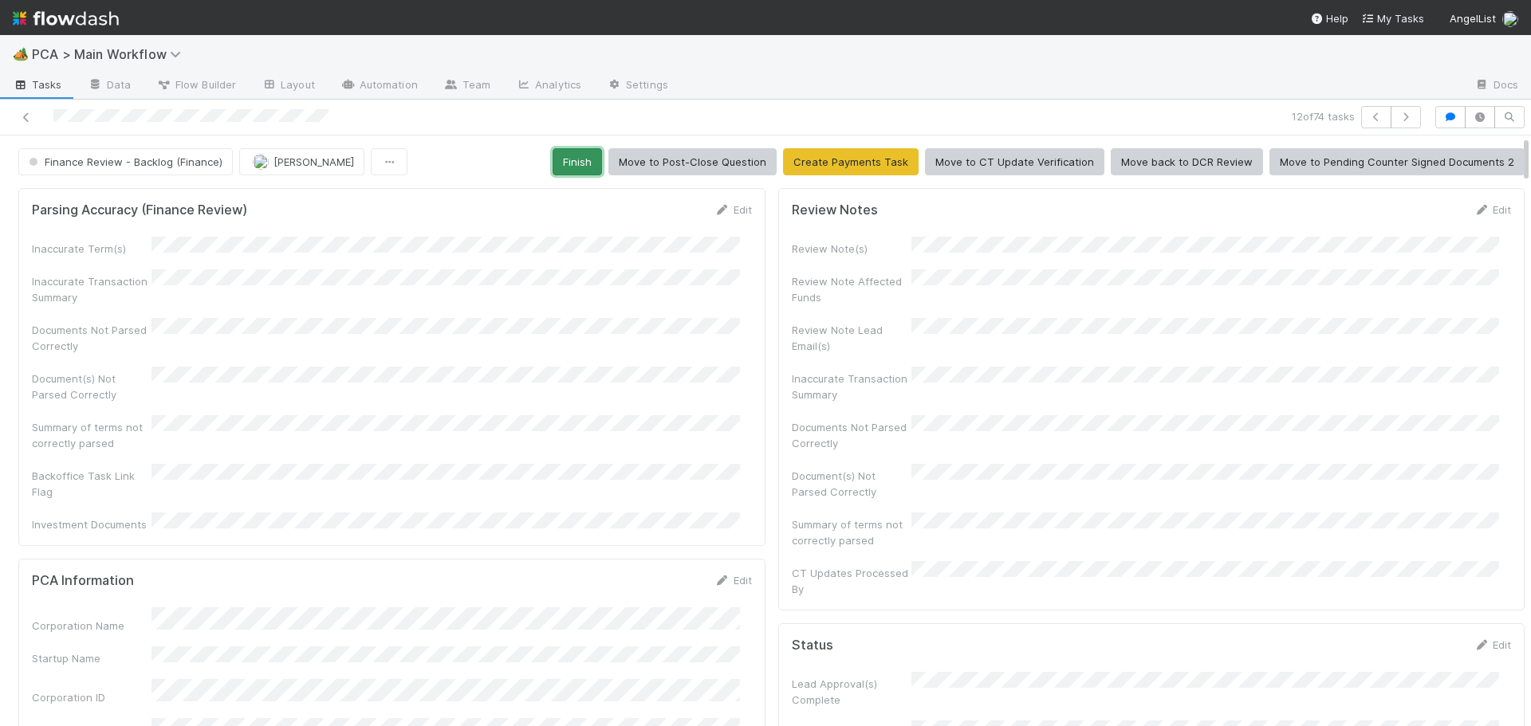
click at [580, 163] on button "Finish" at bounding box center [576, 161] width 49 height 27
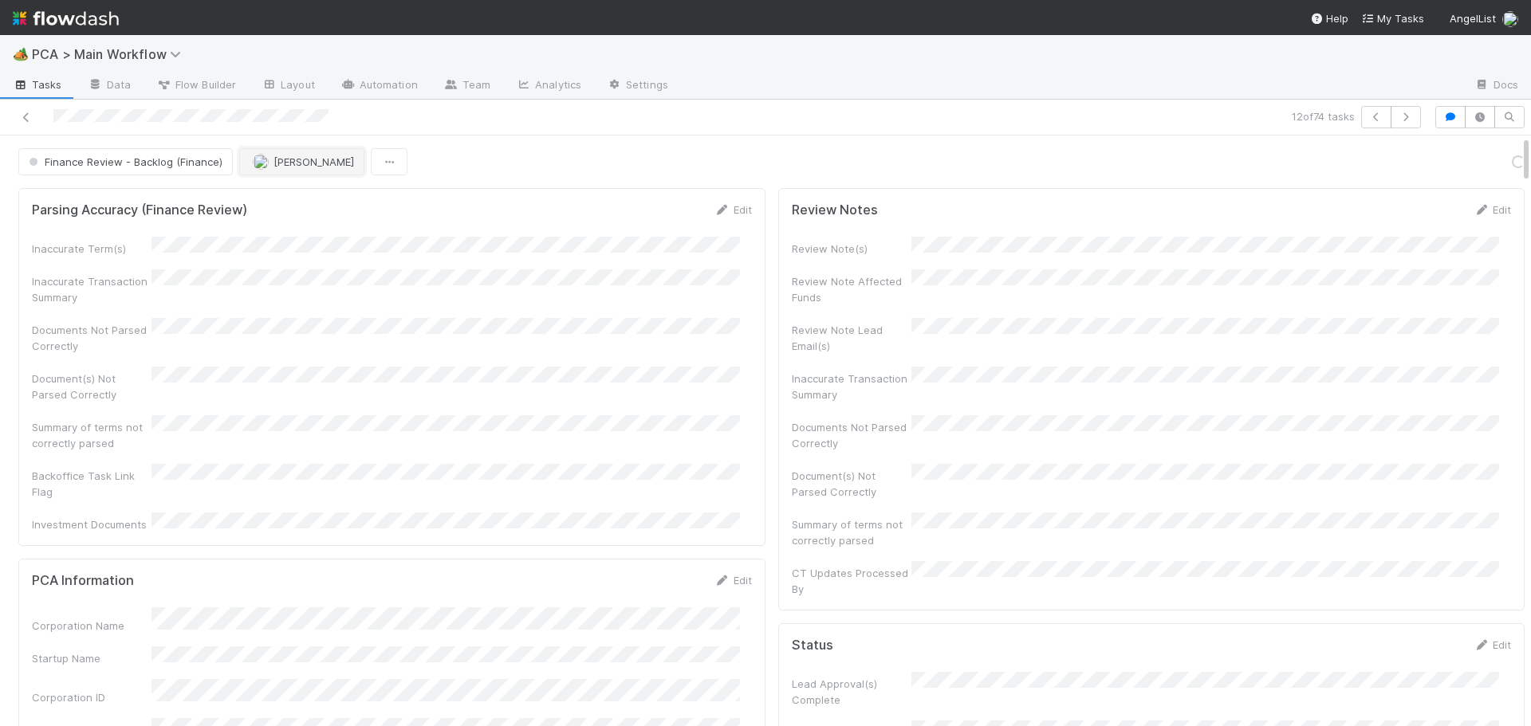
click at [261, 160] on img "button" at bounding box center [261, 162] width 16 height 16
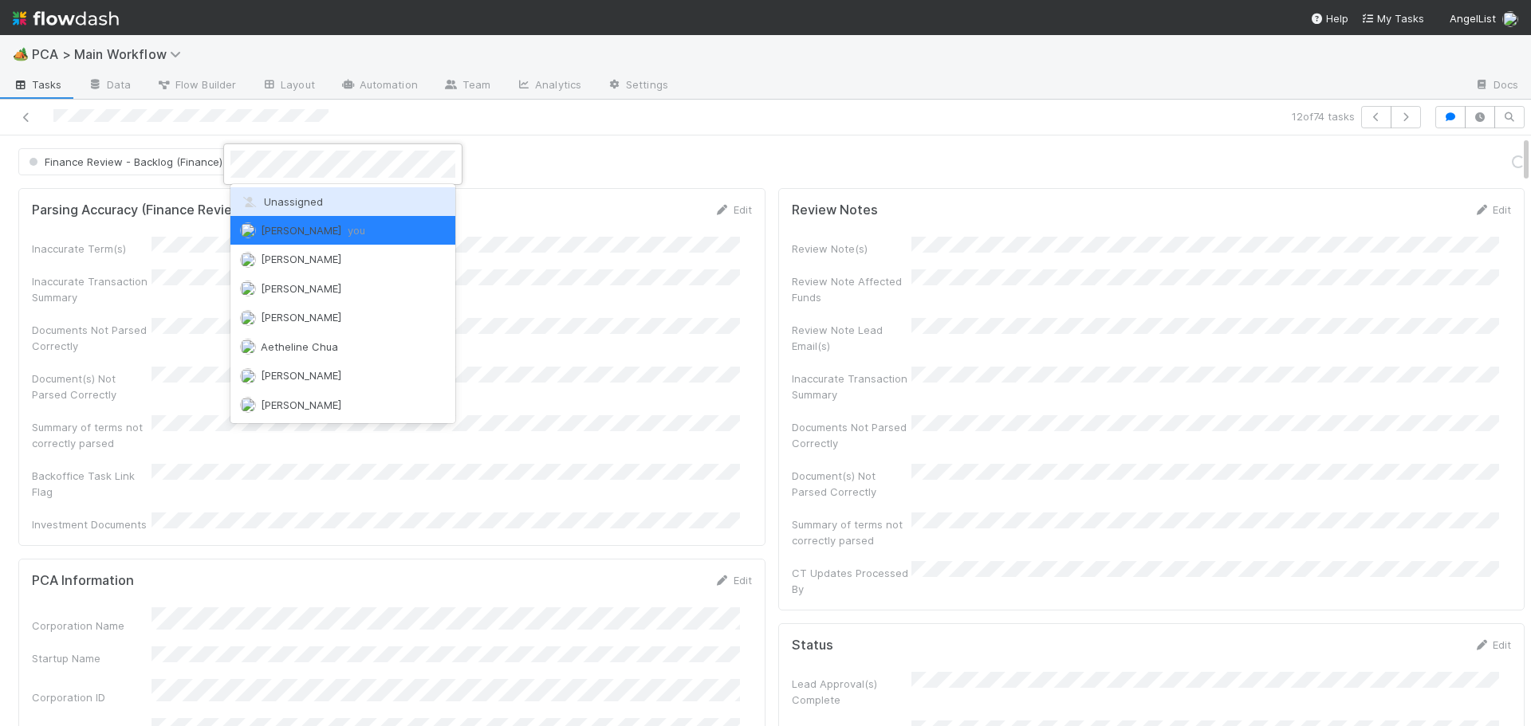
click at [265, 194] on div "Unassigned" at bounding box center [342, 201] width 225 height 29
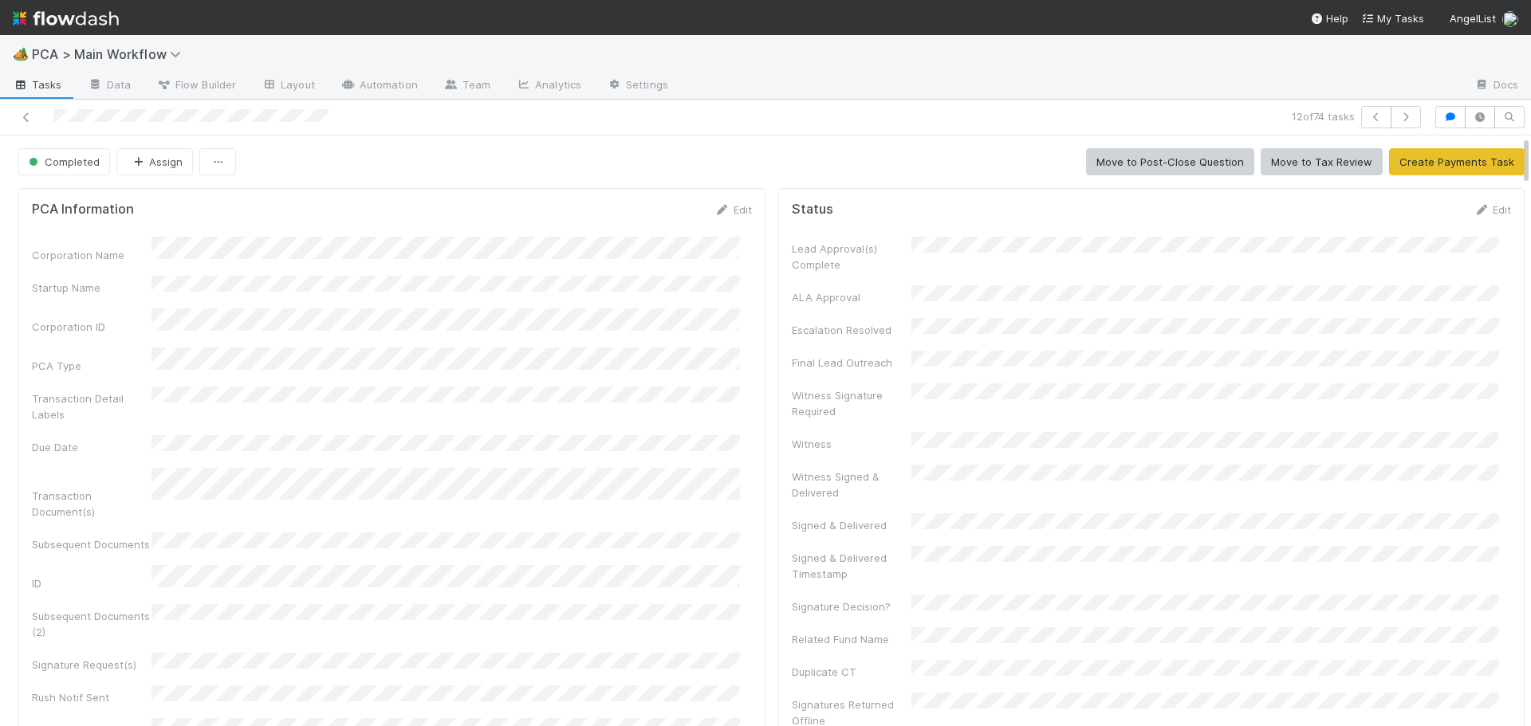
click at [1412, 111] on div "12 of 74 tasks" at bounding box center [1074, 117] width 708 height 22
click at [1401, 116] on icon "button" at bounding box center [1406, 117] width 16 height 10
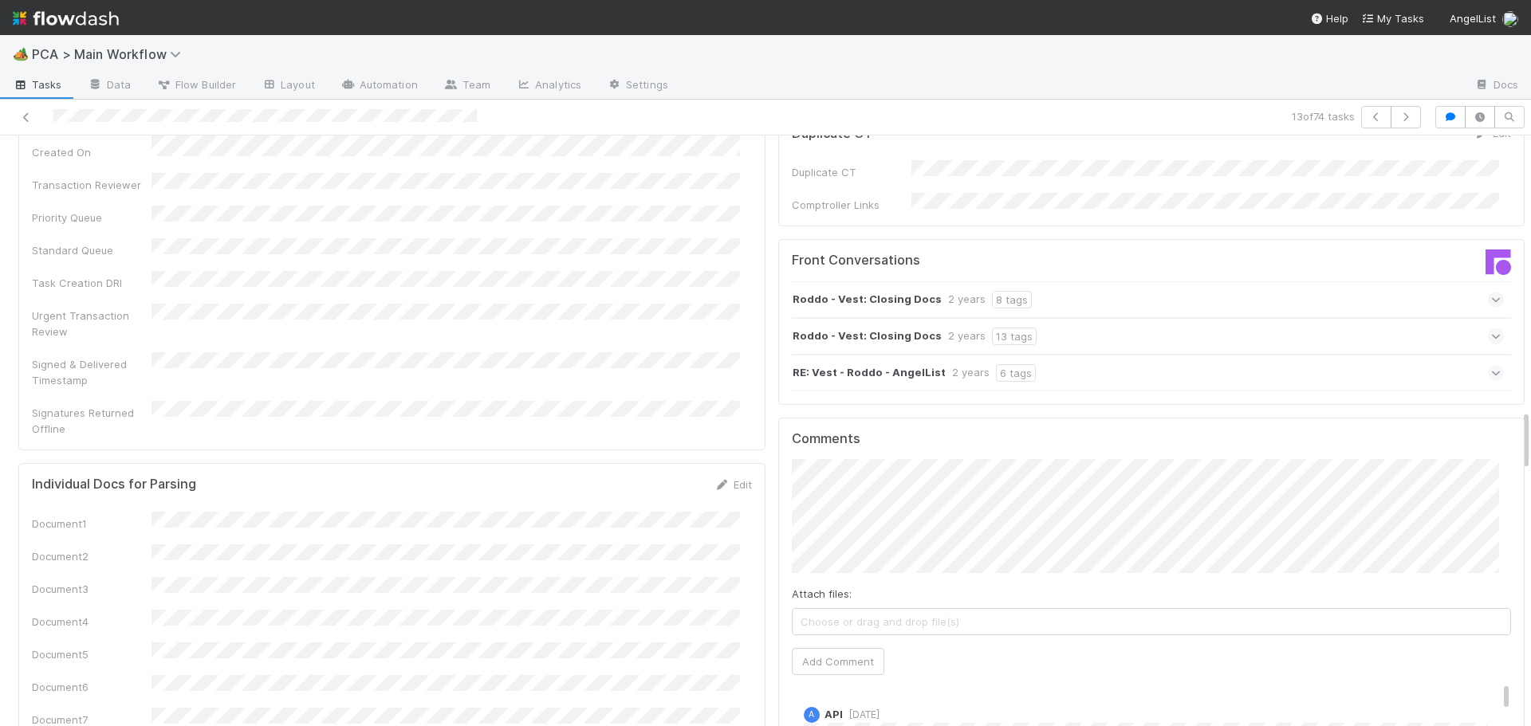
scroll to position [2631, 0]
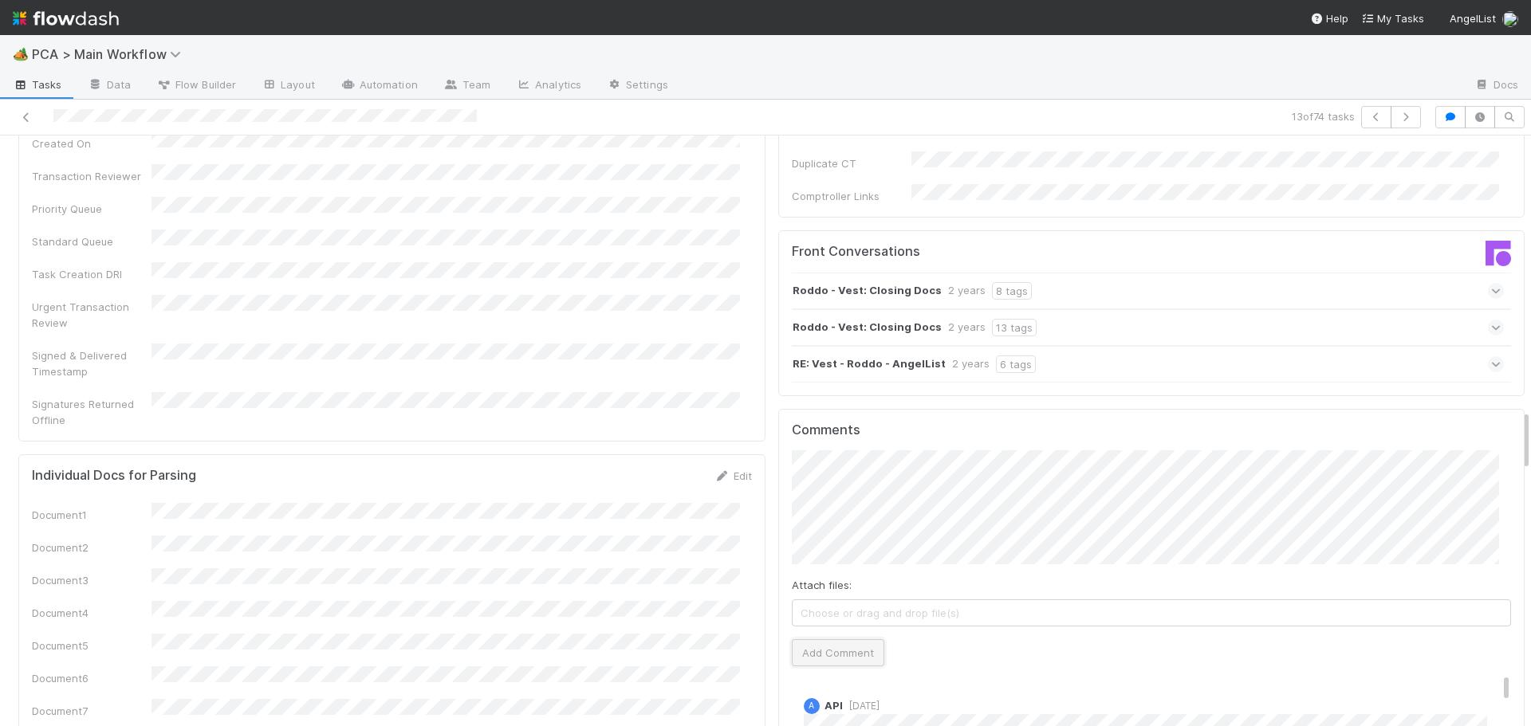
click at [799, 639] on button "Add Comment" at bounding box center [838, 652] width 92 height 27
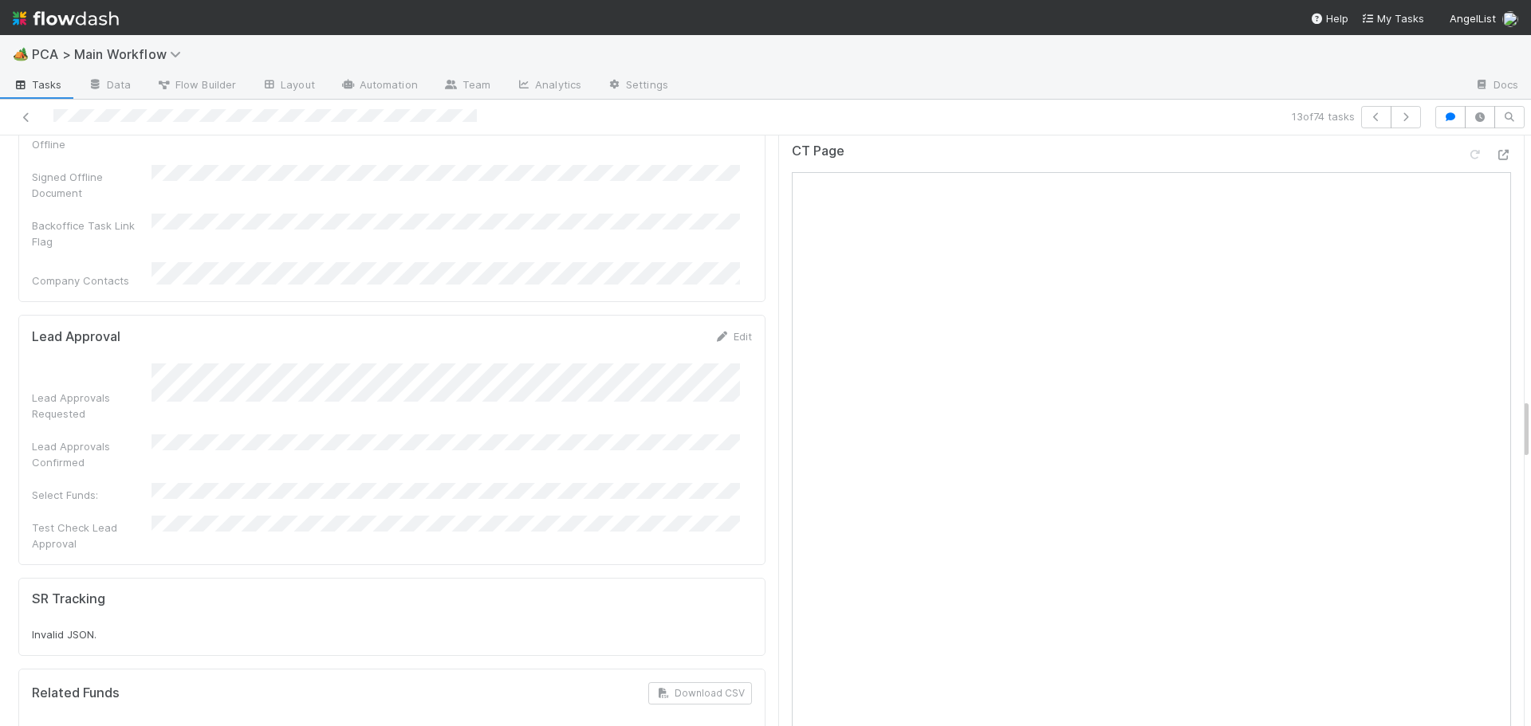
scroll to position [0, 0]
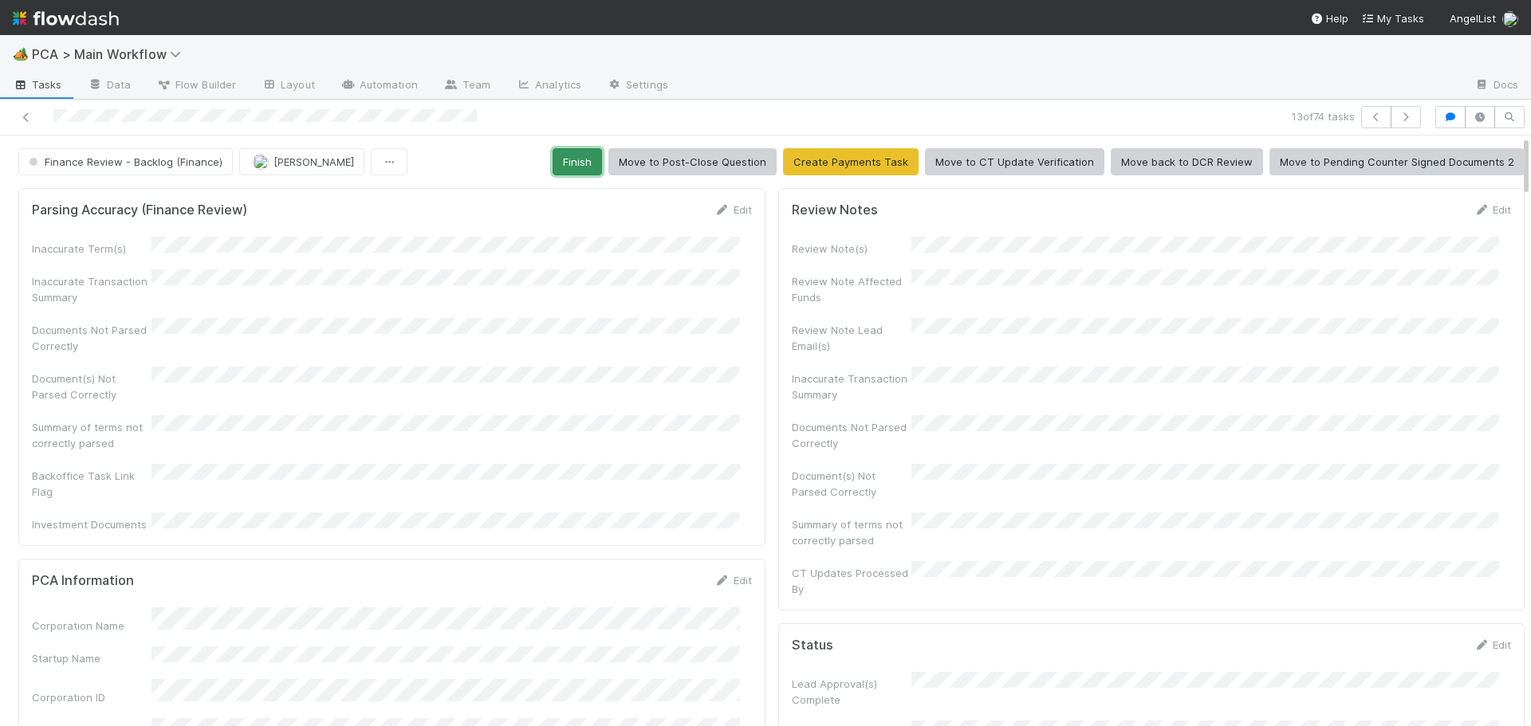
click at [587, 167] on button "Finish" at bounding box center [576, 161] width 49 height 27
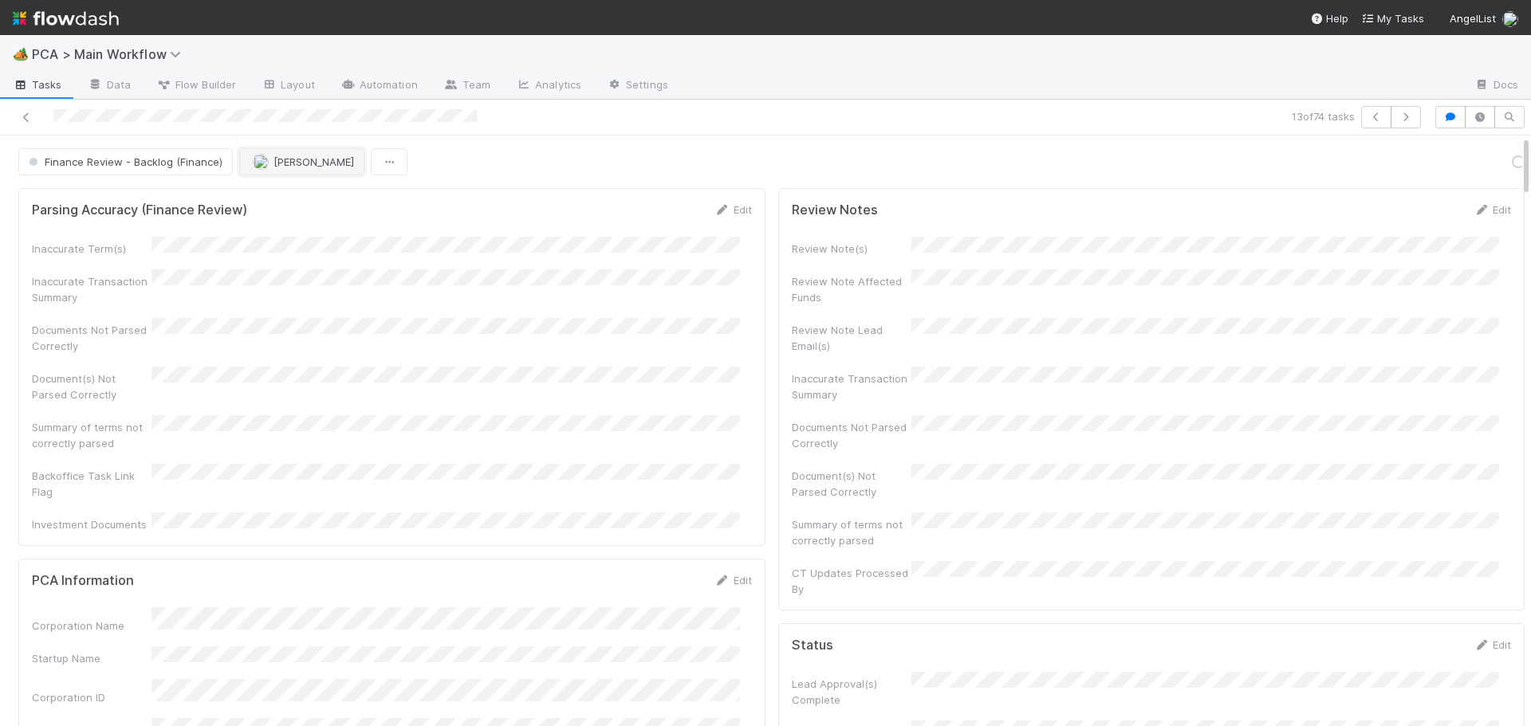
click at [265, 163] on img "button" at bounding box center [261, 162] width 16 height 16
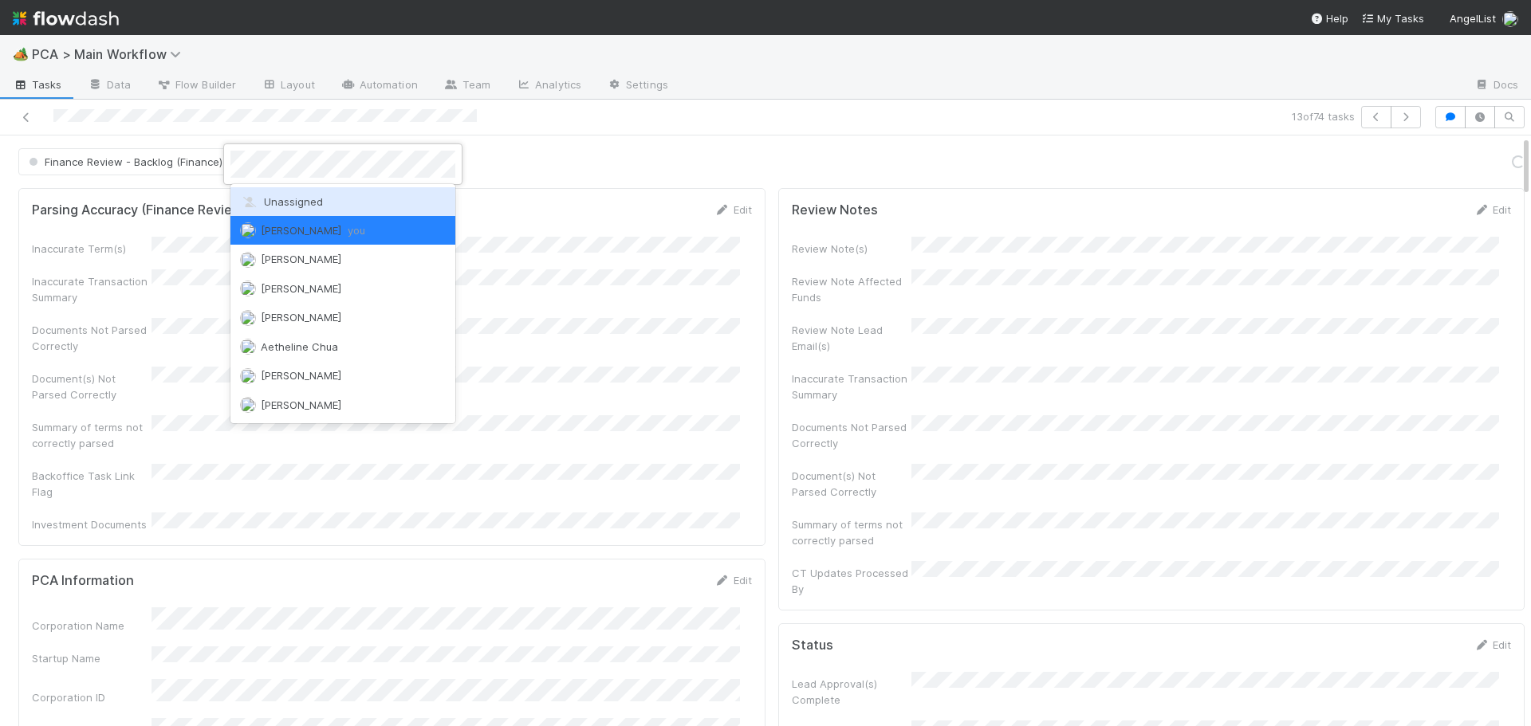
click at [263, 192] on div "Unassigned" at bounding box center [342, 201] width 225 height 29
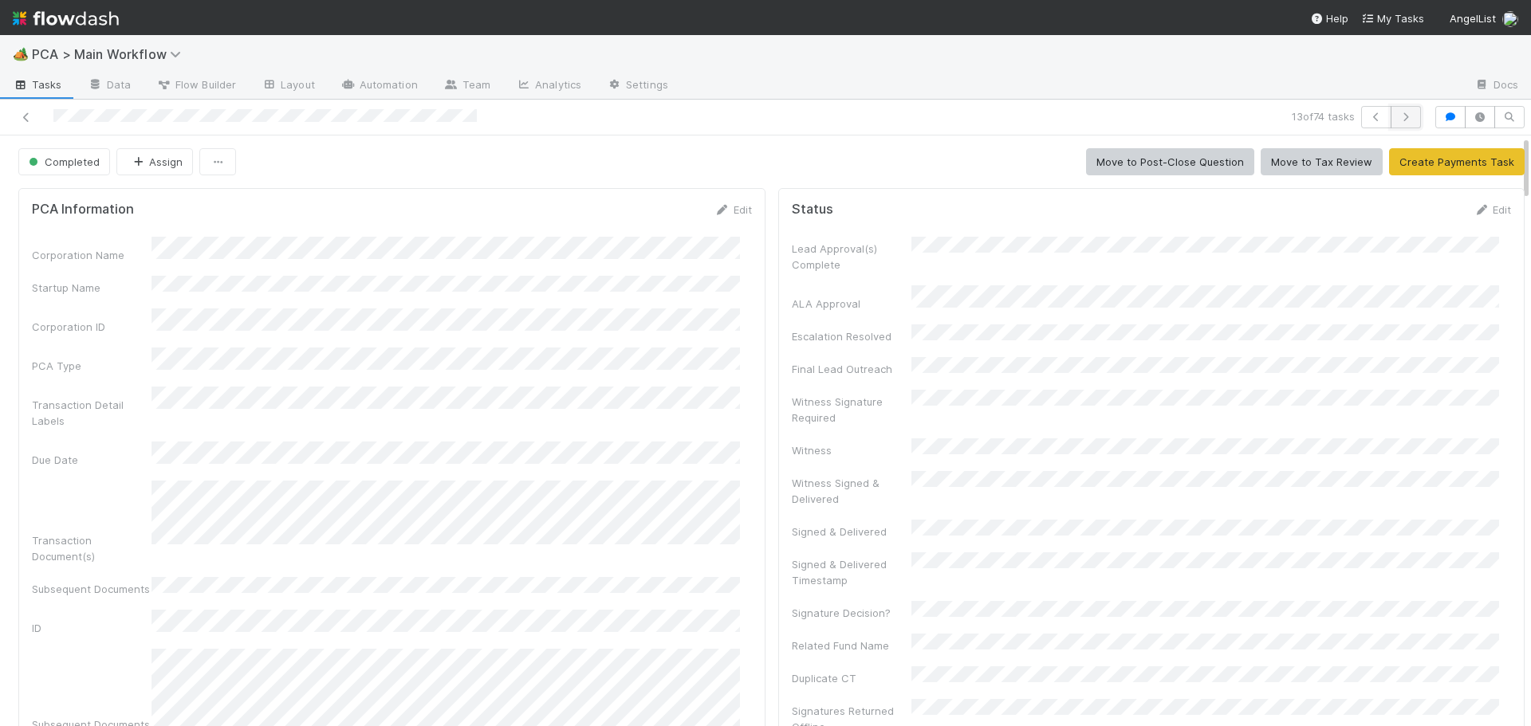
click at [1398, 116] on icon "button" at bounding box center [1406, 117] width 16 height 10
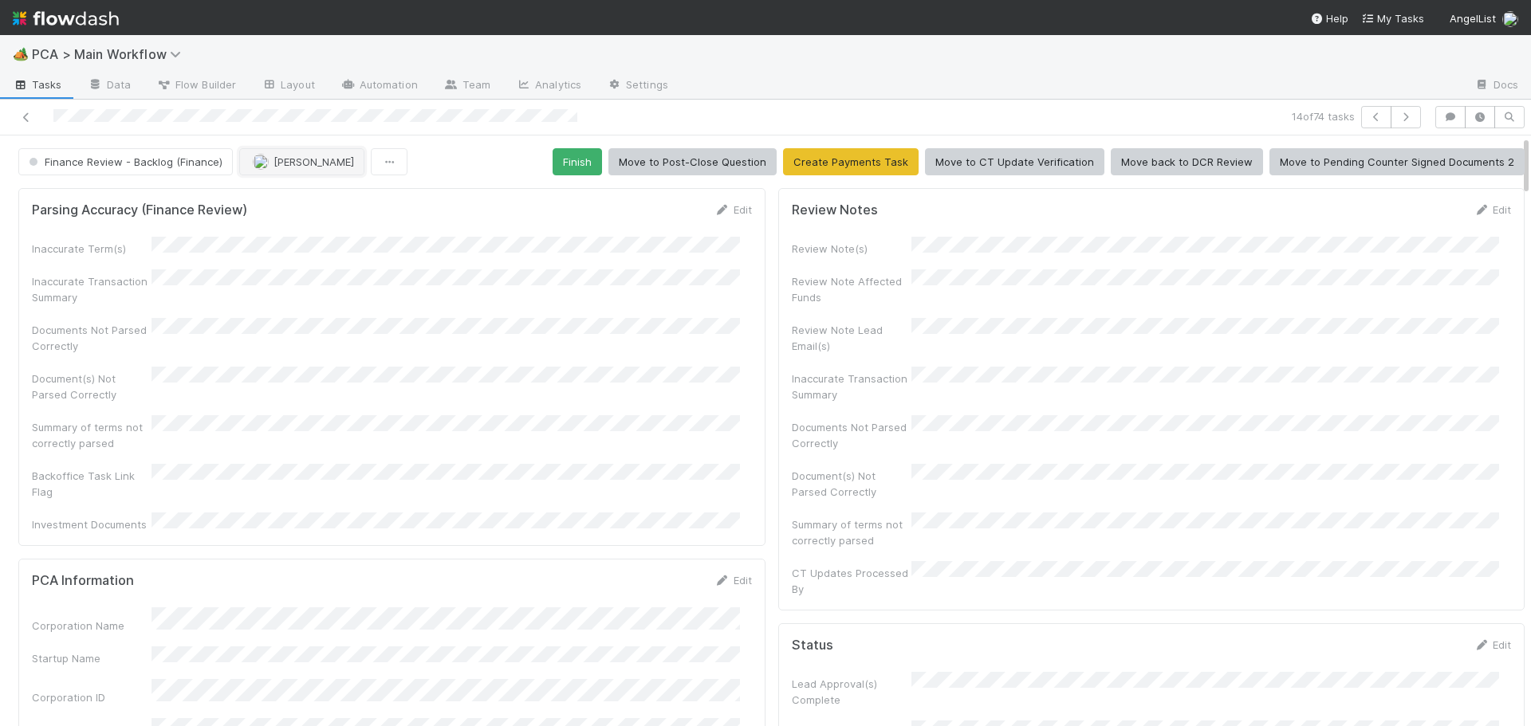
click at [300, 168] on button "Jacob Luna" at bounding box center [301, 161] width 125 height 27
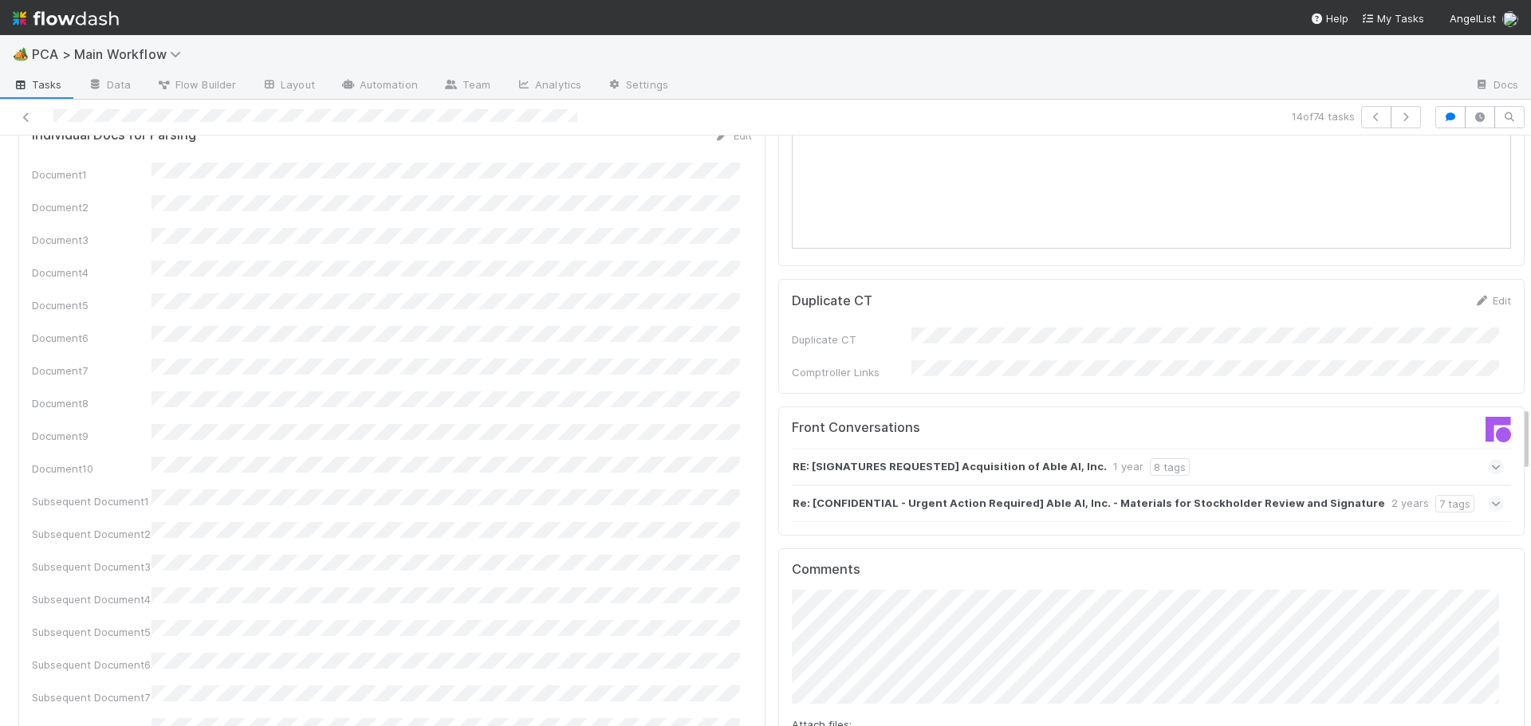
scroll to position [2471, 0]
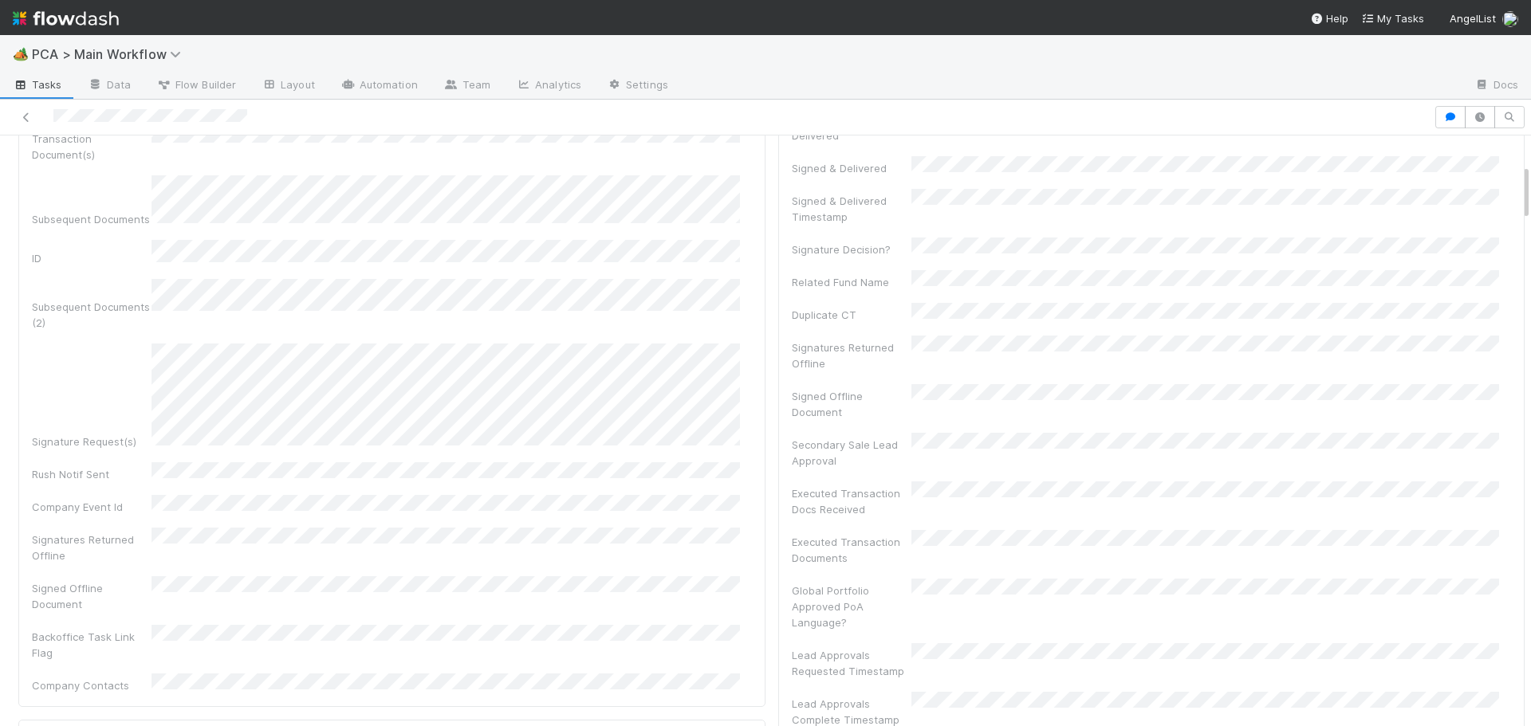
scroll to position [239, 0]
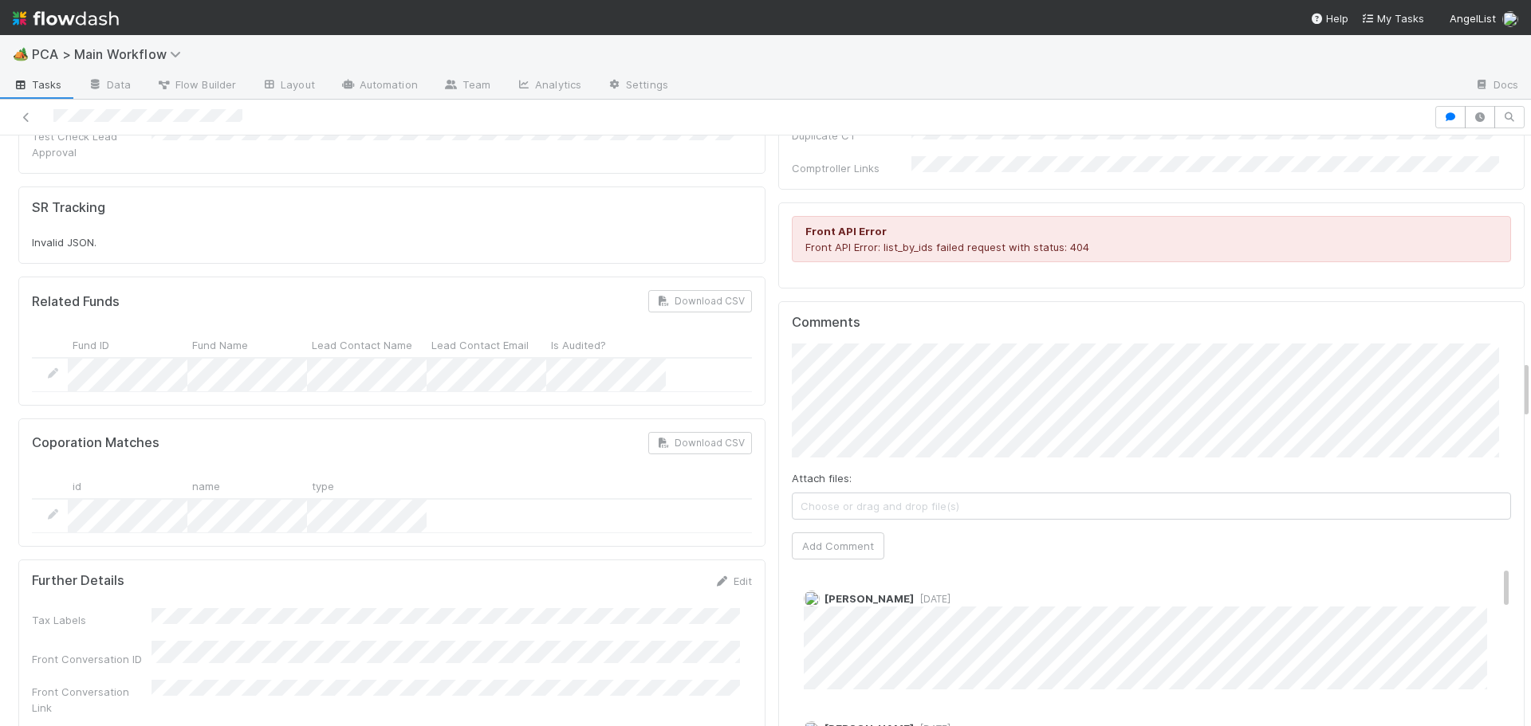
scroll to position [2232, 0]
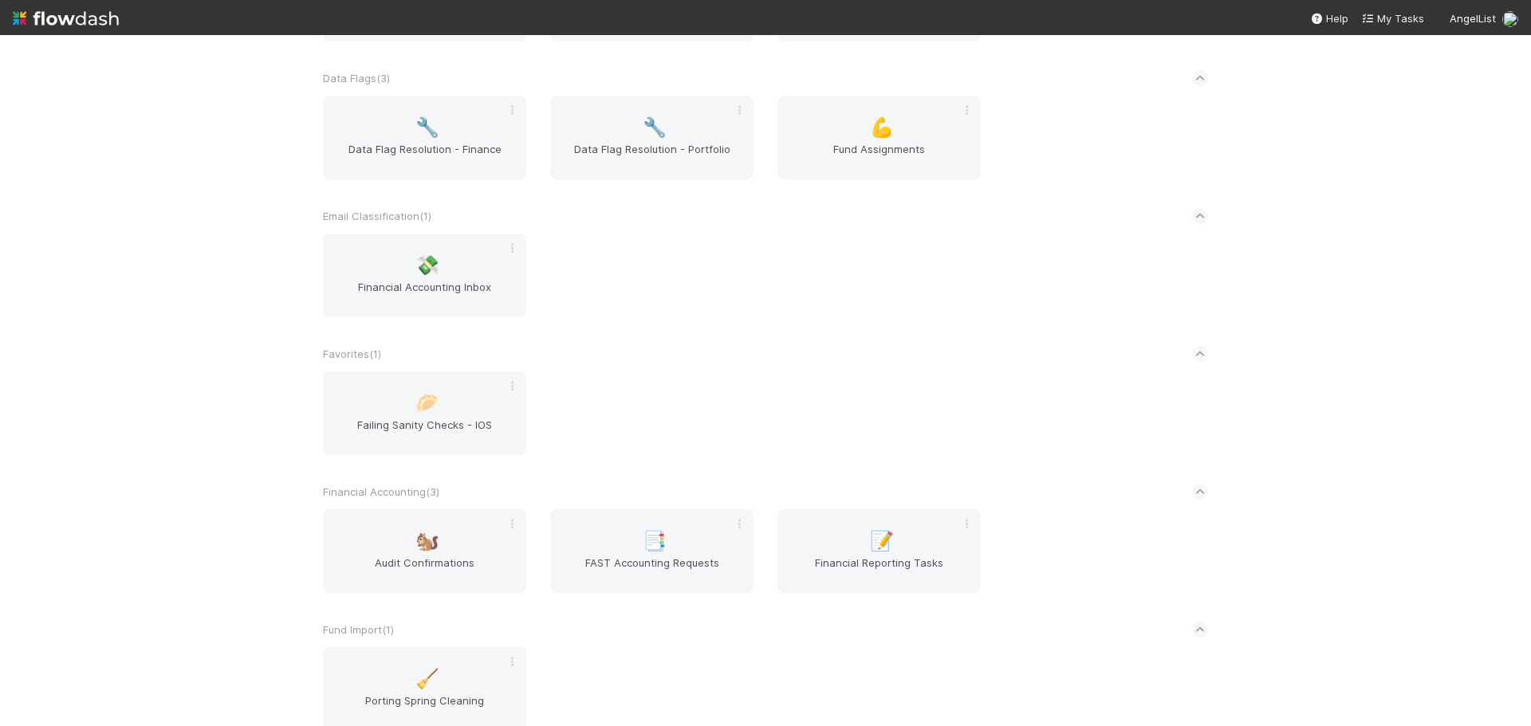
scroll to position [638, 0]
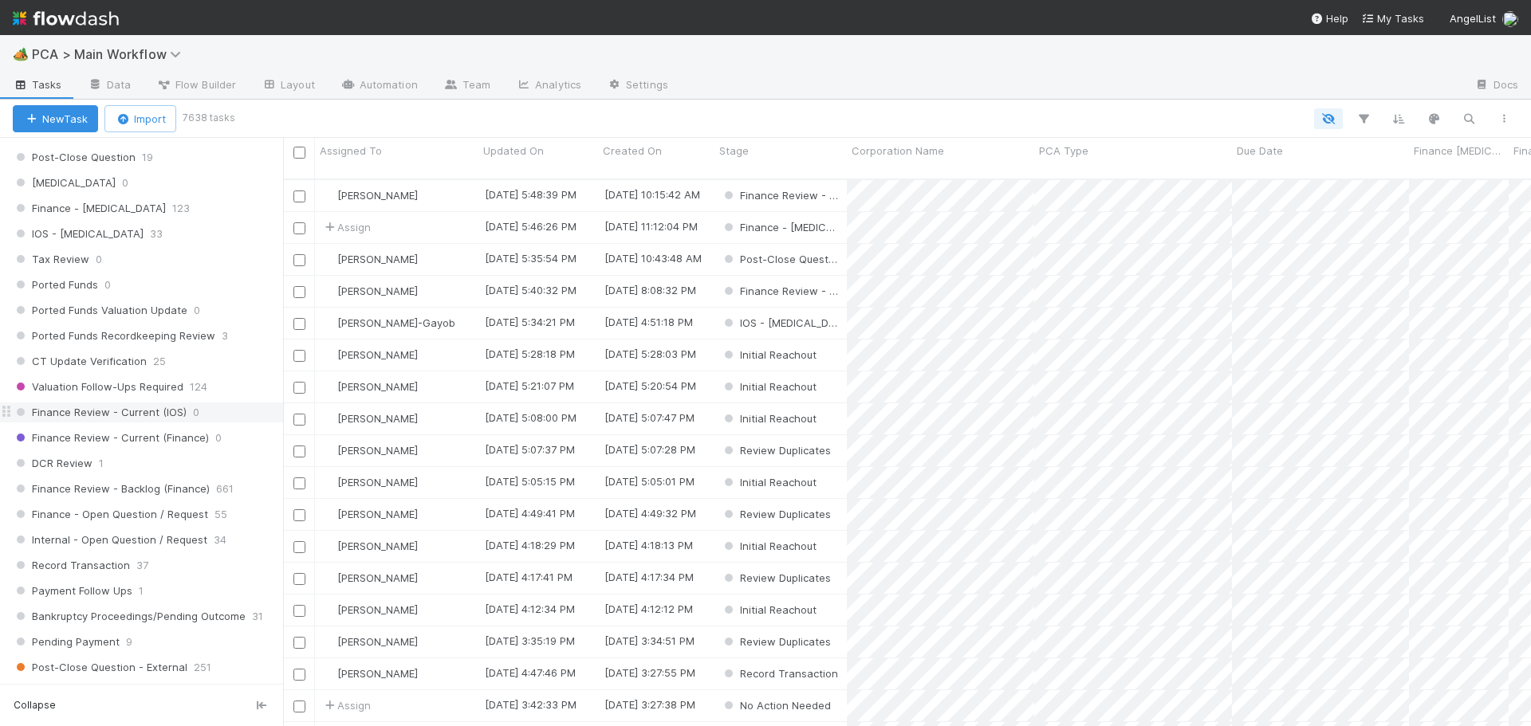
scroll to position [957, 0]
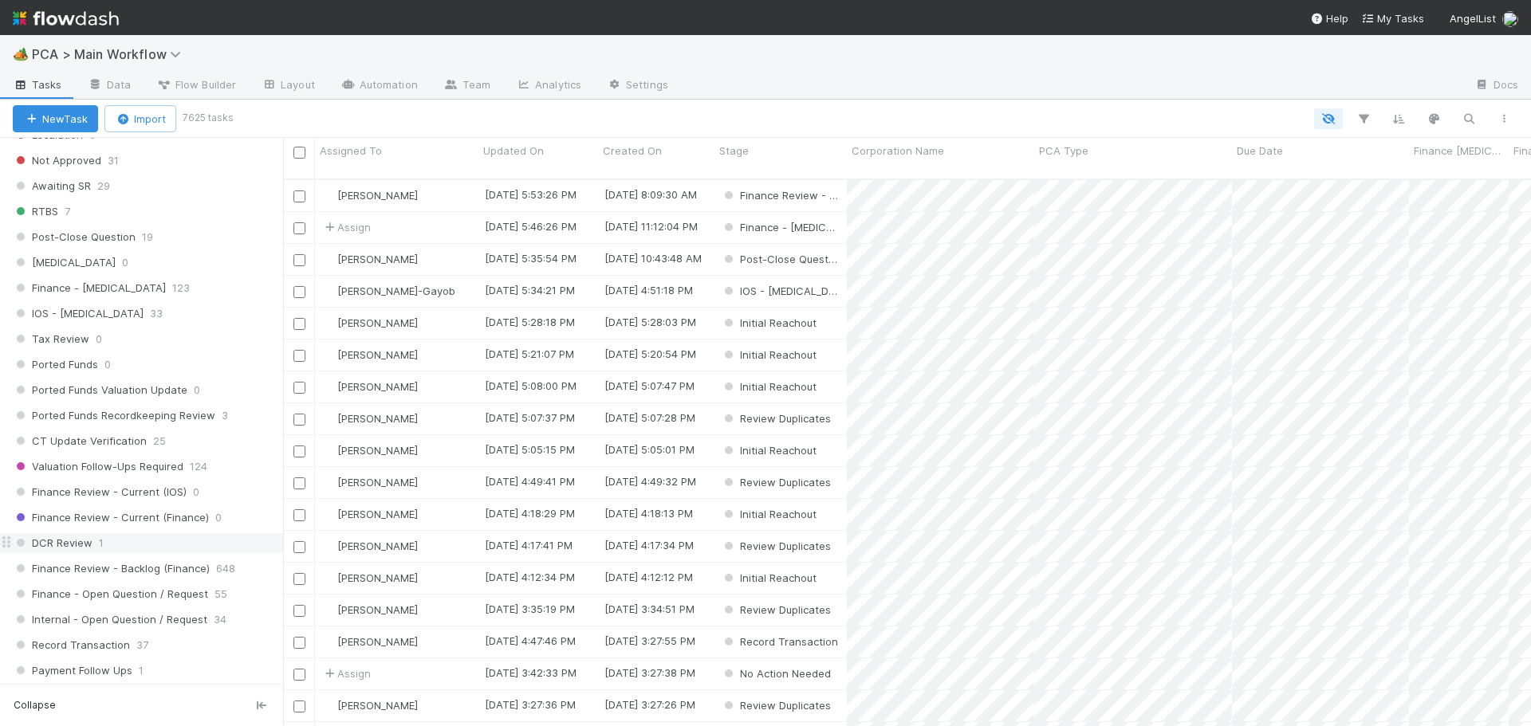
click at [123, 543] on div "DCR Review 1" at bounding box center [148, 543] width 270 height 20
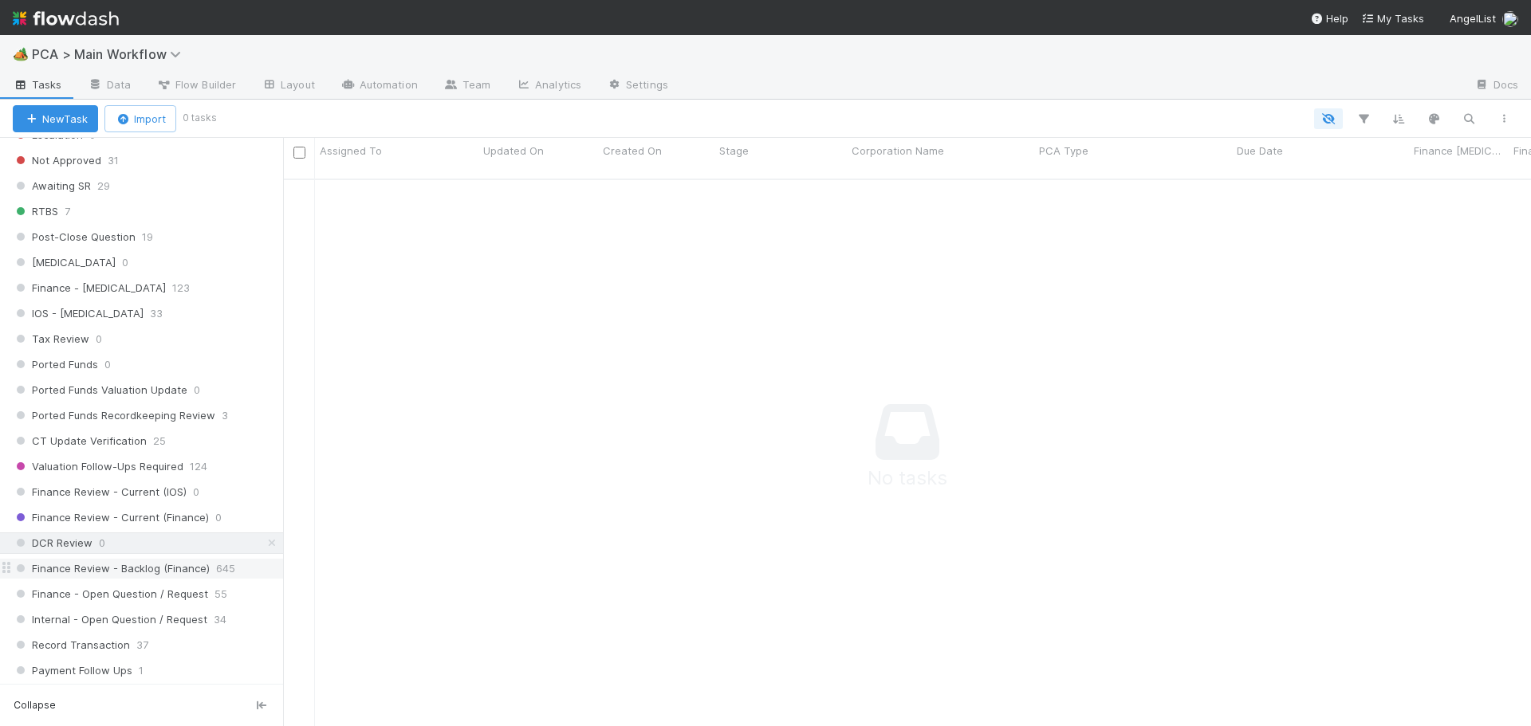
scroll to position [537, 1236]
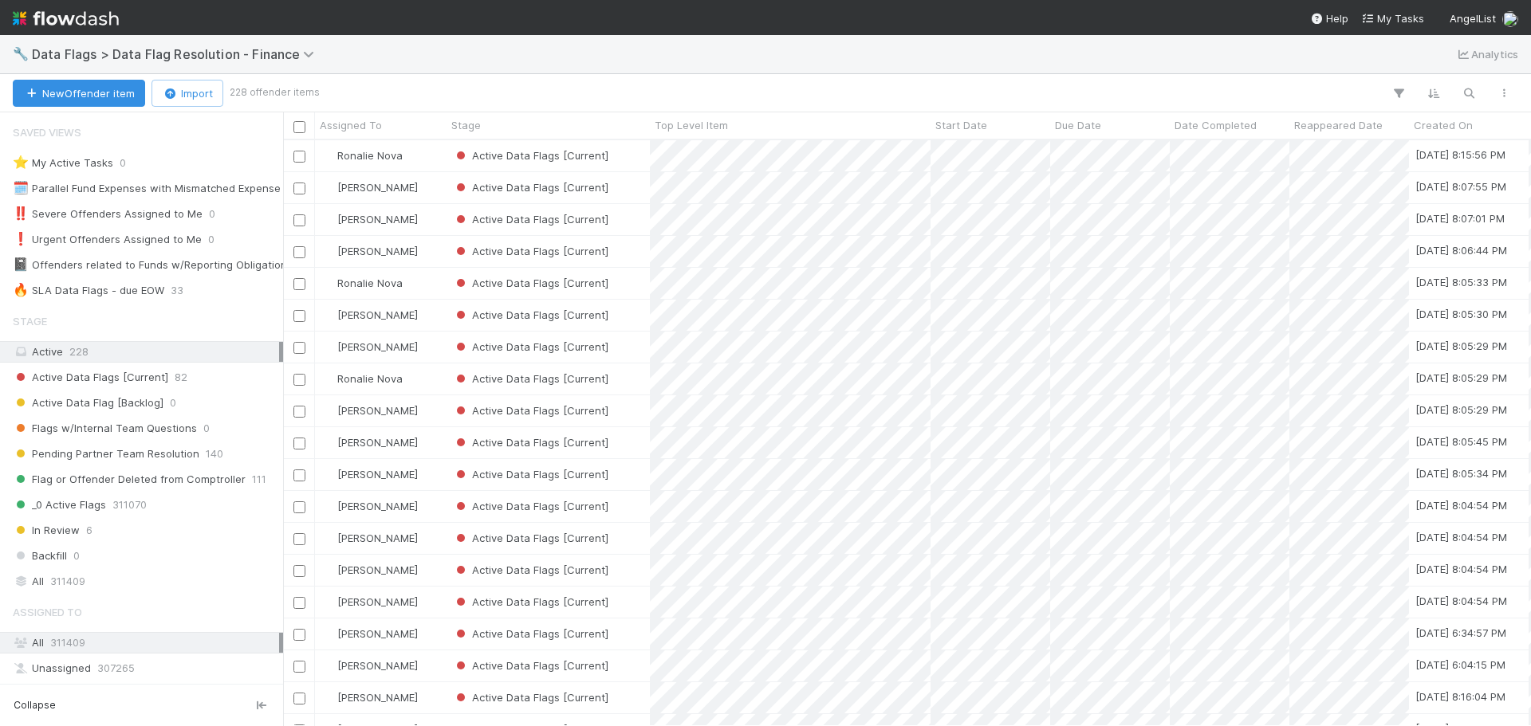
scroll to position [13, 13]
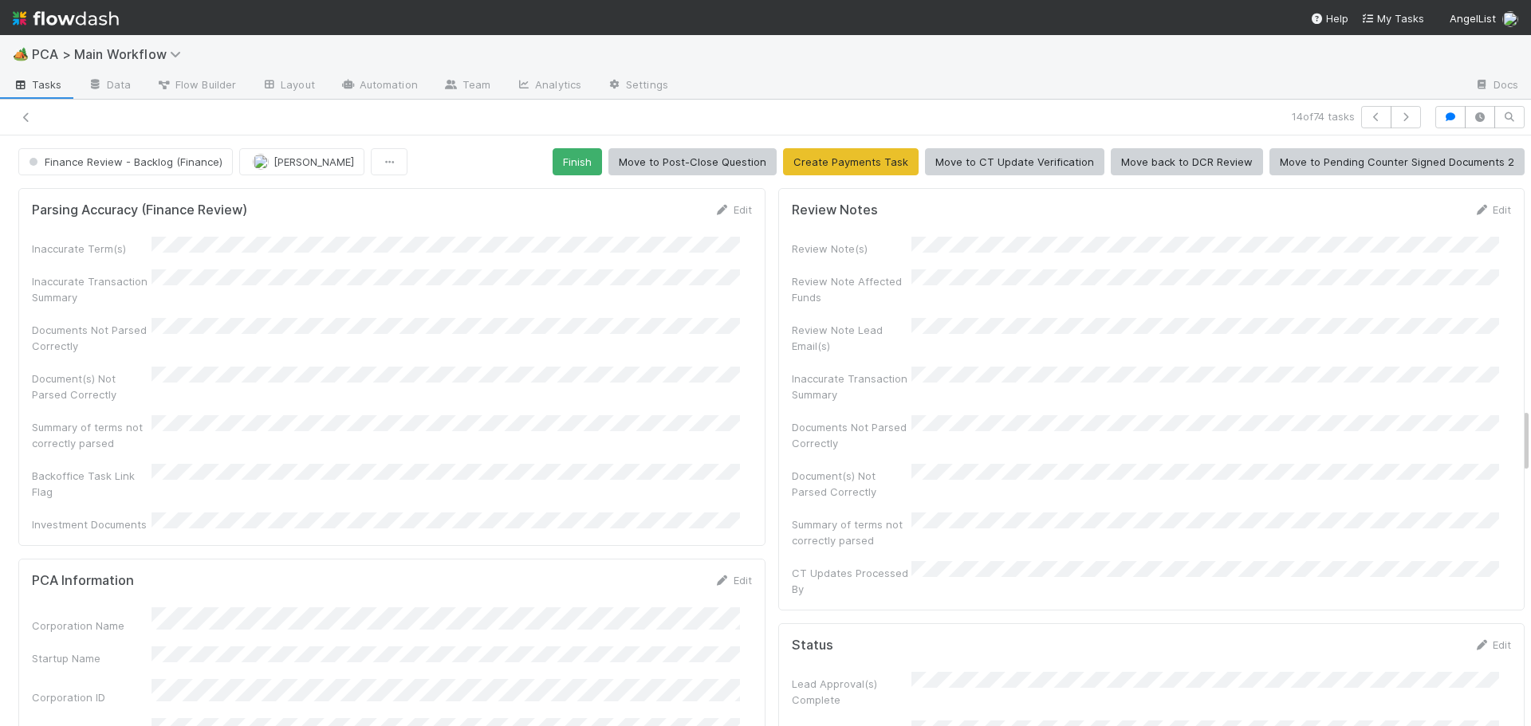
scroll to position [2471, 0]
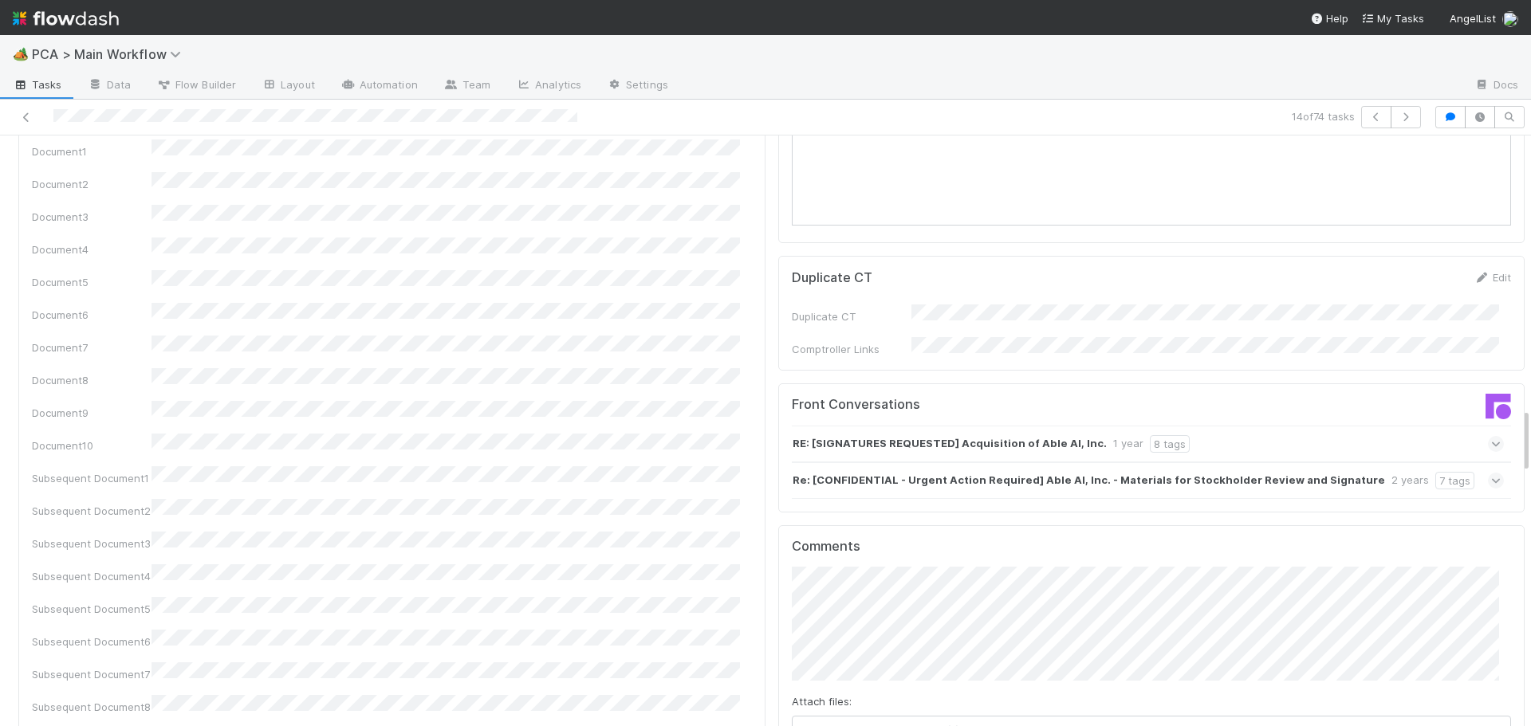
click at [757, 489] on div "Parsing Accuracy (Finance Review) Edit Inaccurate Term(s) Inaccurate Transactio…" at bounding box center [392, 495] width 760 height 5570
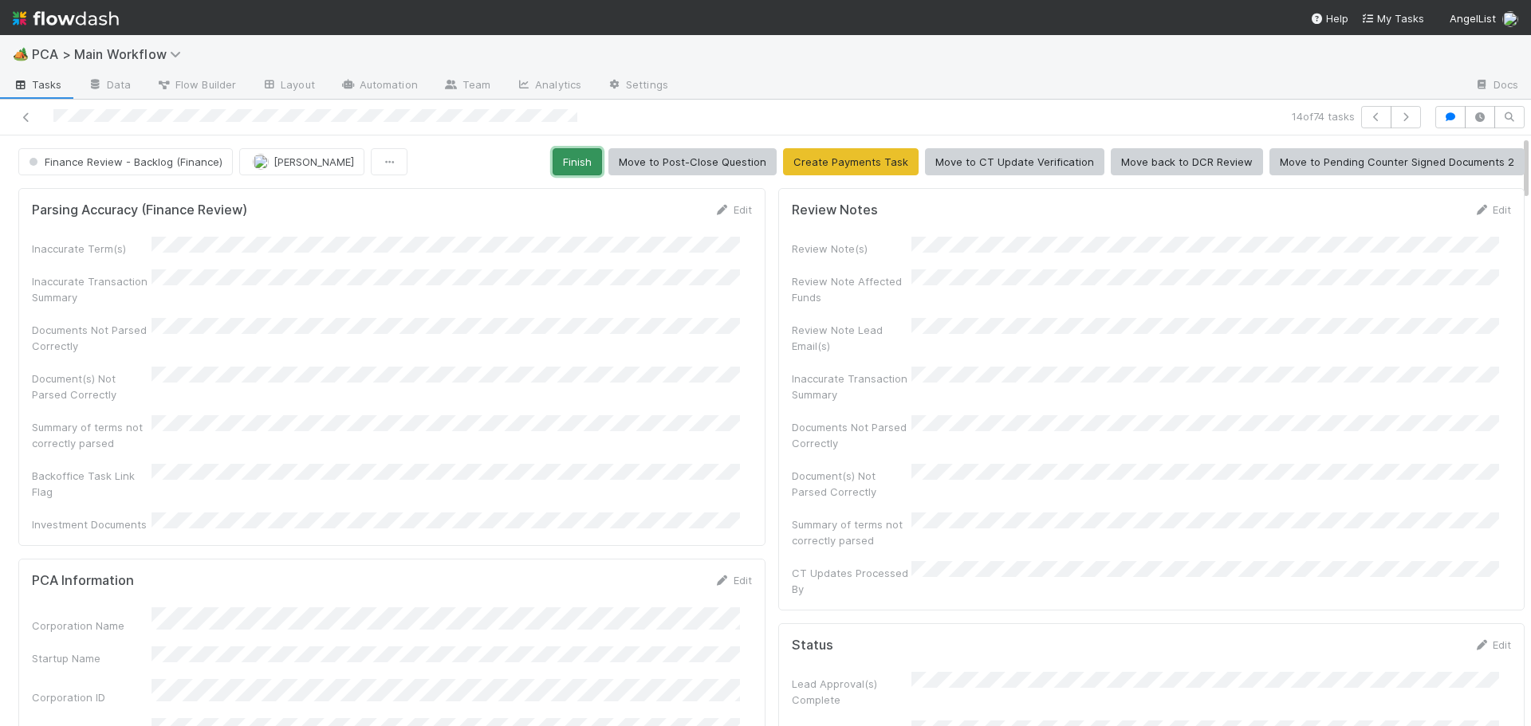
click at [577, 159] on button "Finish" at bounding box center [576, 161] width 49 height 27
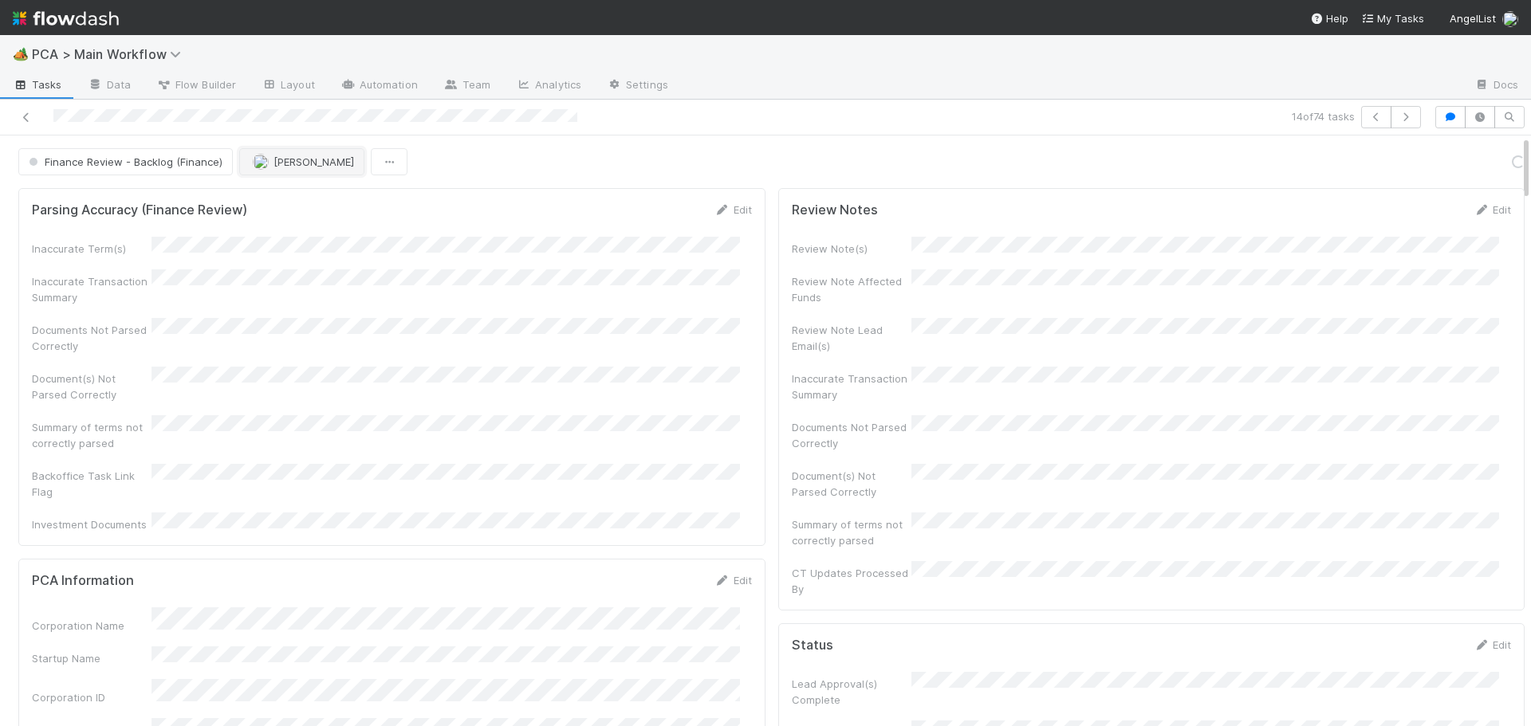
click at [288, 165] on span "[PERSON_NAME]" at bounding box center [313, 161] width 81 height 13
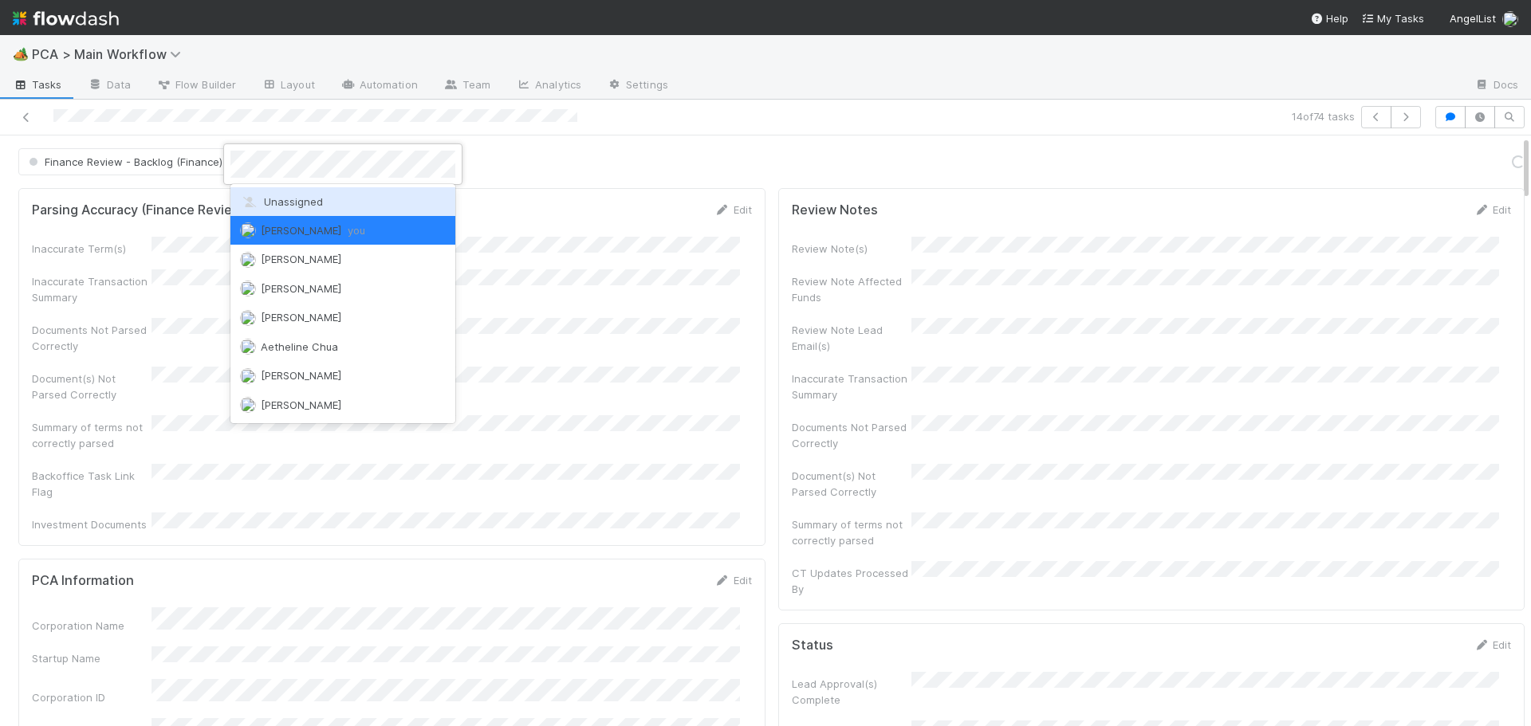
click at [284, 212] on div "Unassigned" at bounding box center [342, 201] width 225 height 29
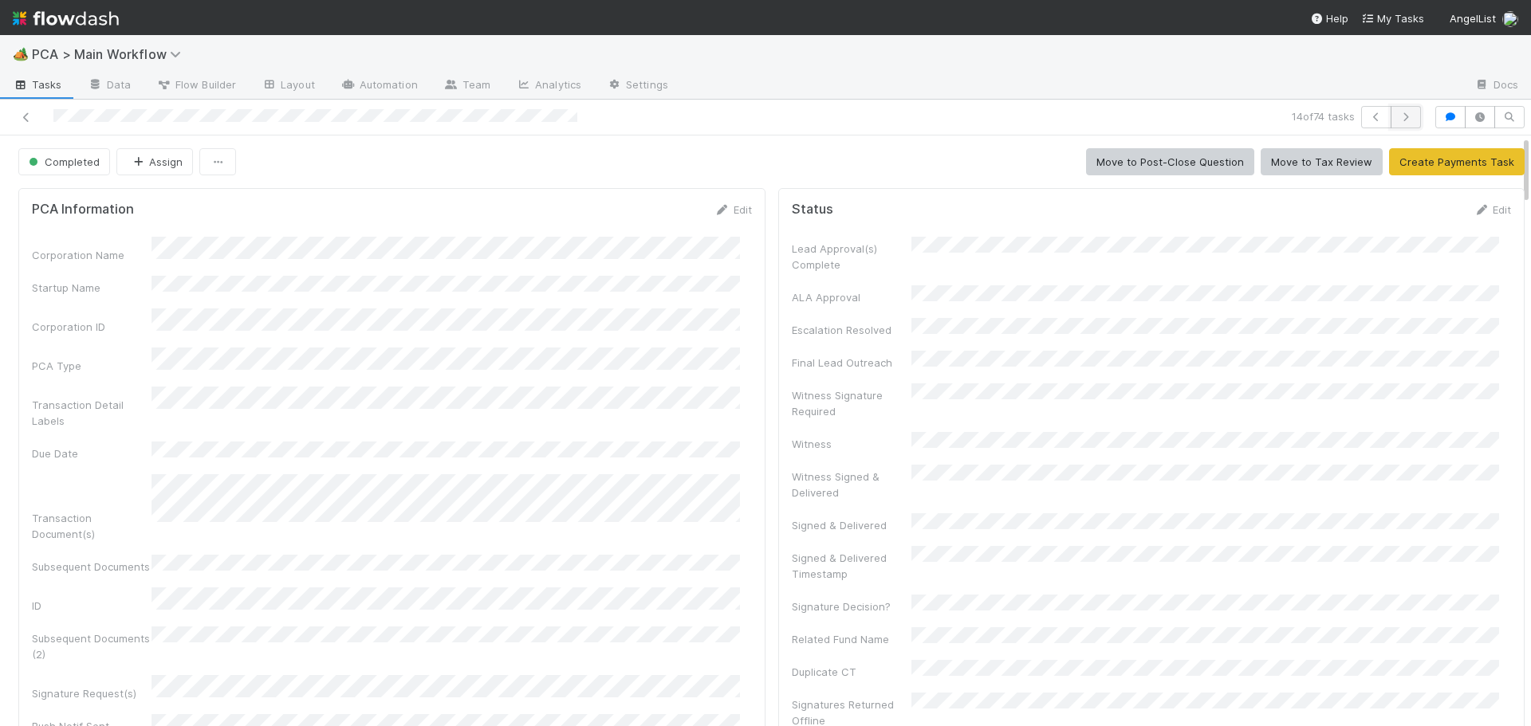
click at [1398, 118] on icon "button" at bounding box center [1406, 117] width 16 height 10
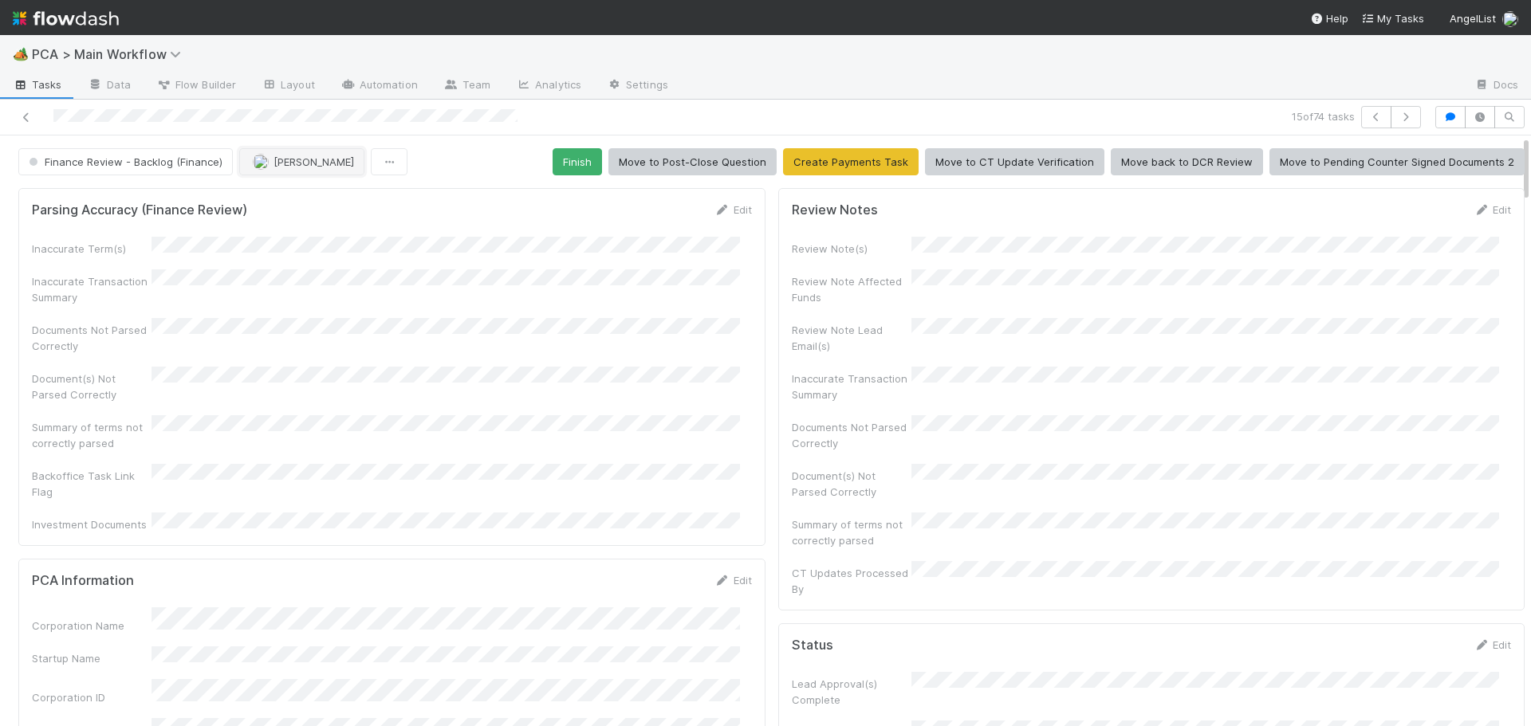
click at [283, 158] on span "[PERSON_NAME]" at bounding box center [313, 161] width 81 height 13
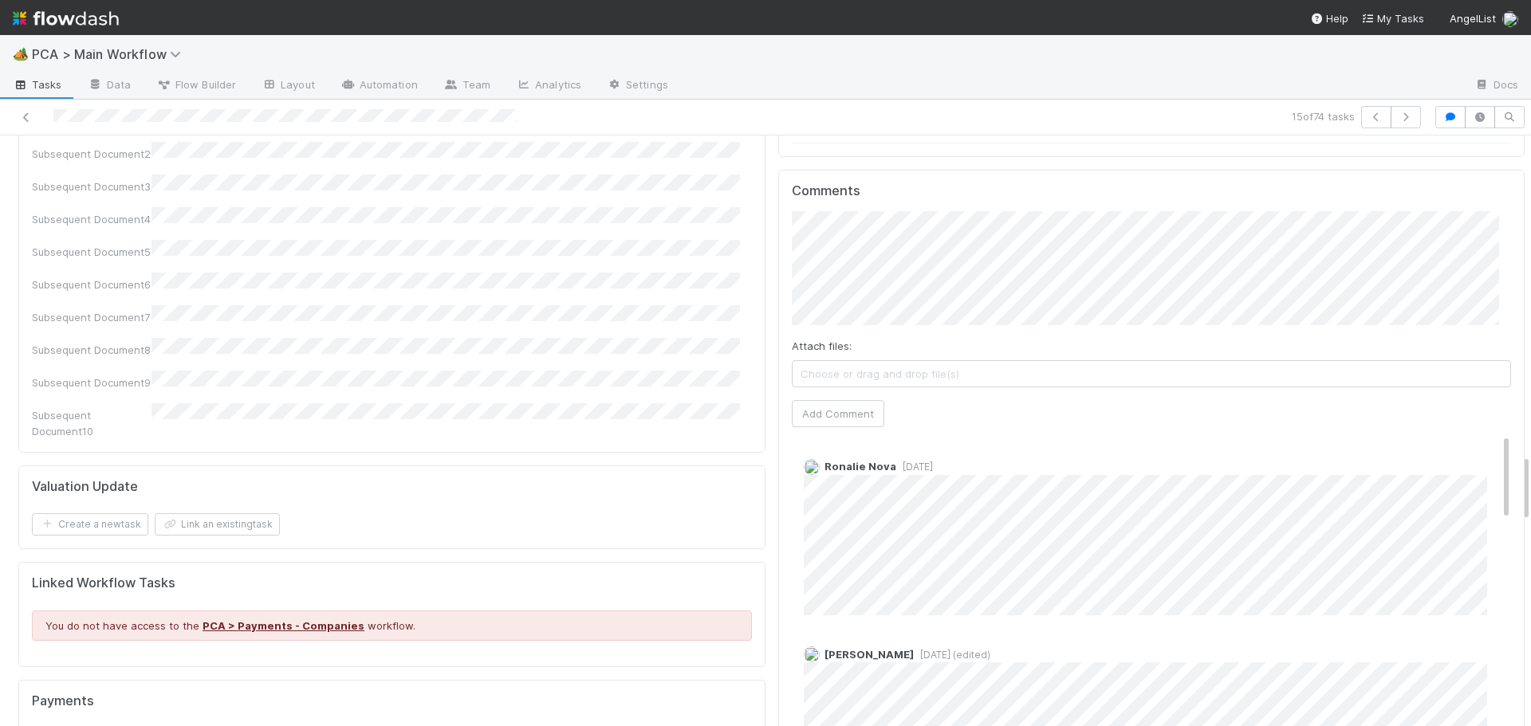
scroll to position [2773, 0]
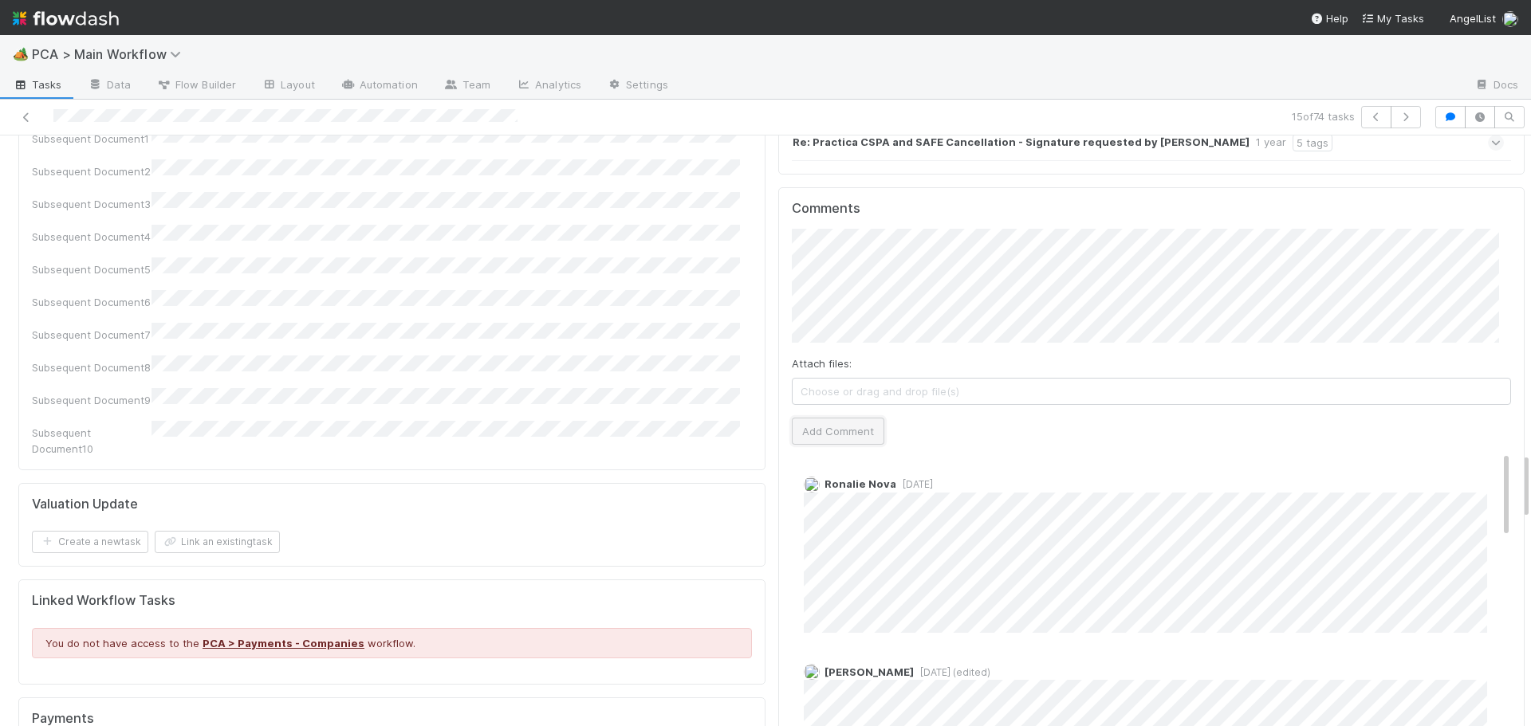
click at [807, 418] on button "Add Comment" at bounding box center [838, 431] width 92 height 27
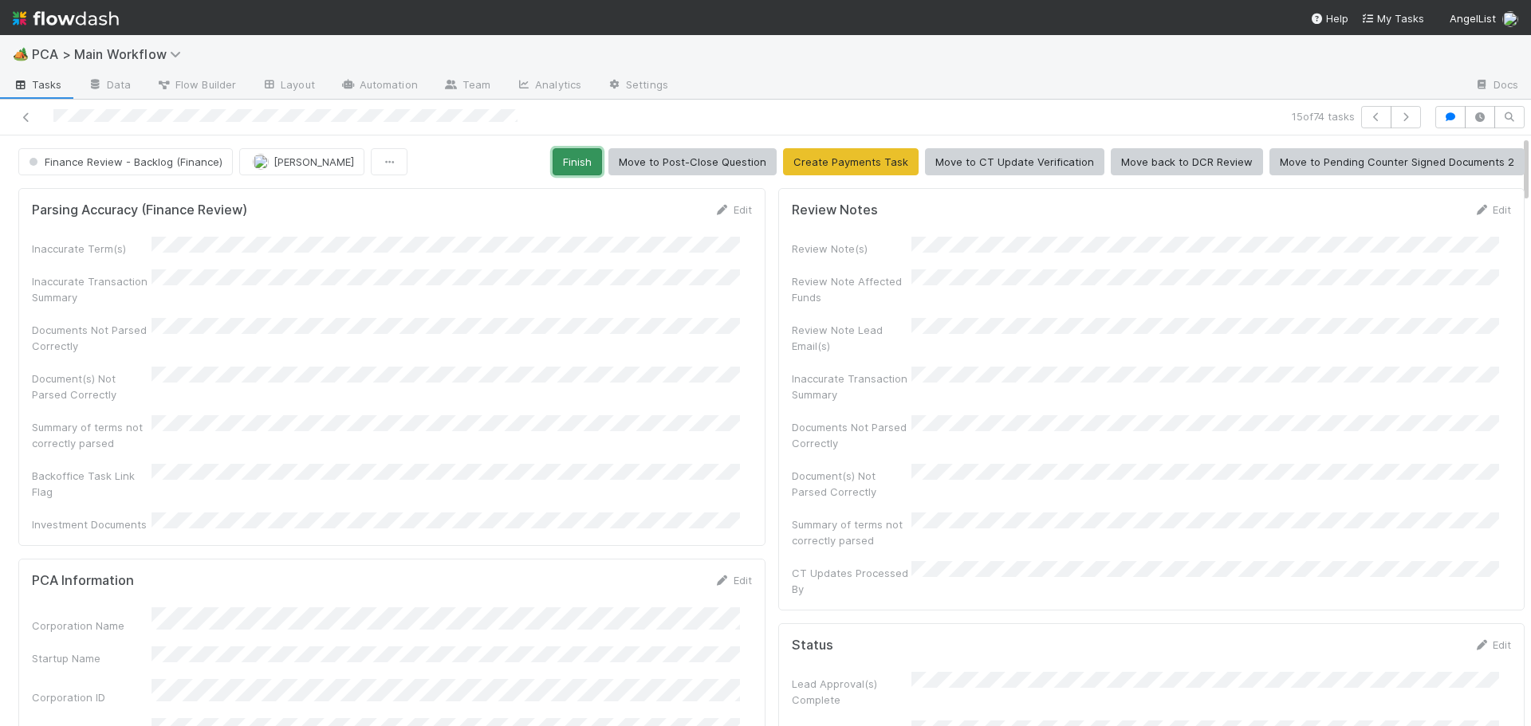
click at [571, 165] on button "Finish" at bounding box center [576, 161] width 49 height 27
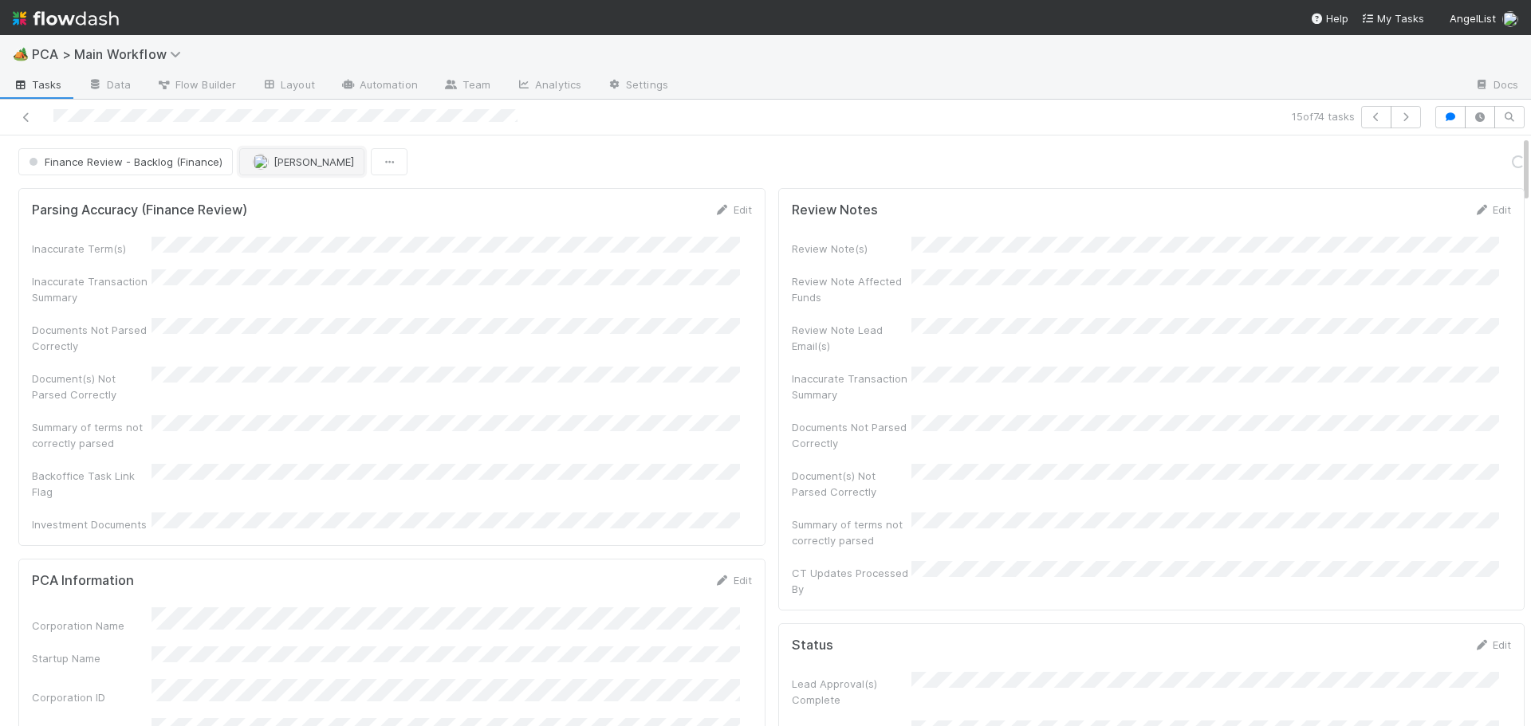
click at [285, 163] on span "[PERSON_NAME]" at bounding box center [313, 161] width 81 height 13
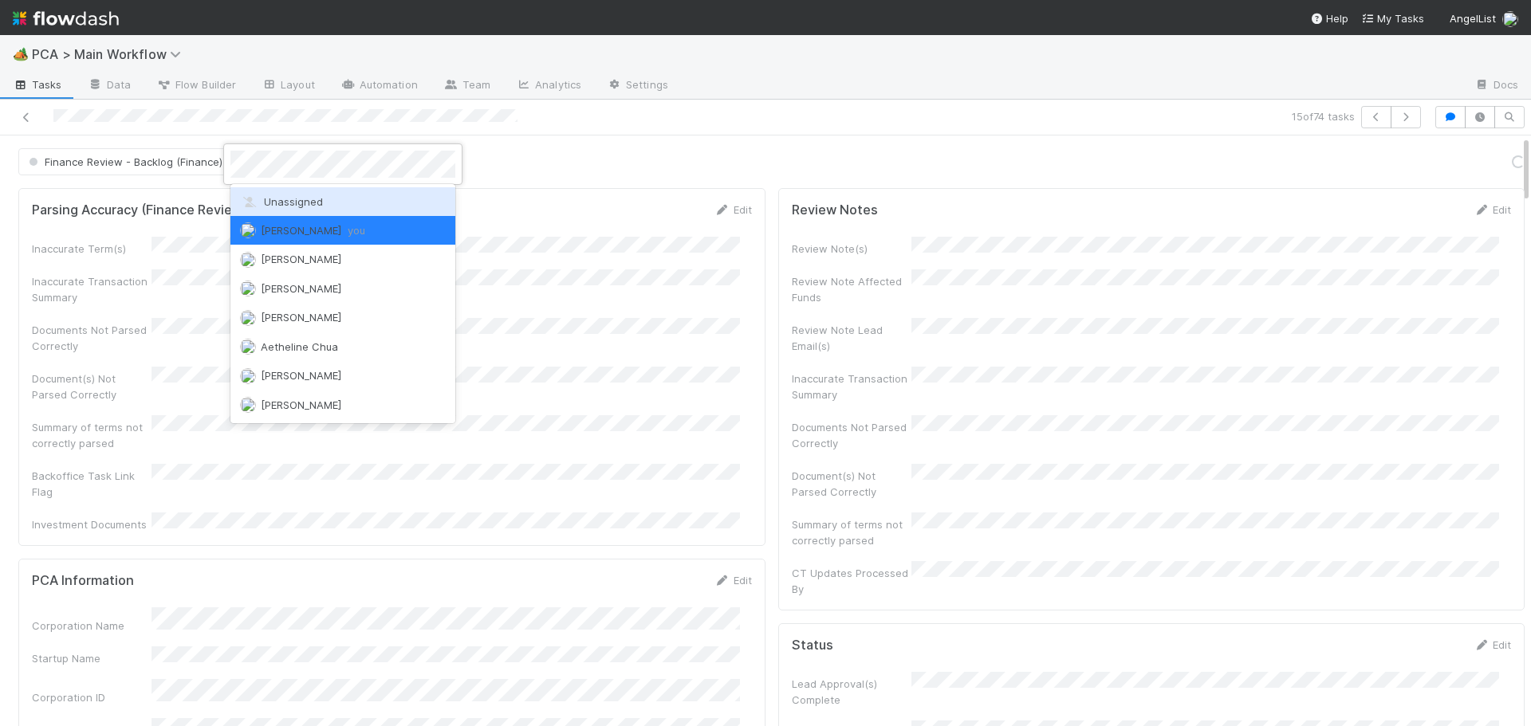
click at [274, 200] on span "Unassigned" at bounding box center [281, 201] width 83 height 13
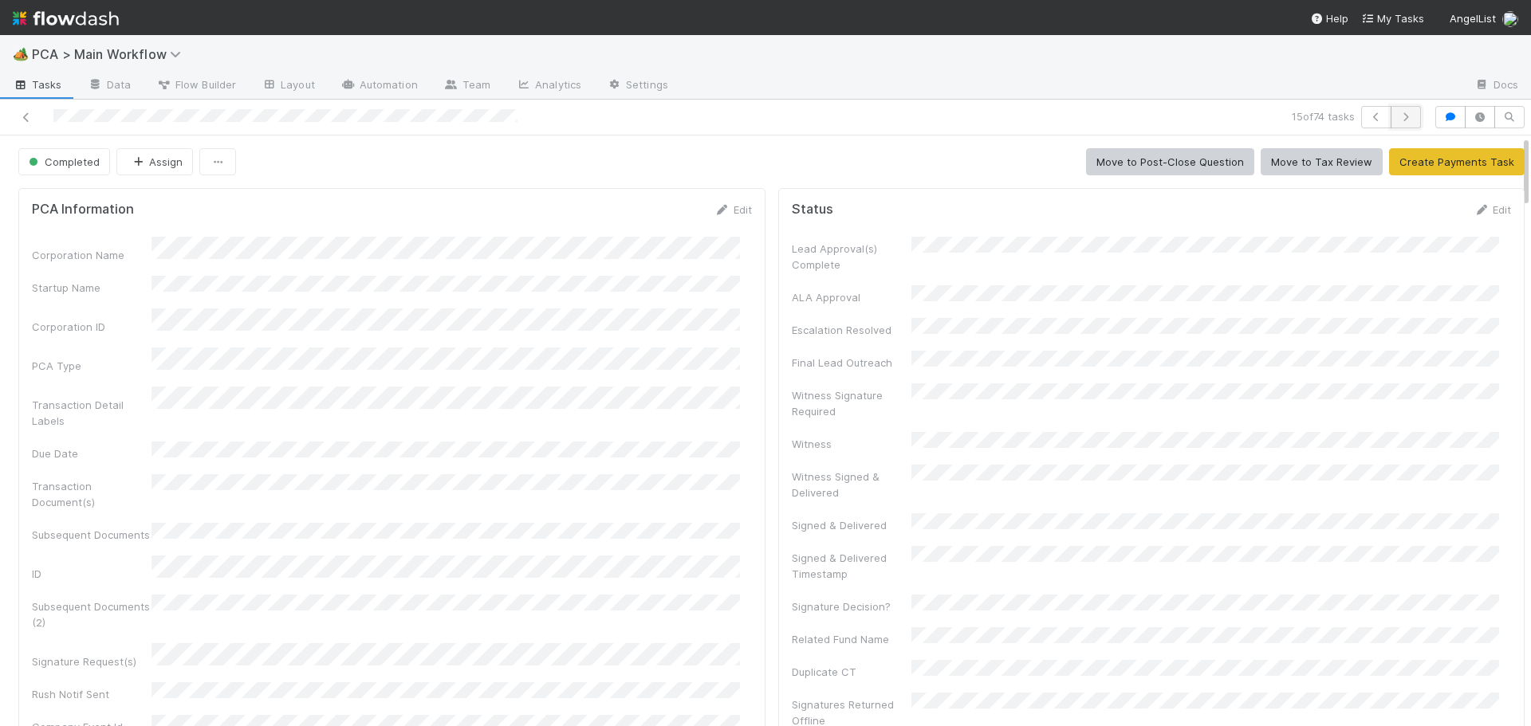
click at [1398, 119] on icon "button" at bounding box center [1406, 117] width 16 height 10
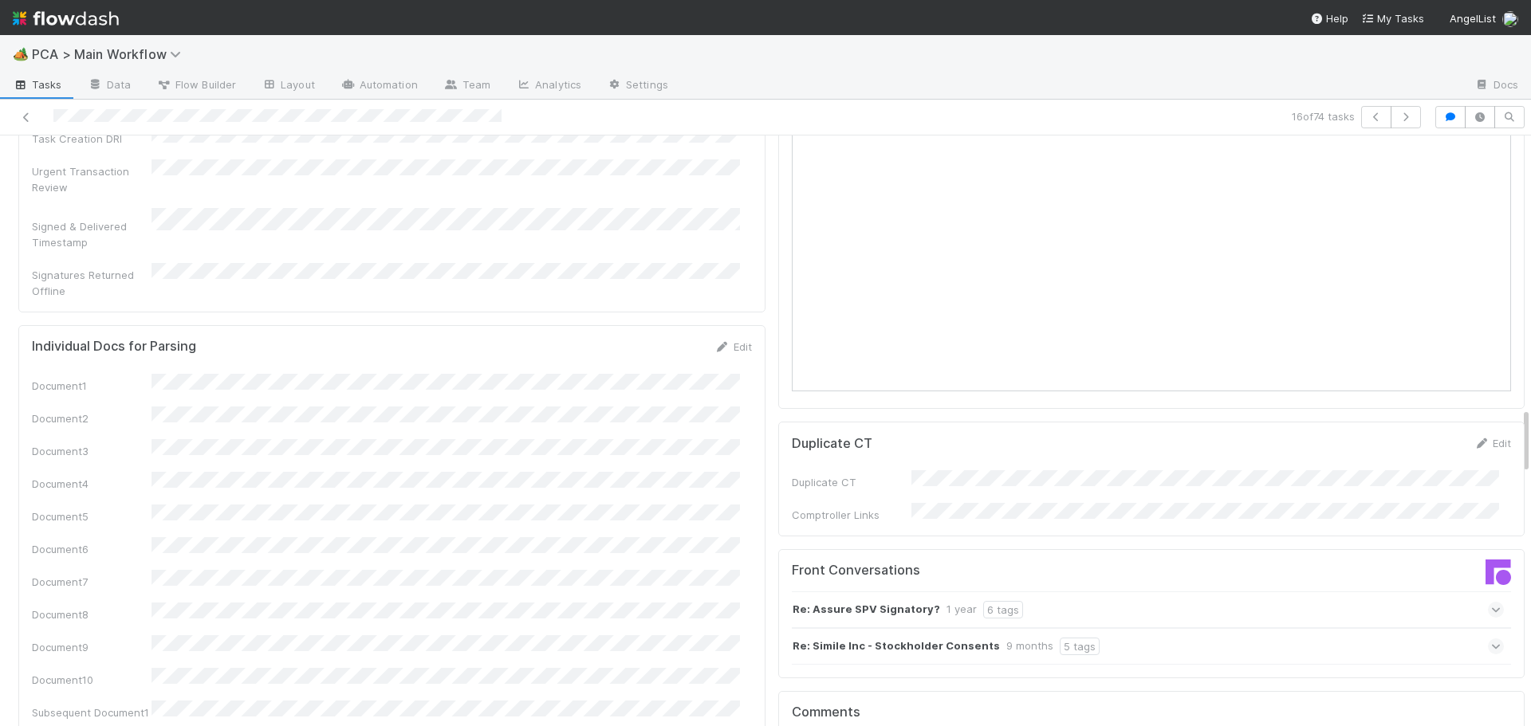
scroll to position [2551, 0]
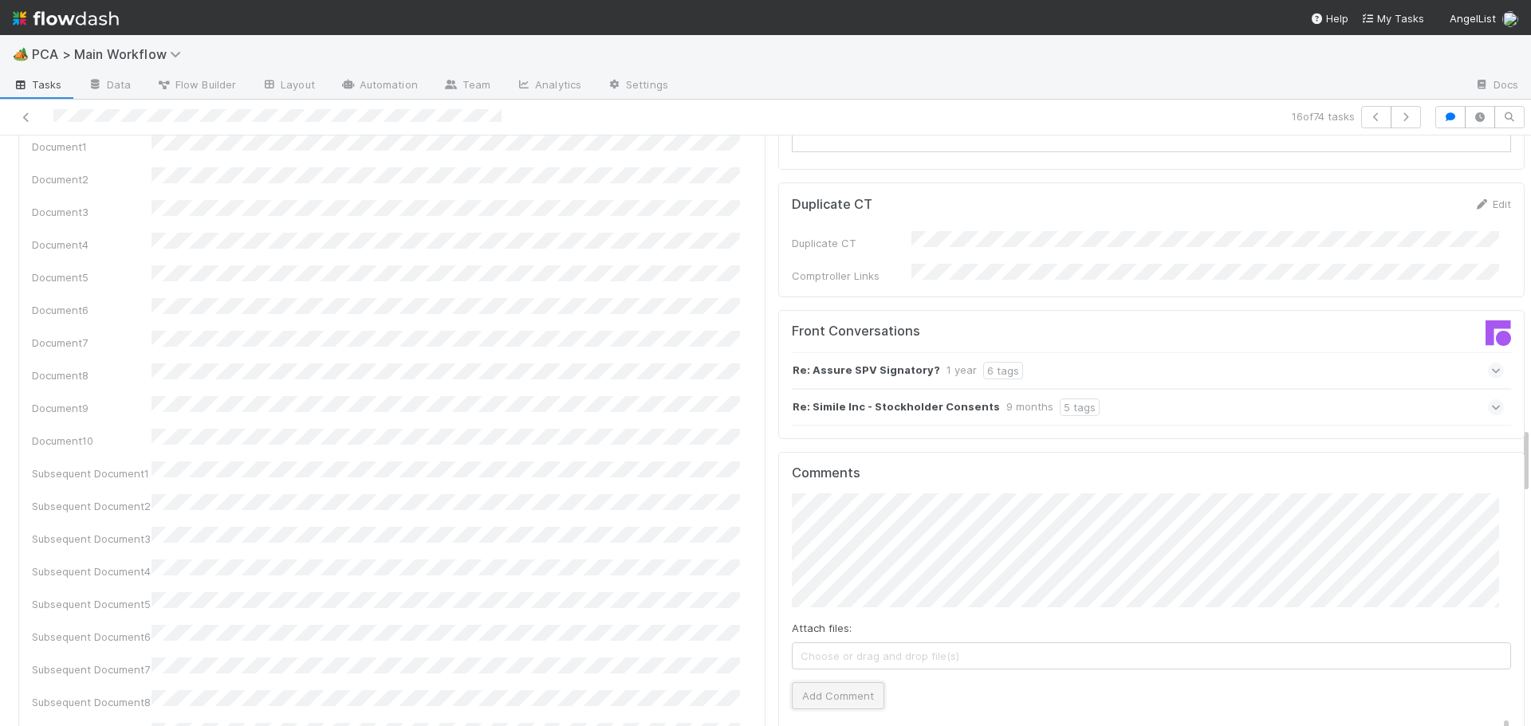
click at [797, 682] on button "Add Comment" at bounding box center [838, 695] width 92 height 27
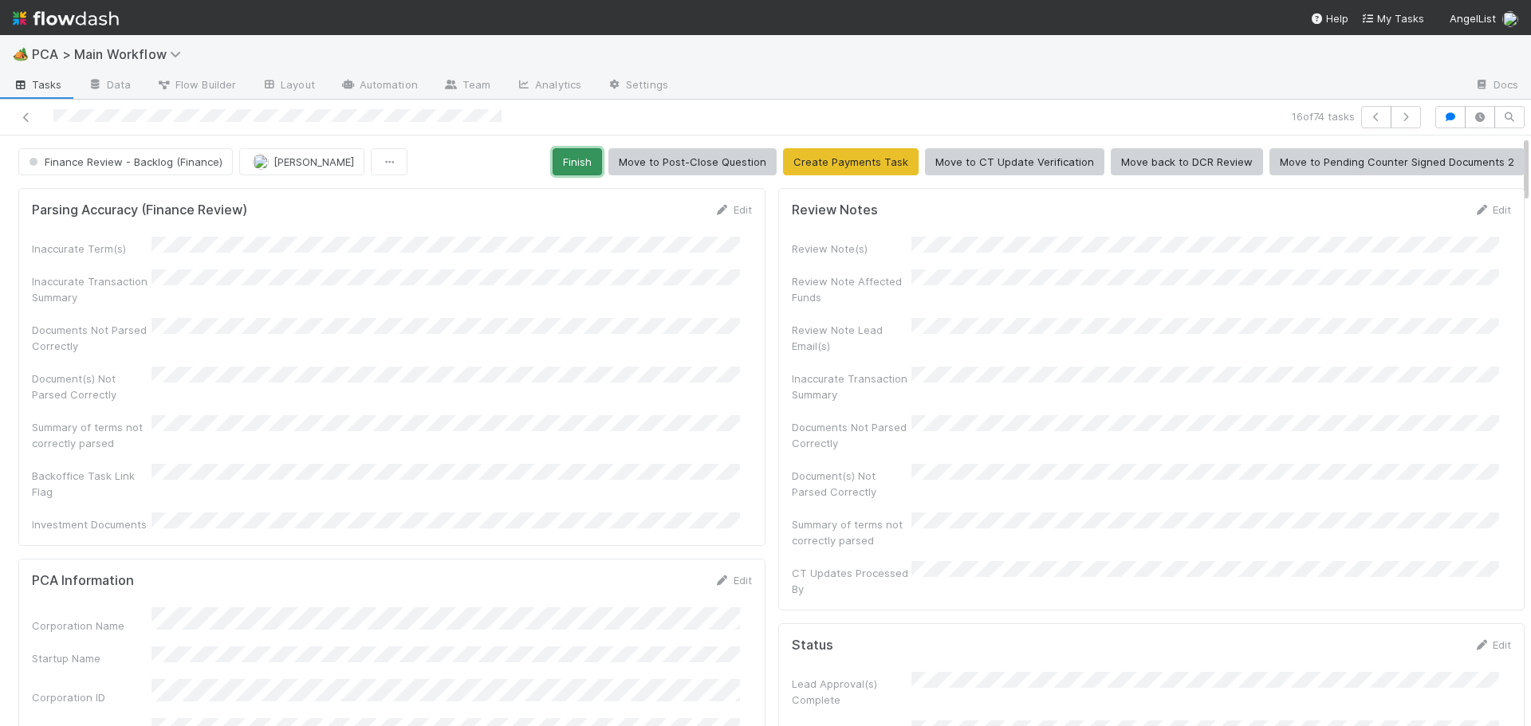
click at [579, 164] on button "Finish" at bounding box center [576, 161] width 49 height 27
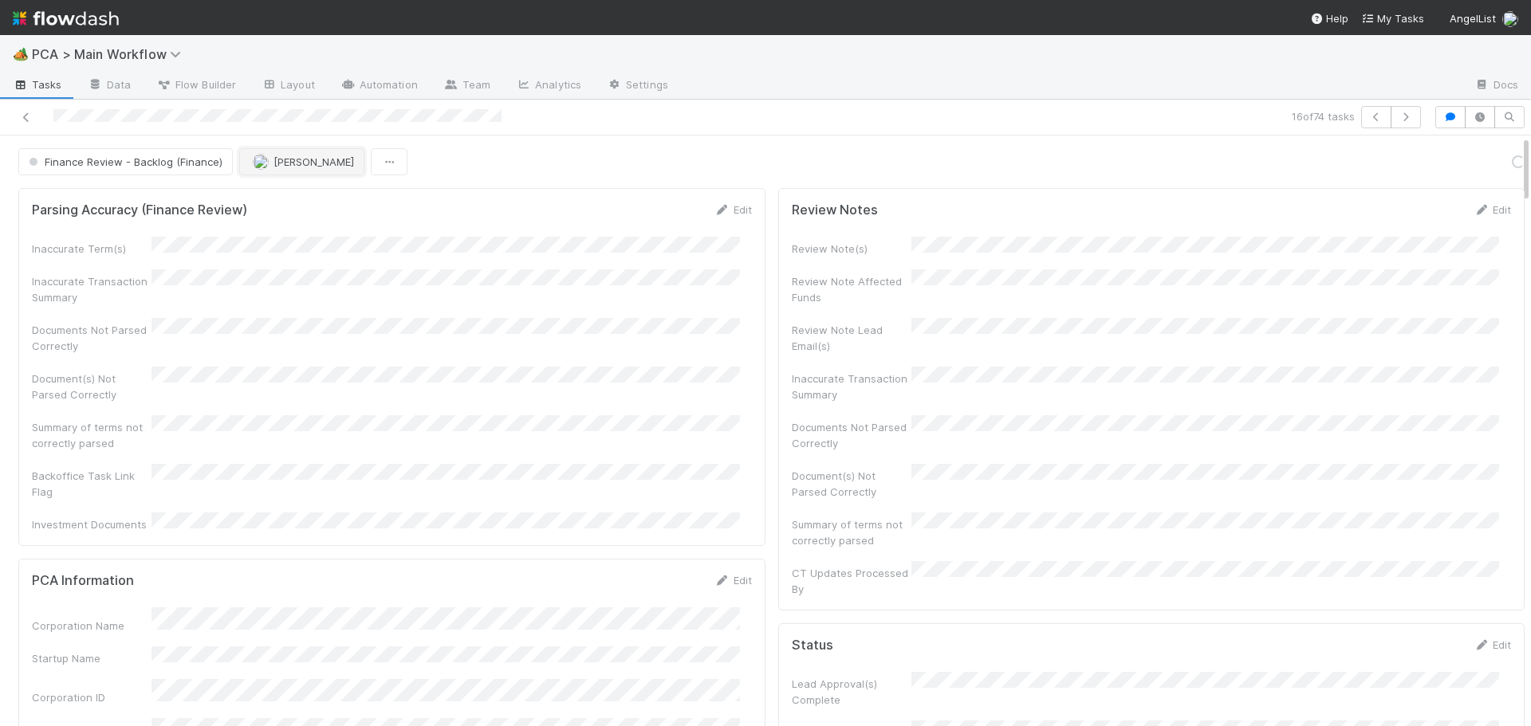
click at [267, 167] on span "Jacob Luna" at bounding box center [303, 161] width 101 height 13
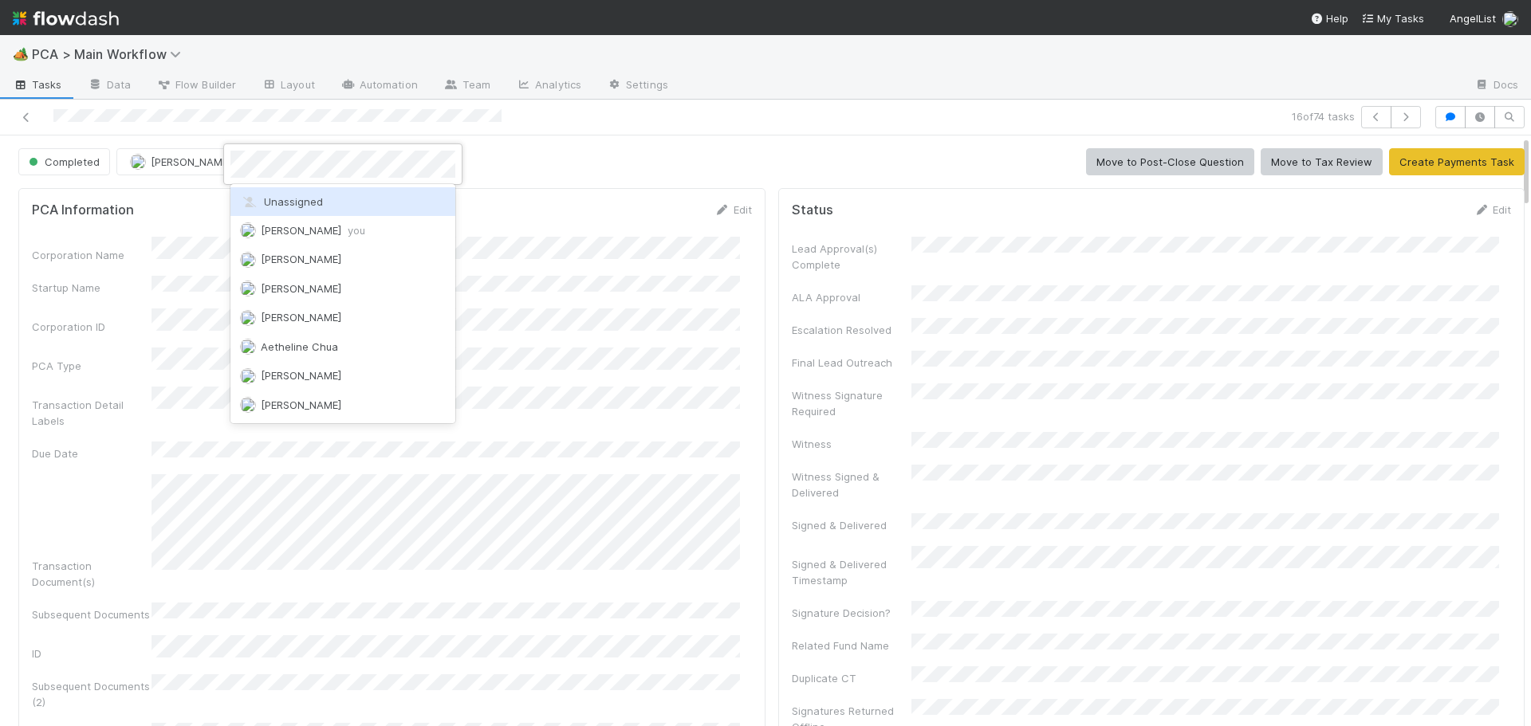
click at [360, 197] on div "Unassigned" at bounding box center [342, 201] width 225 height 29
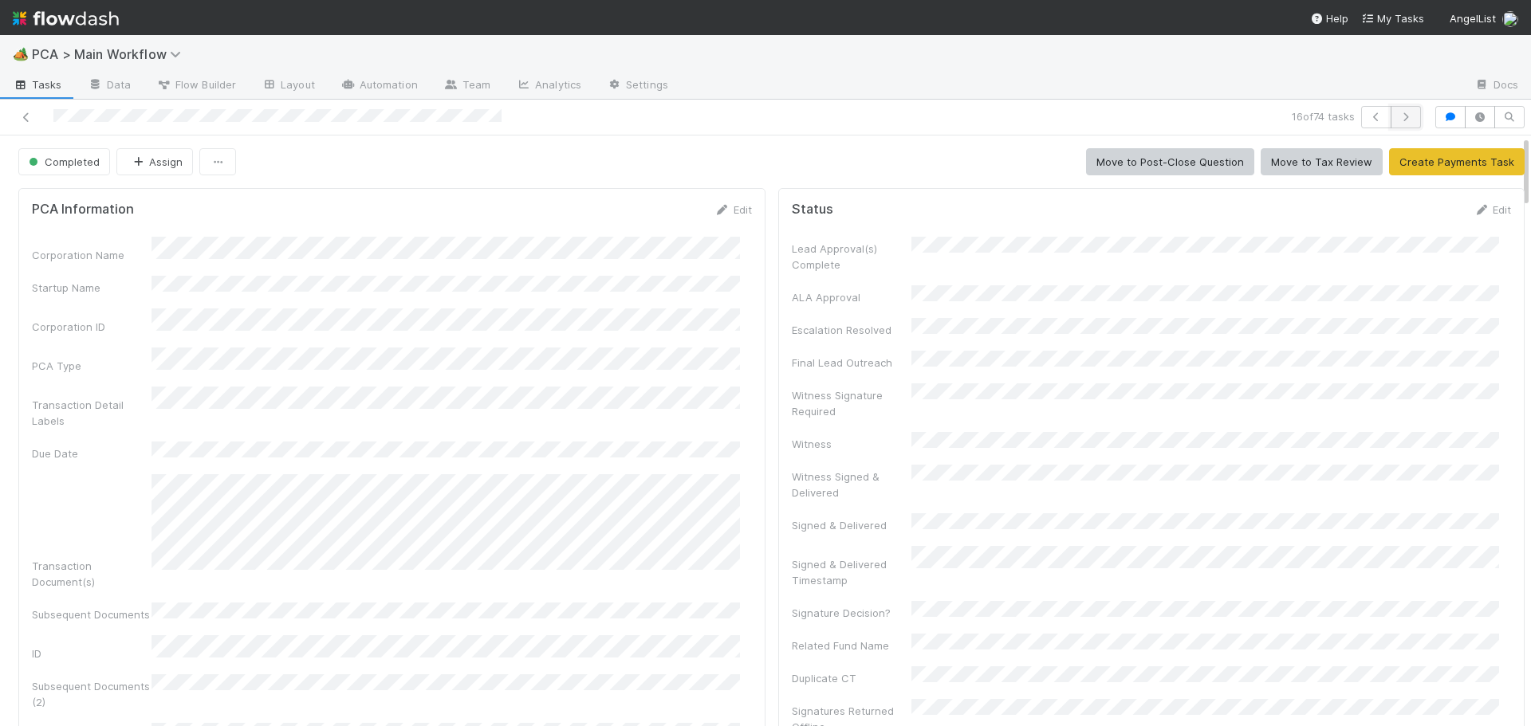
click at [1398, 115] on icon "button" at bounding box center [1406, 117] width 16 height 10
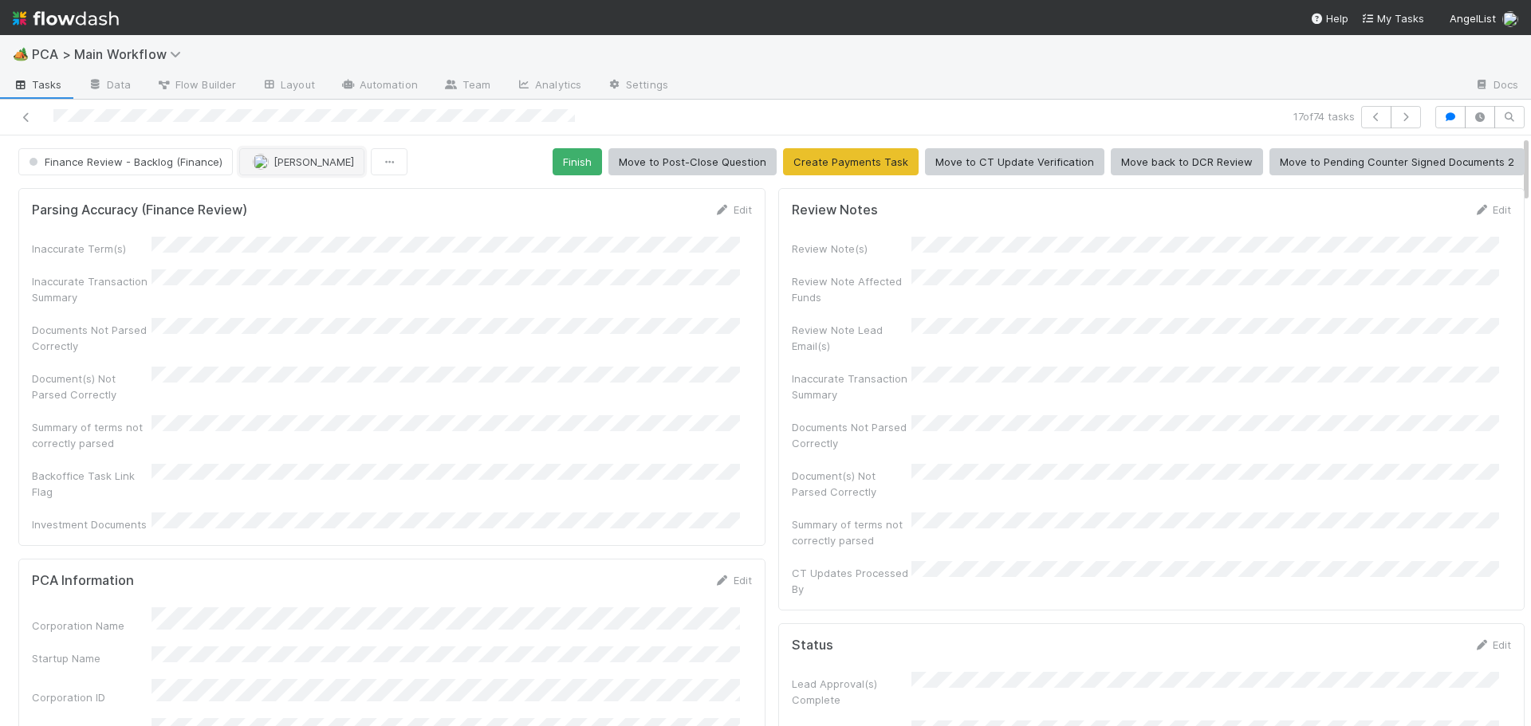
click at [285, 166] on span "Jacob Luna" at bounding box center [313, 161] width 81 height 13
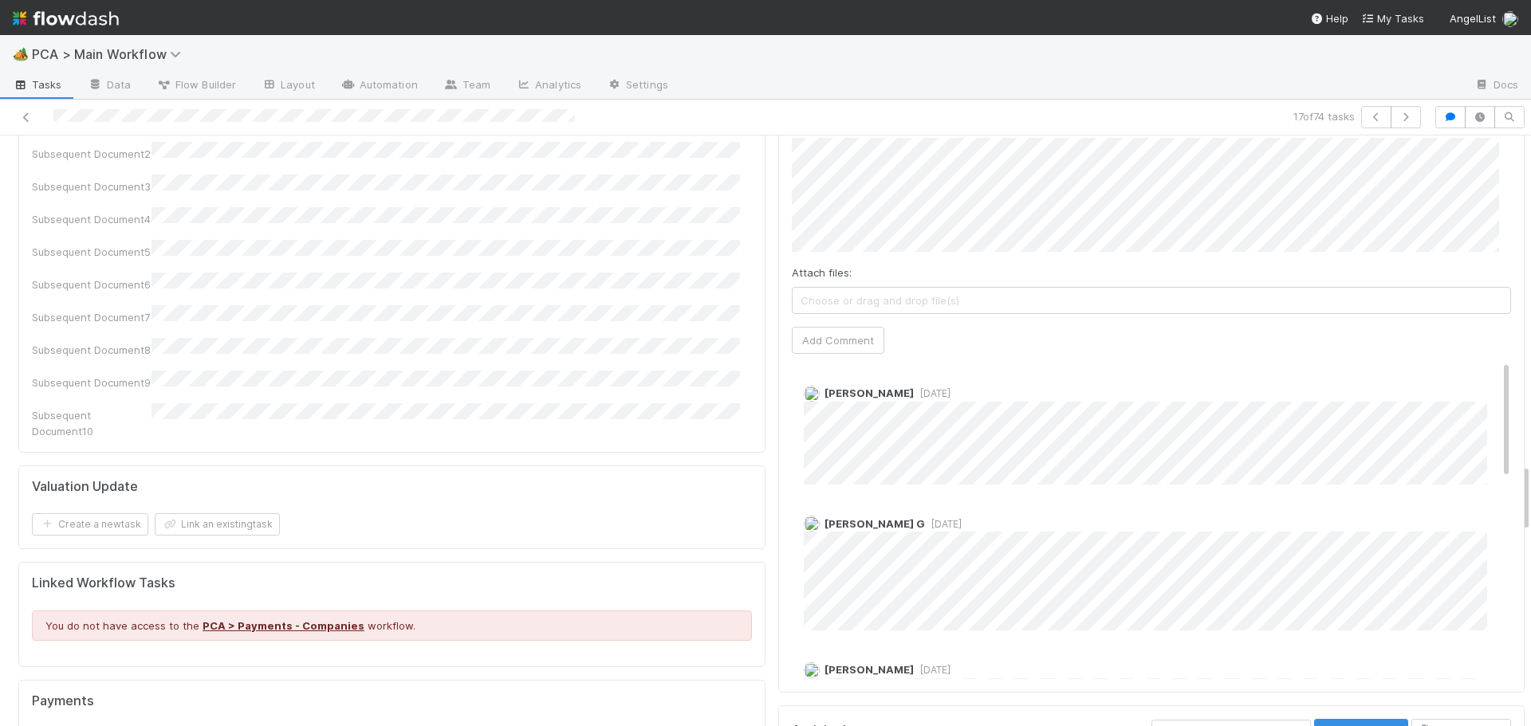
scroll to position [2711, 0]
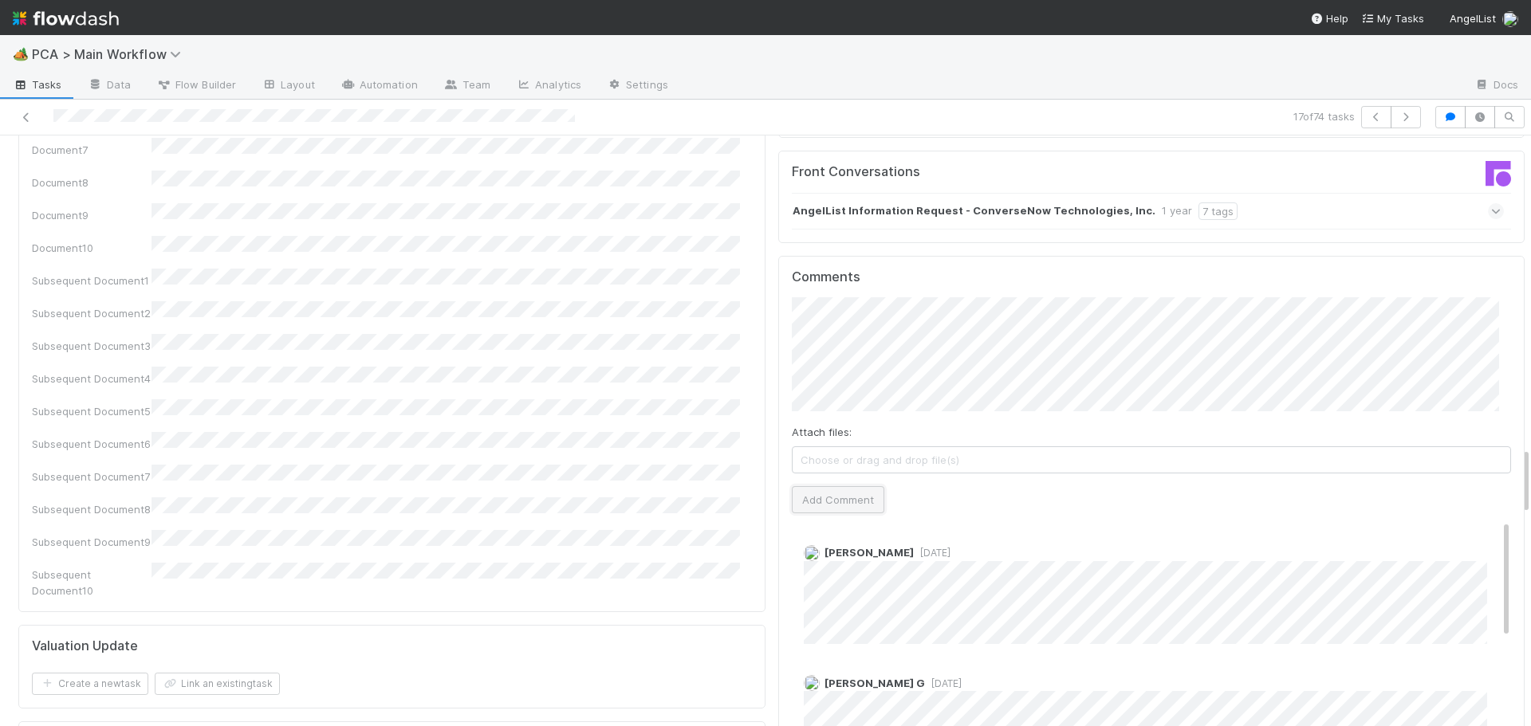
click at [850, 486] on button "Add Comment" at bounding box center [838, 499] width 92 height 27
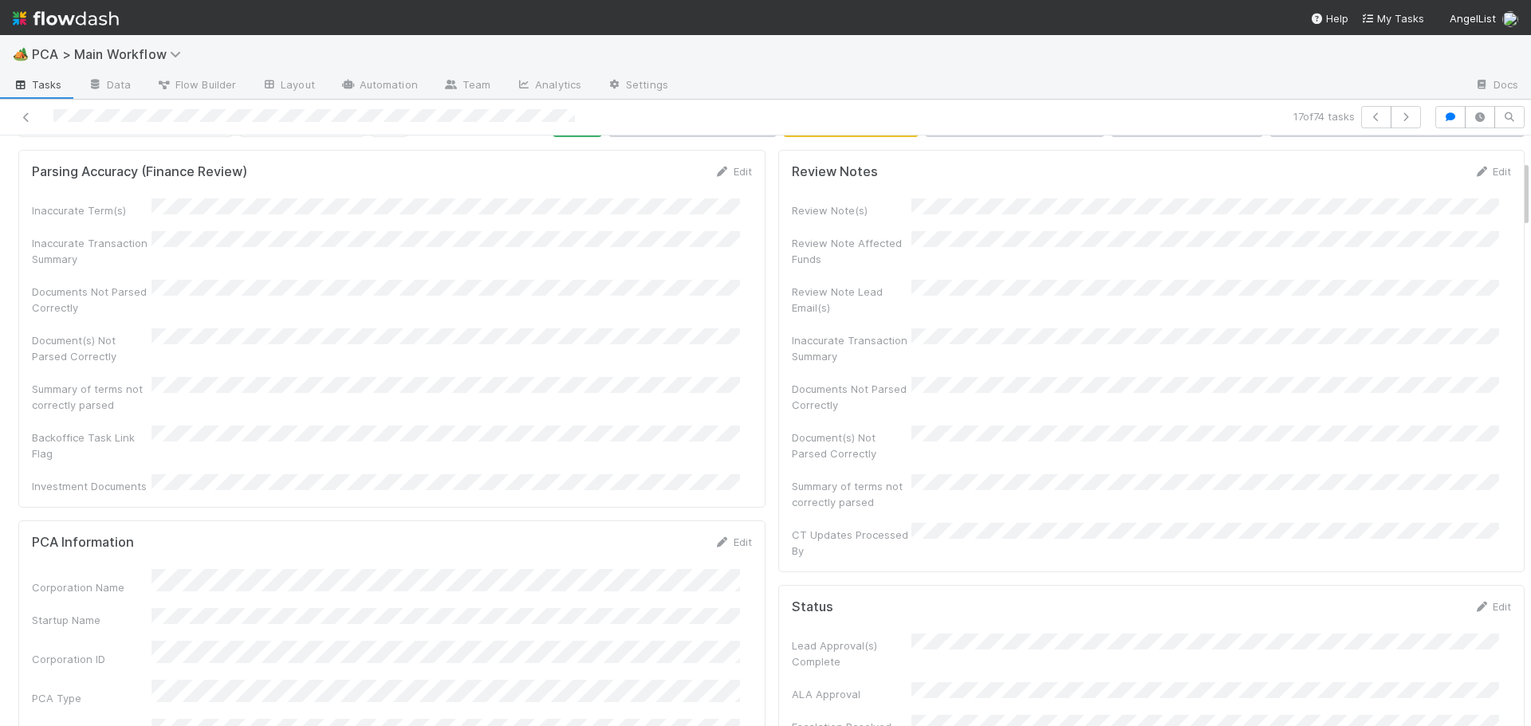
scroll to position [0, 0]
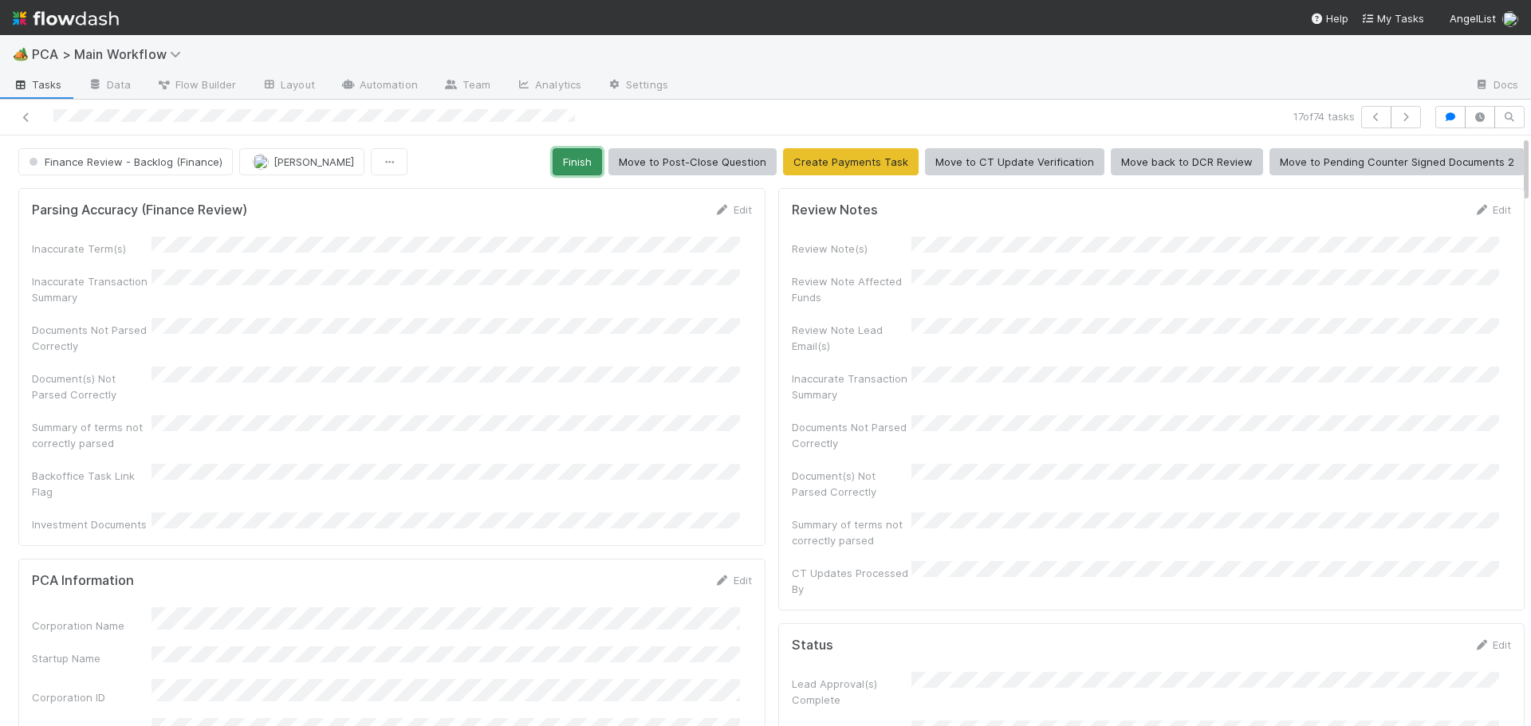
click at [556, 157] on button "Finish" at bounding box center [576, 161] width 49 height 27
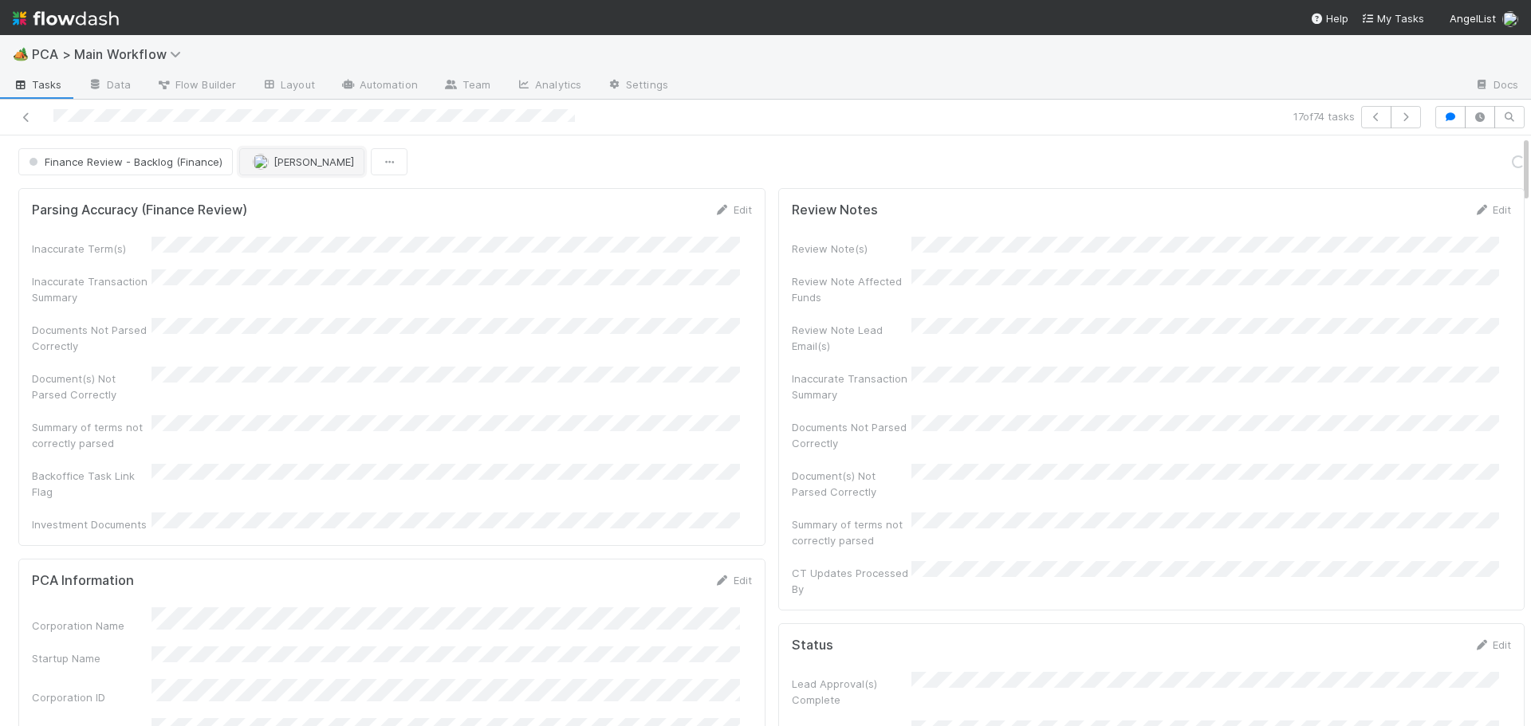
click at [260, 165] on img "button" at bounding box center [261, 162] width 16 height 16
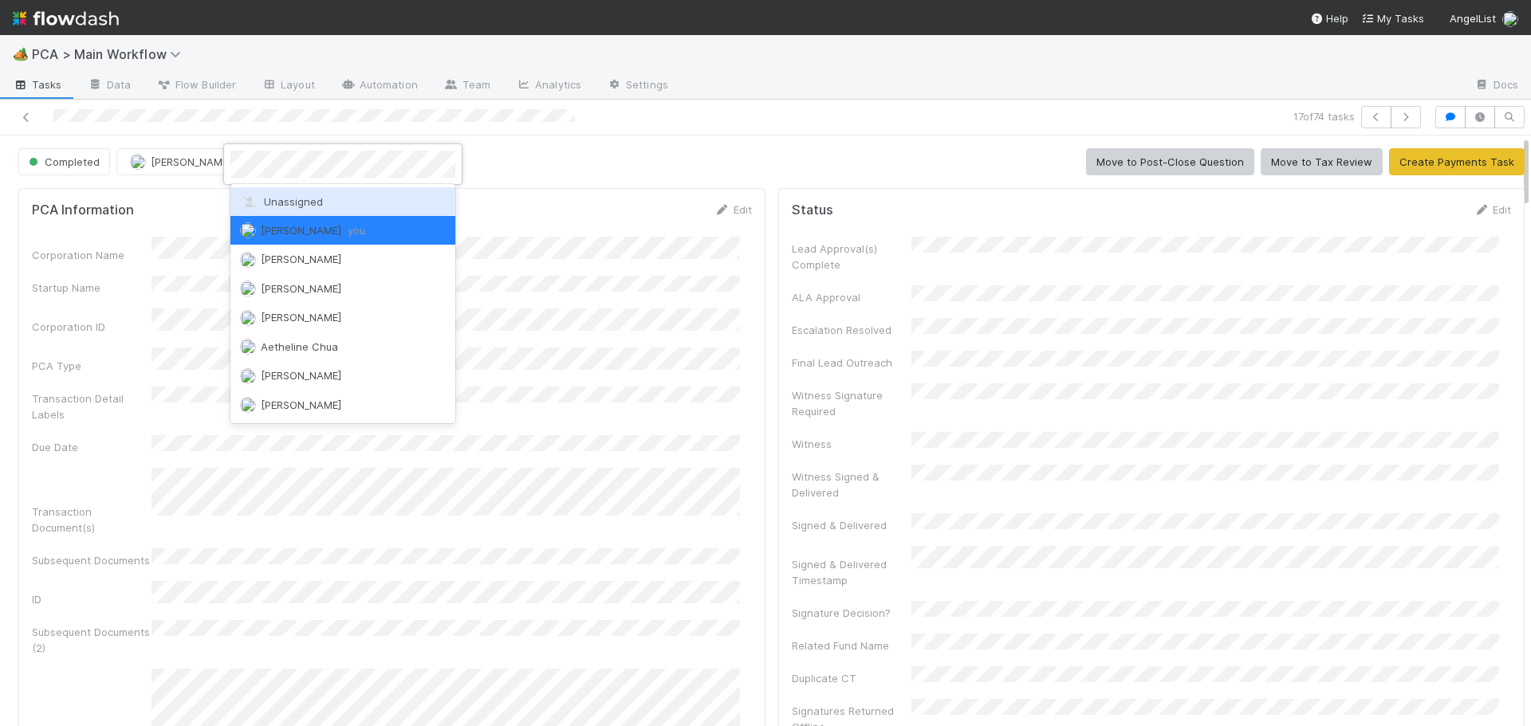
click at [271, 206] on span "Unassigned" at bounding box center [281, 201] width 83 height 13
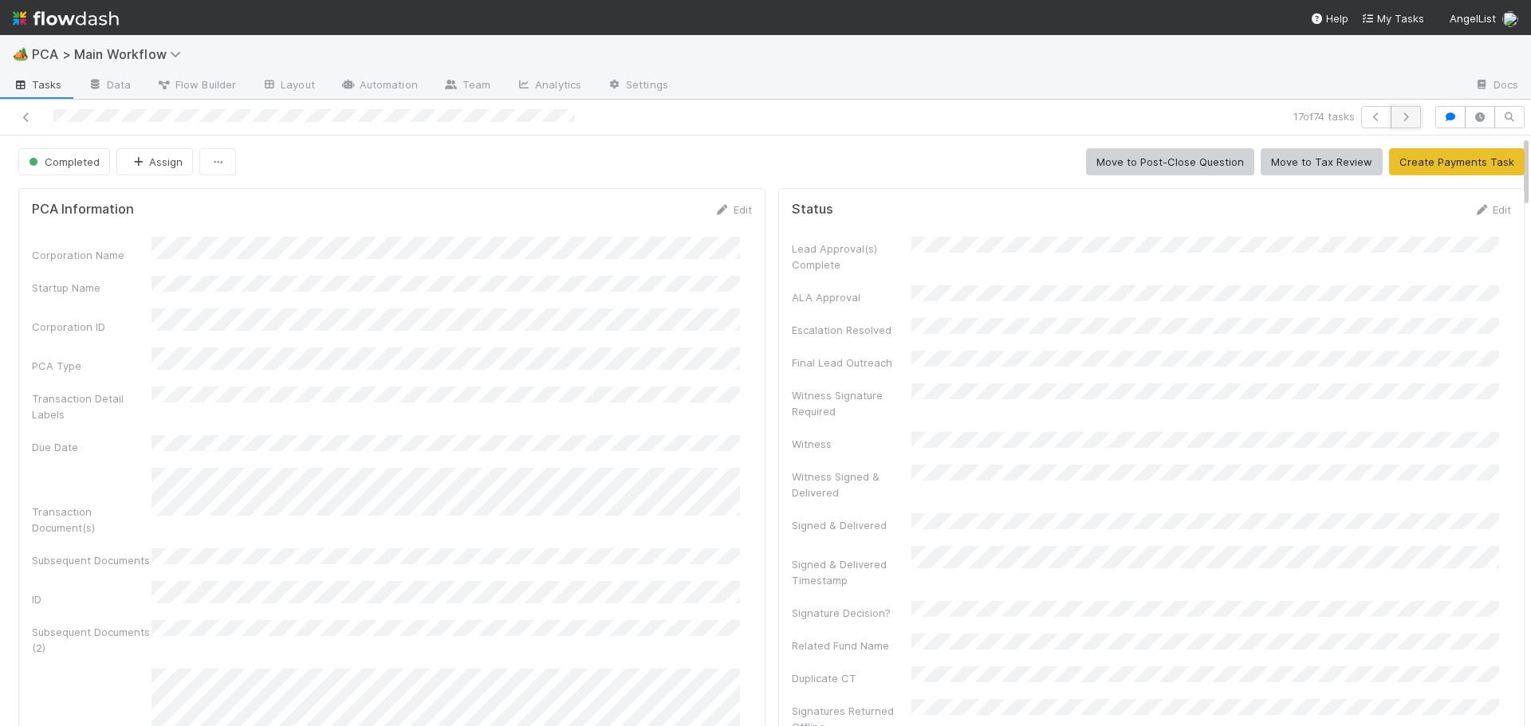
click at [1394, 111] on button "button" at bounding box center [1405, 117] width 30 height 22
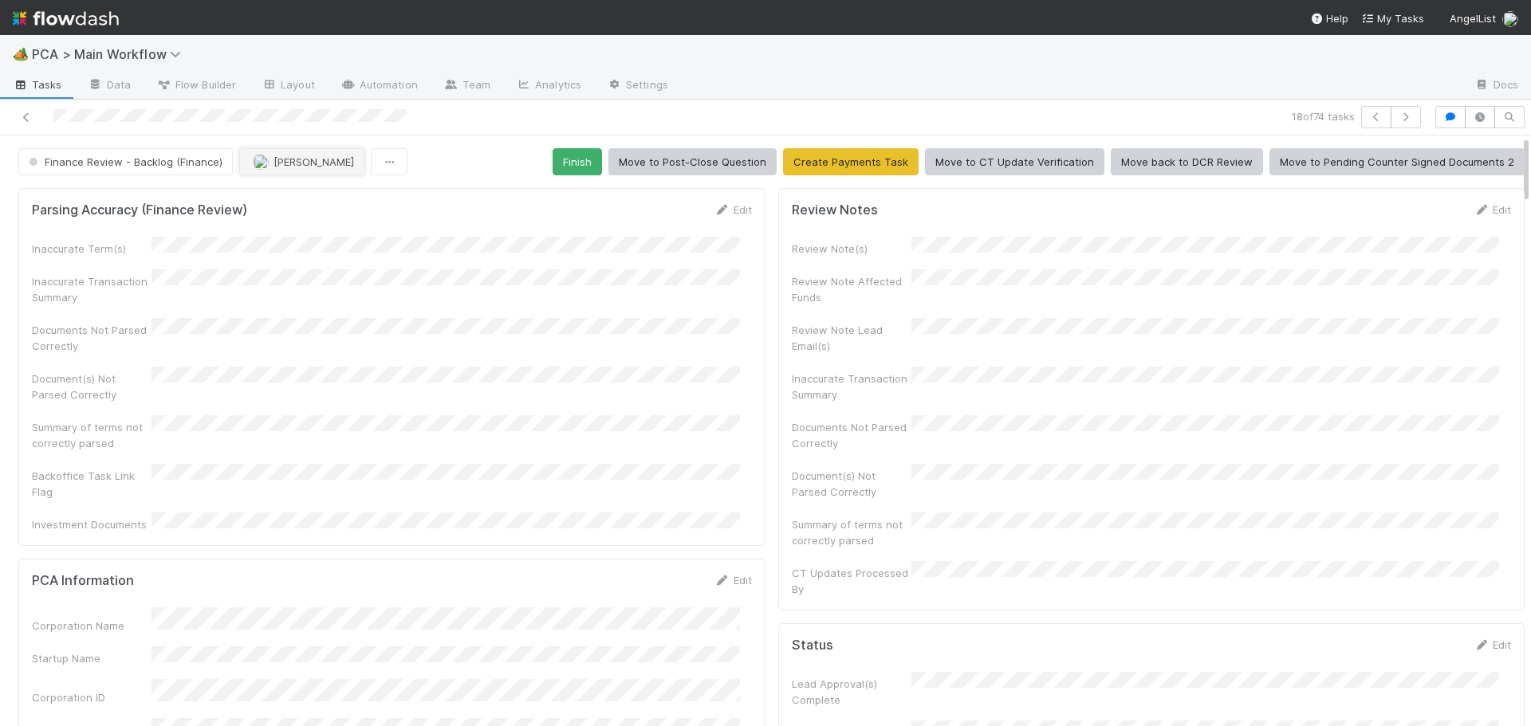
click at [333, 168] on button "Jacob Luna" at bounding box center [301, 161] width 125 height 27
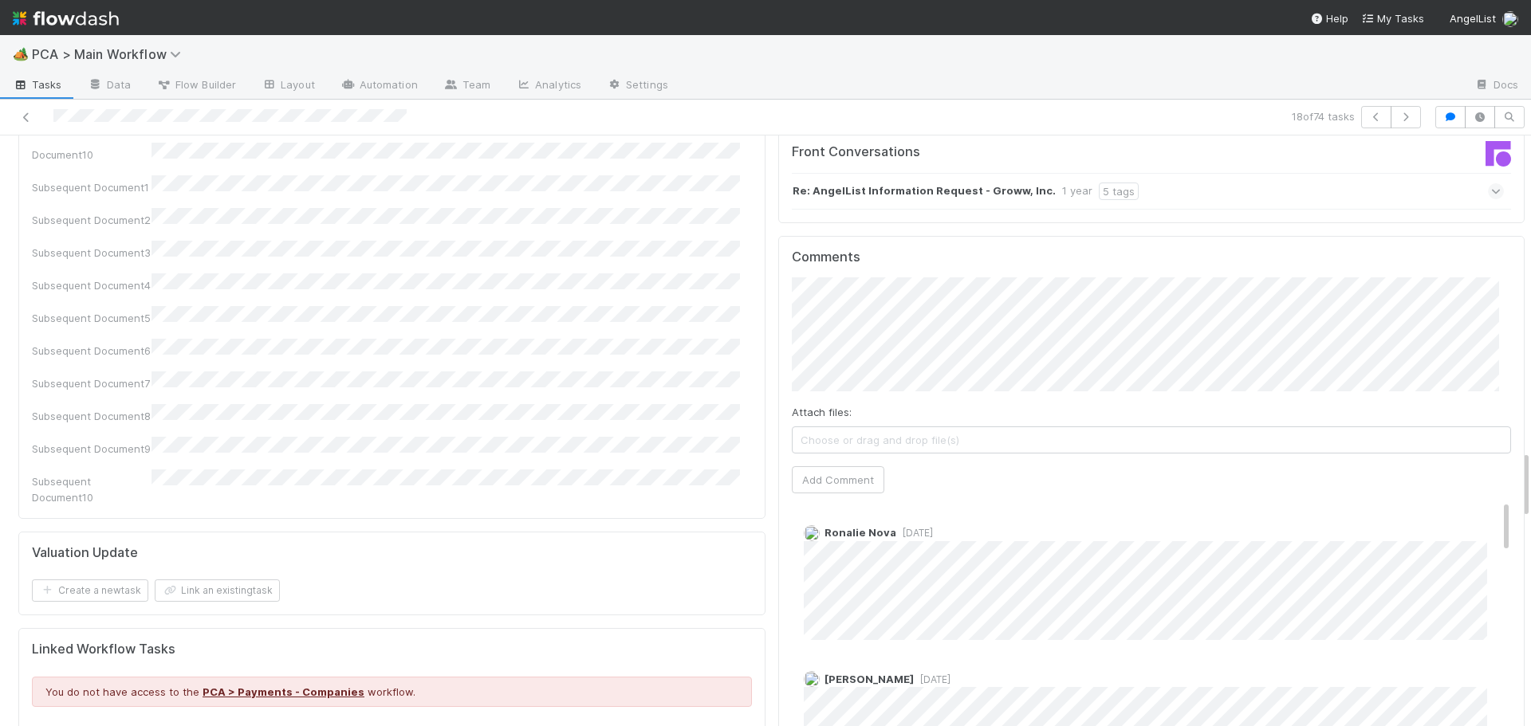
scroll to position [2711, 0]
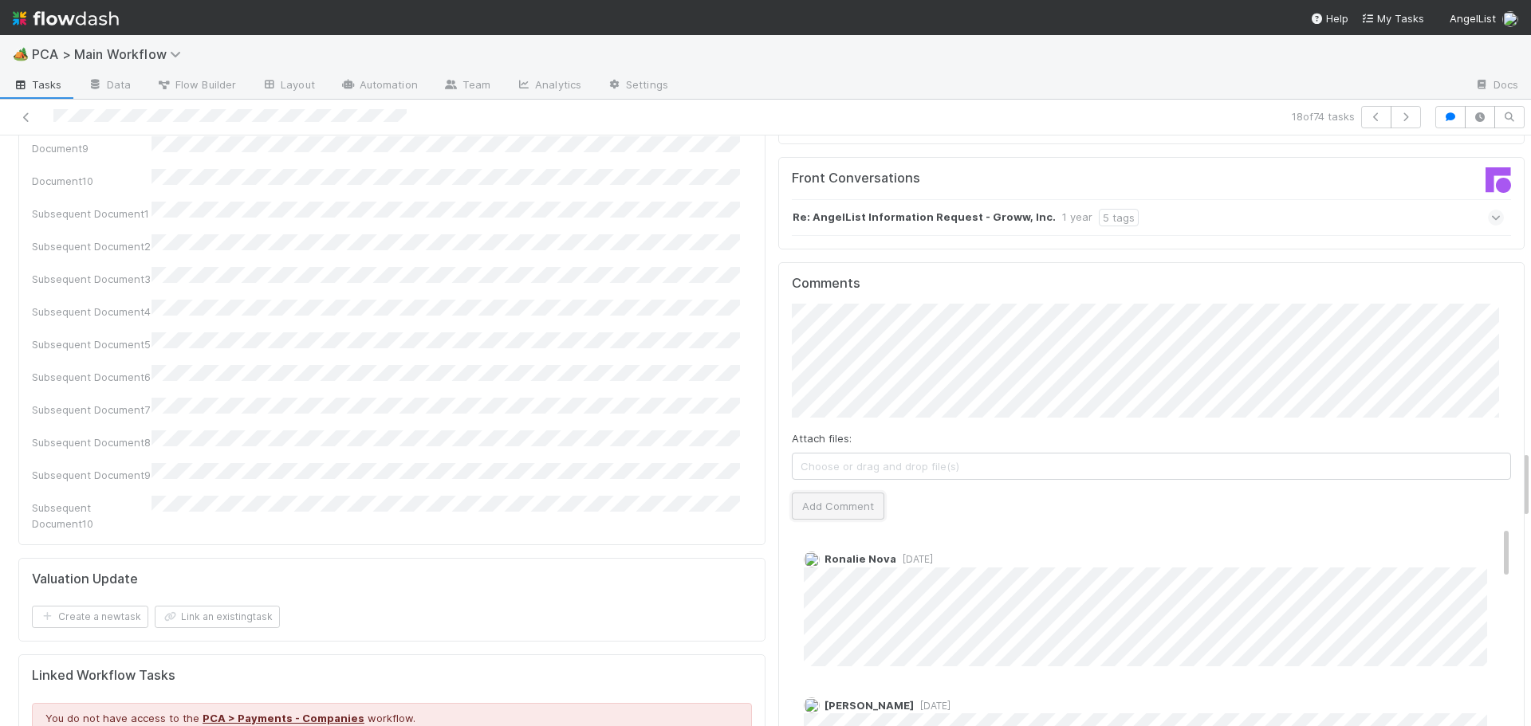
click at [826, 493] on button "Add Comment" at bounding box center [838, 506] width 92 height 27
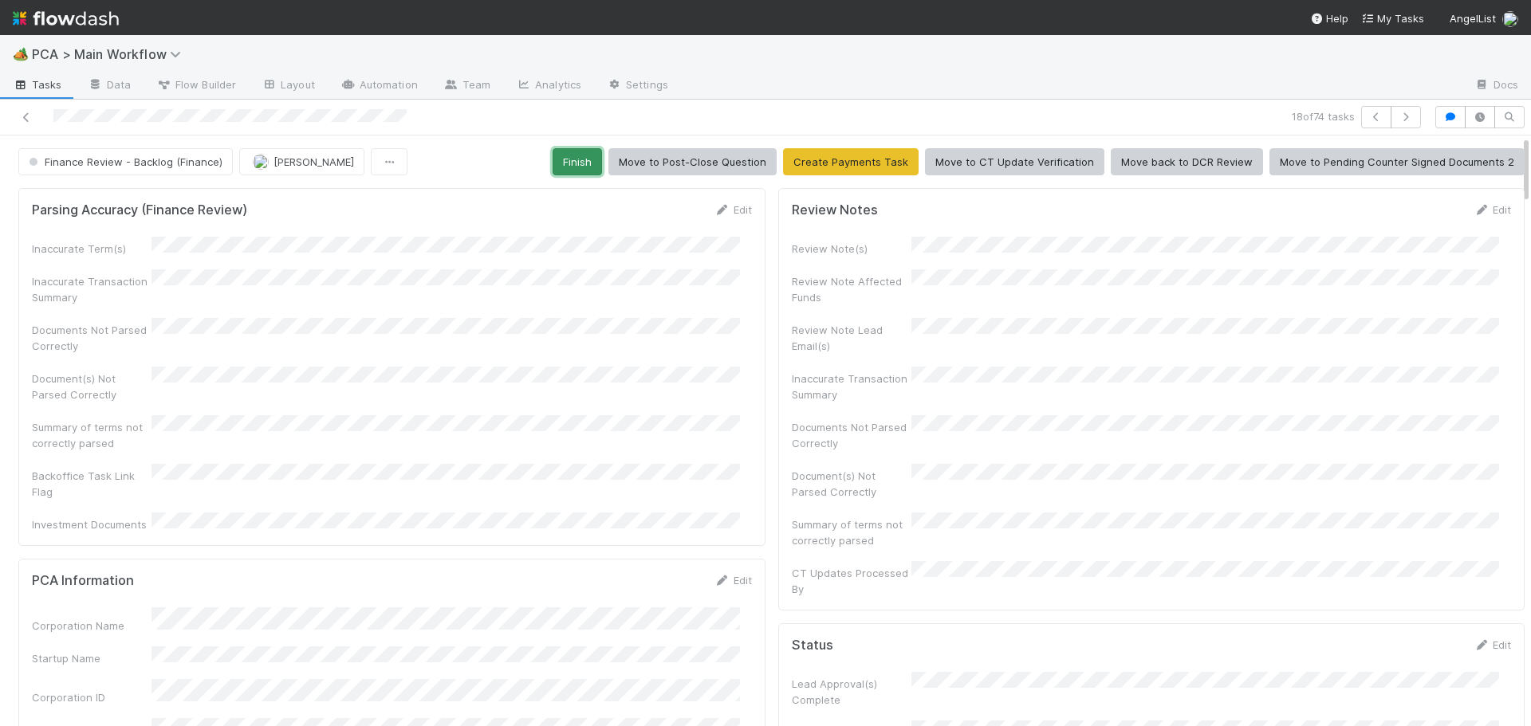
click at [578, 162] on button "Finish" at bounding box center [576, 161] width 49 height 27
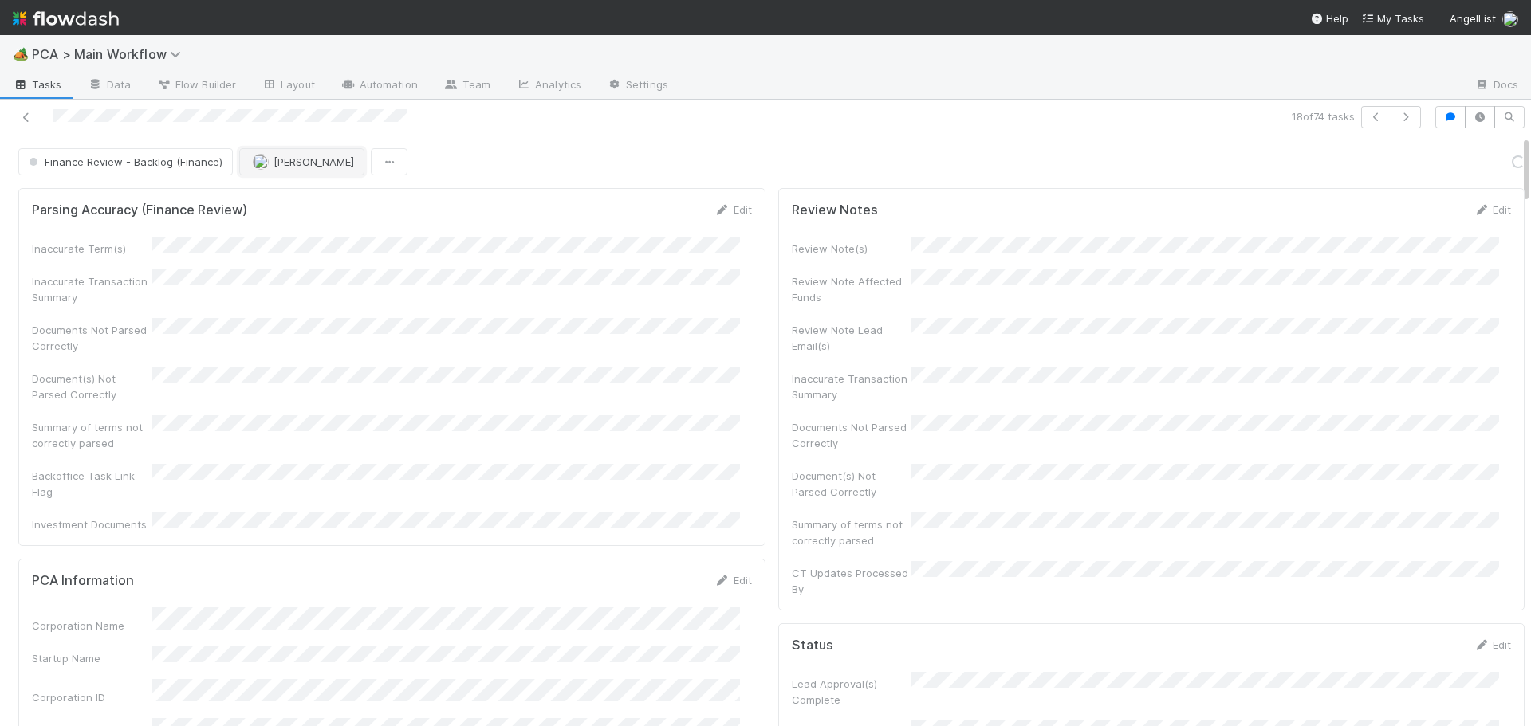
click at [290, 162] on span "[PERSON_NAME]" at bounding box center [313, 161] width 81 height 13
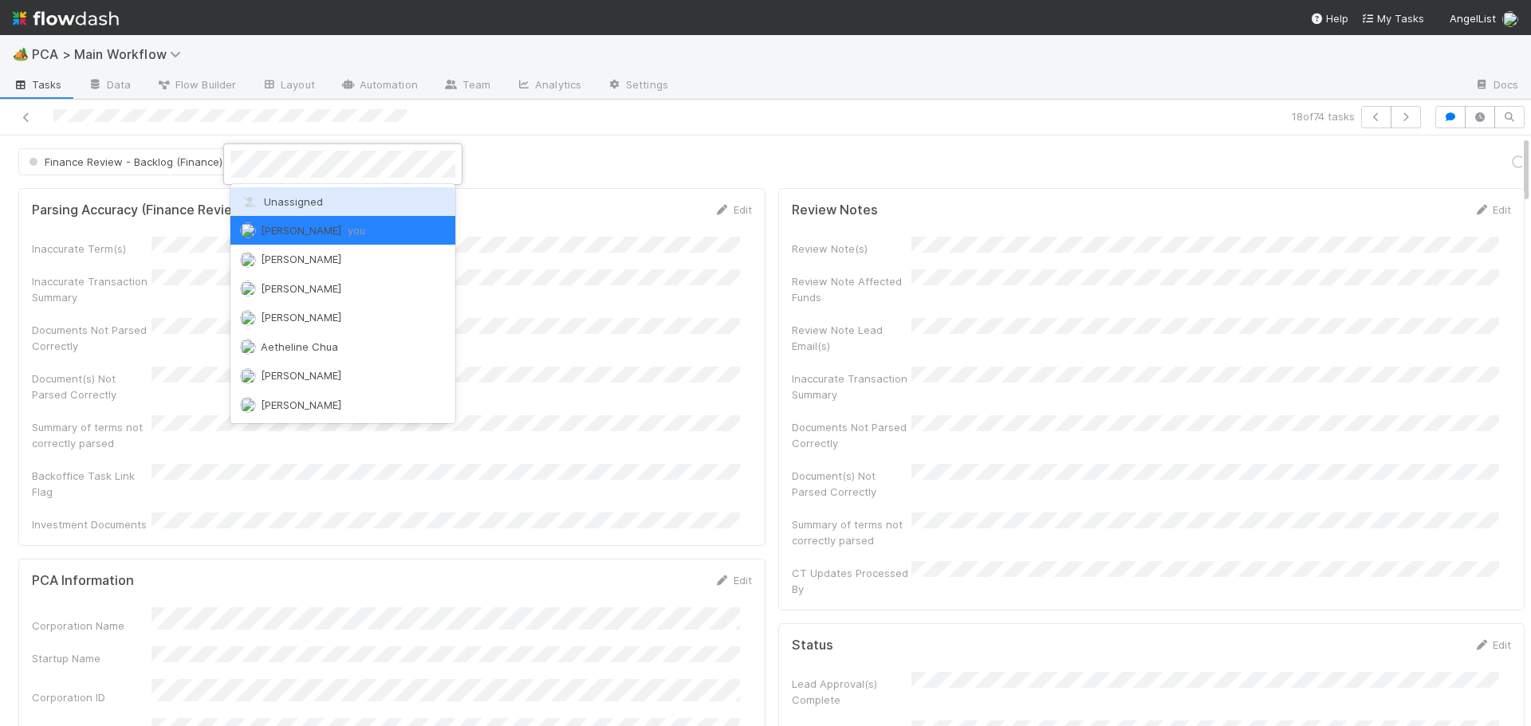
click at [285, 199] on span "Unassigned" at bounding box center [281, 201] width 83 height 13
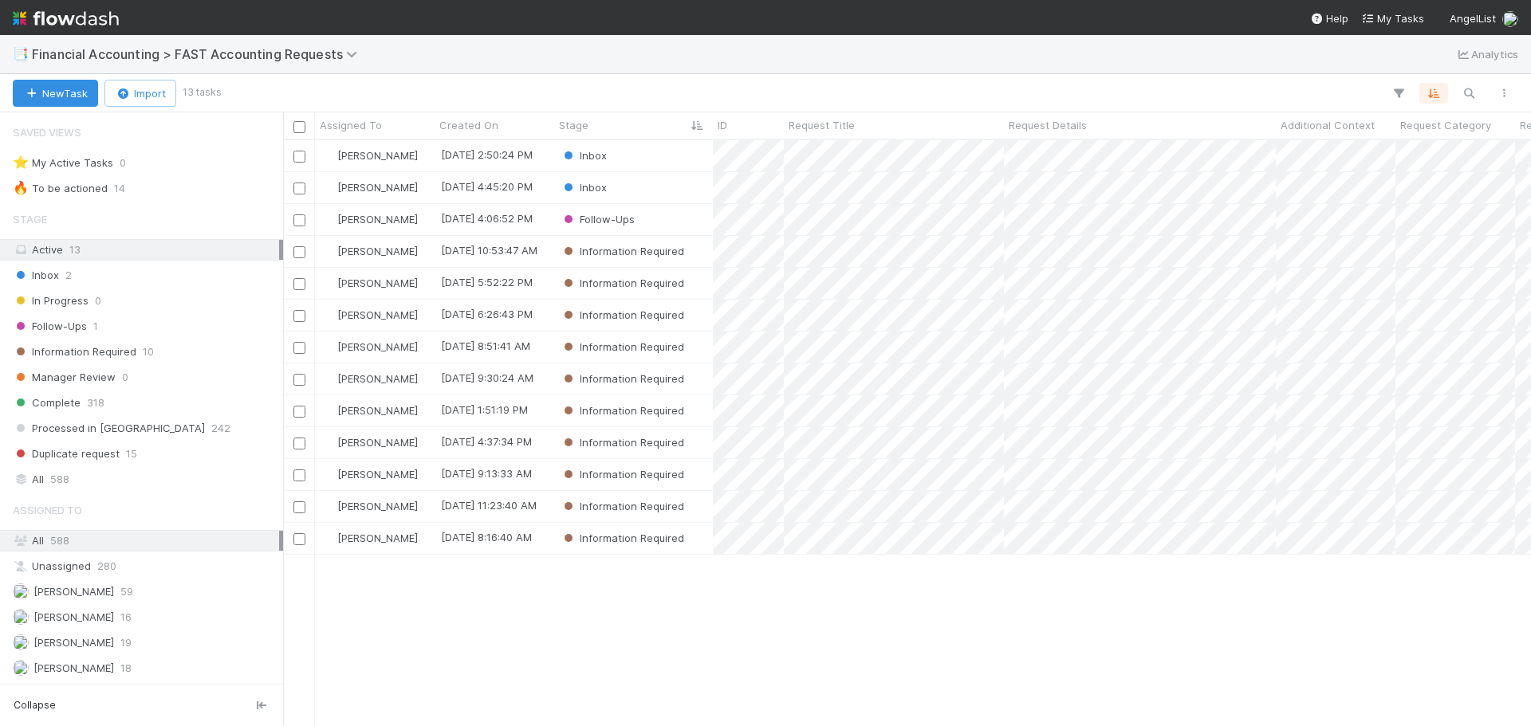
scroll to position [229, 0]
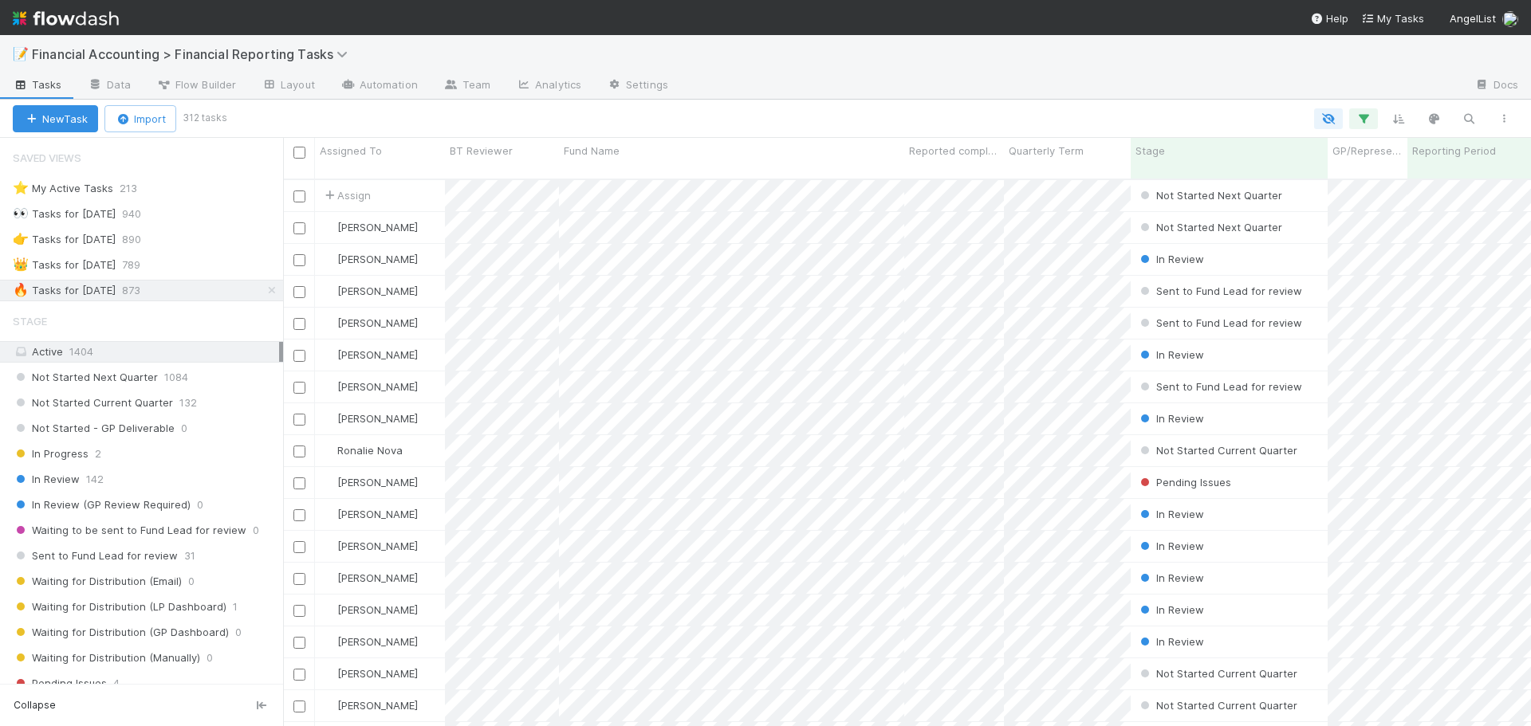
scroll to position [548, 1236]
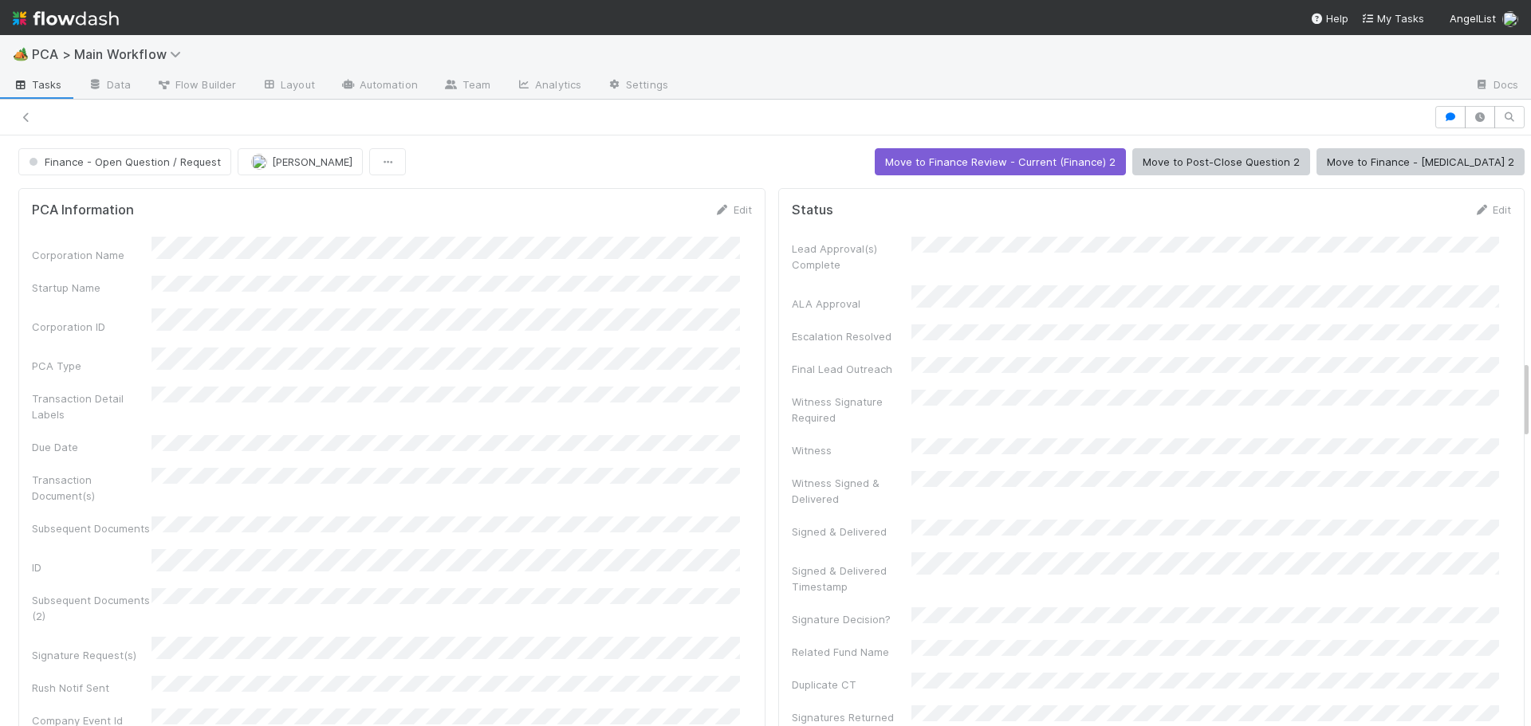
scroll to position [1674, 0]
